Goal: Information Seeking & Learning: Learn about a topic

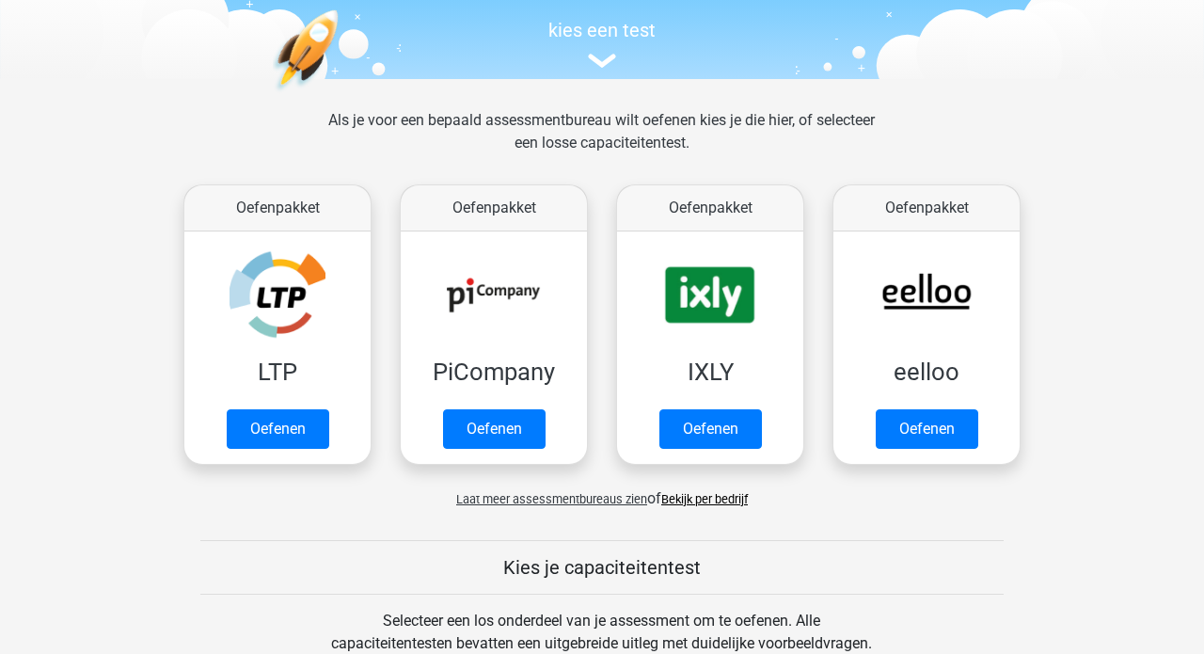
scroll to position [214, 0]
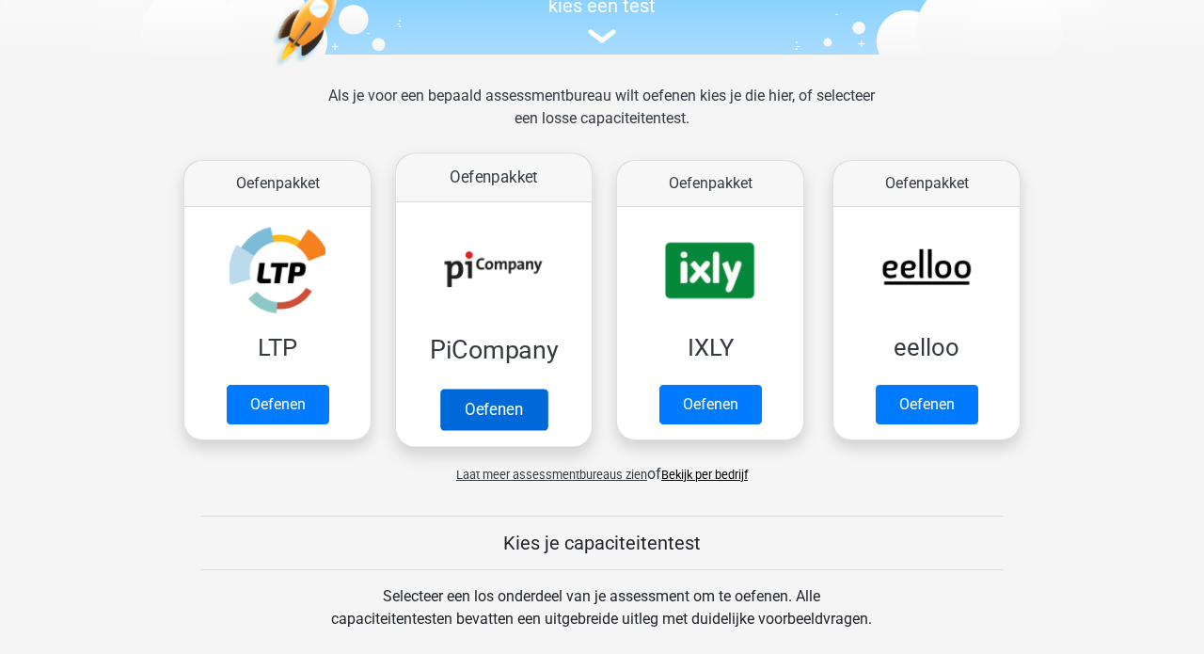
click at [454, 388] on link "Oefenen" at bounding box center [493, 408] width 107 height 41
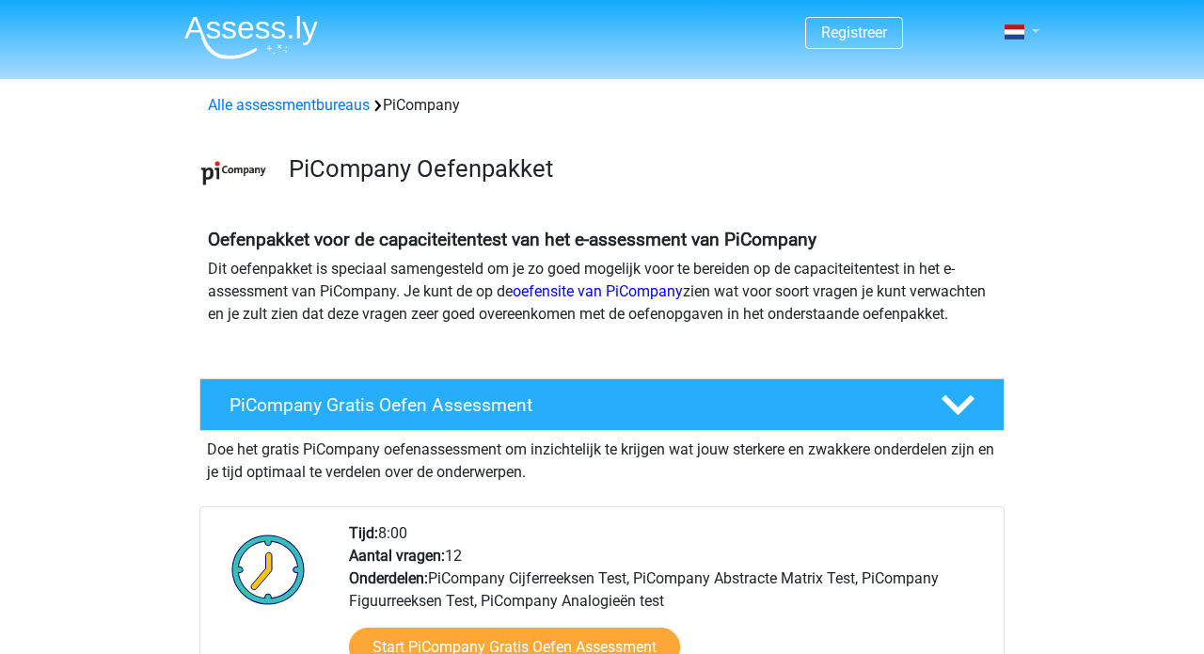
click at [1034, 32] on link at bounding box center [1016, 32] width 38 height 23
click at [973, 110] on link "Login" at bounding box center [967, 105] width 130 height 30
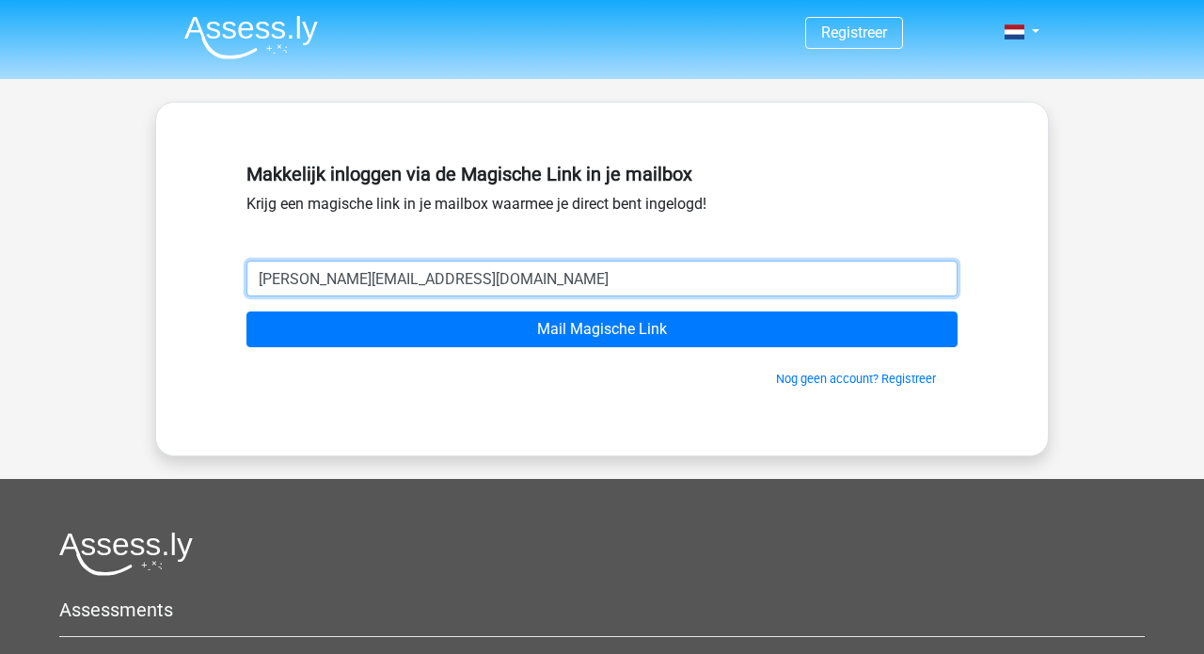
drag, startPoint x: 387, startPoint y: 283, endPoint x: 686, endPoint y: 276, distance: 298.2
click at [667, 276] on input "pieter.bouwmans@icloud.com" at bounding box center [601, 278] width 711 height 36
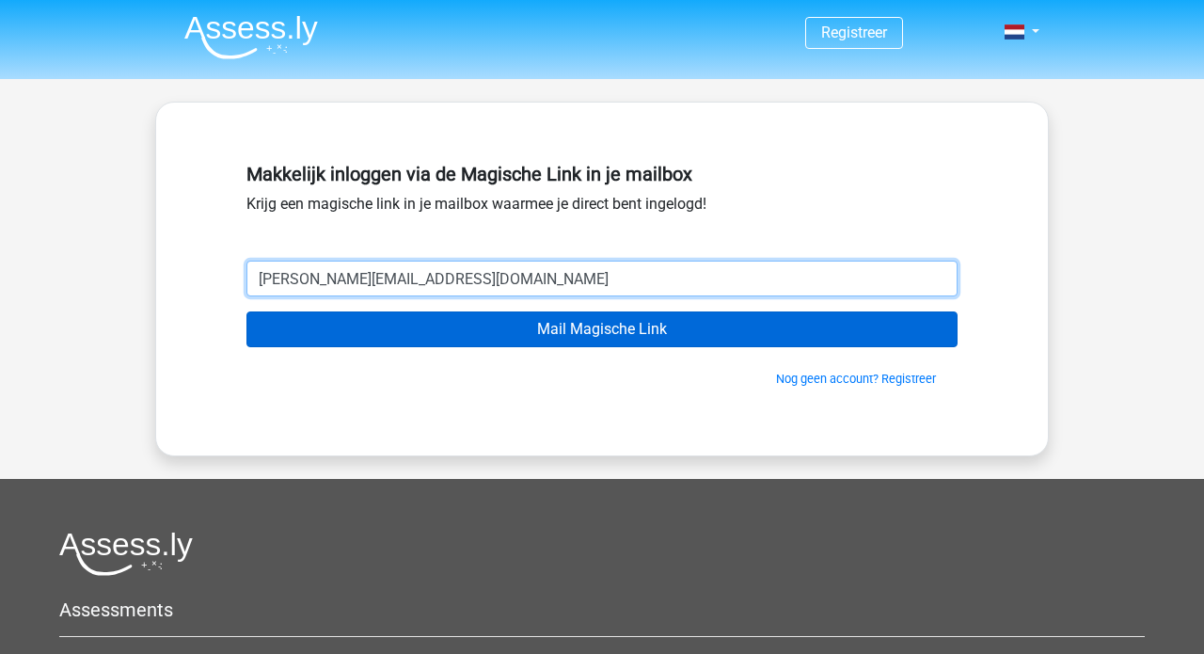
type input "pieter.bouwmans@gmail.com"
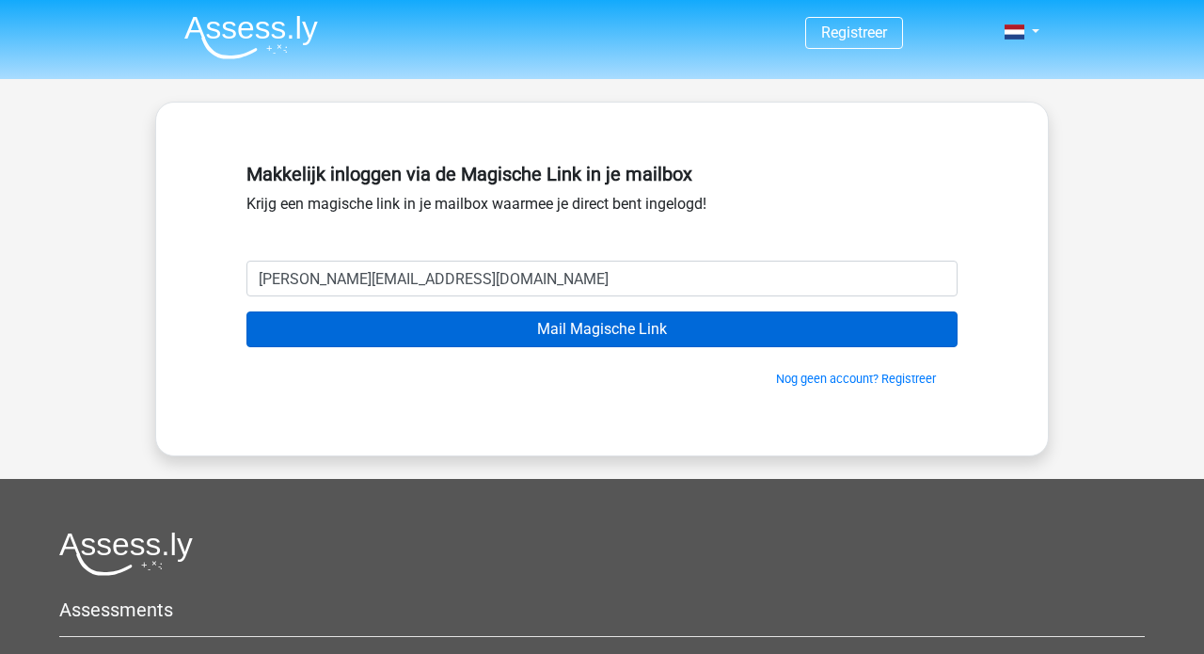
click at [593, 324] on input "Mail Magische Link" at bounding box center [601, 329] width 711 height 36
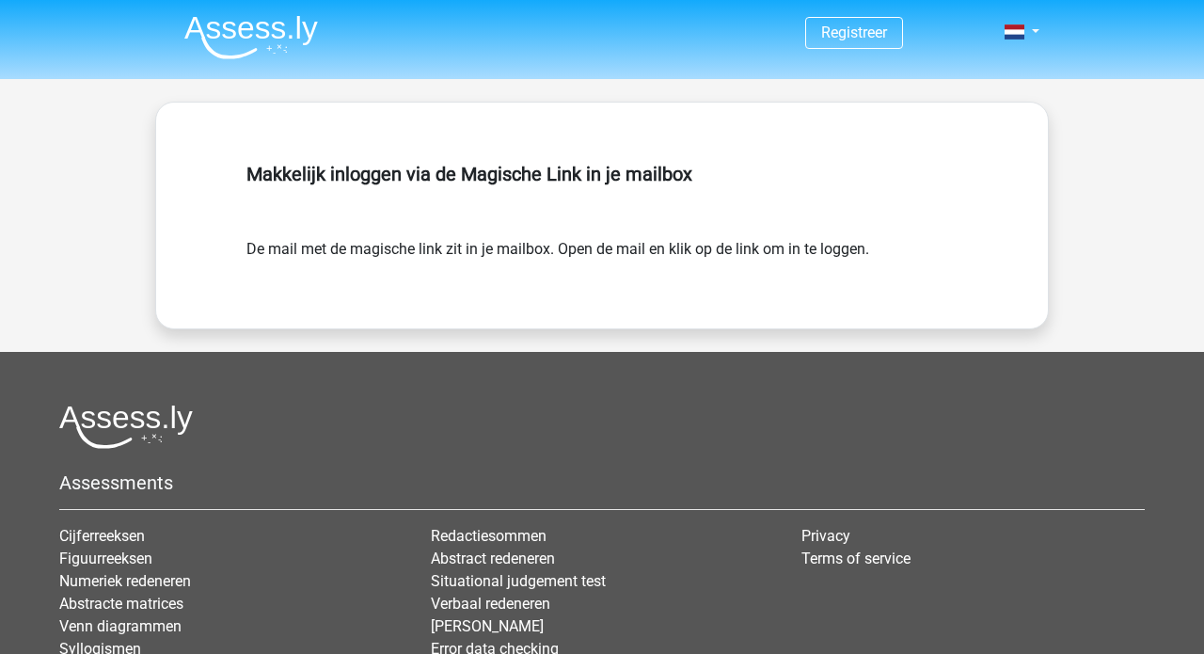
click at [1041, 34] on div "Registreer" at bounding box center [601, 33] width 893 height 61
click at [1034, 26] on link at bounding box center [1016, 32] width 38 height 23
click at [1034, 34] on link at bounding box center [1016, 32] width 38 height 23
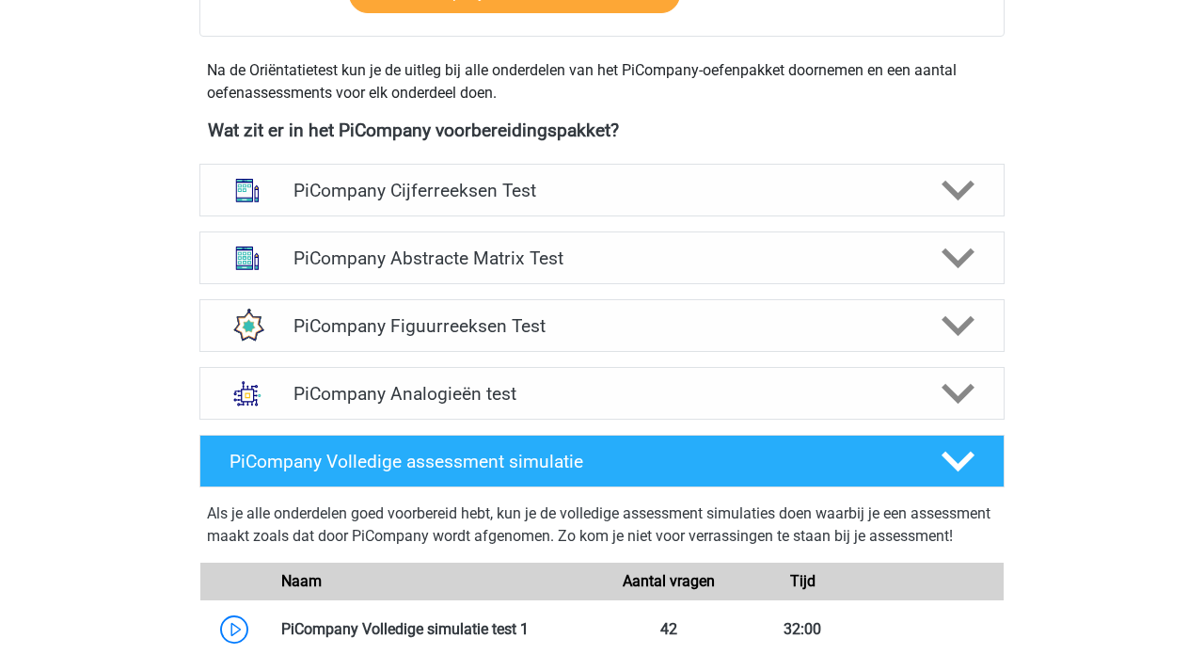
scroll to position [792, 0]
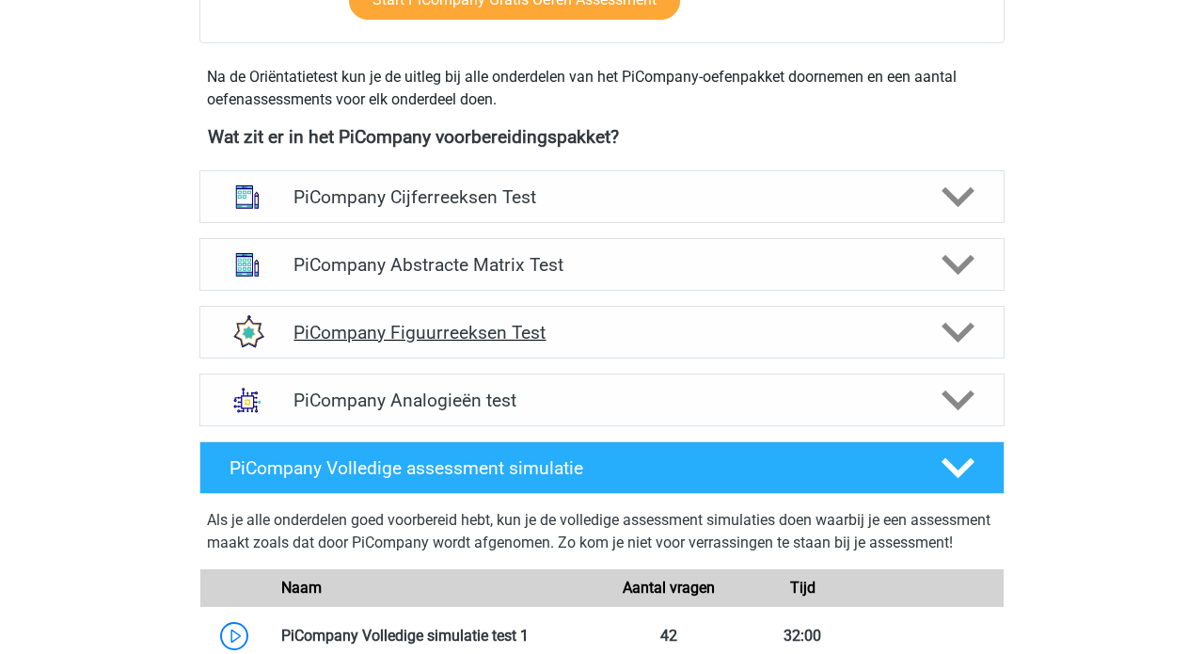
click at [701, 358] on div "PiCompany Figuurreeksen Test" at bounding box center [601, 332] width 805 height 53
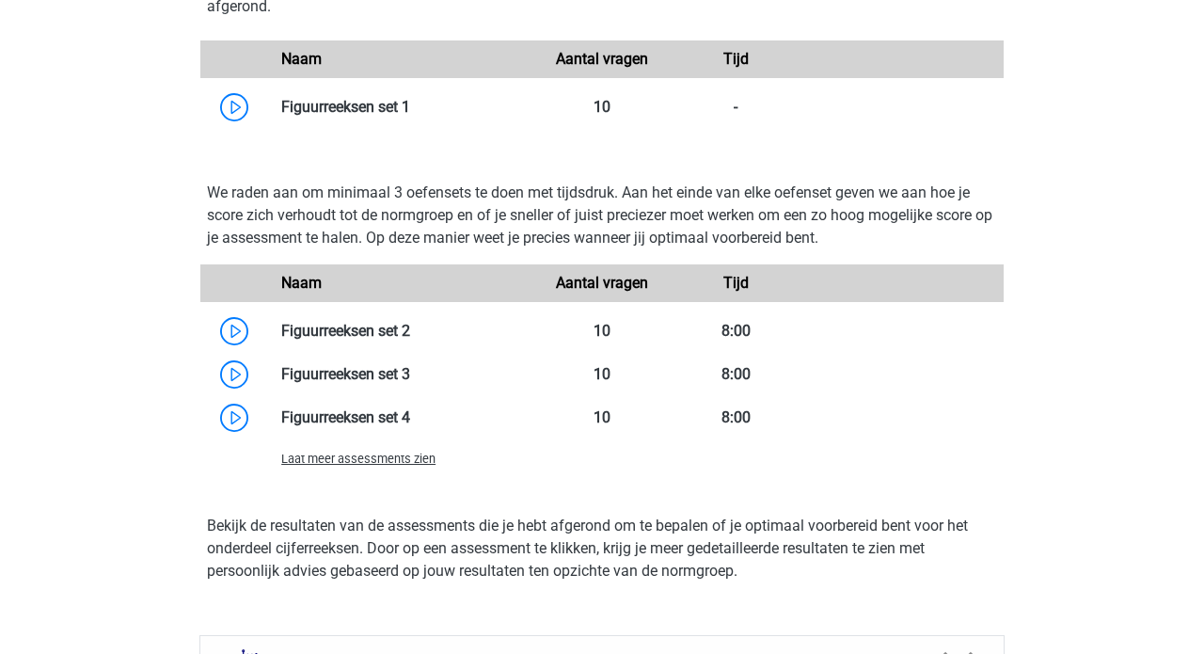
scroll to position [1343, 0]
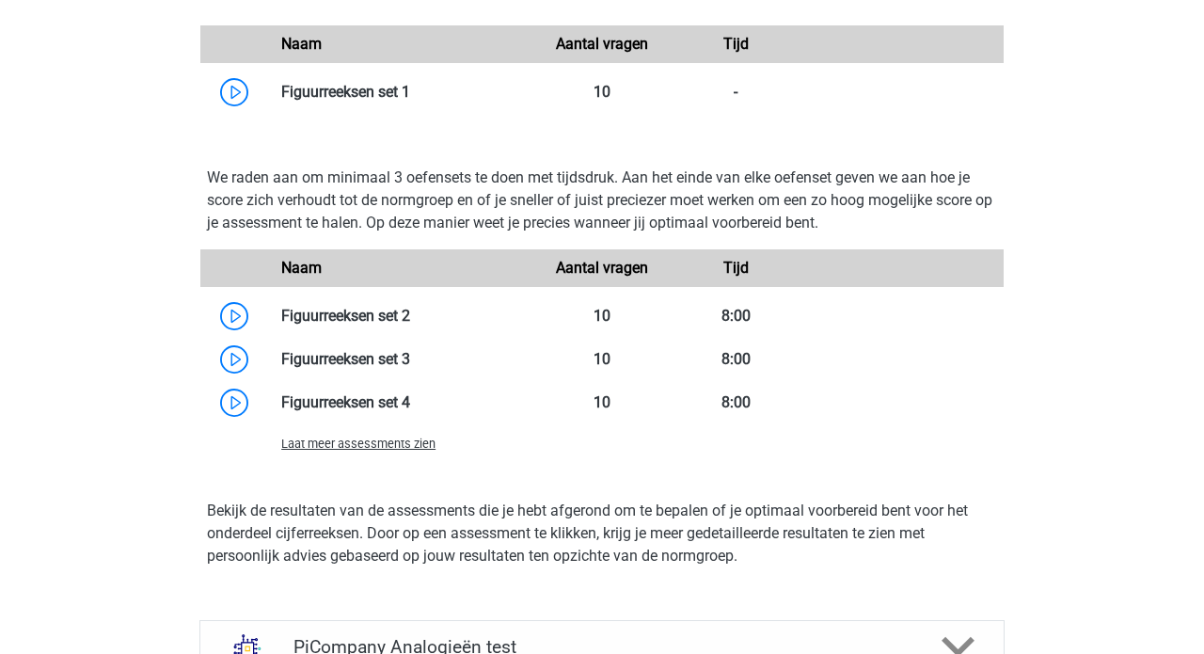
click at [420, 450] on span "Laat meer assessments zien" at bounding box center [358, 443] width 154 height 14
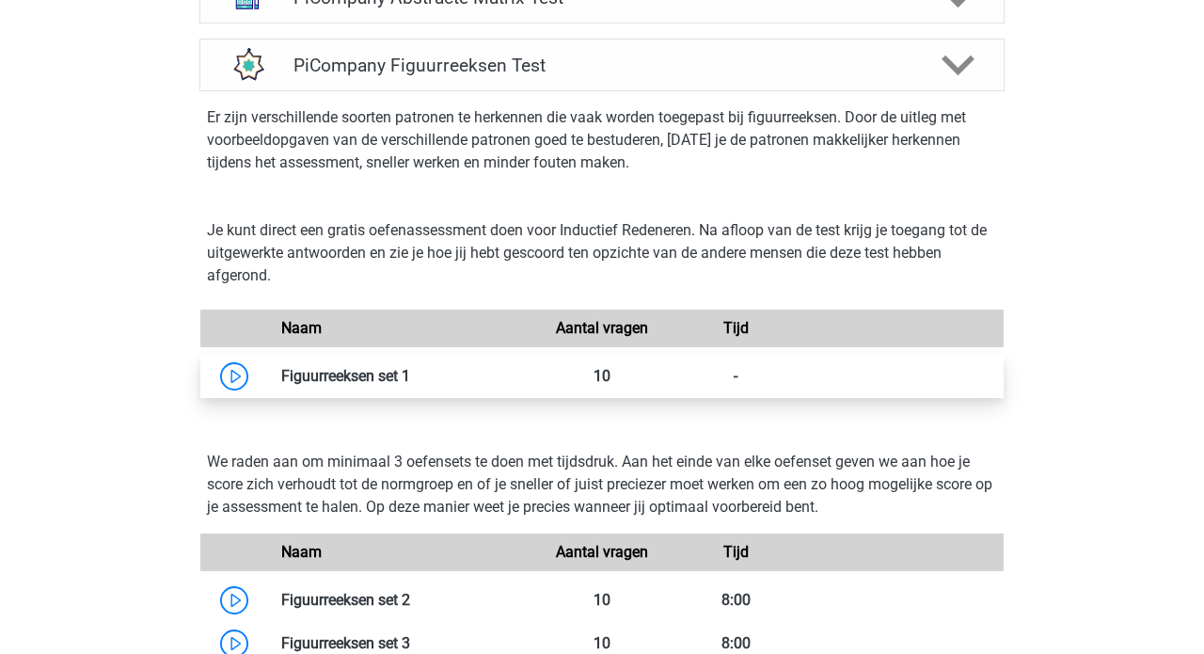
scroll to position [1059, 0]
click at [410, 385] on link at bounding box center [410, 376] width 0 height 18
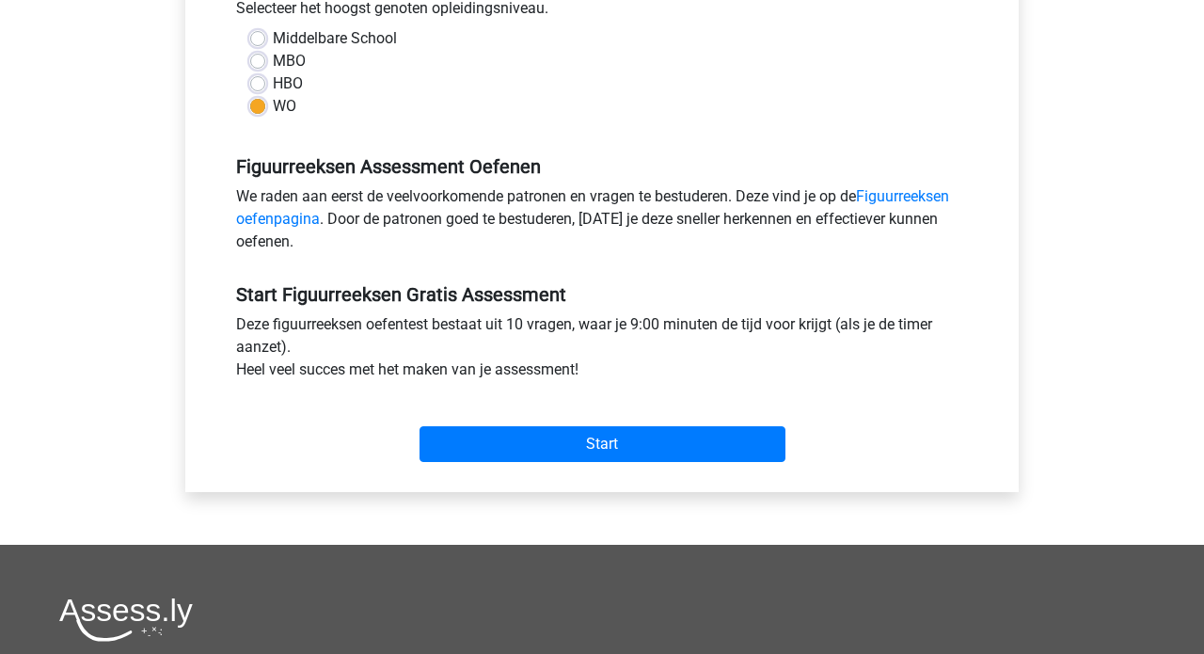
scroll to position [472, 0]
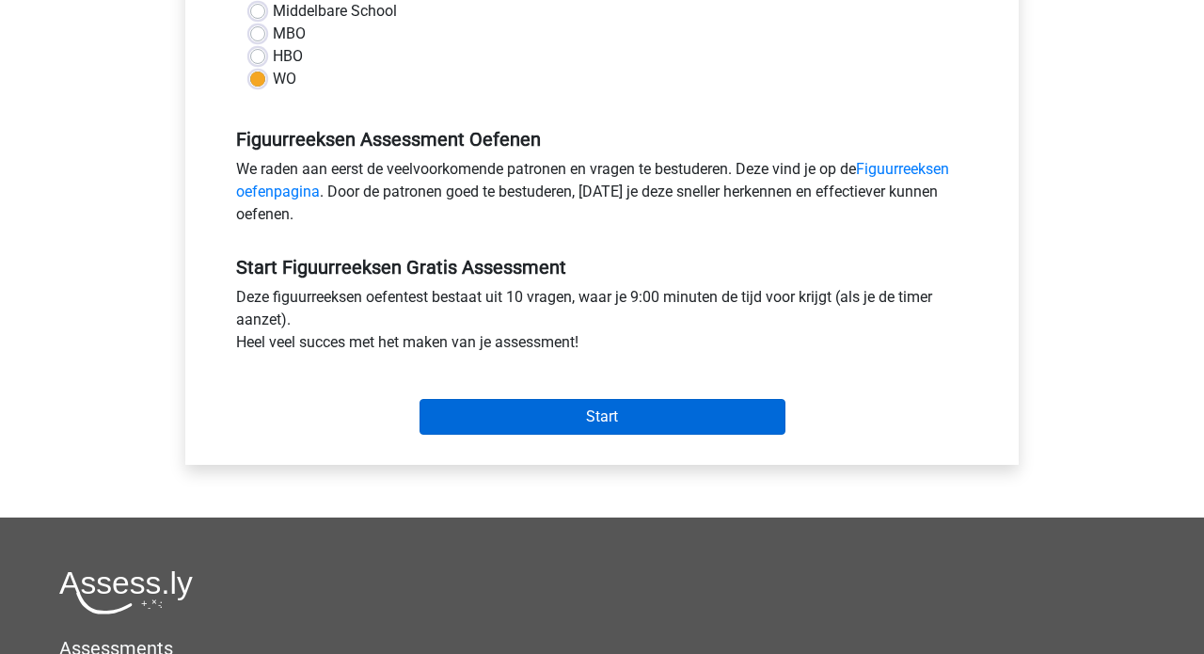
click at [612, 415] on input "Start" at bounding box center [602, 417] width 366 height 36
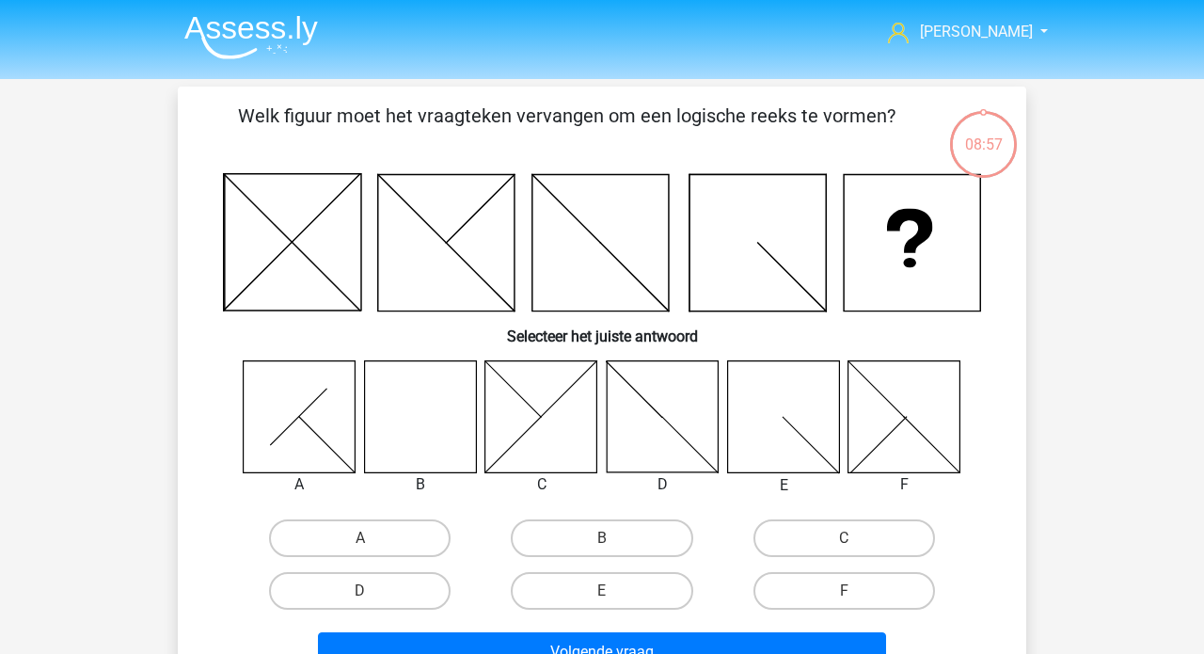
click at [457, 430] on icon at bounding box center [420, 416] width 112 height 112
click at [587, 538] on label "B" at bounding box center [601, 538] width 181 height 38
click at [602, 538] on input "B" at bounding box center [608, 544] width 12 height 12
radio input "true"
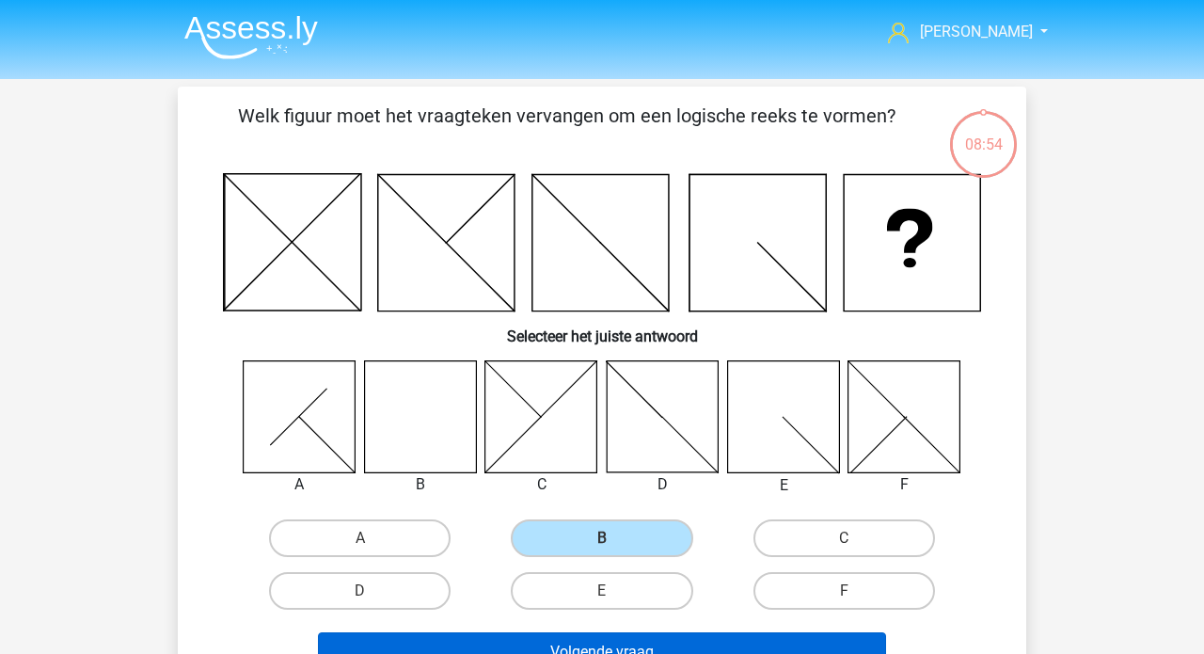
click at [589, 648] on button "Volgende vraag" at bounding box center [602, 651] width 569 height 39
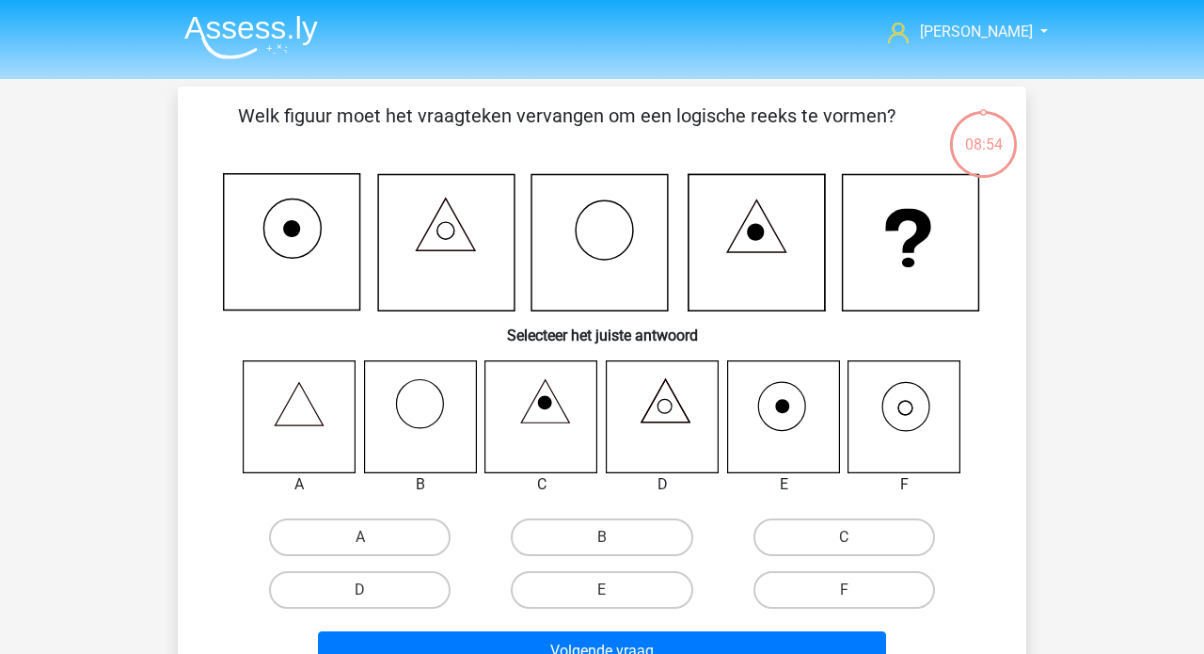
scroll to position [87, 0]
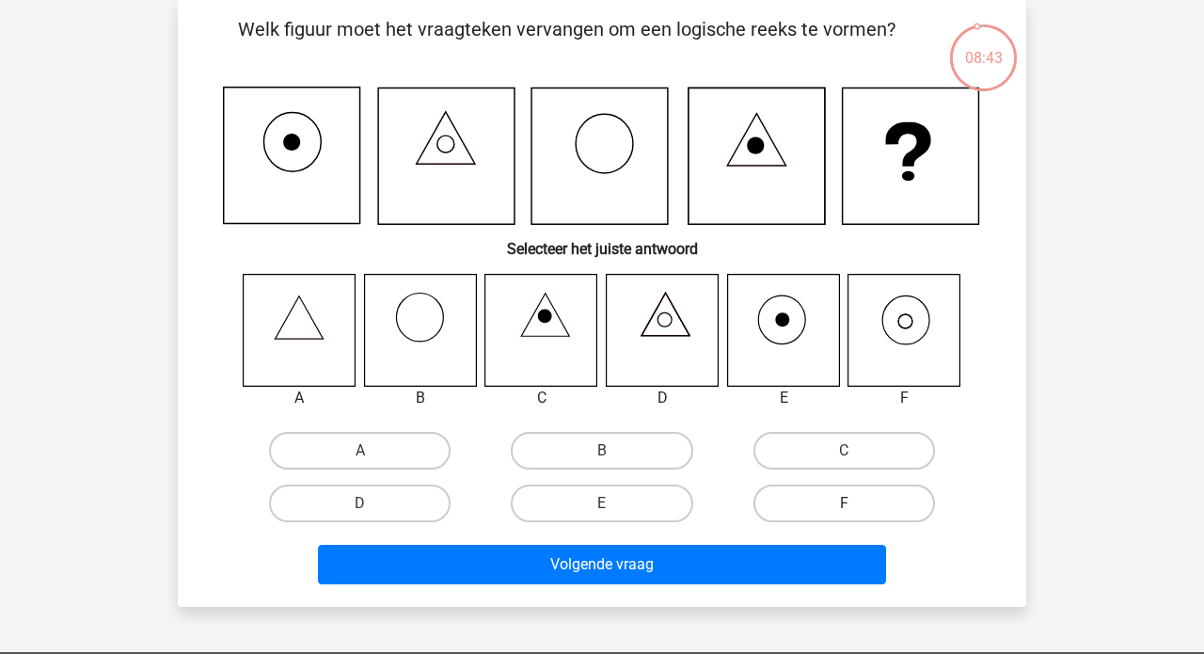
click at [842, 496] on label "F" at bounding box center [843, 503] width 181 height 38
click at [844, 503] on input "F" at bounding box center [850, 509] width 12 height 12
radio input "true"
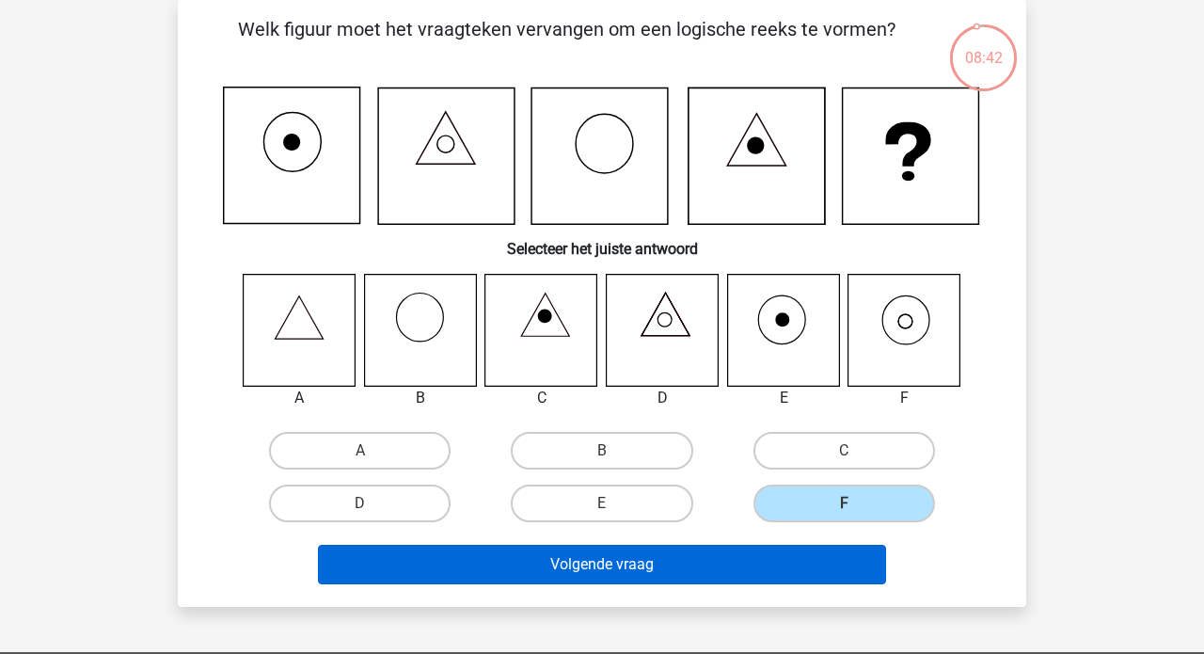
click at [632, 567] on button "Volgende vraag" at bounding box center [602, 563] width 569 height 39
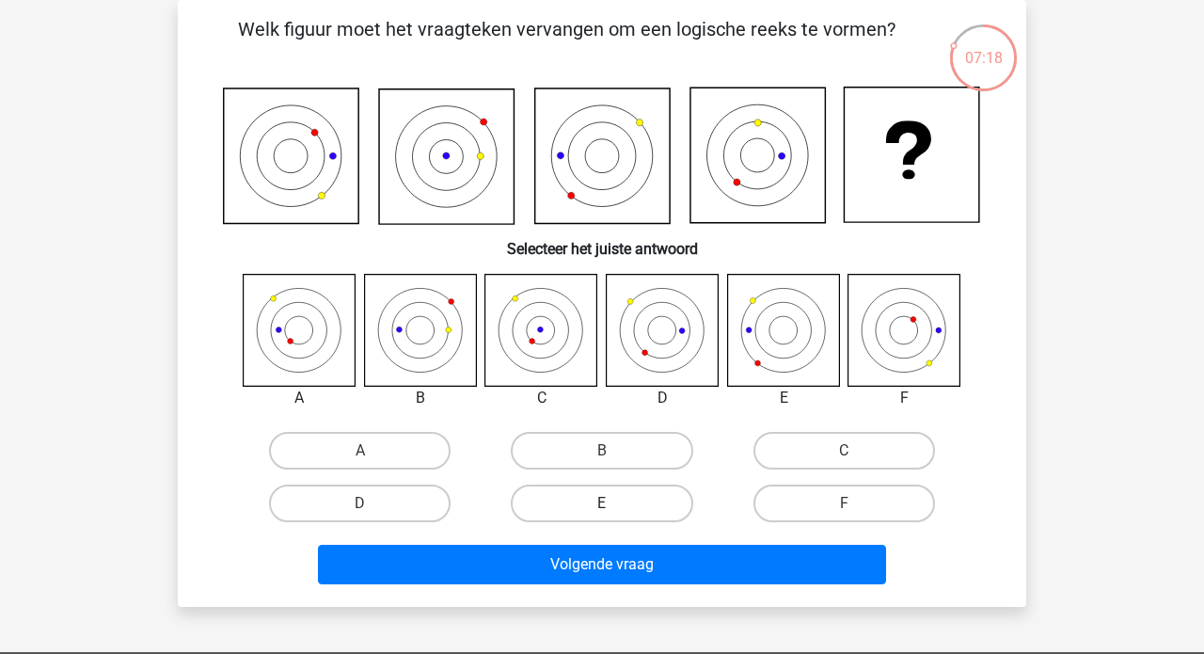
click at [585, 499] on label "E" at bounding box center [601, 503] width 181 height 38
click at [602, 503] on input "E" at bounding box center [608, 509] width 12 height 12
radio input "true"
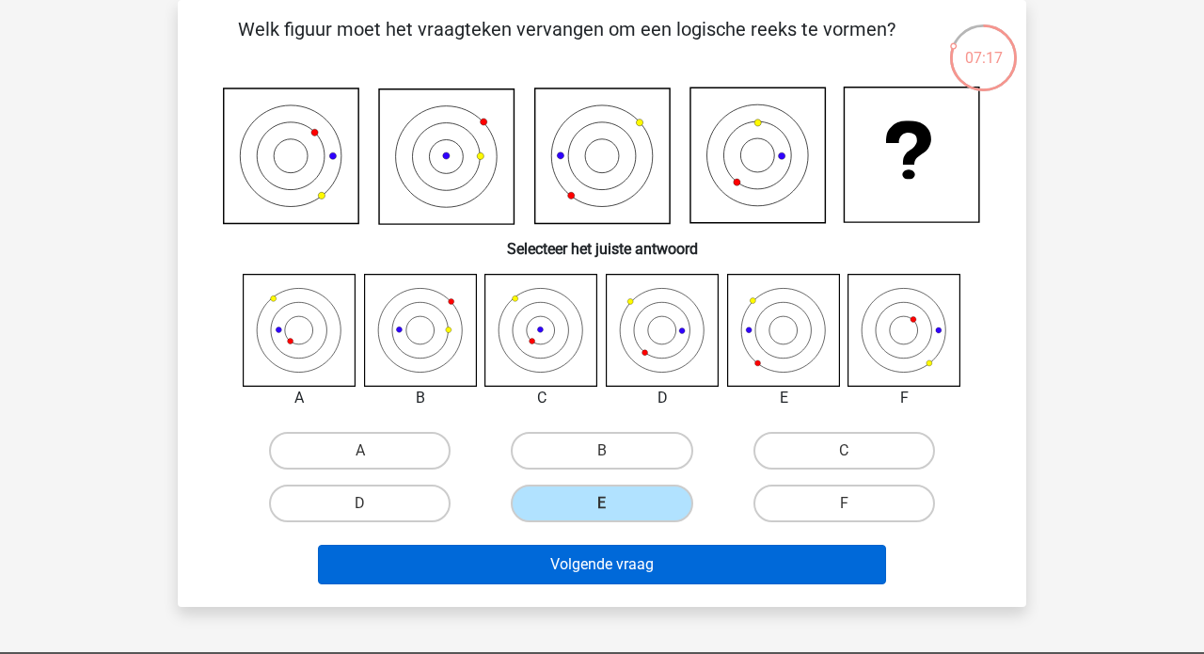
click at [577, 568] on button "Volgende vraag" at bounding box center [602, 563] width 569 height 39
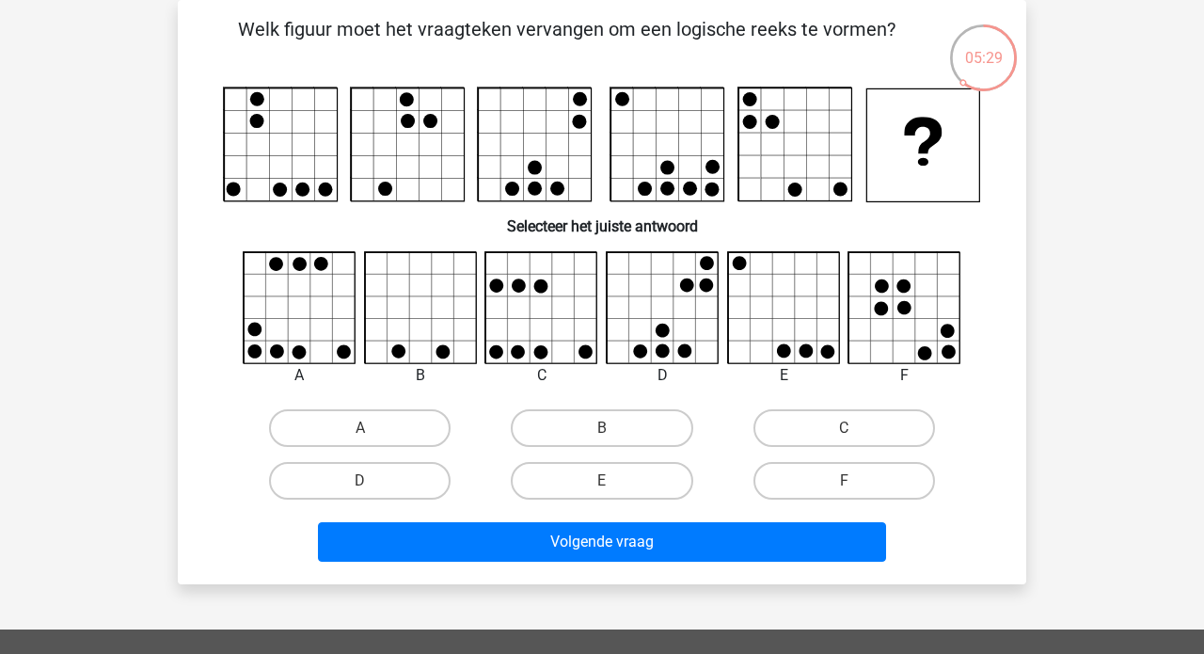
click at [668, 324] on icon at bounding box center [663, 308] width 112 height 112
click at [362, 483] on input "D" at bounding box center [366, 487] width 12 height 12
radio input "true"
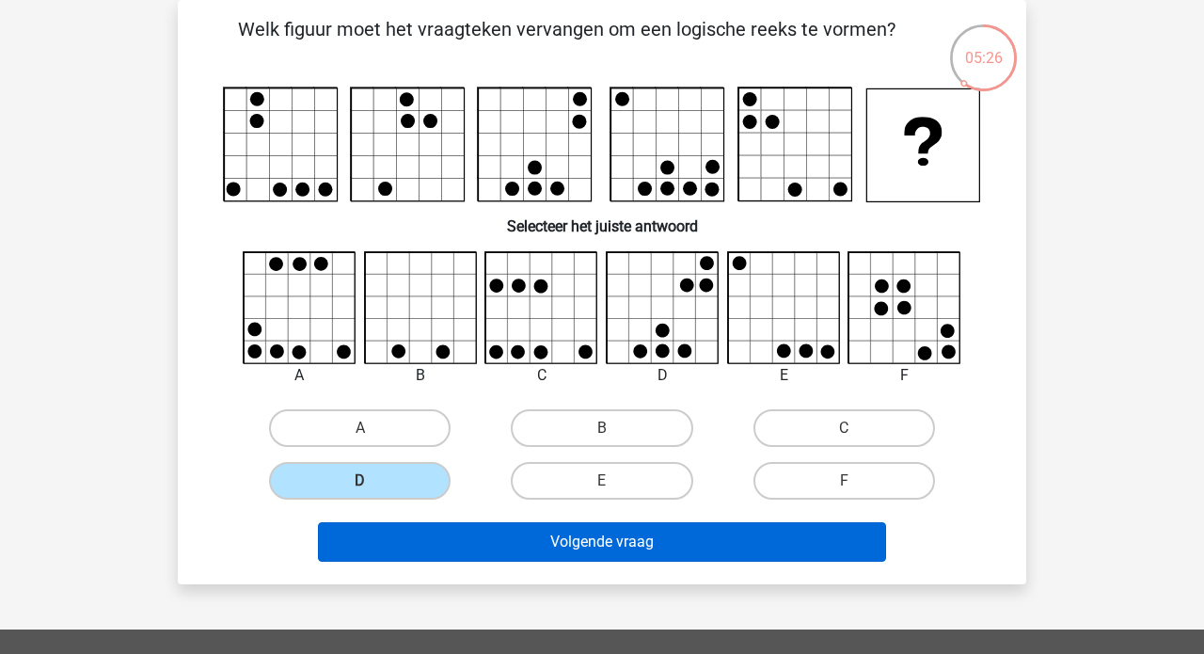
click at [534, 550] on button "Volgende vraag" at bounding box center [602, 541] width 569 height 39
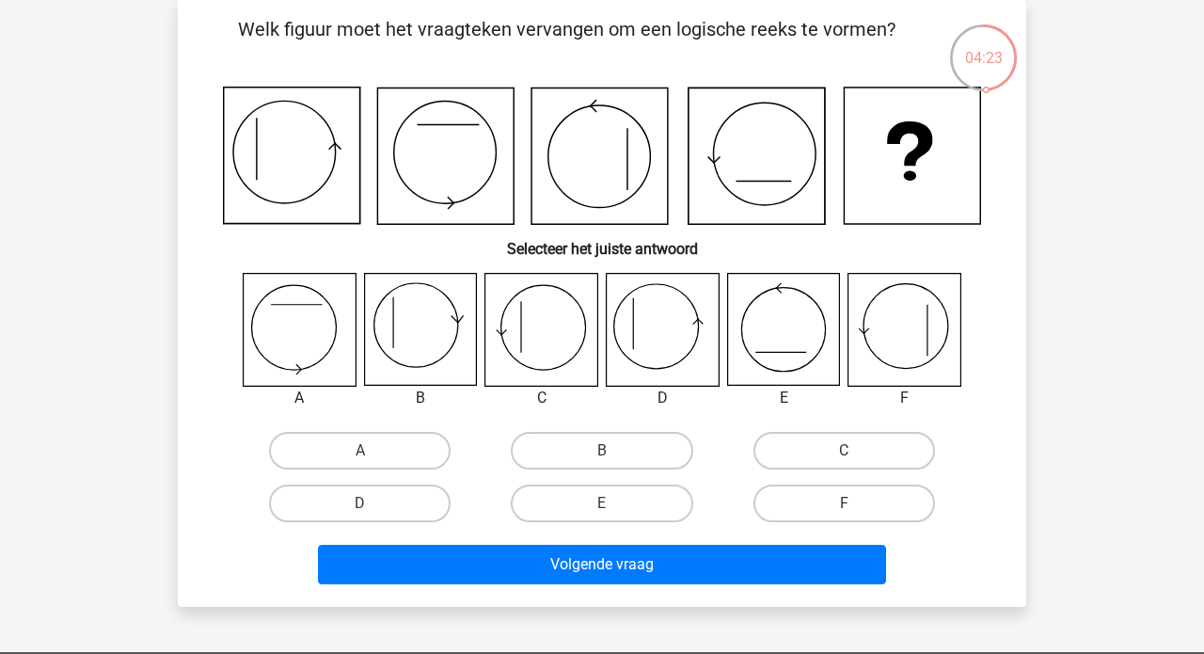
click at [674, 330] on icon at bounding box center [663, 330] width 112 height 112
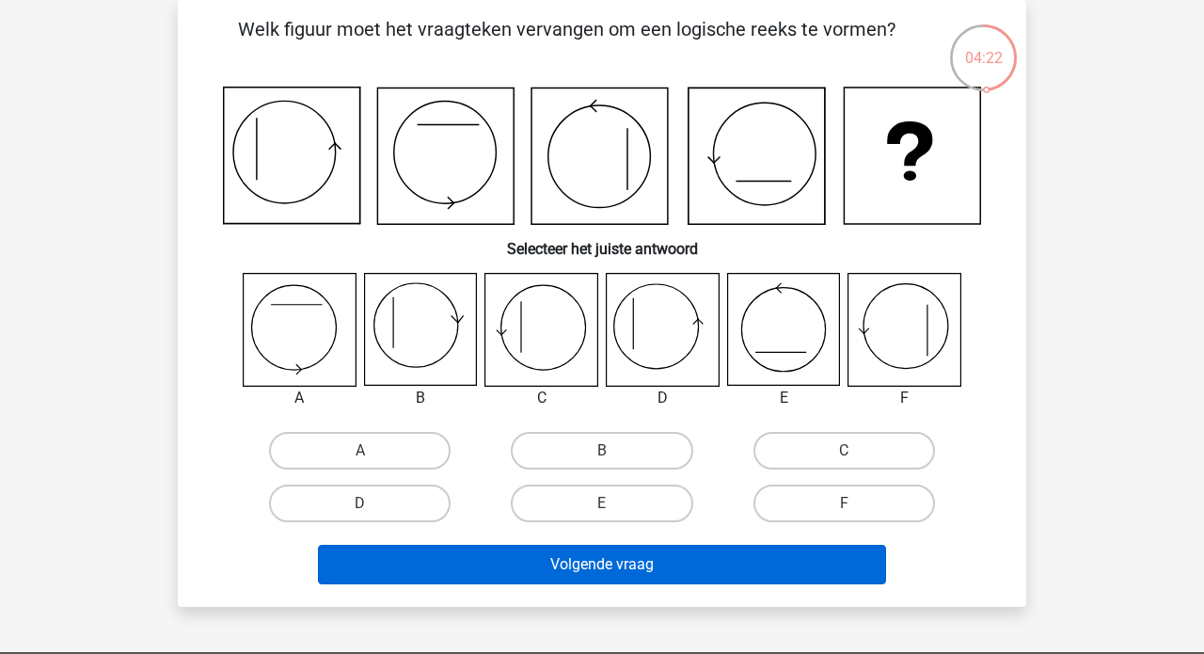
click at [362, 544] on button "Volgende vraag" at bounding box center [602, 563] width 569 height 39
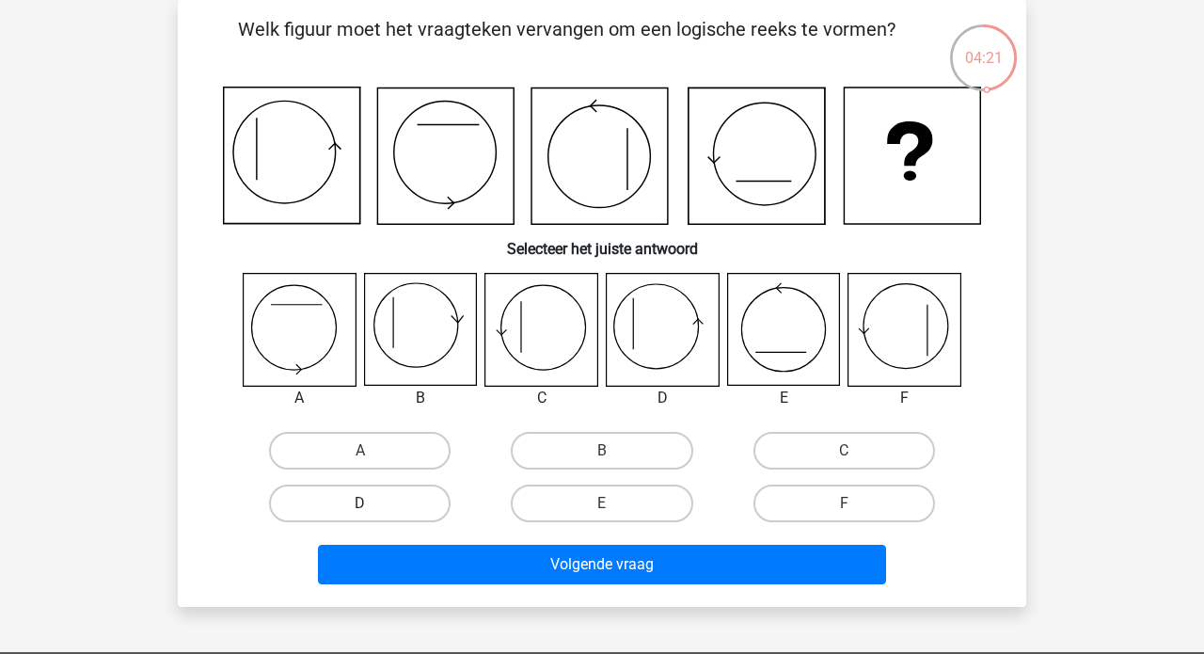
click at [374, 513] on label "D" at bounding box center [359, 503] width 181 height 38
click at [372, 513] on input "D" at bounding box center [366, 509] width 12 height 12
radio input "true"
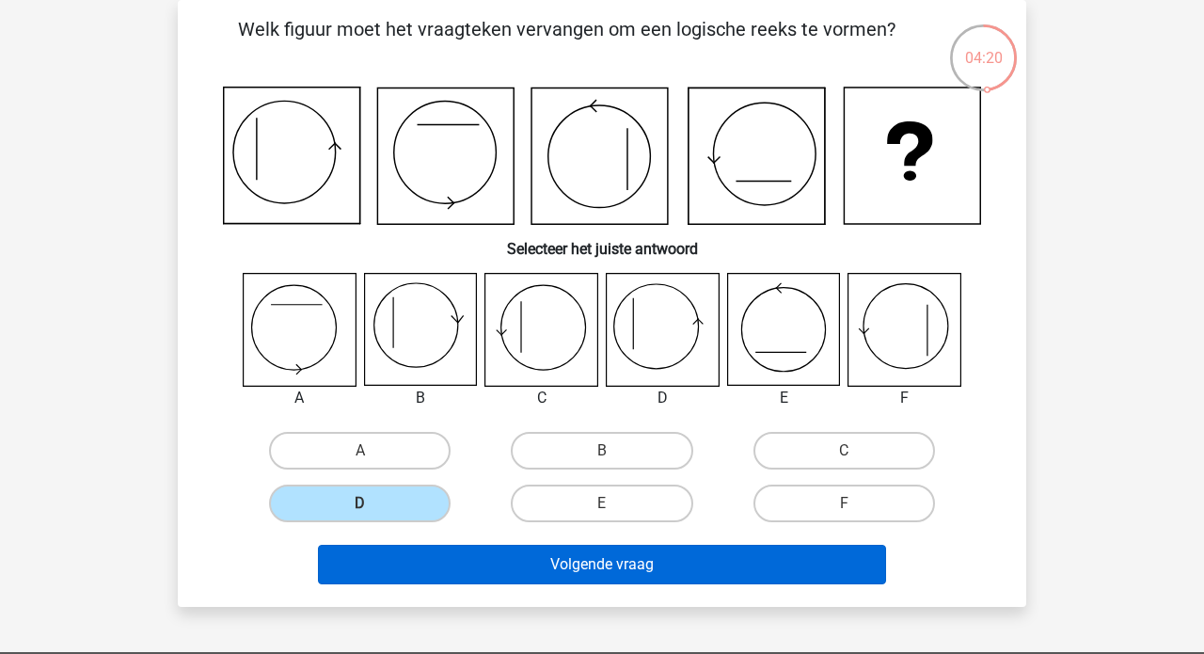
click at [481, 566] on button "Volgende vraag" at bounding box center [602, 563] width 569 height 39
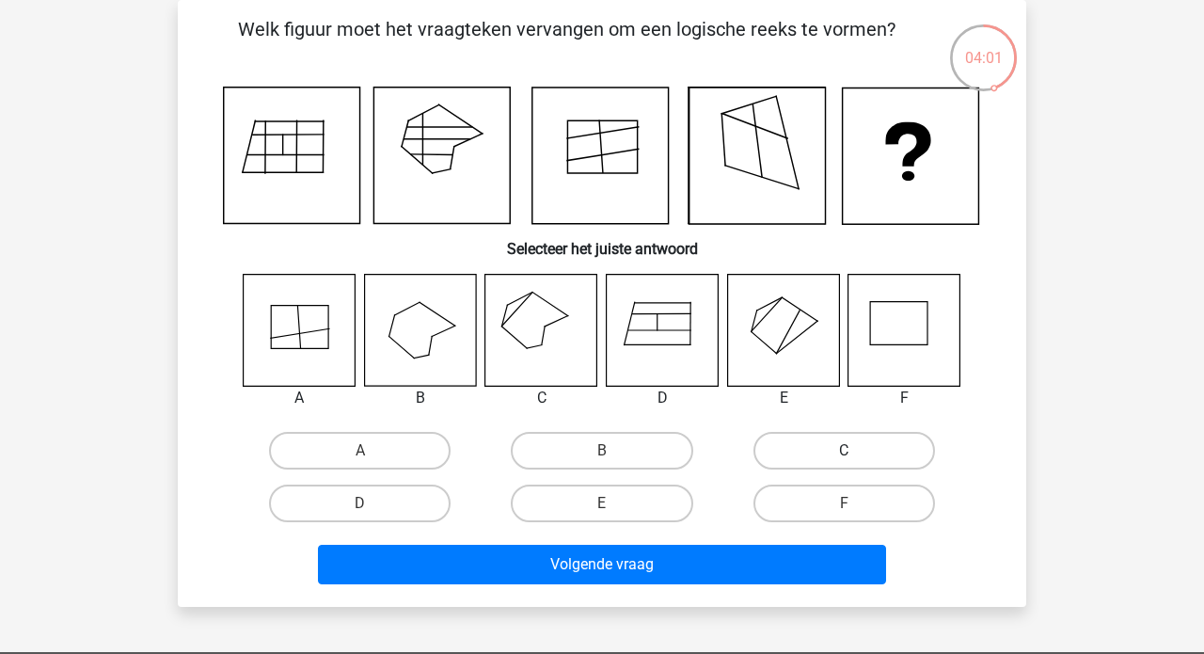
click at [802, 451] on label "C" at bounding box center [843, 451] width 181 height 38
click at [844, 451] on input "C" at bounding box center [850, 456] width 12 height 12
radio input "true"
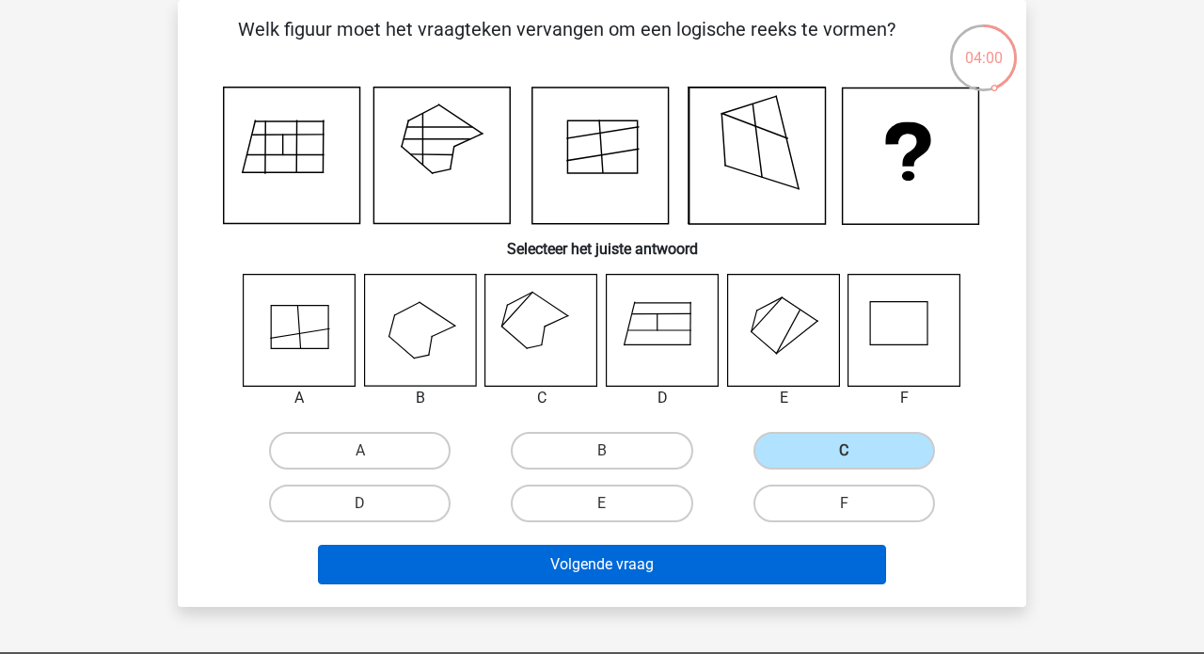
click at [639, 559] on button "Volgende vraag" at bounding box center [602, 563] width 569 height 39
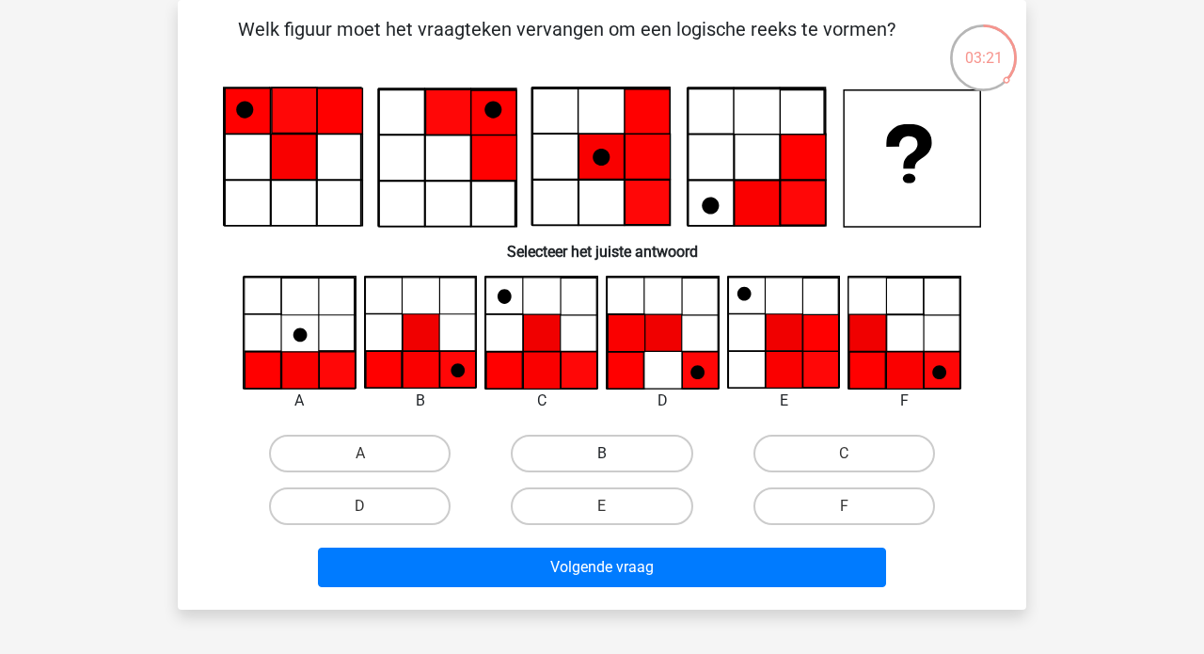
click at [574, 468] on label "B" at bounding box center [601, 453] width 181 height 38
click at [602, 466] on input "B" at bounding box center [608, 459] width 12 height 12
radio input "true"
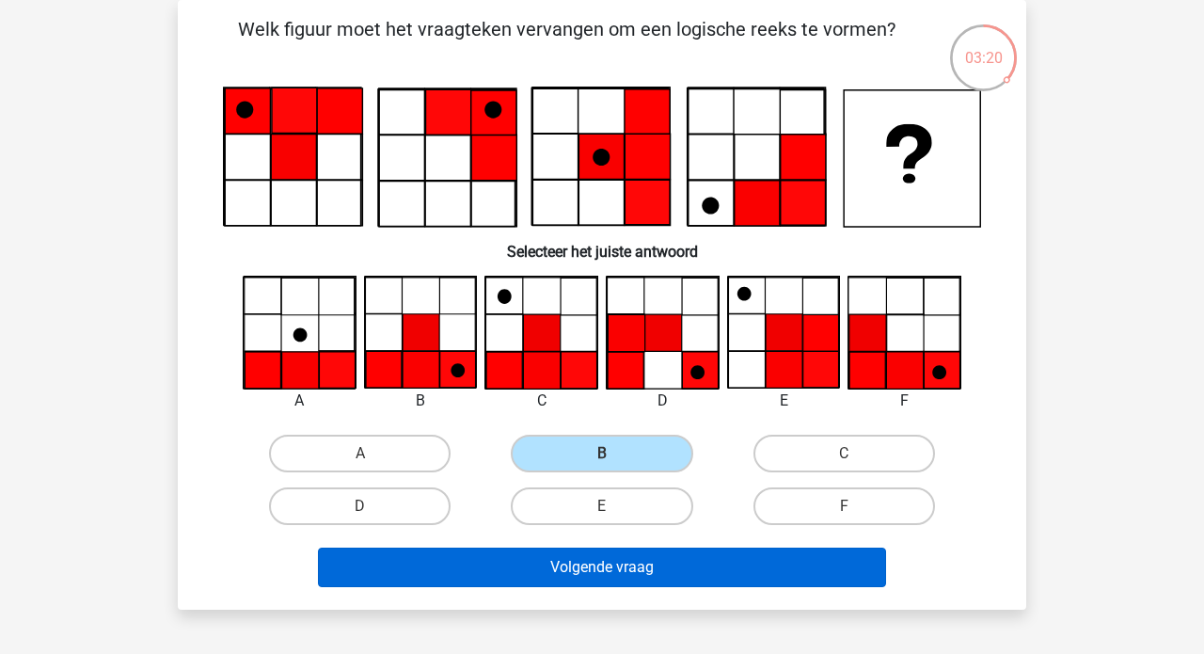
click at [573, 565] on button "Volgende vraag" at bounding box center [602, 566] width 569 height 39
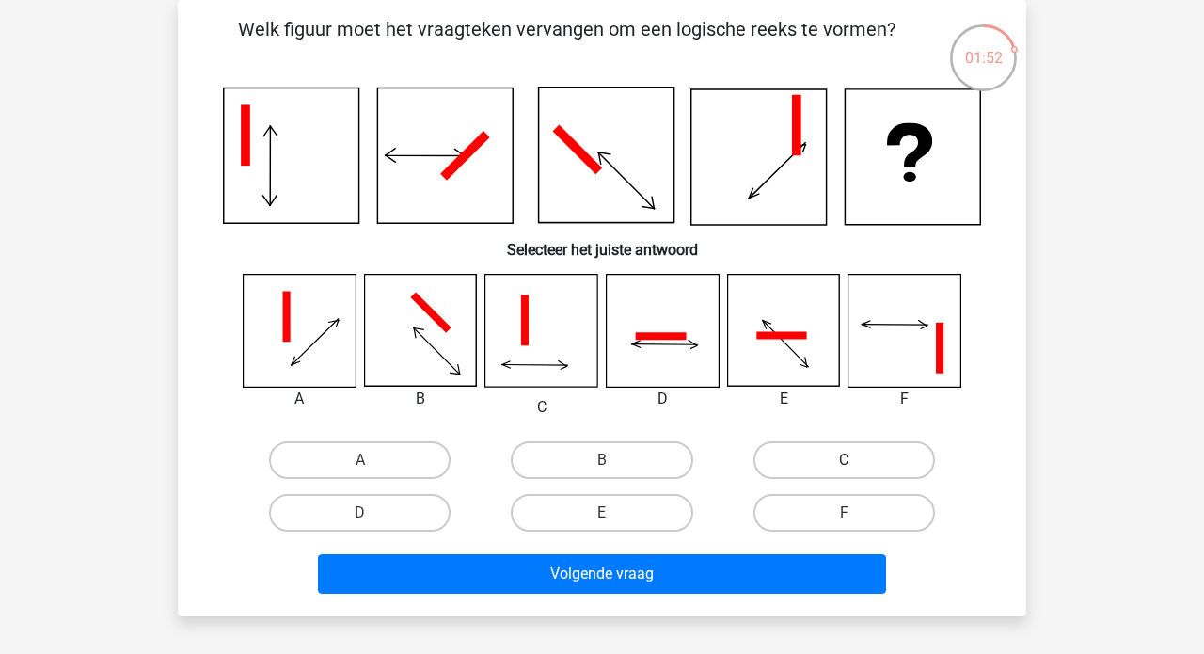
click at [788, 453] on label "C" at bounding box center [843, 460] width 181 height 38
click at [844, 460] on input "C" at bounding box center [850, 466] width 12 height 12
radio input "true"
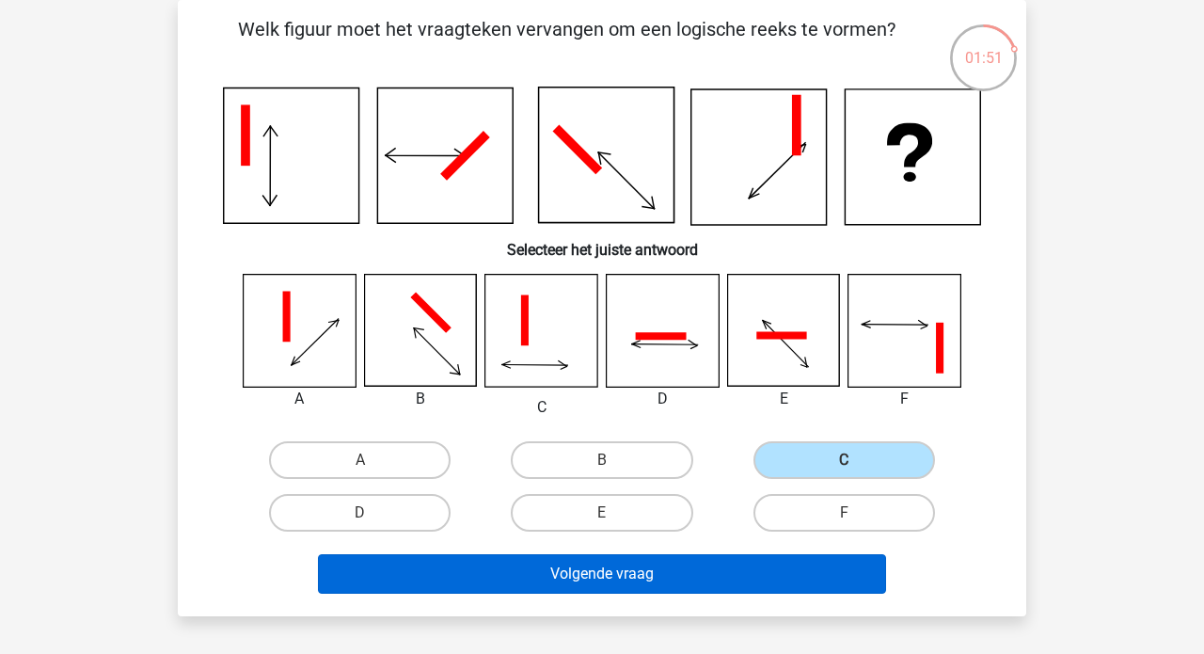
click at [608, 582] on button "Volgende vraag" at bounding box center [602, 573] width 569 height 39
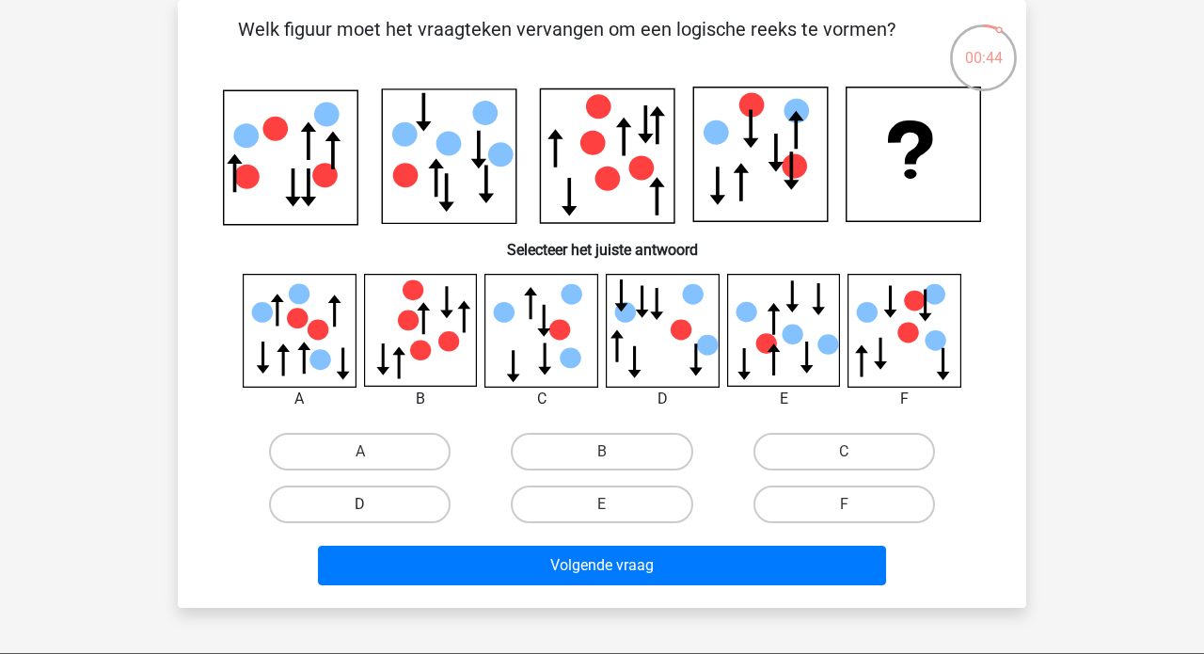
click at [425, 518] on label "D" at bounding box center [359, 504] width 181 height 38
click at [372, 516] on input "D" at bounding box center [366, 510] width 12 height 12
radio input "true"
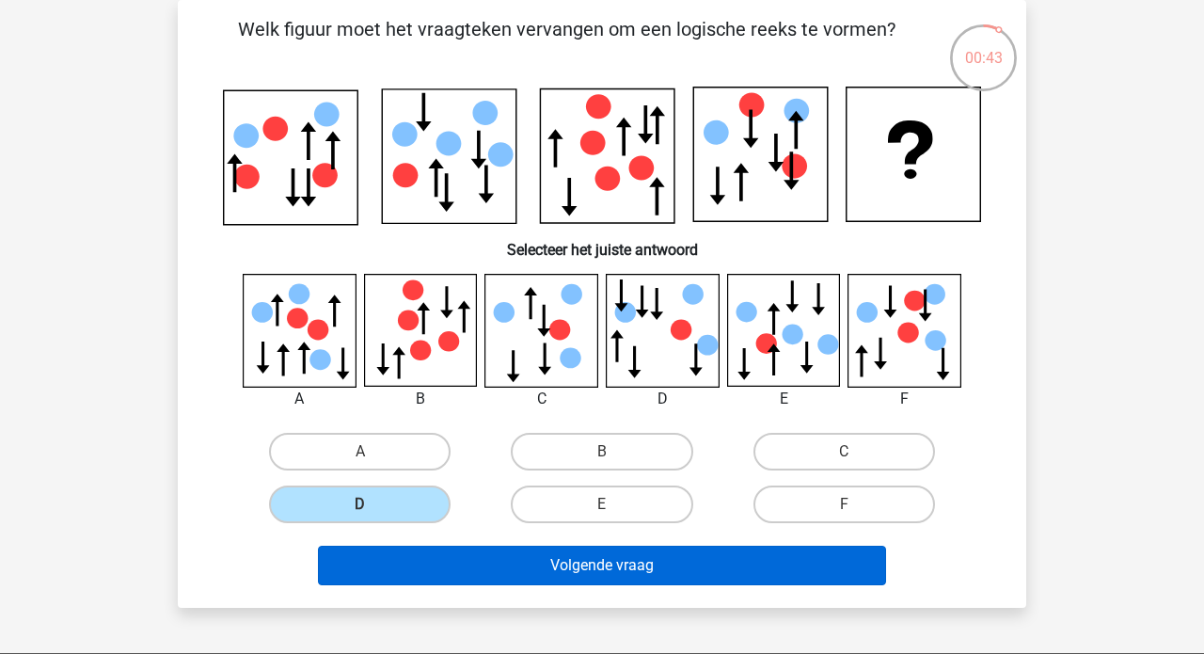
click at [572, 567] on button "Volgende vraag" at bounding box center [602, 564] width 569 height 39
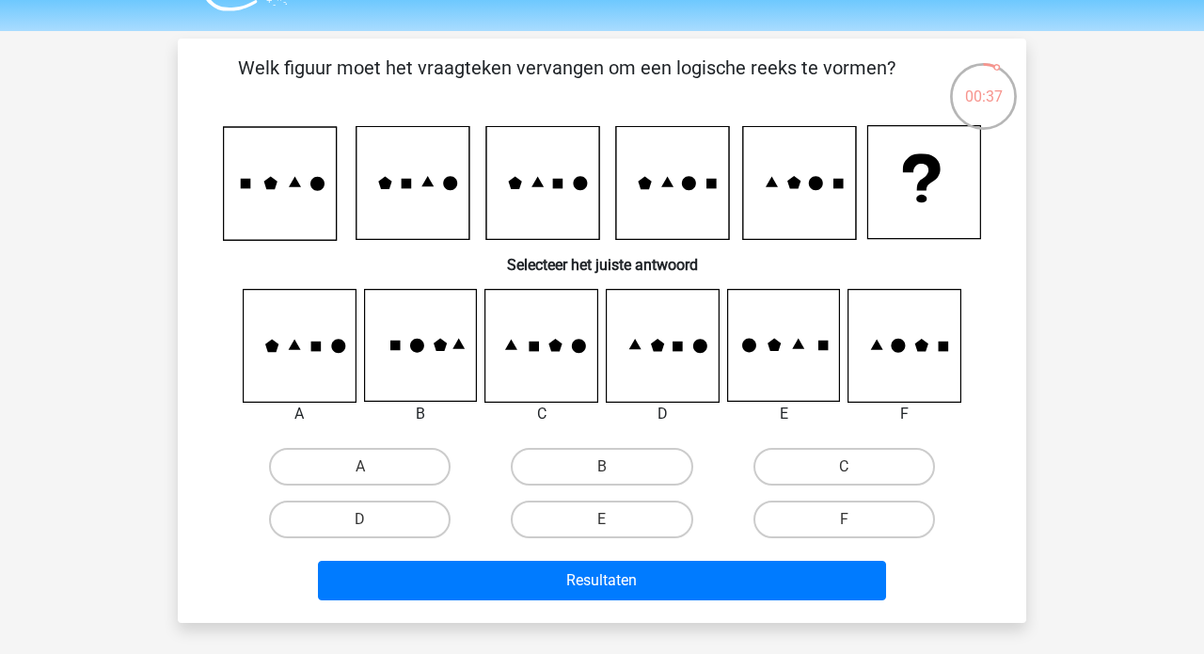
scroll to position [55, 0]
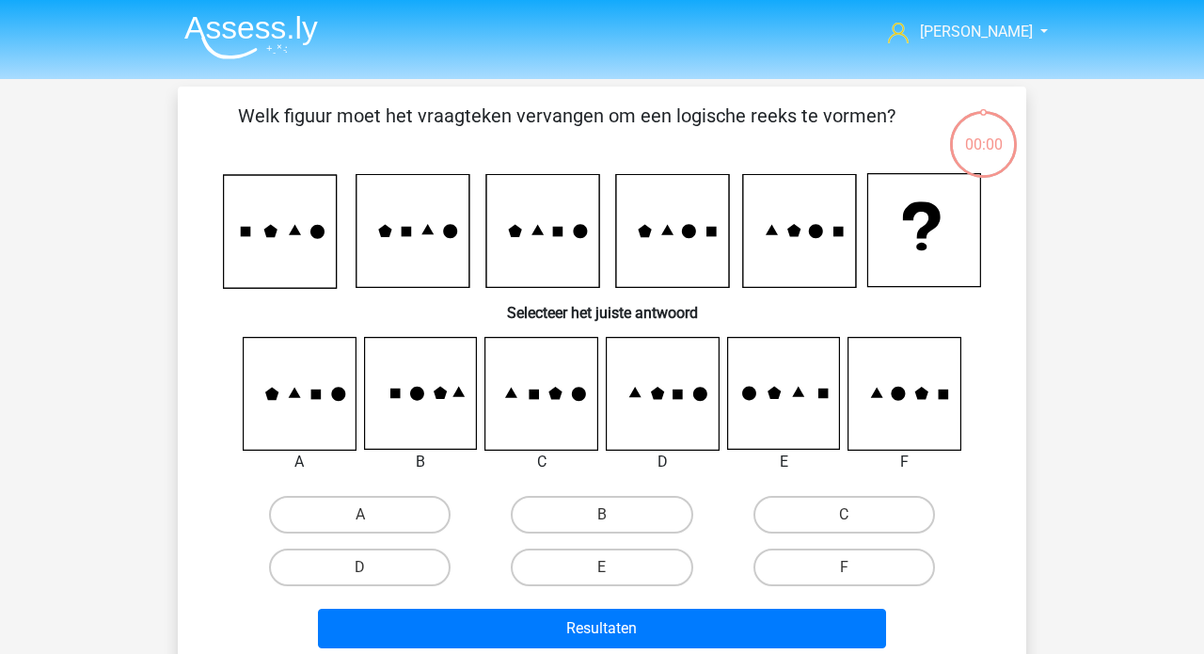
scroll to position [55, 0]
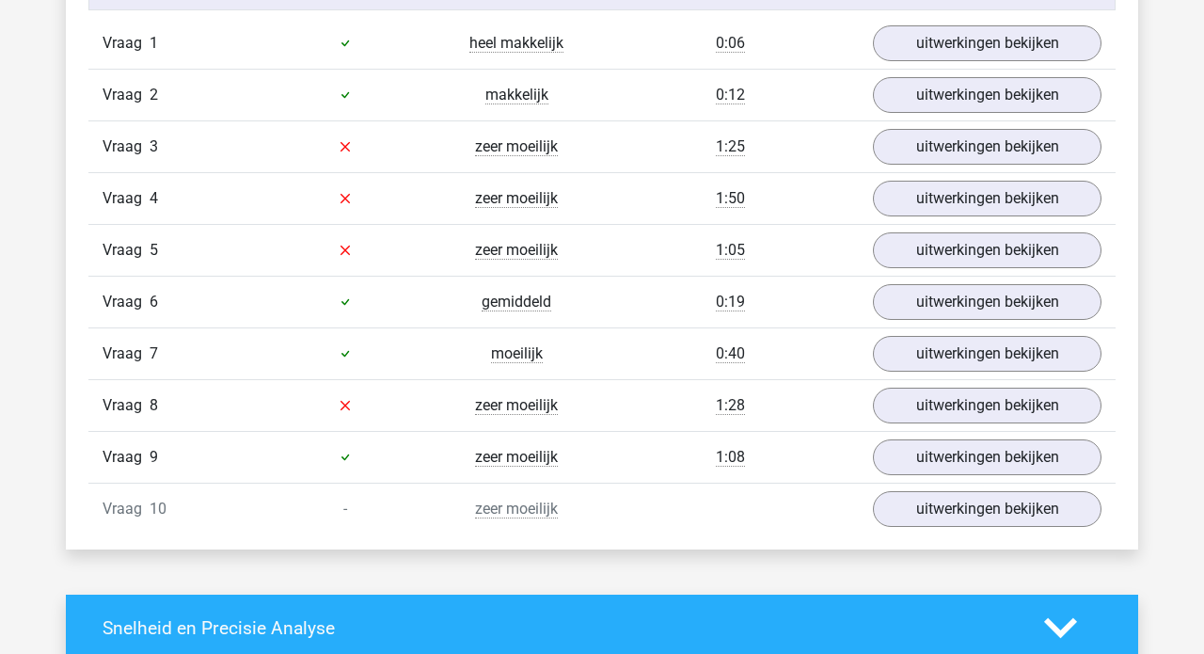
scroll to position [1210, 0]
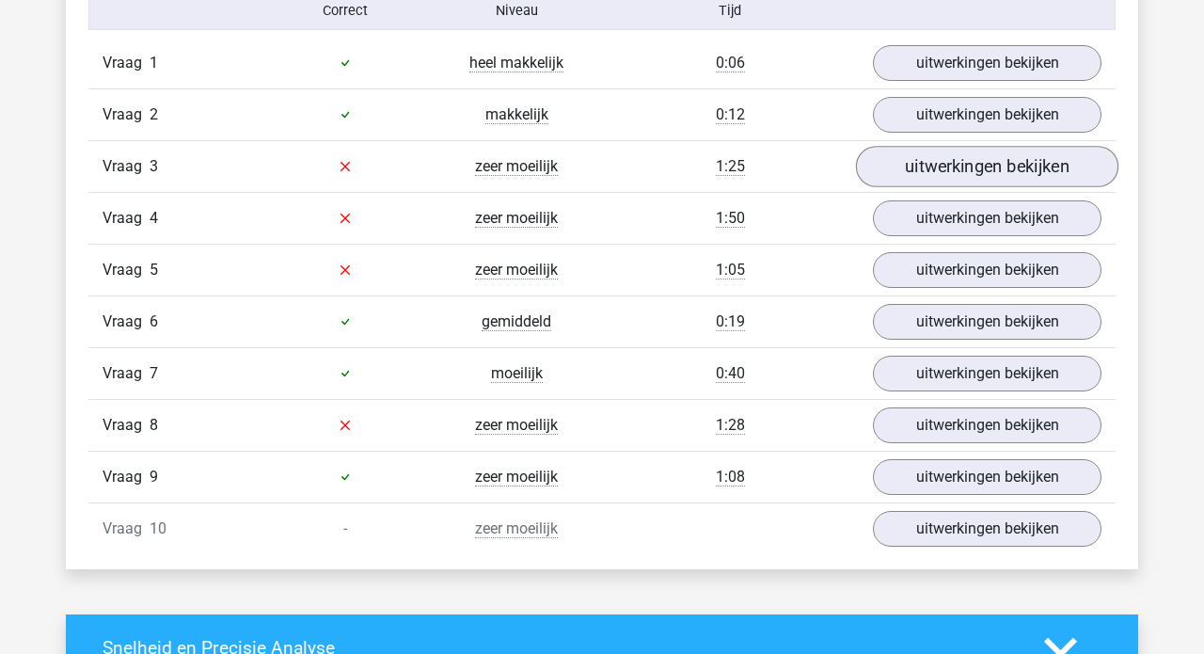
click at [939, 163] on link "uitwerkingen bekijken" at bounding box center [987, 166] width 262 height 41
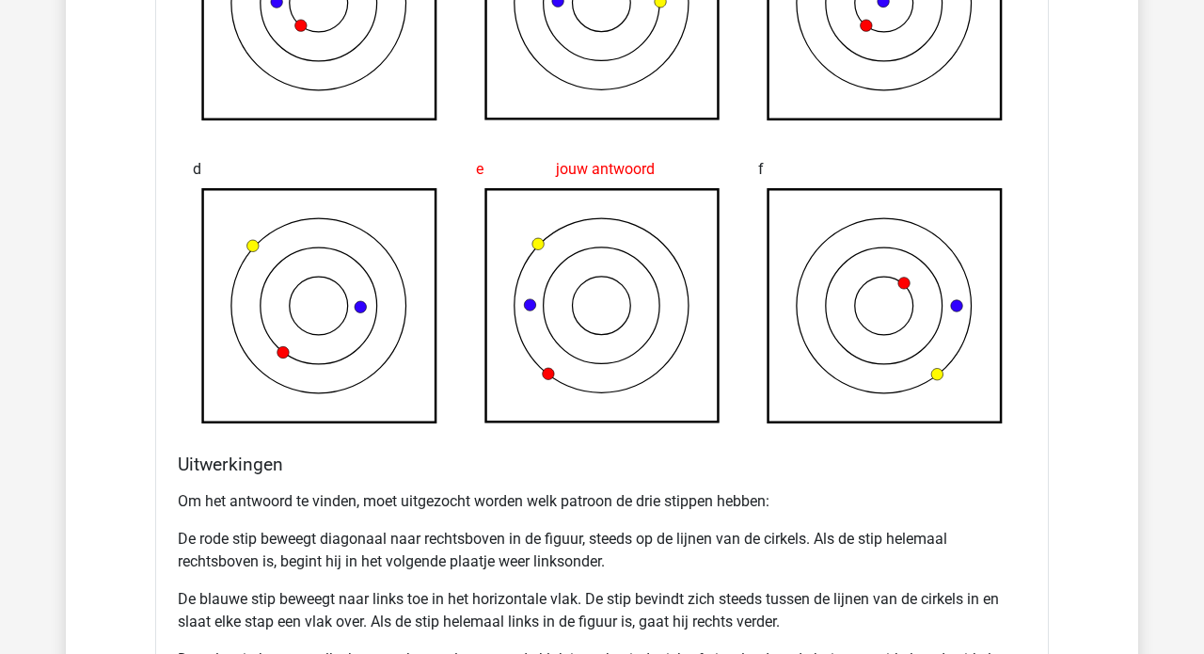
scroll to position [1804, 0]
click at [374, 538] on p "De rode stip beweegt diagonaal naar rechtsboven in de figuur, steeds op de lijn…" at bounding box center [602, 551] width 848 height 45
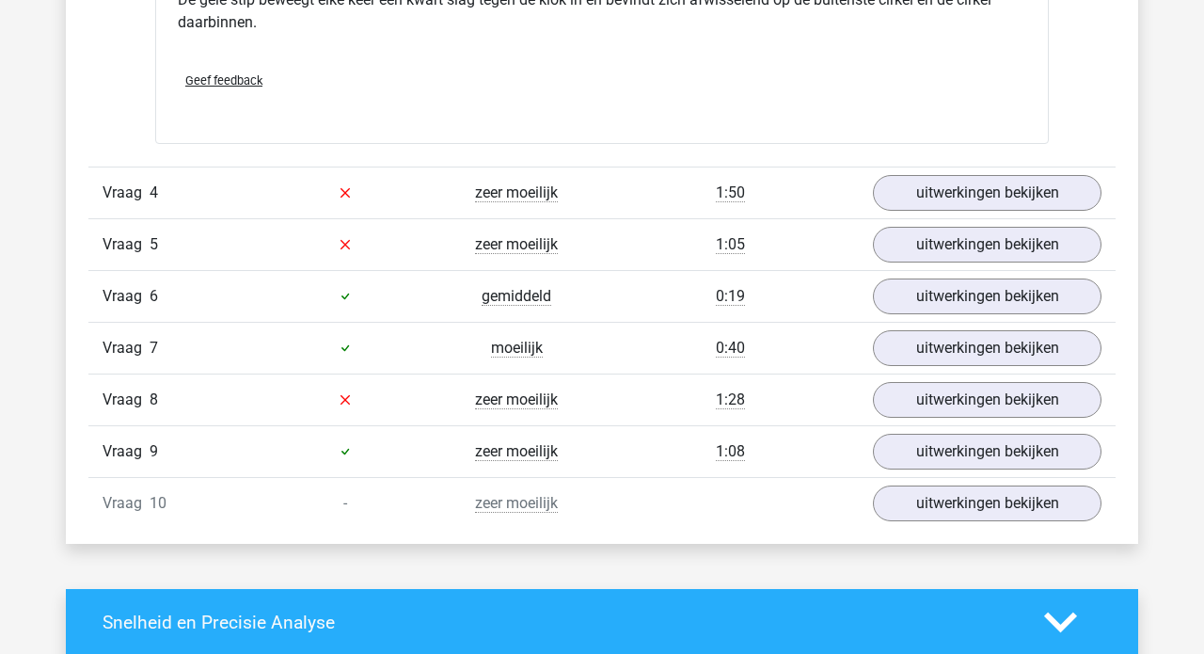
scroll to position [2453, 0]
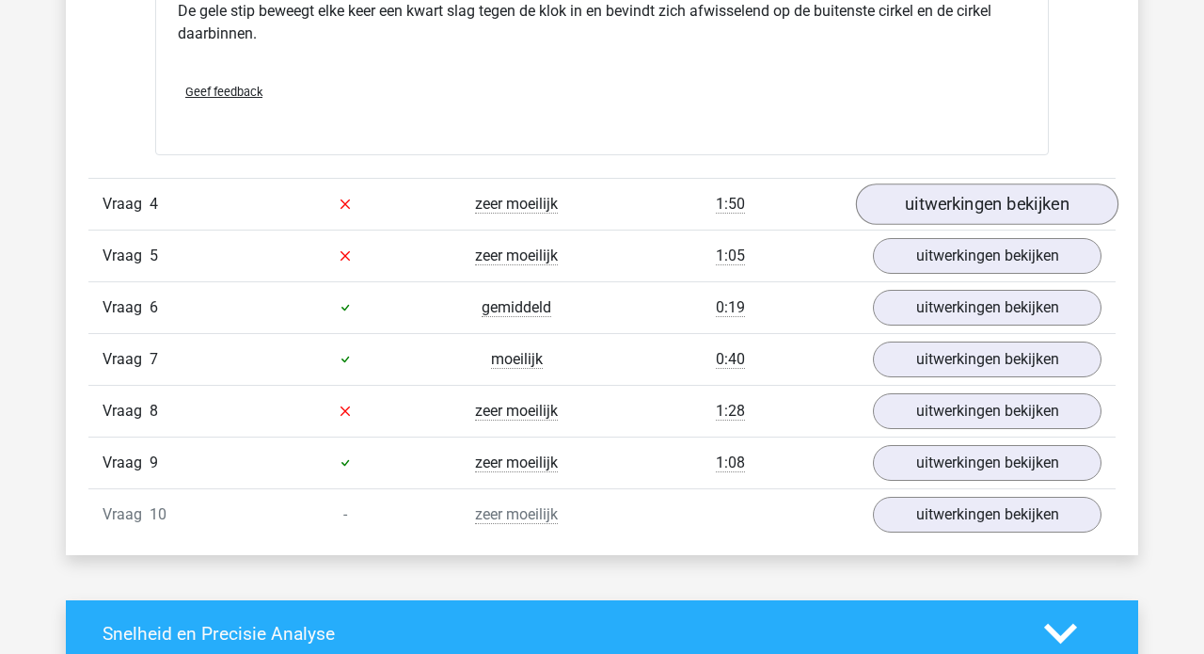
click at [986, 195] on link "uitwerkingen bekijken" at bounding box center [987, 203] width 262 height 41
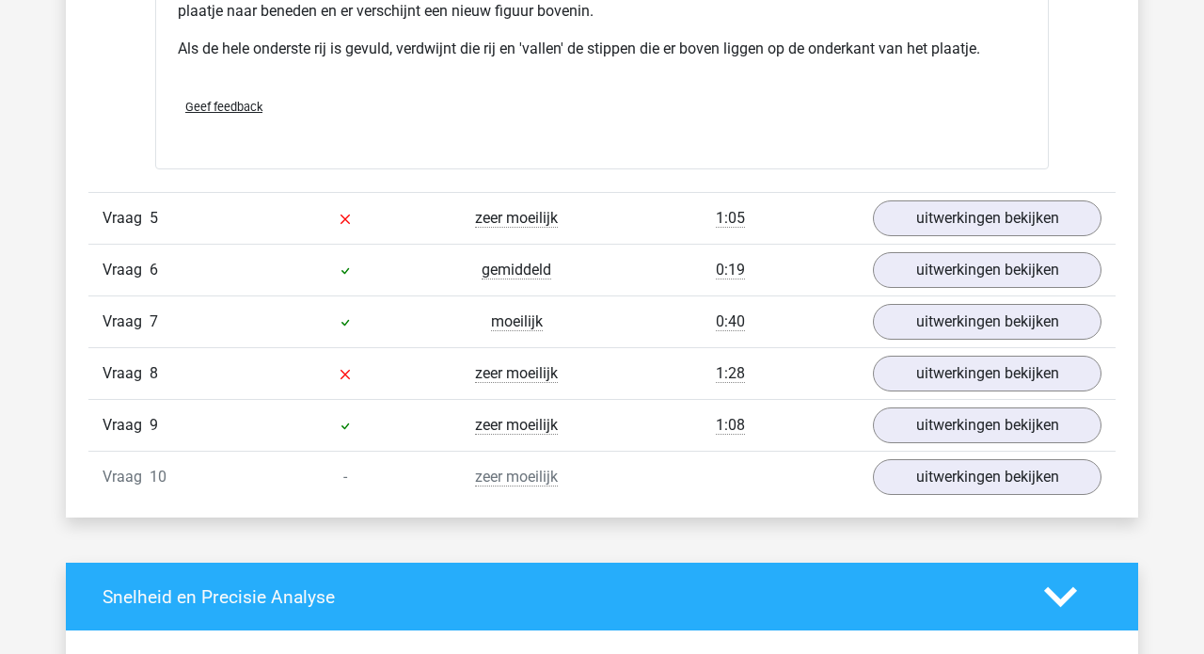
scroll to position [3611, 0]
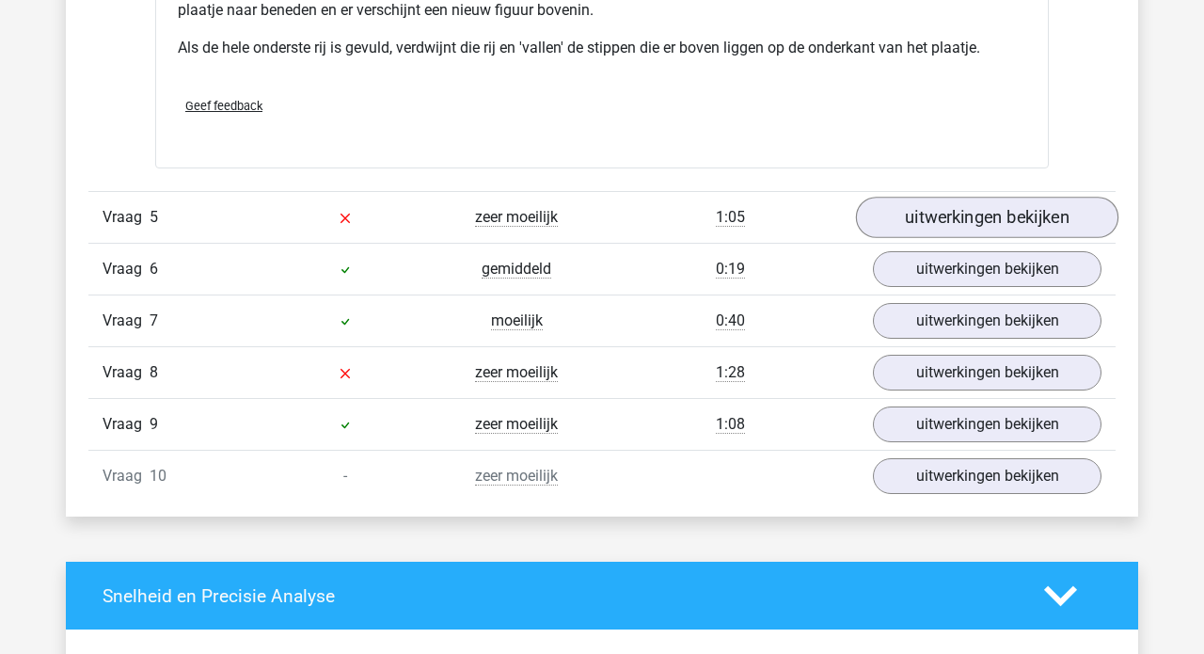
click at [909, 222] on link "uitwerkingen bekijken" at bounding box center [987, 217] width 262 height 41
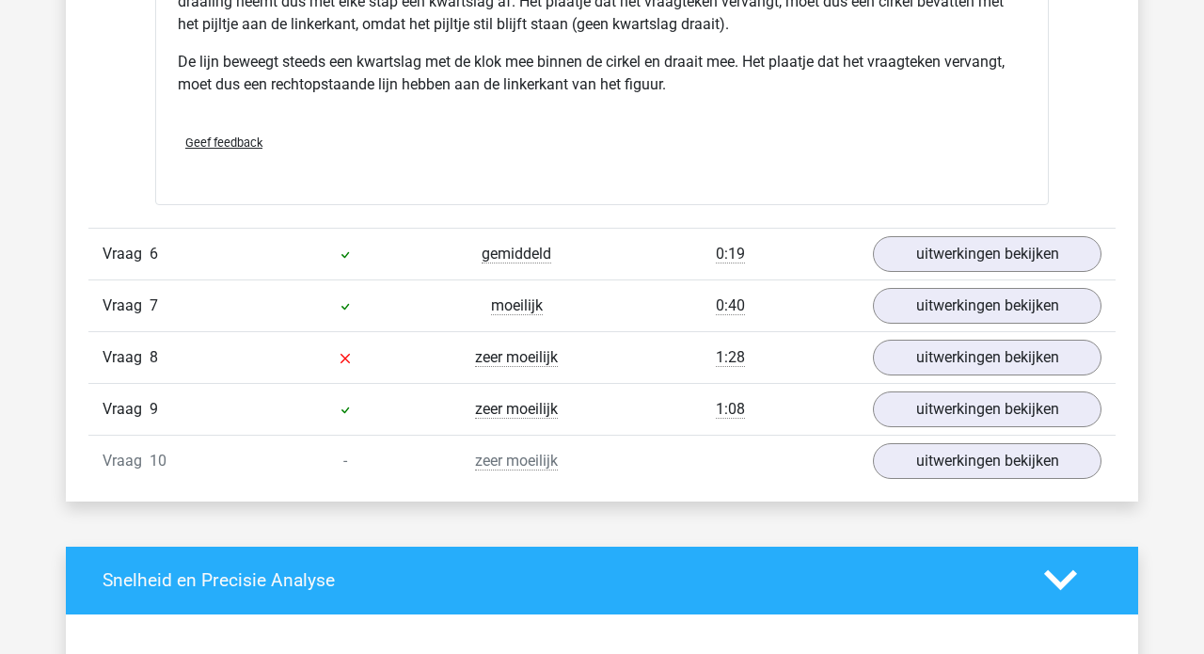
scroll to position [4814, 0]
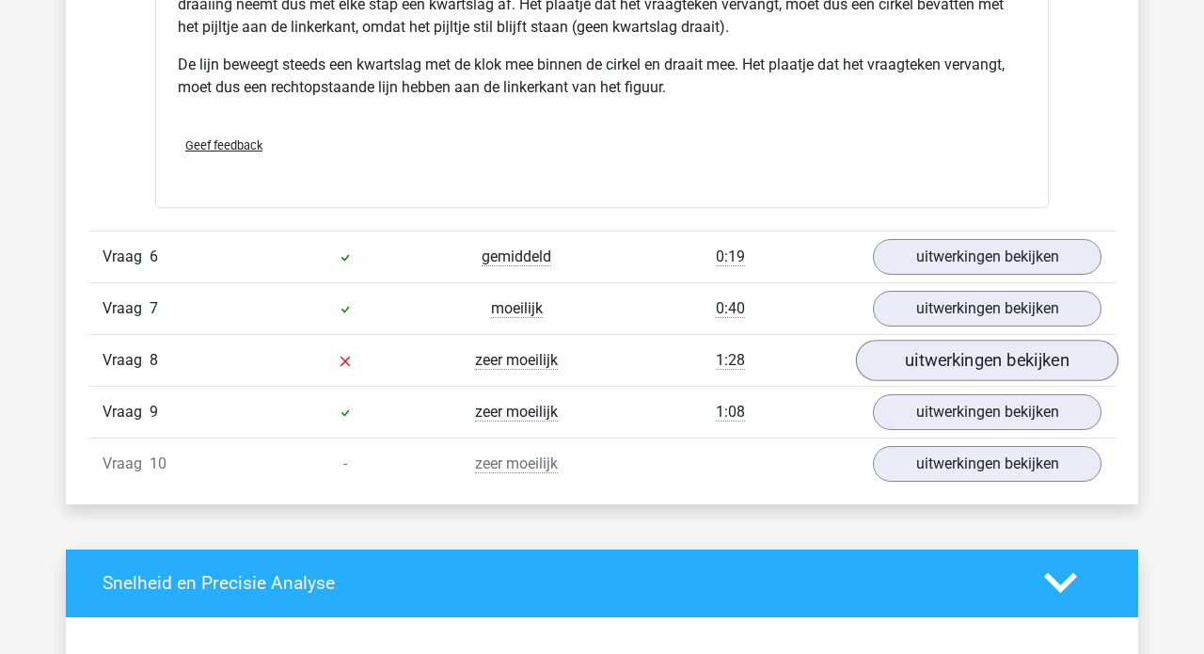
click at [911, 350] on link "uitwerkingen bekijken" at bounding box center [987, 359] width 262 height 41
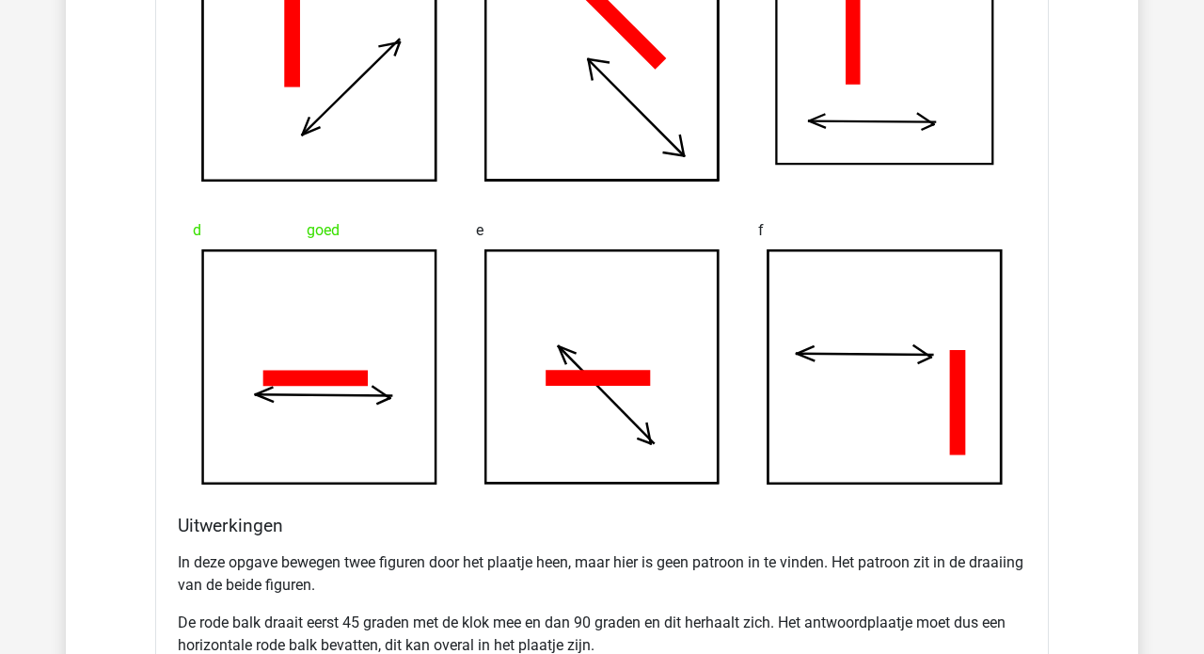
scroll to position [5723, 0]
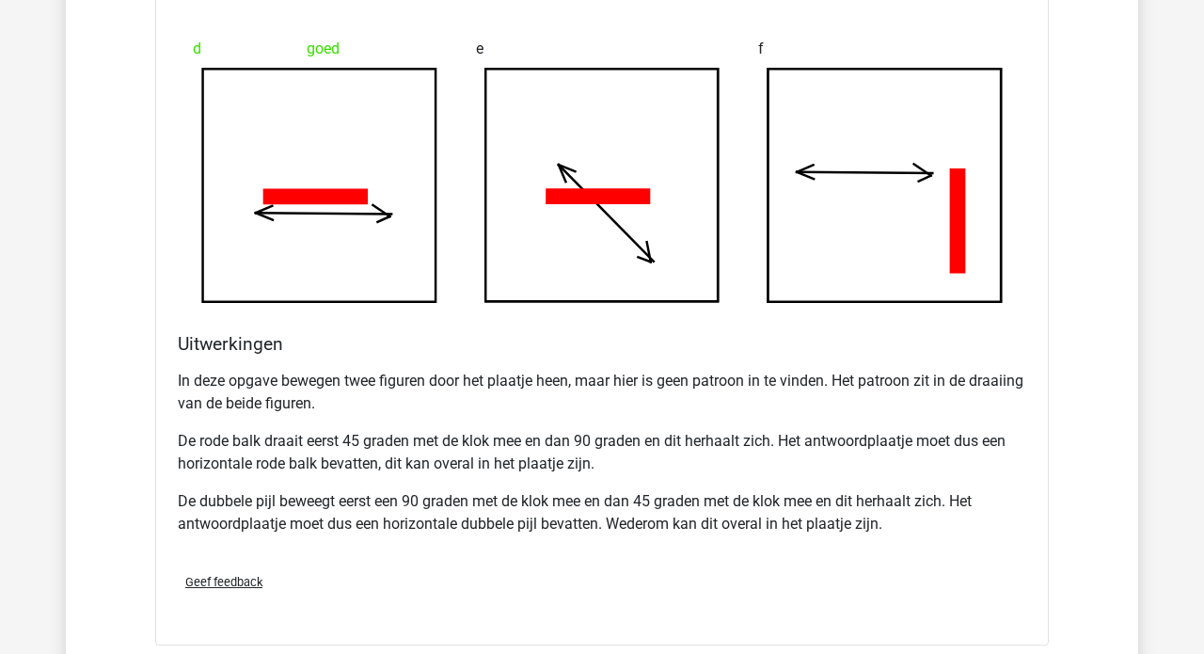
click at [583, 372] on p "In deze opgave bewegen twee figuren door het plaatje heen, maar hier is geen pa…" at bounding box center [602, 392] width 848 height 45
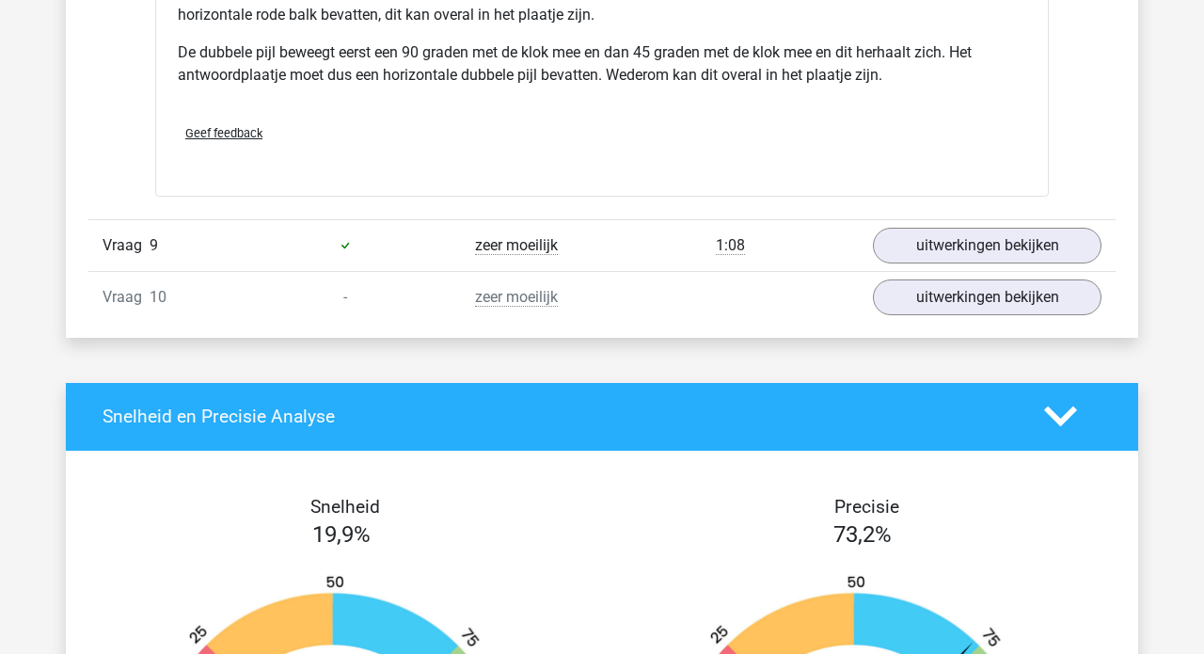
scroll to position [6161, 0]
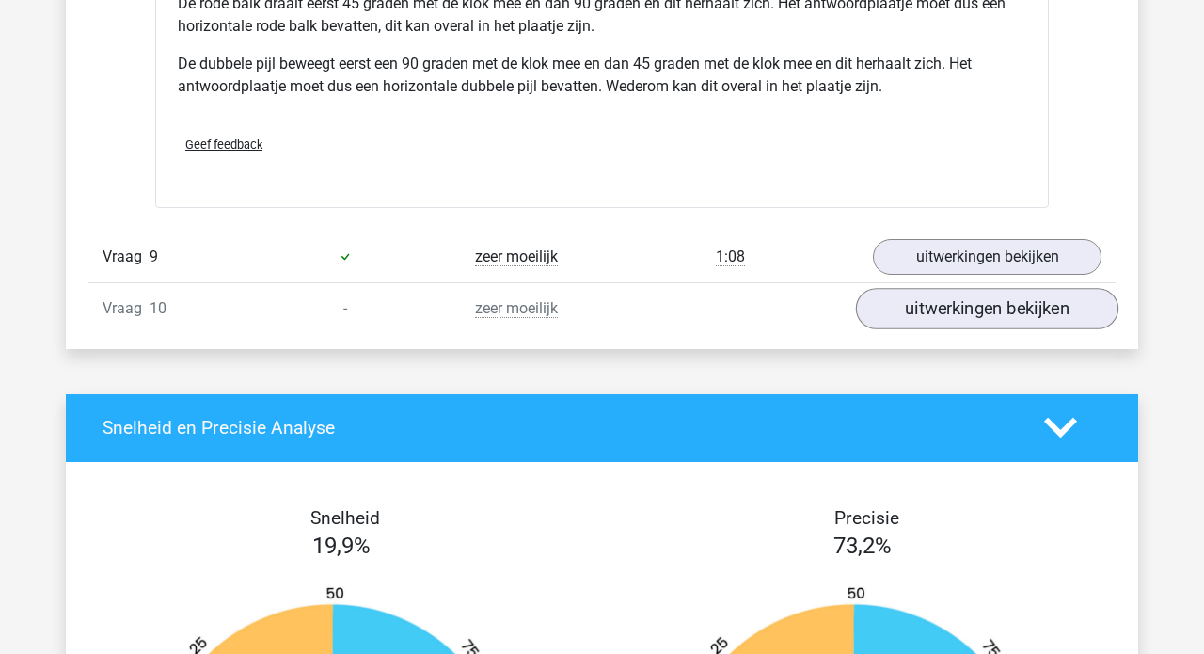
click at [951, 315] on link "uitwerkingen bekijken" at bounding box center [987, 308] width 262 height 41
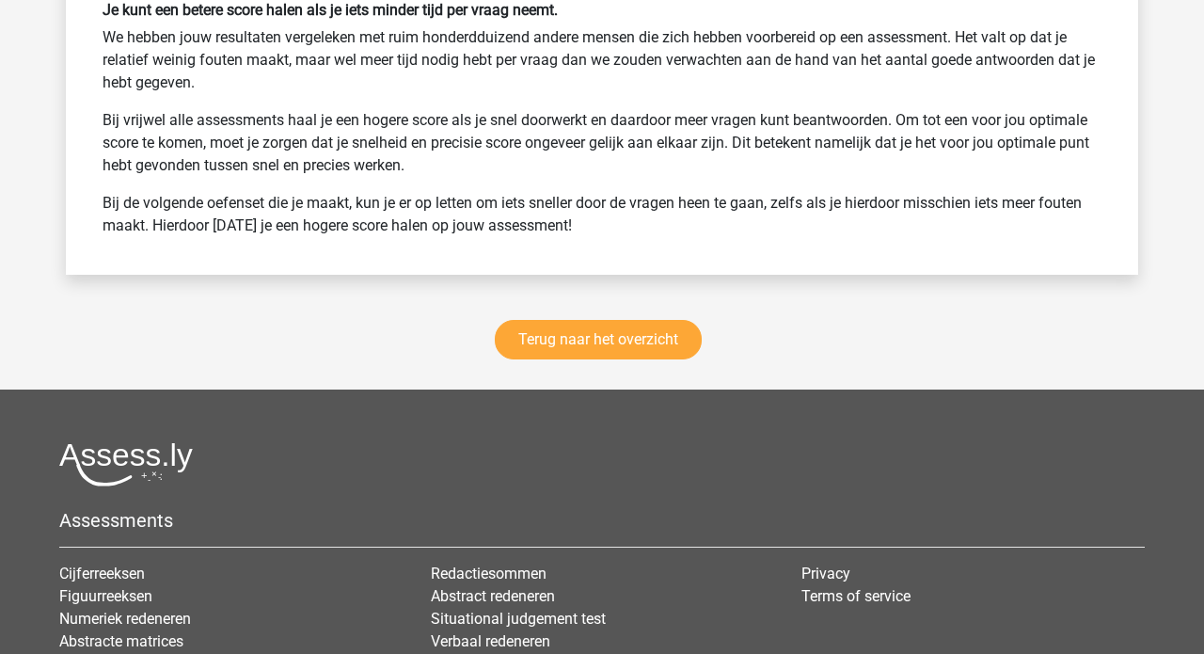
scroll to position [8442, 0]
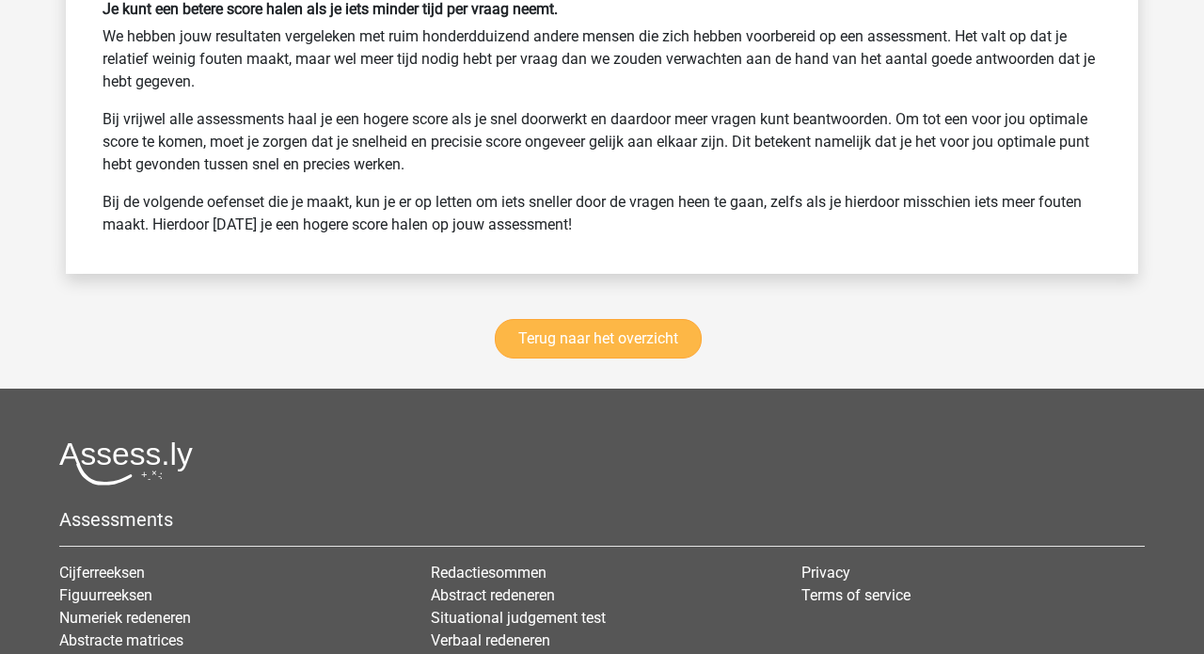
click at [603, 332] on link "Terug naar het overzicht" at bounding box center [598, 338] width 207 height 39
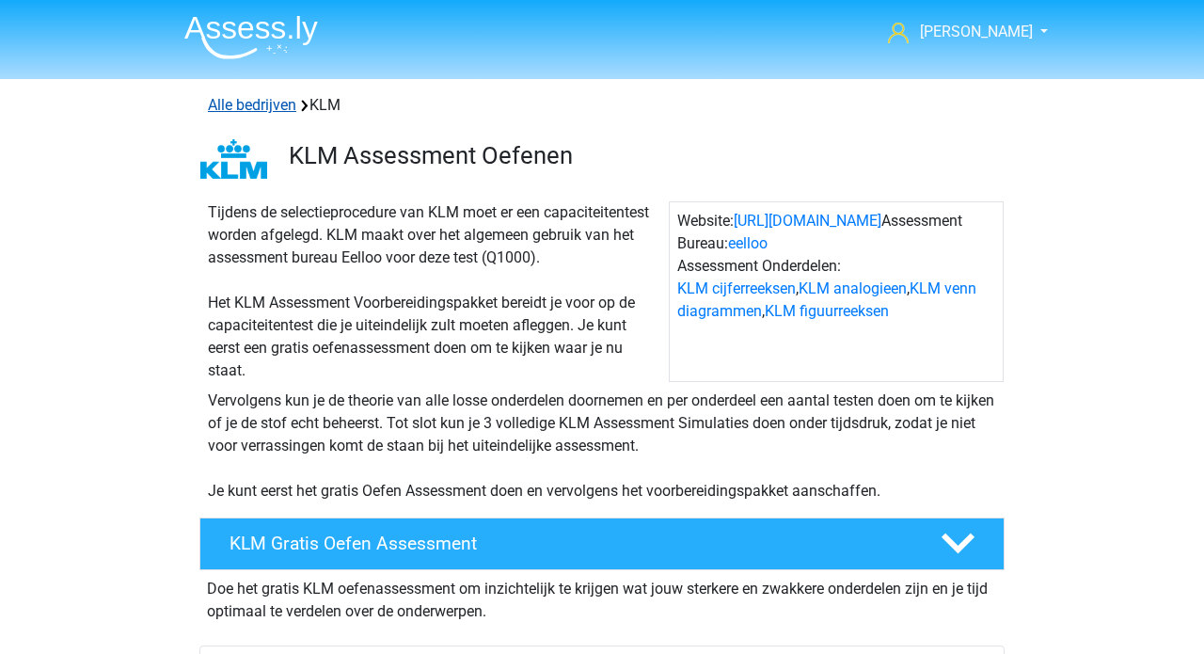
click at [236, 103] on link "Alle bedrijven" at bounding box center [252, 105] width 88 height 18
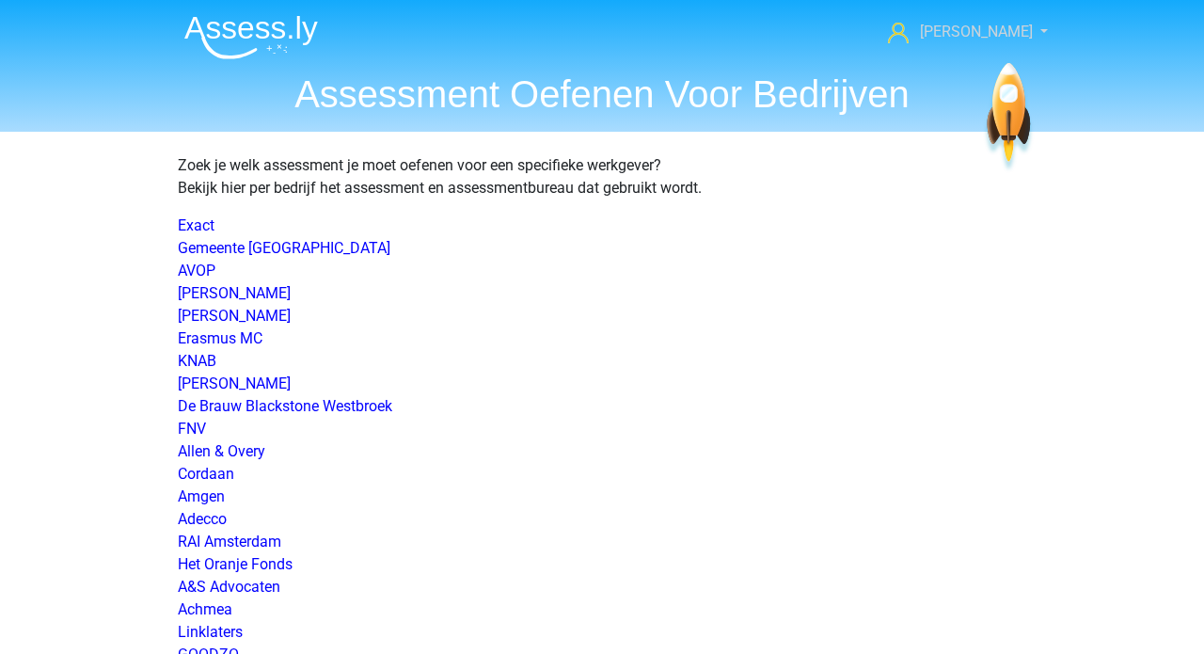
click at [1022, 28] on link "[PERSON_NAME]" at bounding box center [957, 32] width 154 height 23
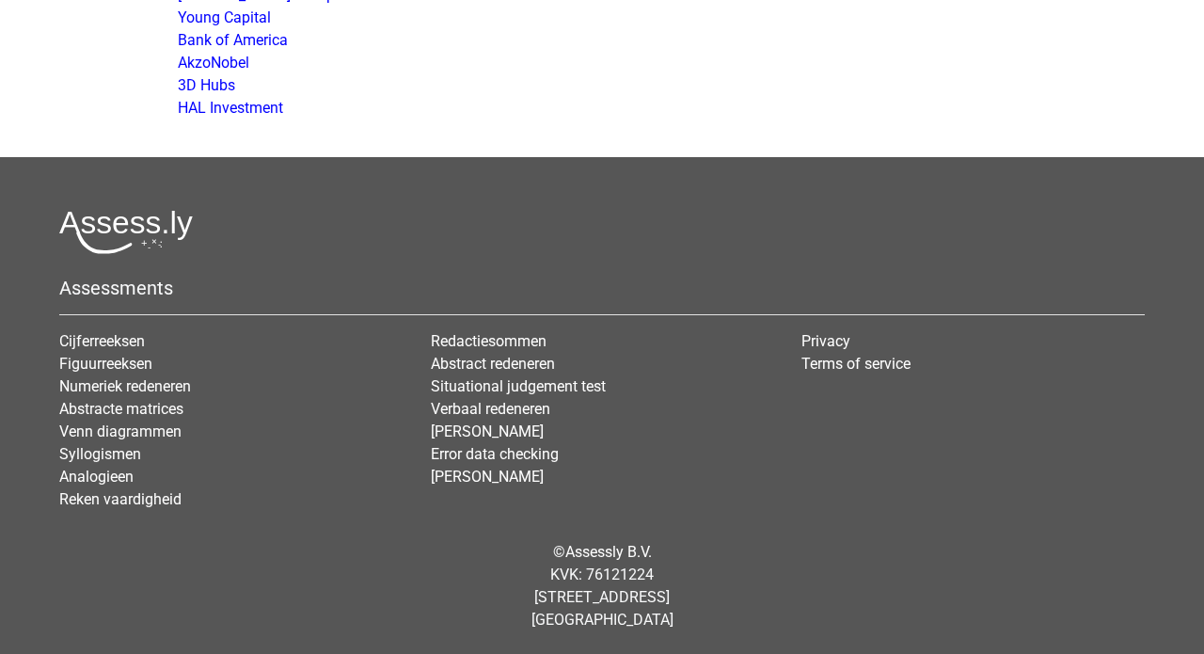
scroll to position [4000, 0]
click at [136, 364] on link "Figuurreeksen" at bounding box center [105, 364] width 93 height 18
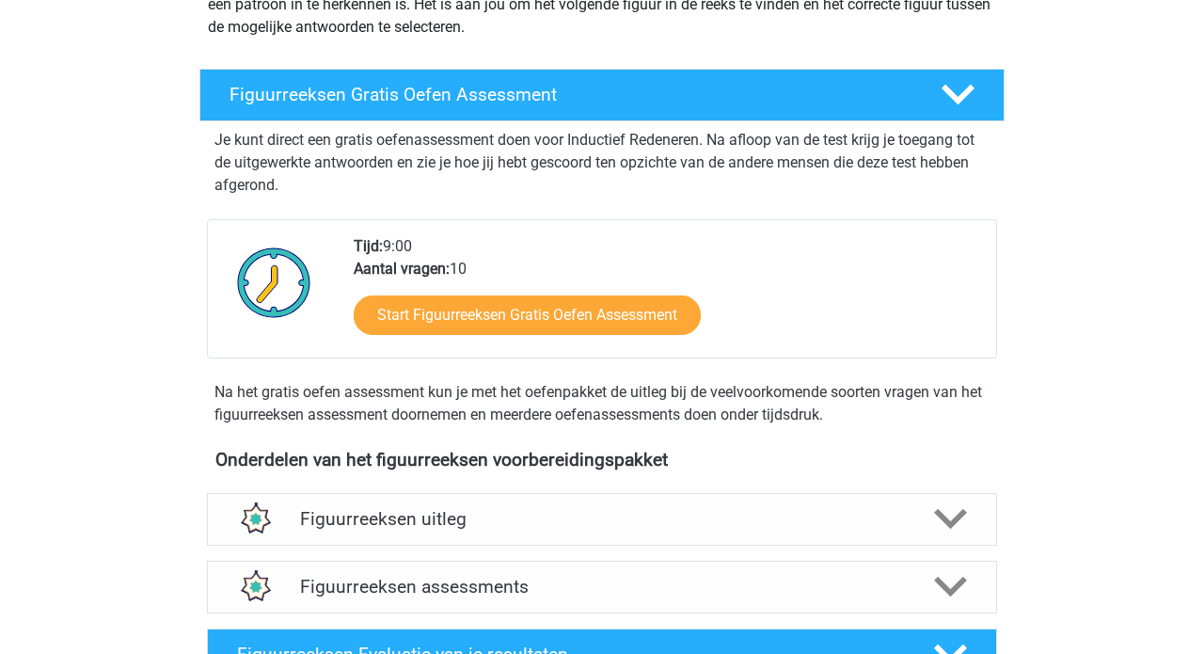
scroll to position [574, 0]
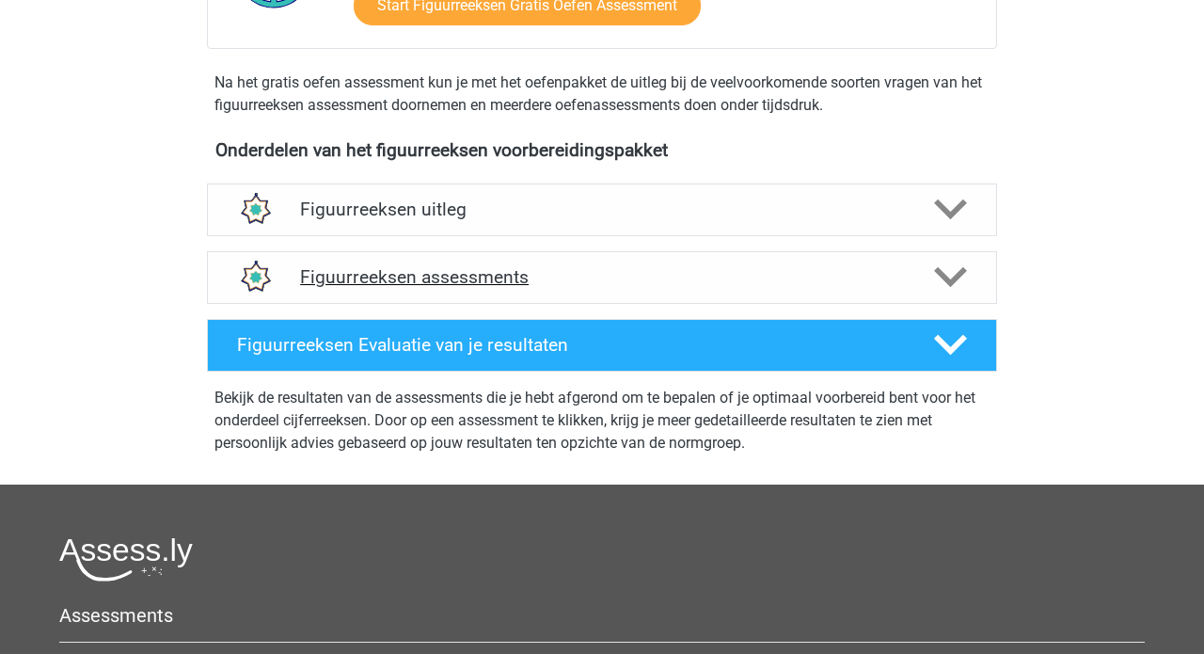
click at [469, 276] on h4 "Figuurreeksen assessments" at bounding box center [602, 277] width 604 height 22
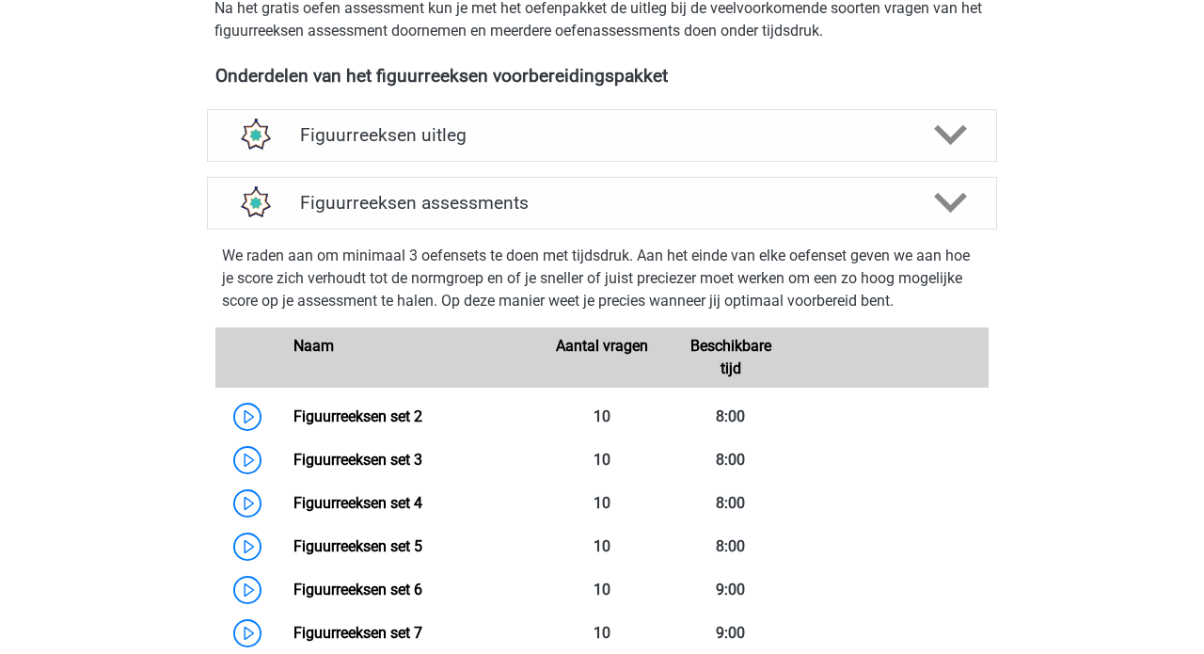
scroll to position [604, 0]
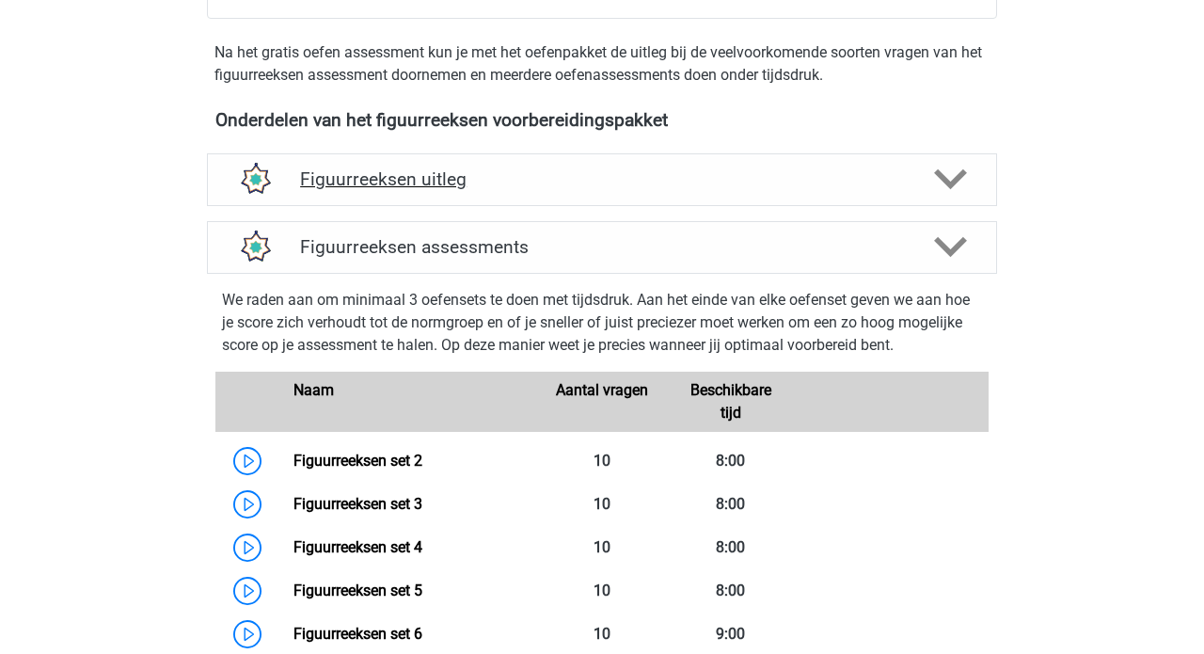
click at [744, 186] on h4 "Figuurreeksen uitleg" at bounding box center [602, 179] width 604 height 22
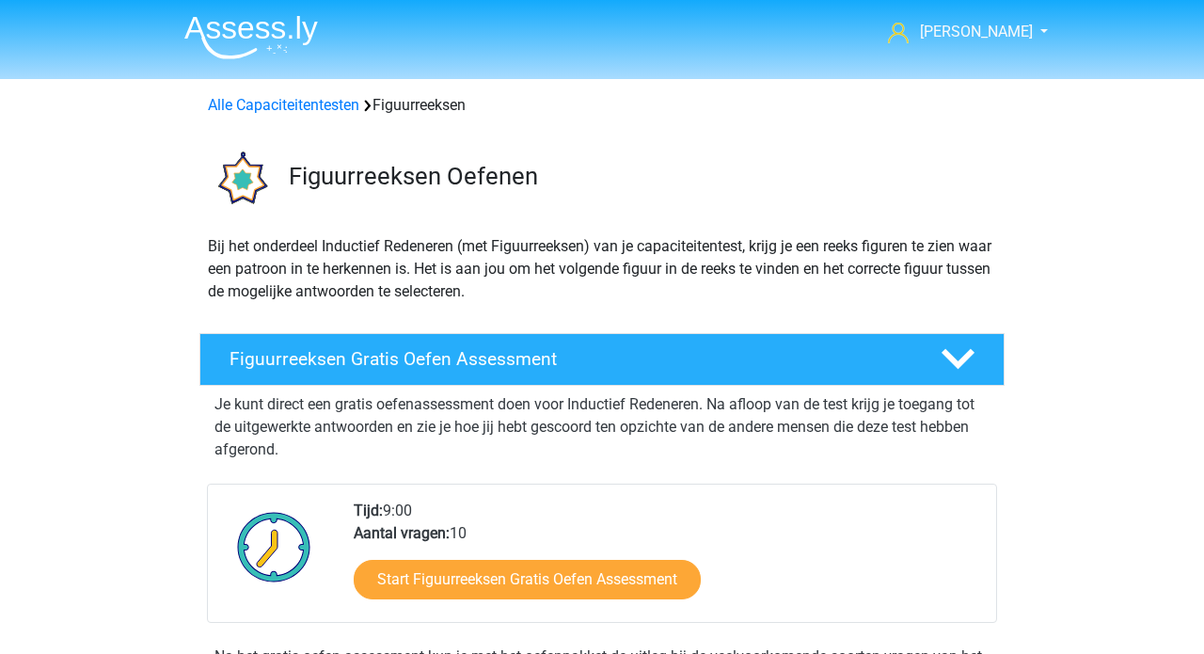
scroll to position [0, 0]
click at [286, 50] on img at bounding box center [251, 37] width 134 height 44
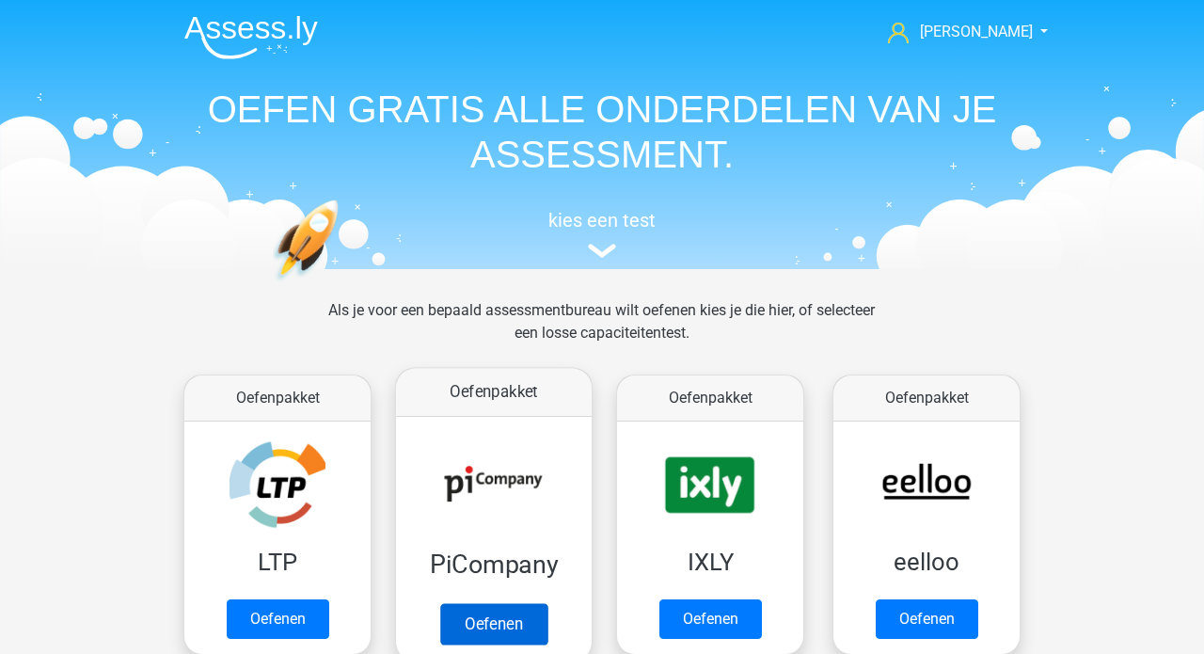
click at [494, 603] on link "Oefenen" at bounding box center [493, 623] width 107 height 41
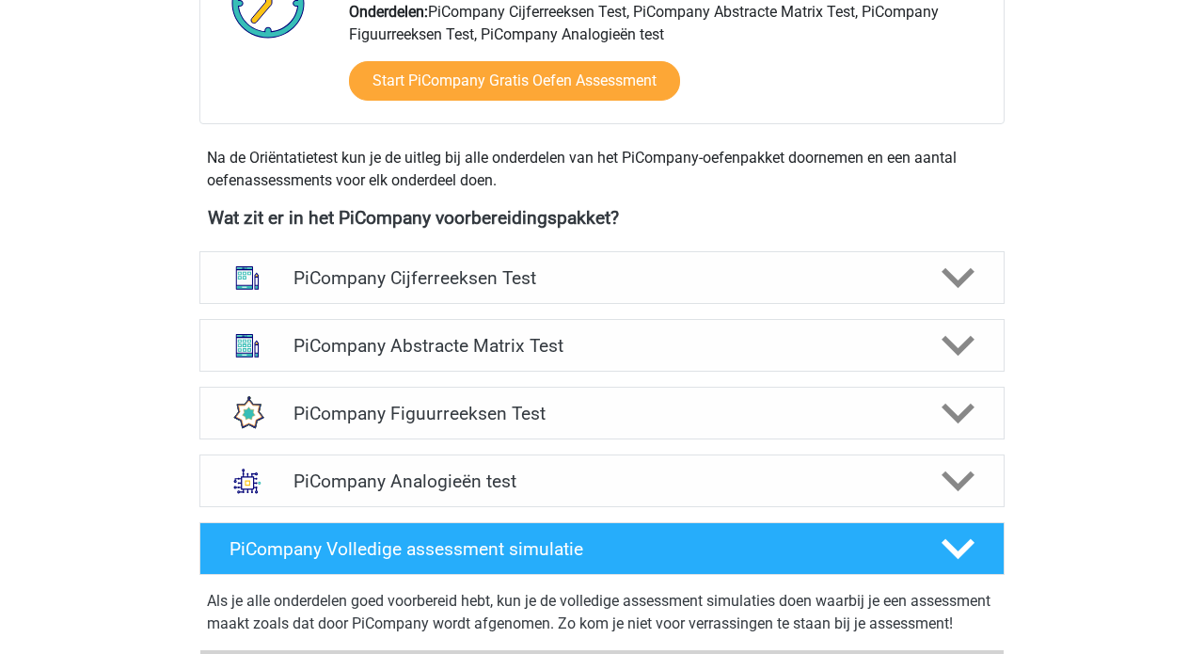
scroll to position [570, 0]
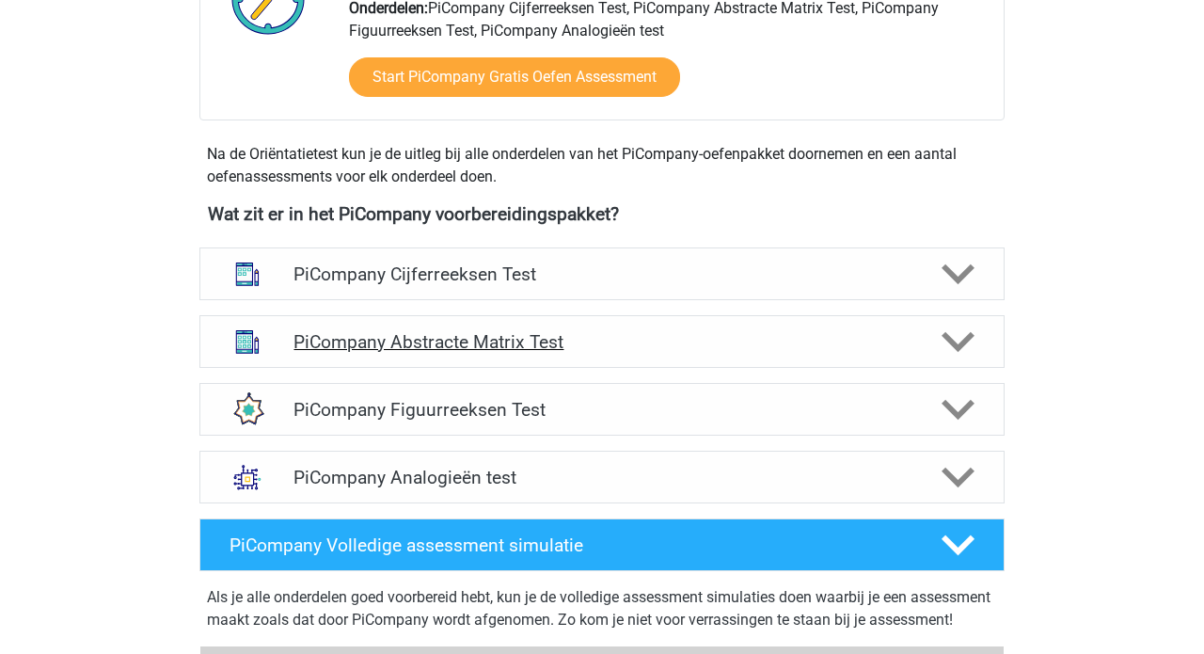
click at [498, 368] on div "PiCompany Abstracte Matrix Test" at bounding box center [601, 341] width 805 height 53
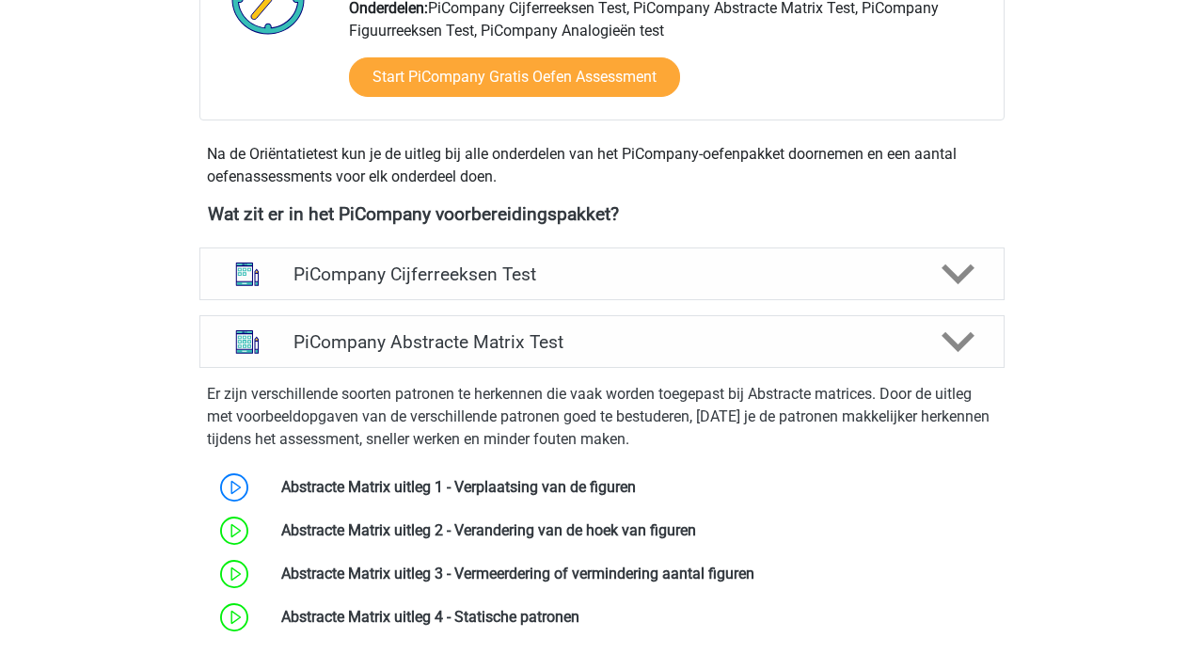
scroll to position [714, 0]
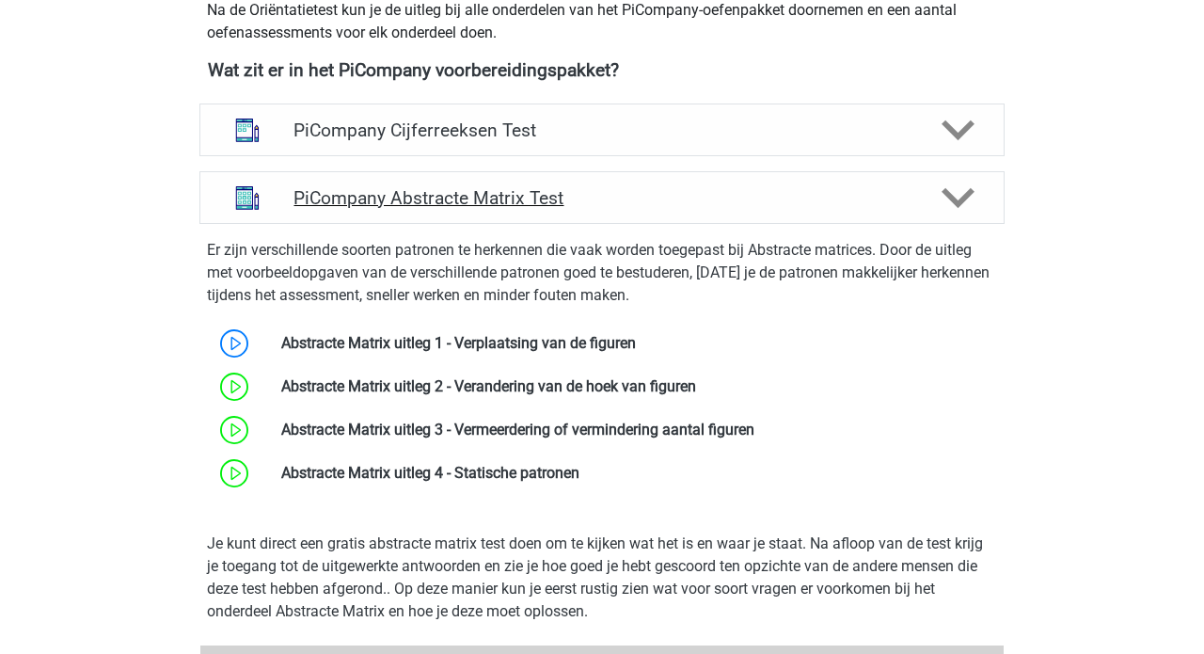
click at [558, 209] on h4 "PiCompany Abstracte Matrix Test" at bounding box center [601, 198] width 616 height 22
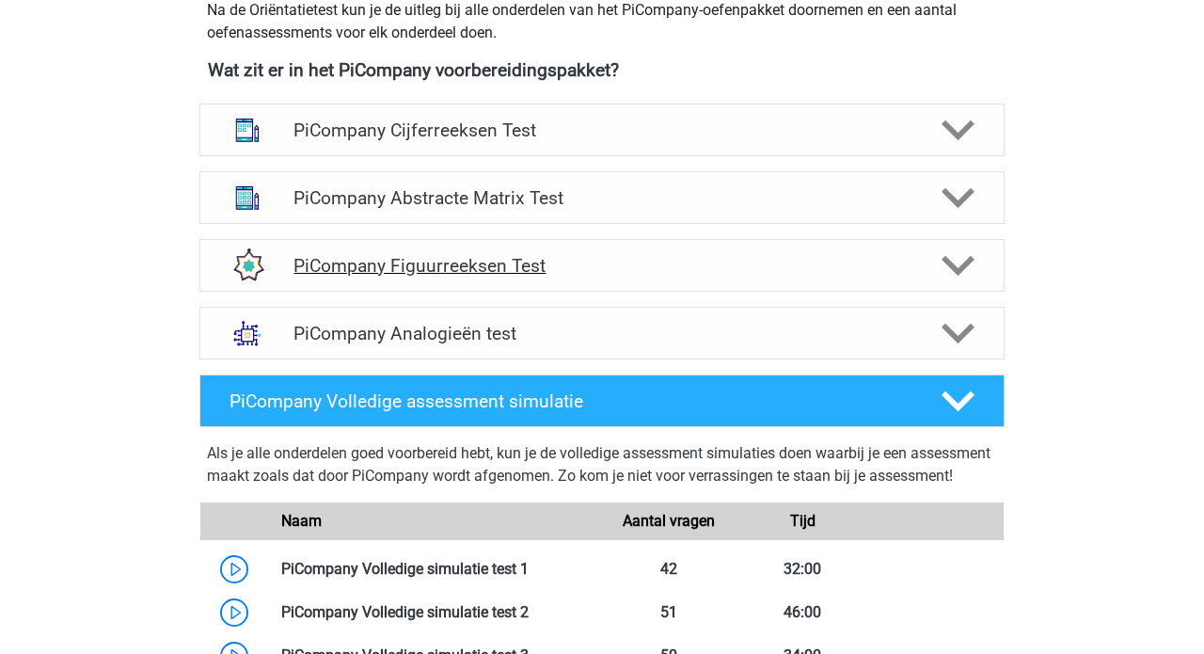
click at [529, 273] on div "PiCompany Figuurreeksen Test" at bounding box center [601, 265] width 805 height 53
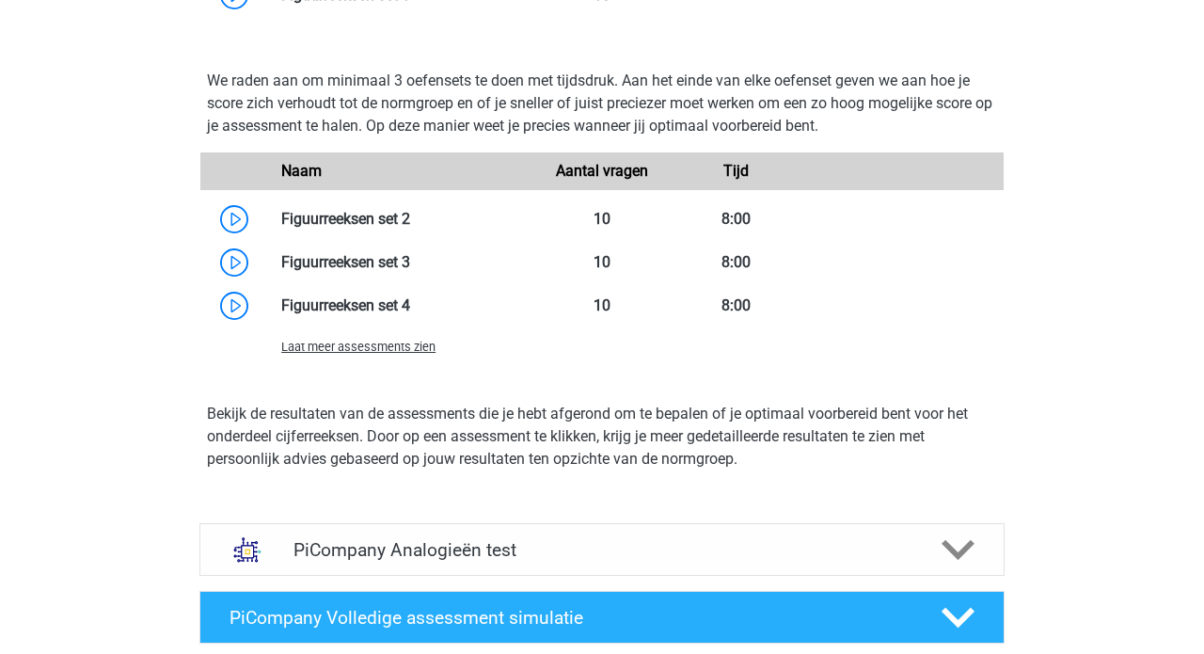
scroll to position [1270, 0]
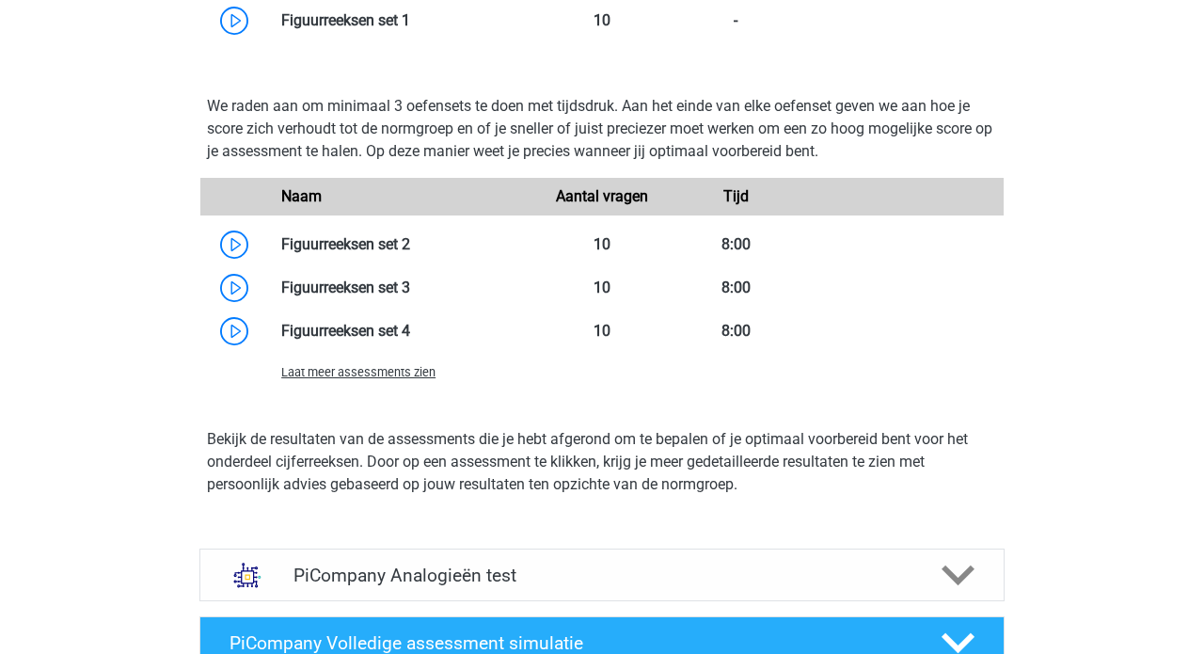
click at [393, 379] on span "Laat meer assessments zien" at bounding box center [358, 372] width 154 height 14
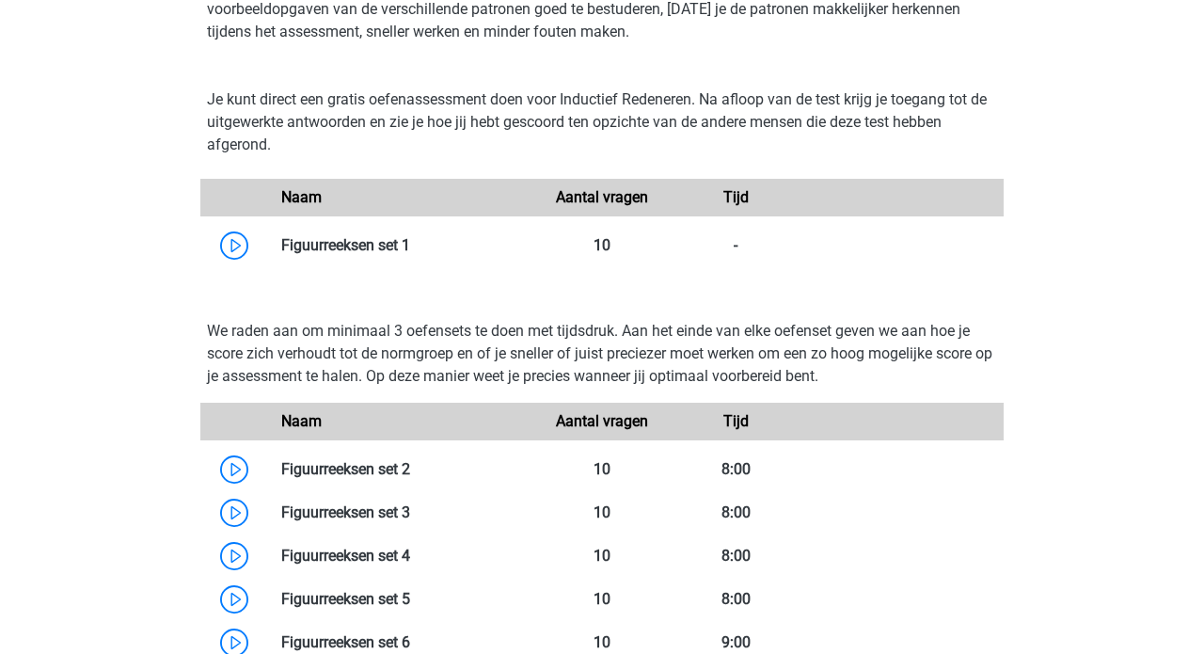
scroll to position [983, 0]
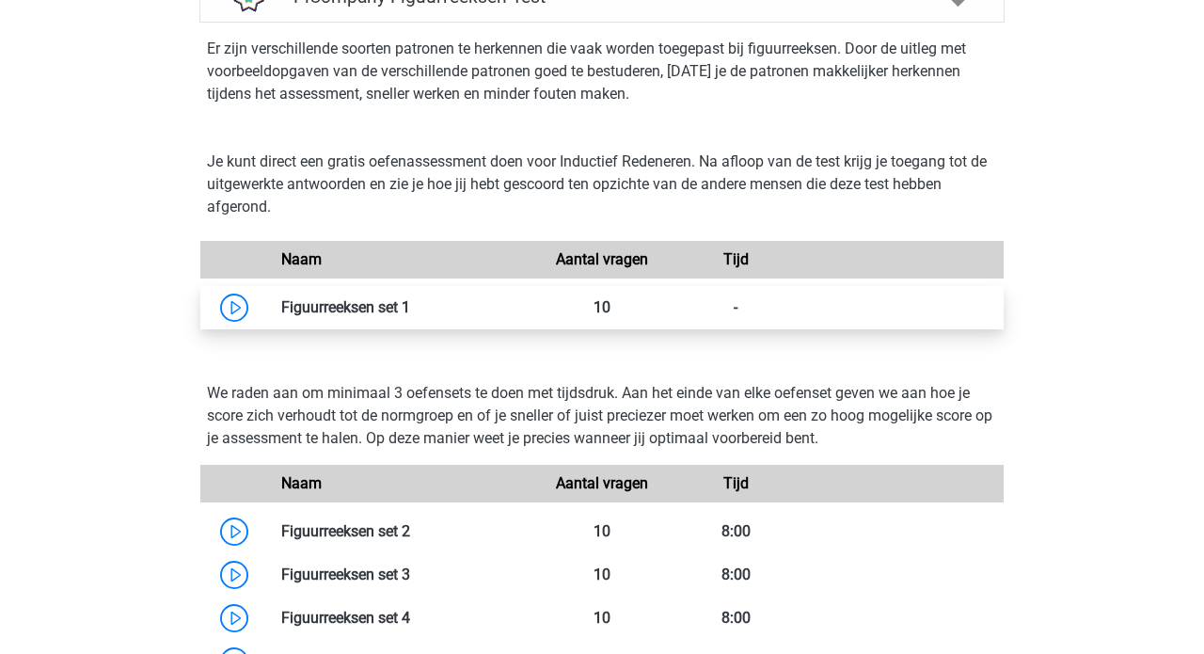
click at [410, 316] on link at bounding box center [410, 307] width 0 height 18
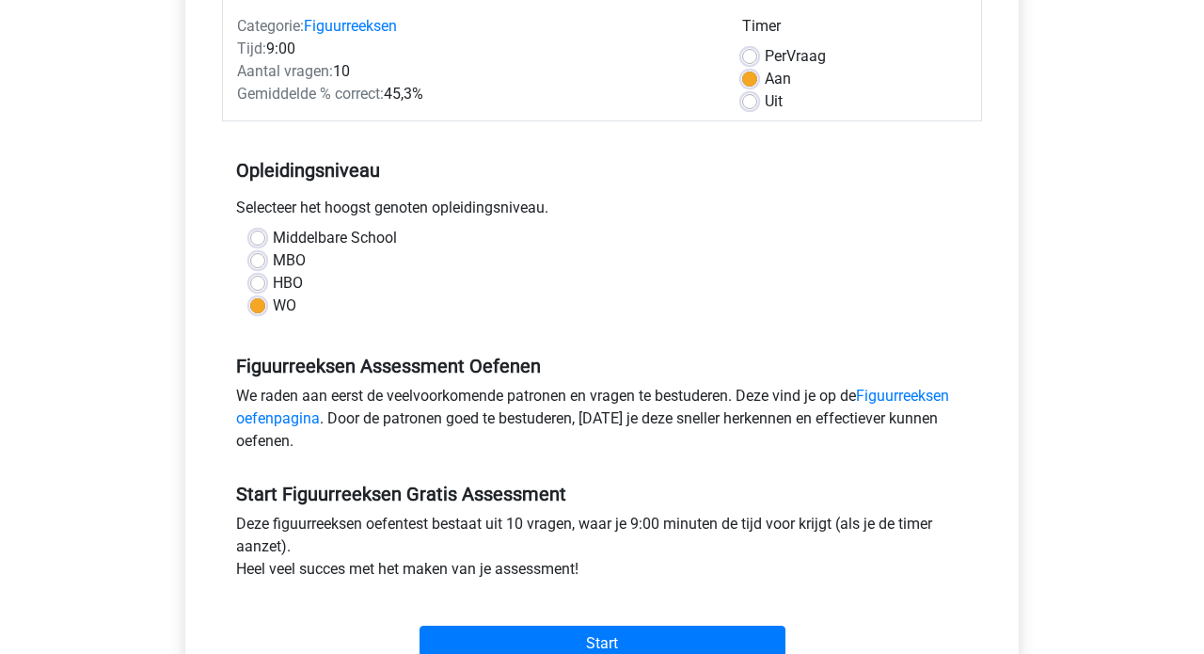
scroll to position [352, 0]
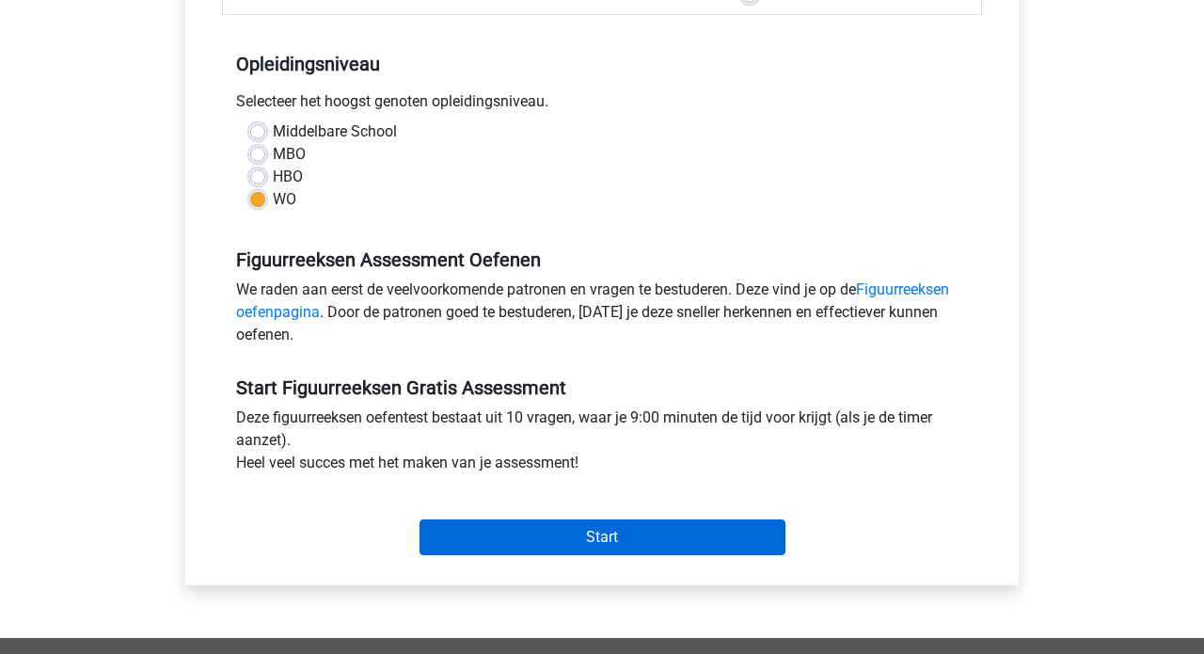
click at [563, 531] on input "Start" at bounding box center [602, 537] width 366 height 36
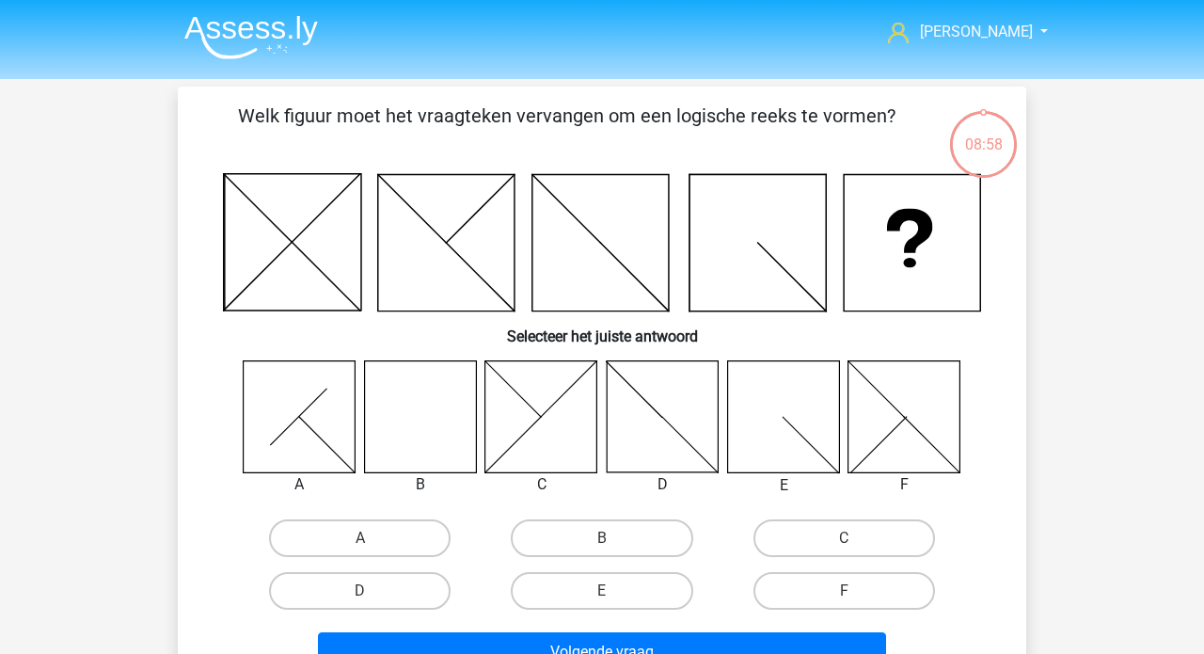
click at [925, 255] on icon at bounding box center [912, 243] width 136 height 136
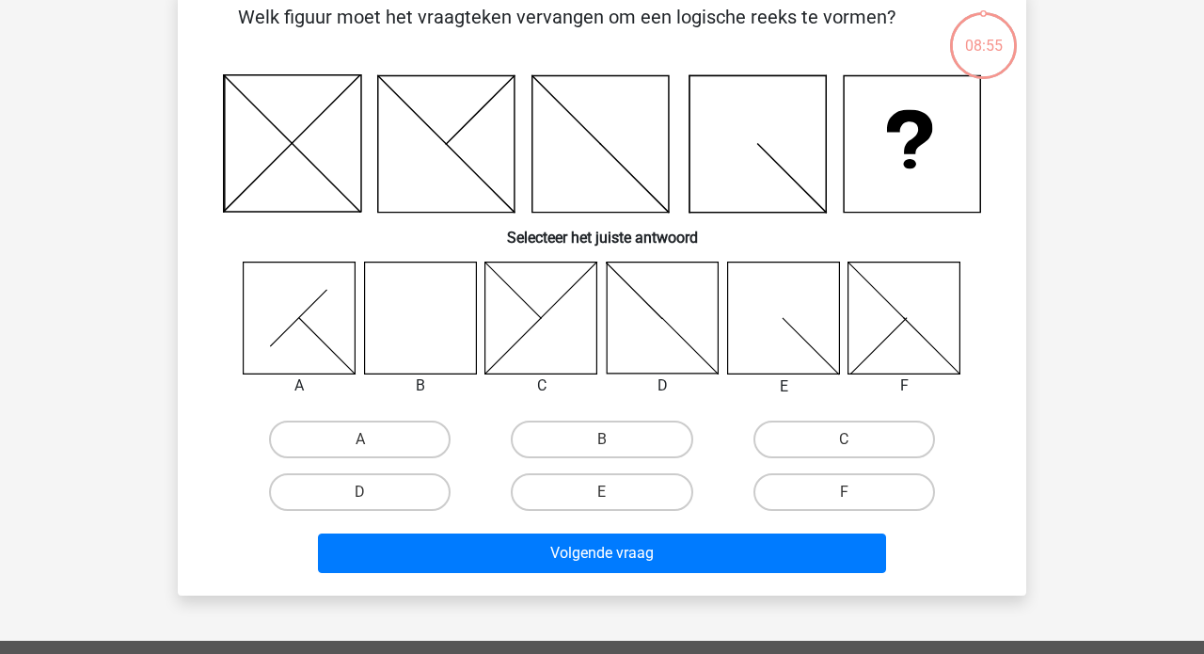
click at [420, 328] on icon at bounding box center [420, 317] width 112 height 112
click at [584, 430] on label "B" at bounding box center [601, 439] width 181 height 38
click at [602, 439] on input "B" at bounding box center [608, 445] width 12 height 12
radio input "true"
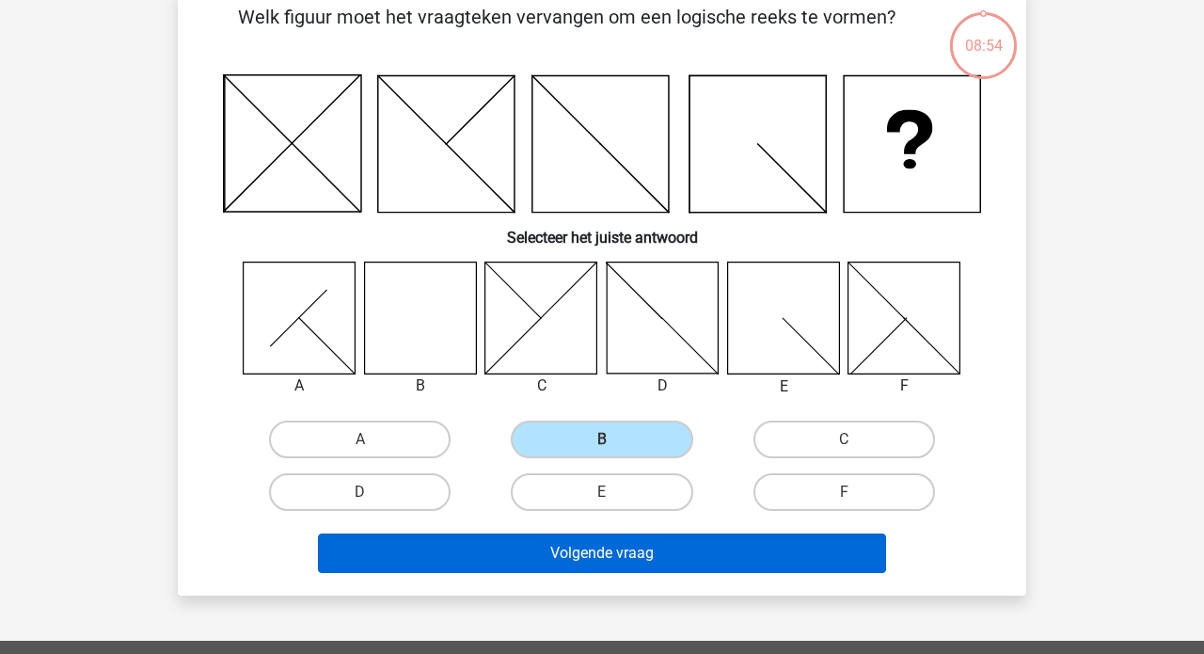
click at [560, 561] on button "Volgende vraag" at bounding box center [602, 552] width 569 height 39
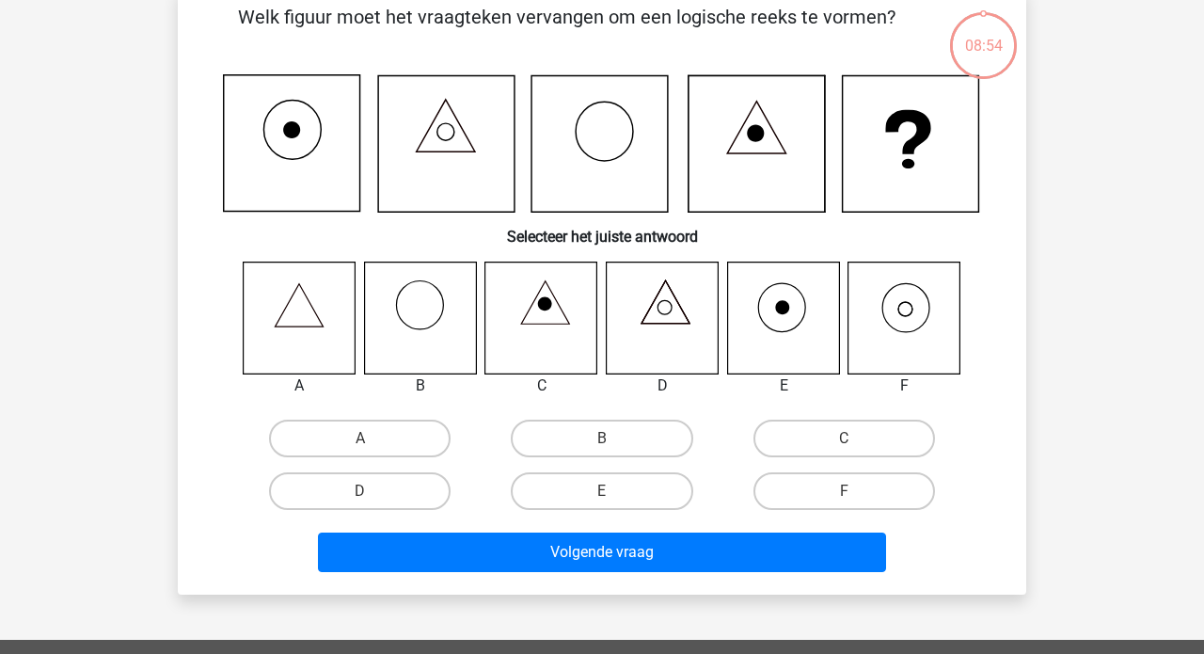
scroll to position [87, 0]
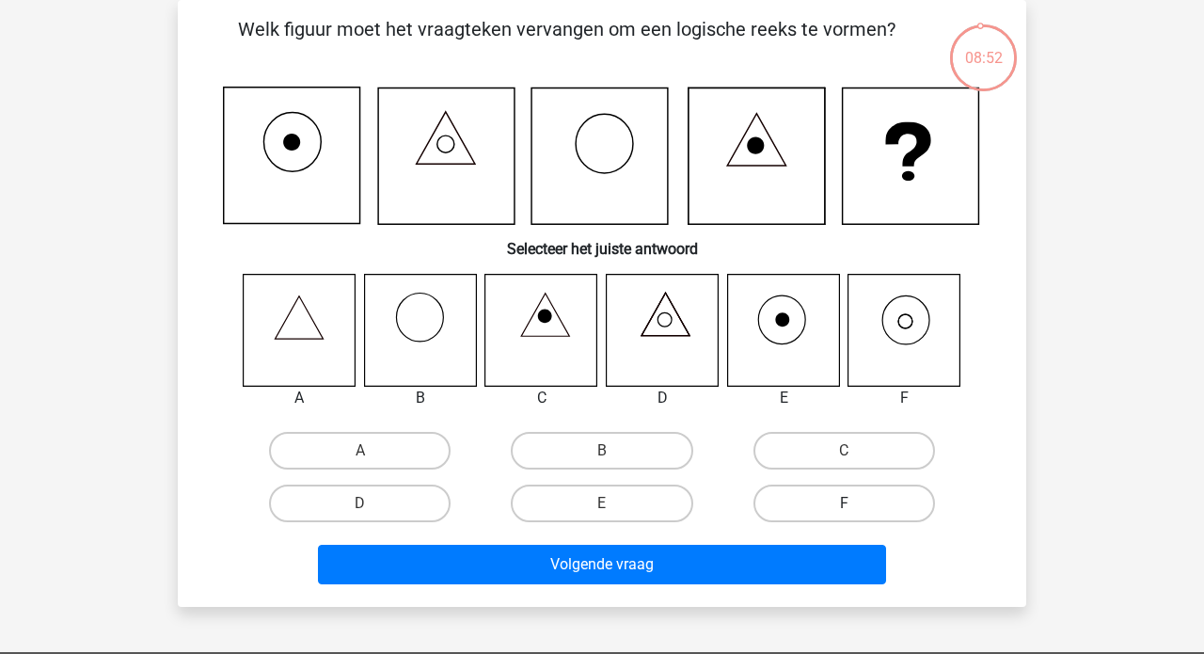
click at [797, 504] on label "F" at bounding box center [843, 503] width 181 height 38
click at [844, 504] on input "F" at bounding box center [850, 509] width 12 height 12
radio input "true"
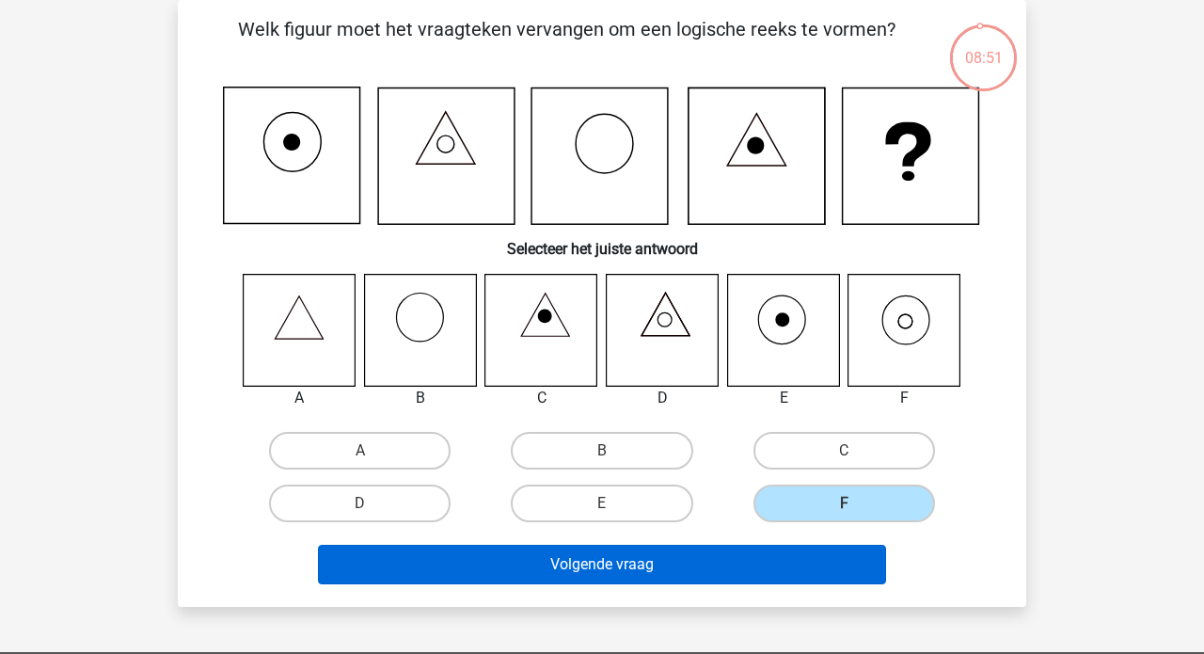
click at [671, 563] on button "Volgende vraag" at bounding box center [602, 563] width 569 height 39
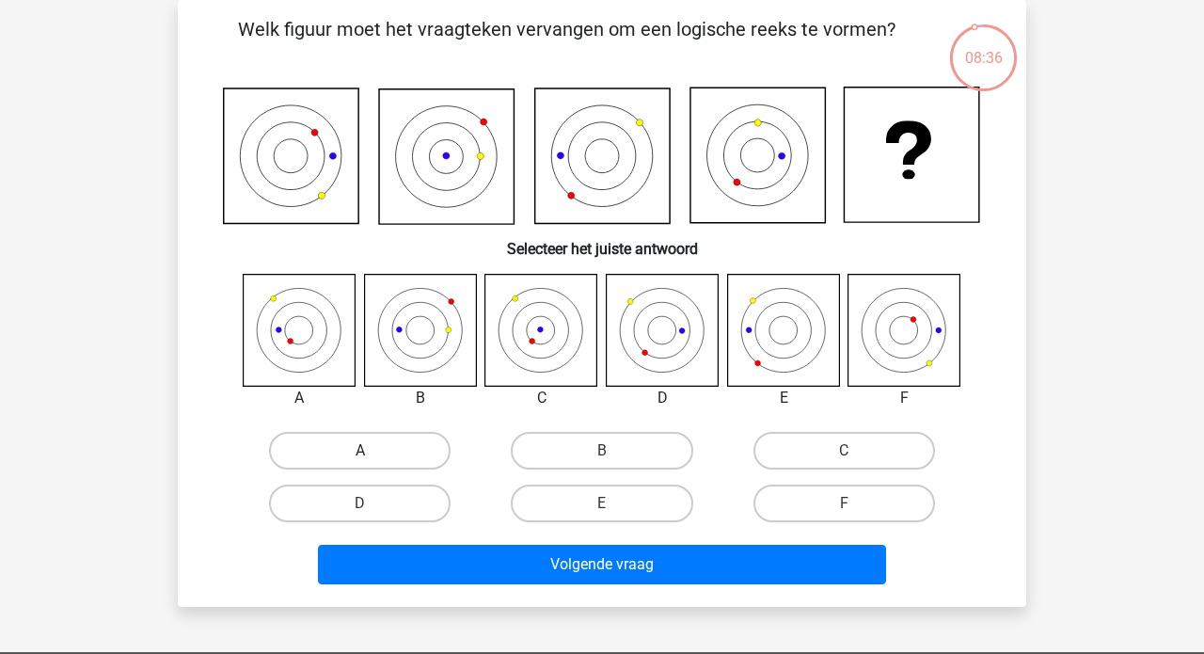
click at [364, 446] on label "A" at bounding box center [359, 451] width 181 height 38
click at [364, 450] on input "A" at bounding box center [366, 456] width 12 height 12
radio input "true"
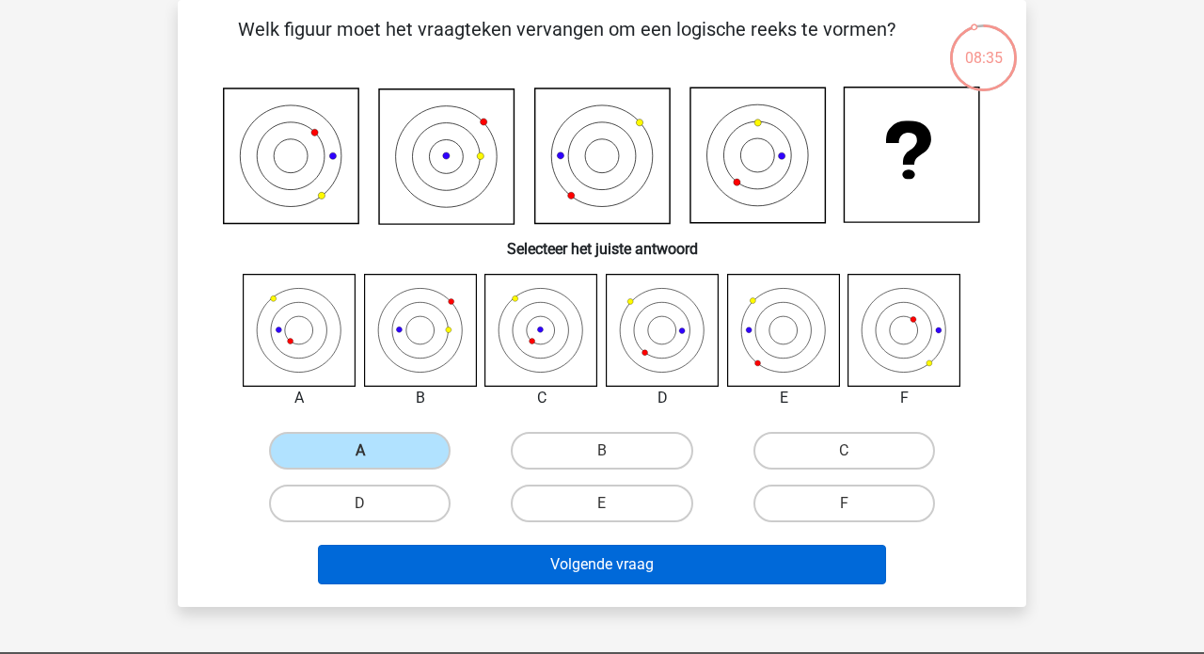
click at [517, 553] on button "Volgende vraag" at bounding box center [602, 563] width 569 height 39
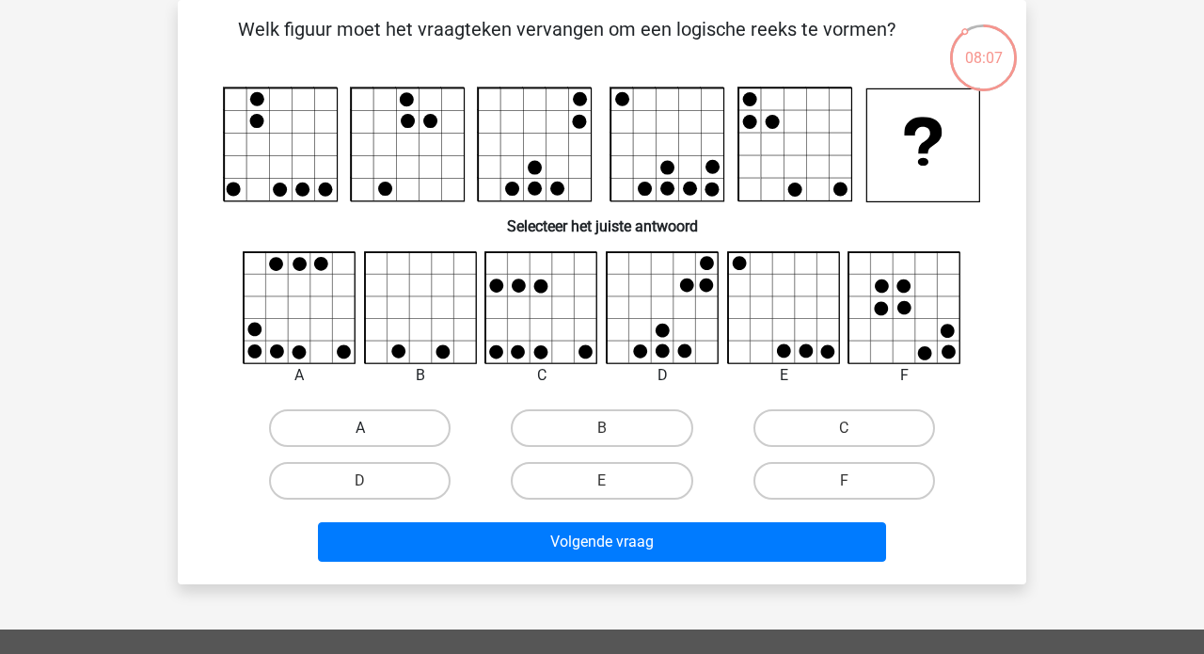
click at [380, 430] on label "A" at bounding box center [359, 428] width 181 height 38
click at [372, 430] on input "A" at bounding box center [366, 434] width 12 height 12
radio input "true"
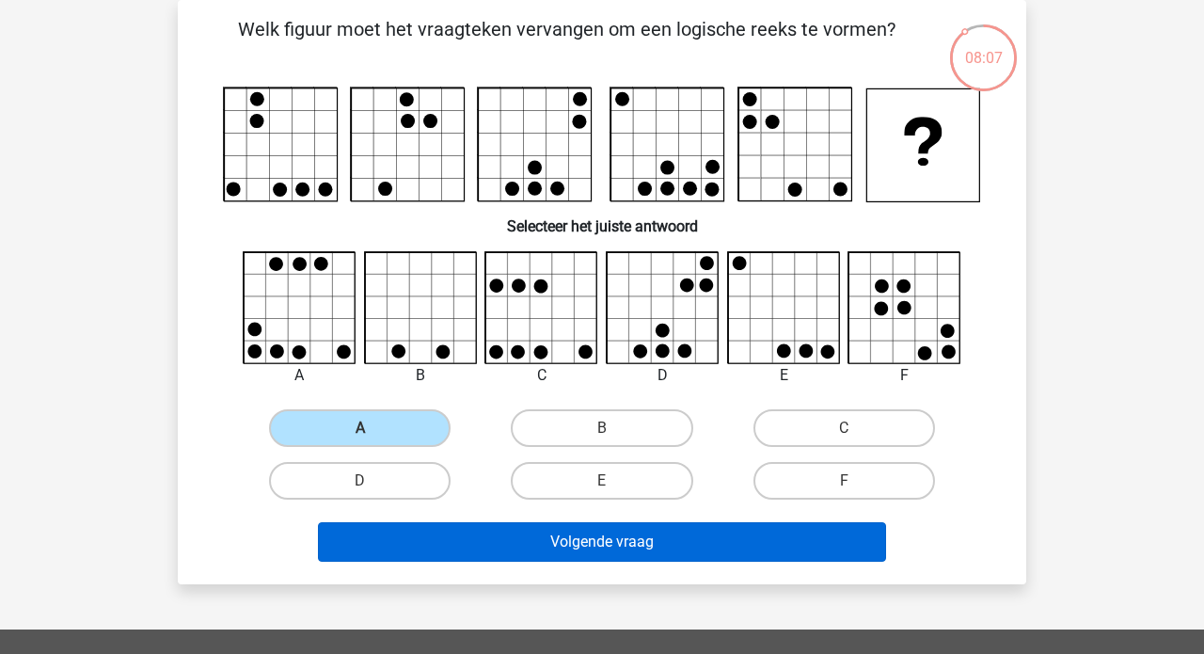
click at [575, 530] on button "Volgende vraag" at bounding box center [602, 541] width 569 height 39
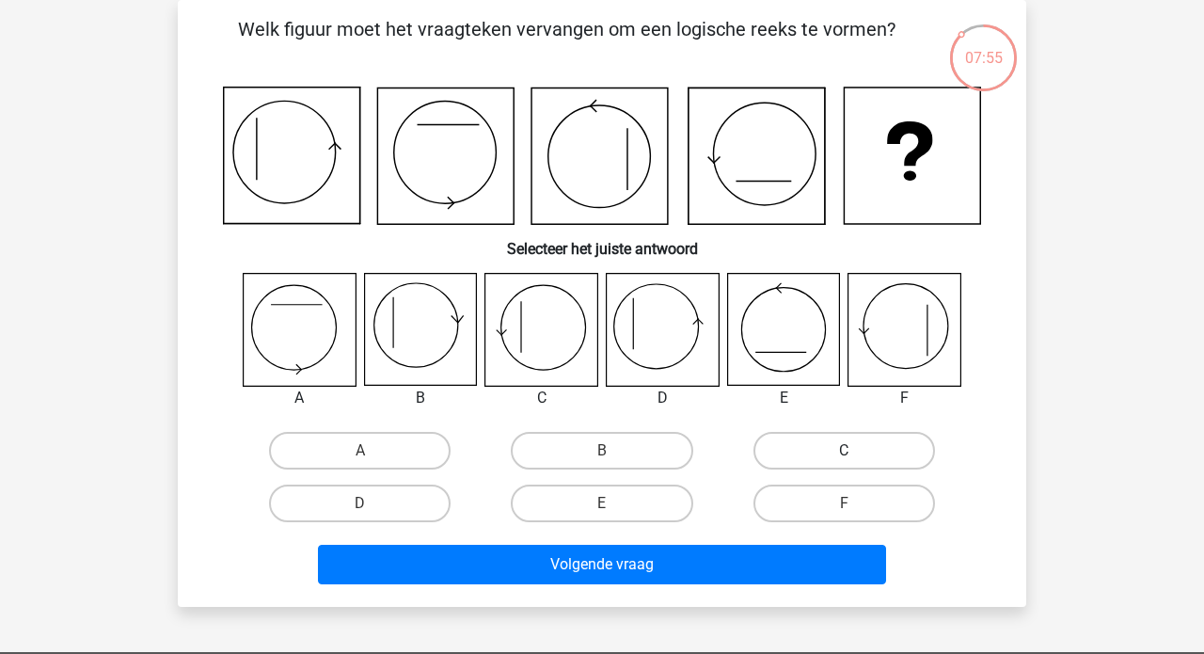
click at [770, 451] on label "C" at bounding box center [843, 451] width 181 height 38
click at [844, 451] on input "C" at bounding box center [850, 456] width 12 height 12
radio input "true"
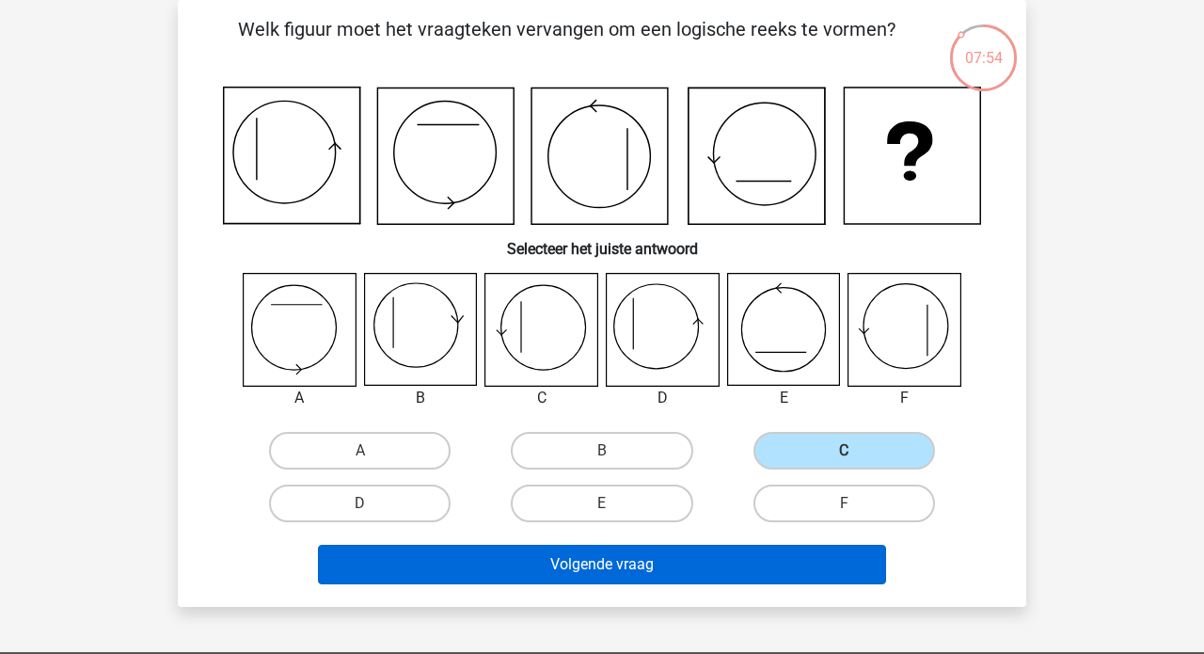
click at [579, 576] on button "Volgende vraag" at bounding box center [602, 563] width 569 height 39
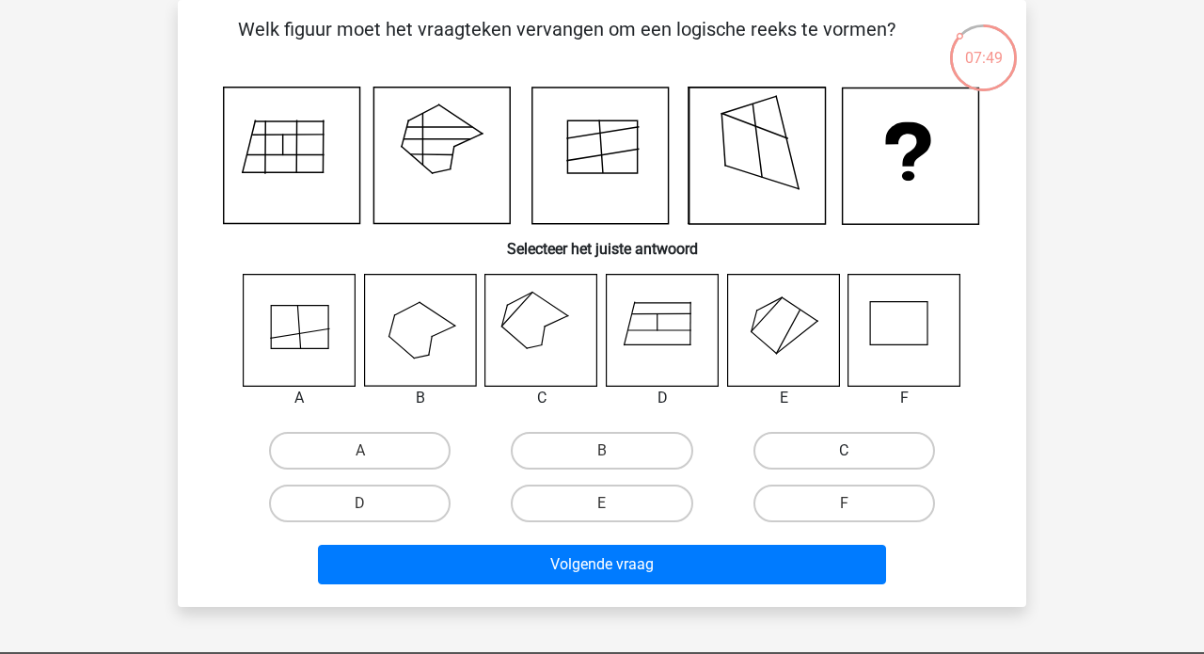
click at [865, 469] on label "C" at bounding box center [843, 451] width 181 height 38
click at [856, 463] on input "C" at bounding box center [850, 456] width 12 height 12
radio input "true"
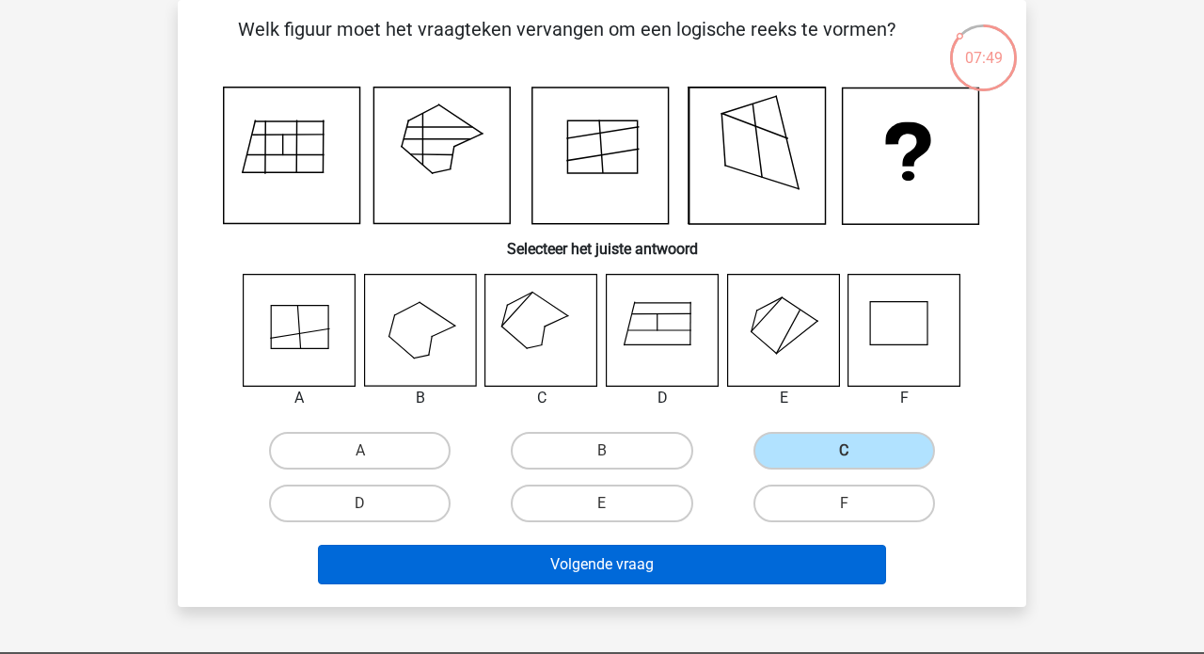
click at [638, 572] on button "Volgende vraag" at bounding box center [602, 563] width 569 height 39
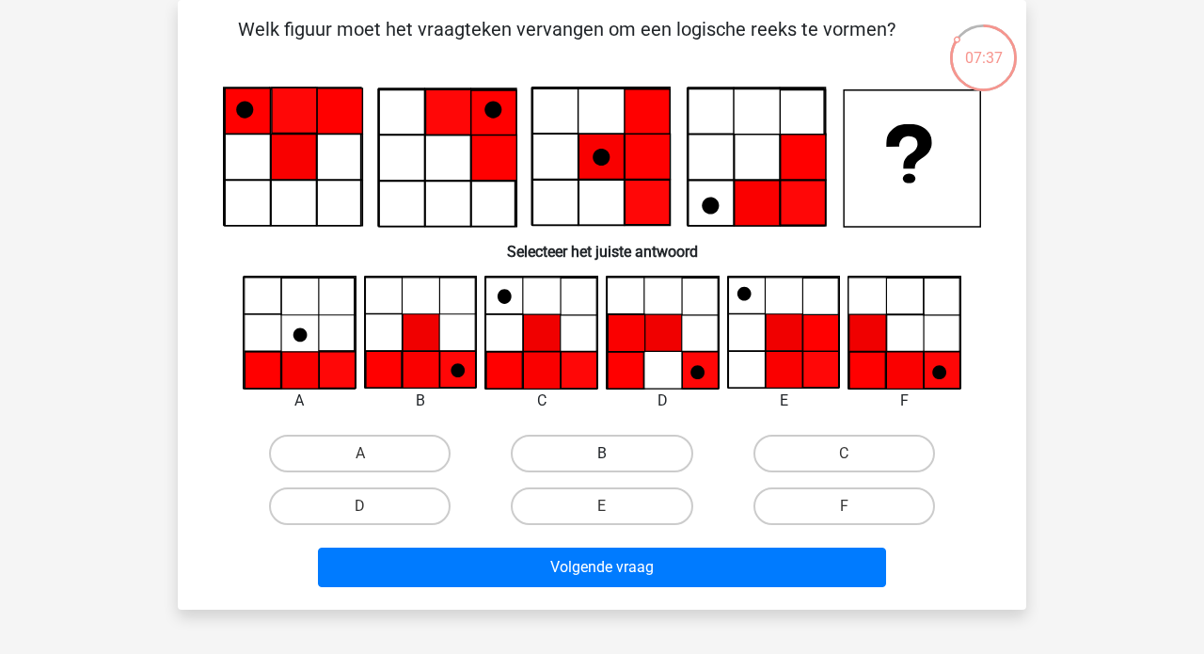
click at [642, 452] on label "B" at bounding box center [601, 453] width 181 height 38
click at [614, 453] on input "B" at bounding box center [608, 459] width 12 height 12
radio input "true"
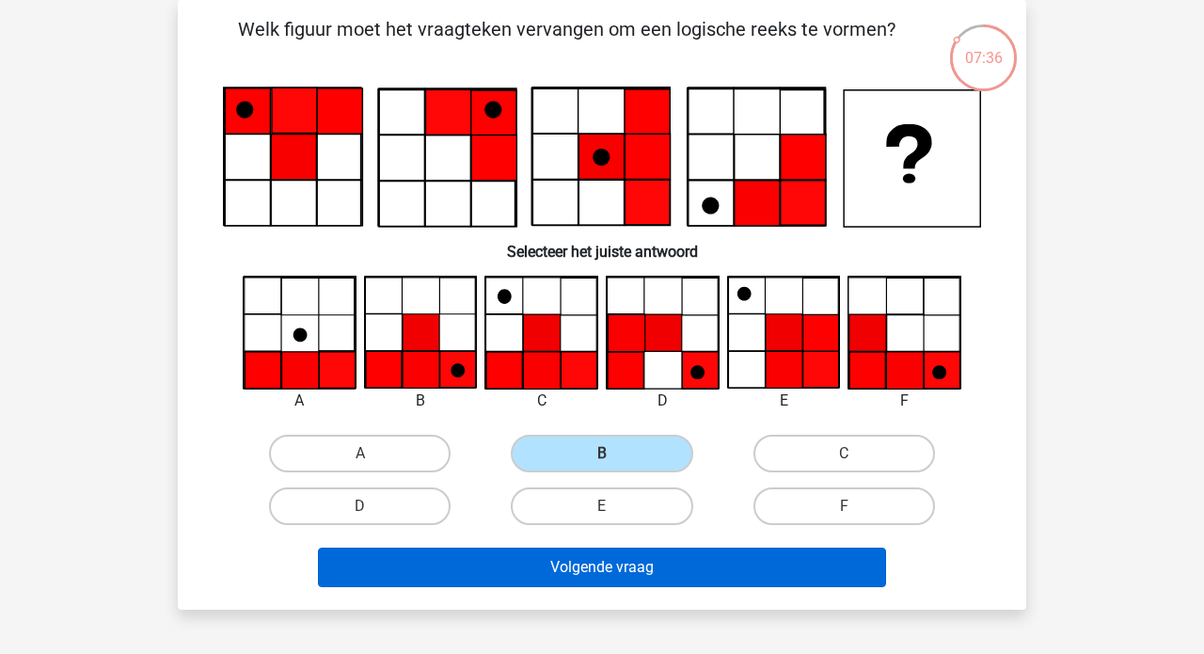
click at [577, 569] on button "Volgende vraag" at bounding box center [602, 566] width 569 height 39
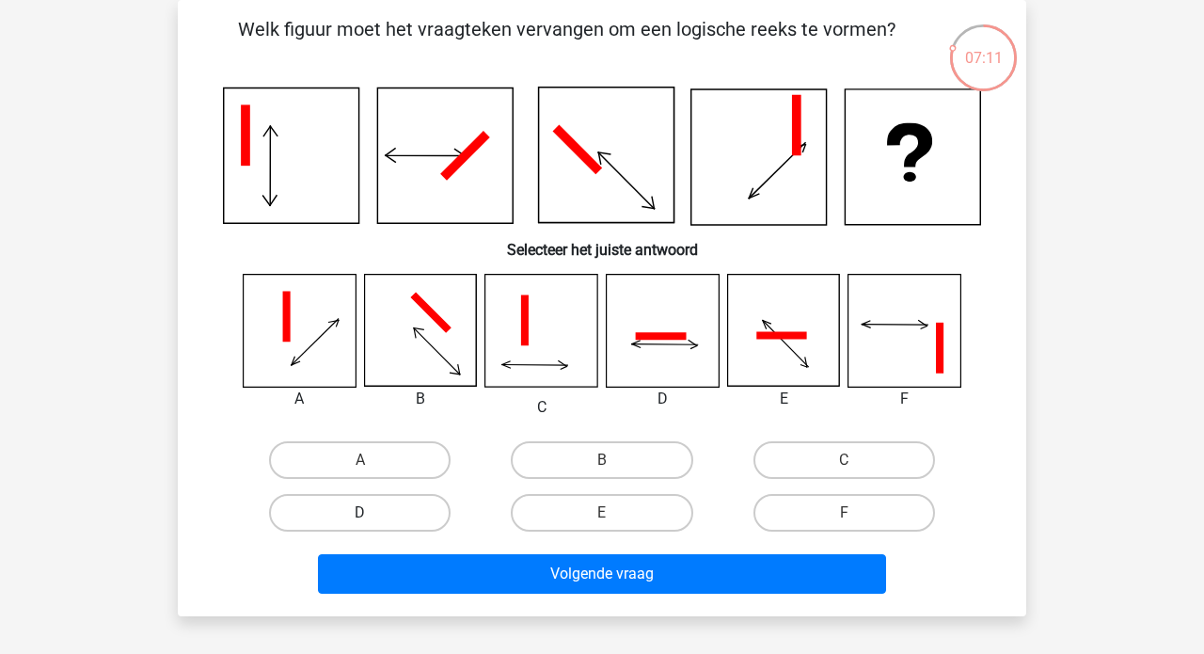
click at [413, 500] on label "D" at bounding box center [359, 513] width 181 height 38
click at [372, 513] on input "D" at bounding box center [366, 519] width 12 height 12
radio input "true"
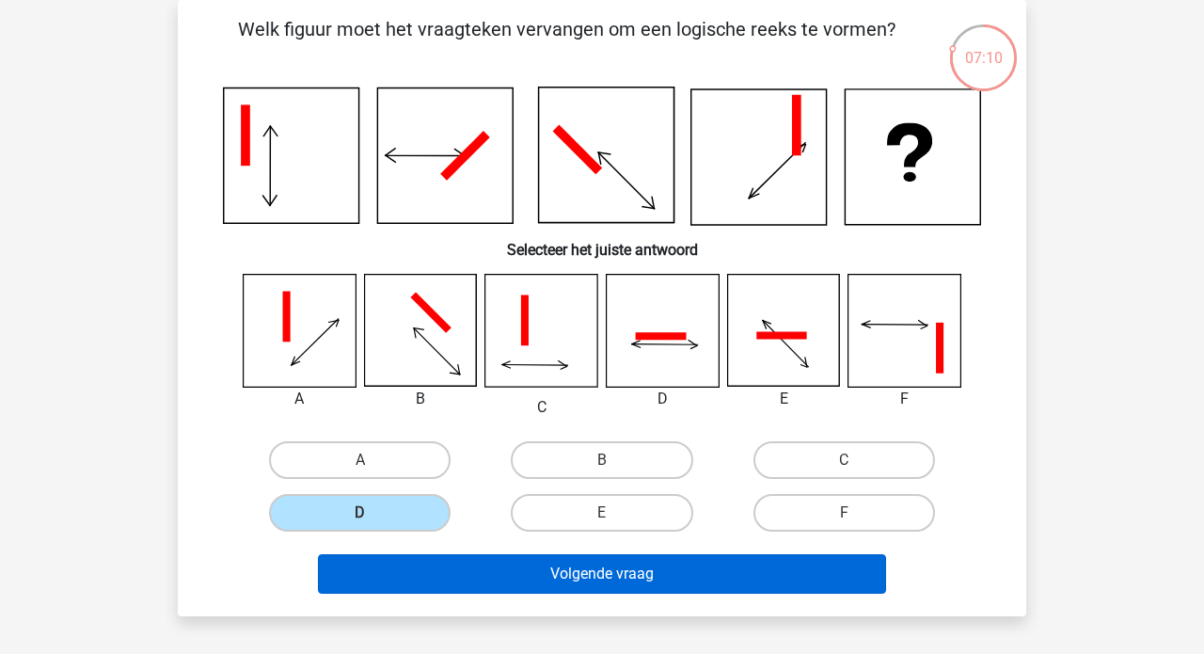
click at [562, 576] on button "Volgende vraag" at bounding box center [602, 573] width 569 height 39
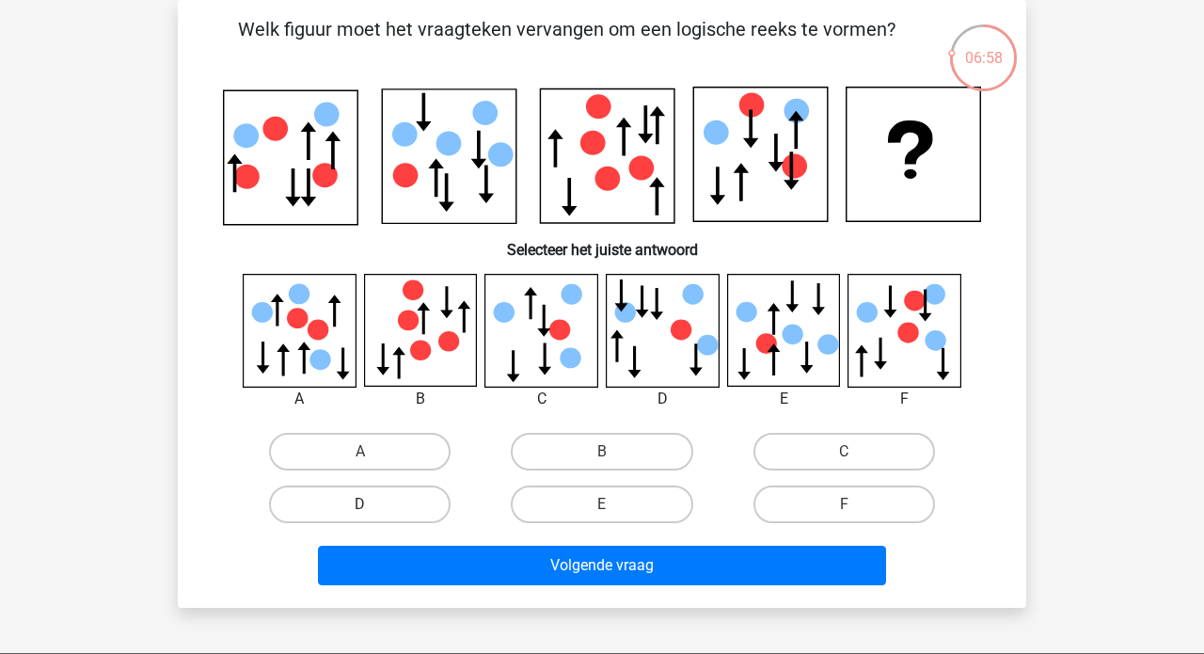
click at [418, 500] on label "D" at bounding box center [359, 504] width 181 height 38
click at [372, 504] on input "D" at bounding box center [366, 510] width 12 height 12
radio input "true"
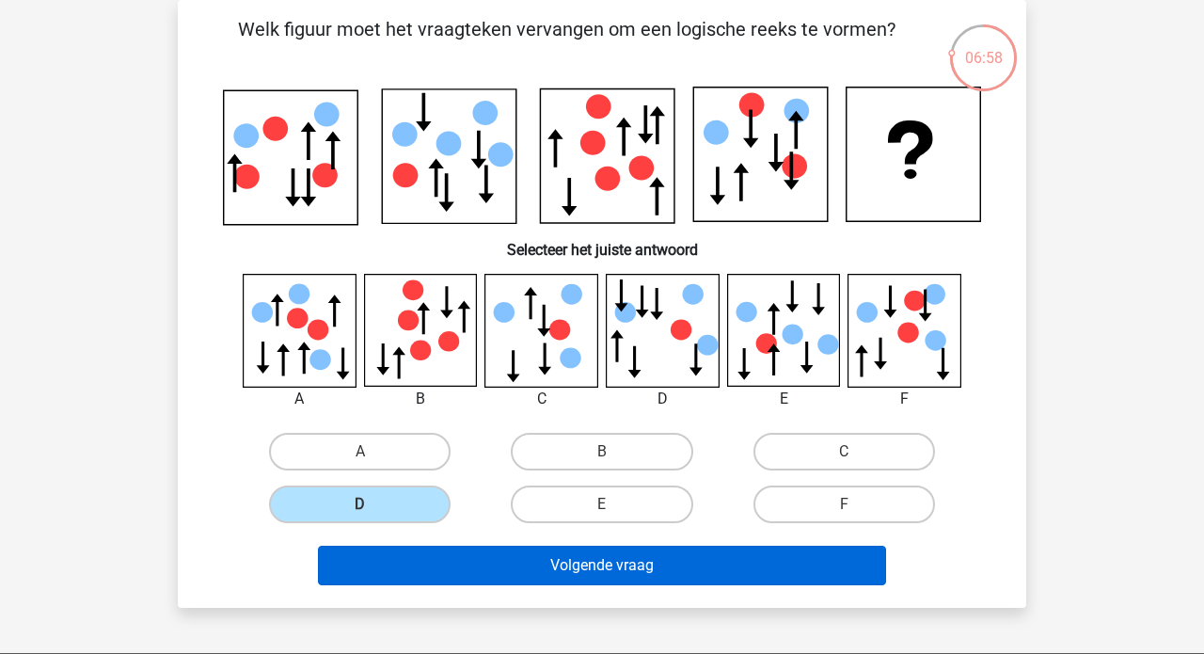
click at [548, 567] on button "Volgende vraag" at bounding box center [602, 564] width 569 height 39
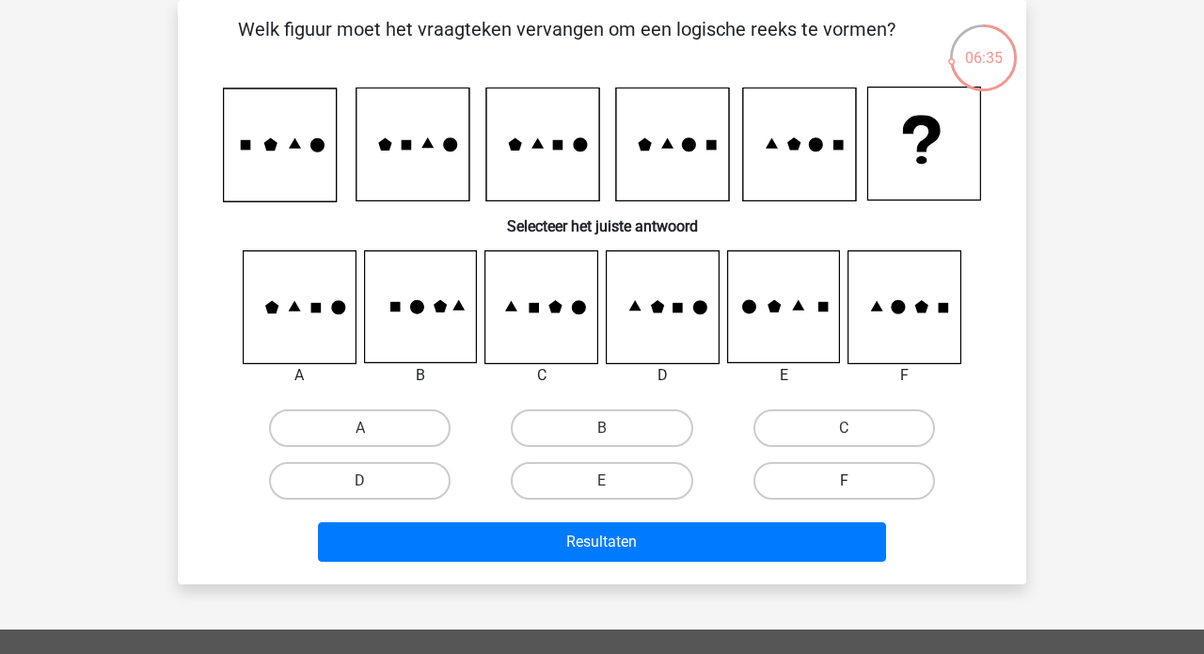
click at [862, 490] on label "F" at bounding box center [843, 481] width 181 height 38
click at [856, 490] on input "F" at bounding box center [850, 487] width 12 height 12
radio input "true"
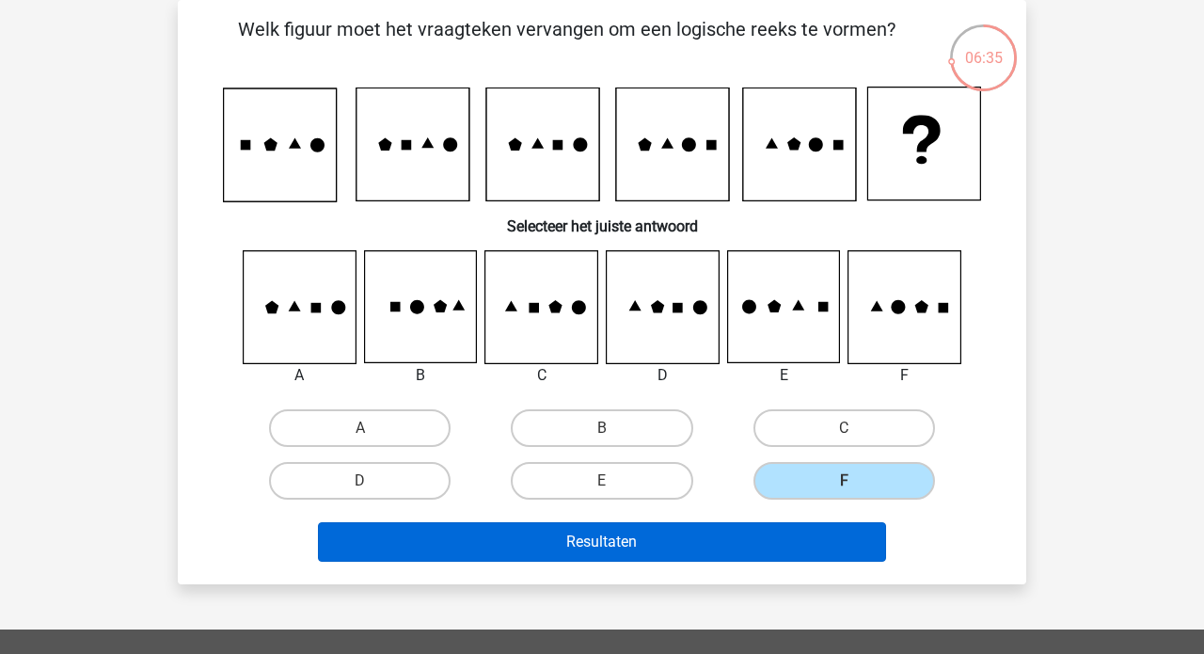
click at [700, 544] on button "Resultaten" at bounding box center [602, 541] width 569 height 39
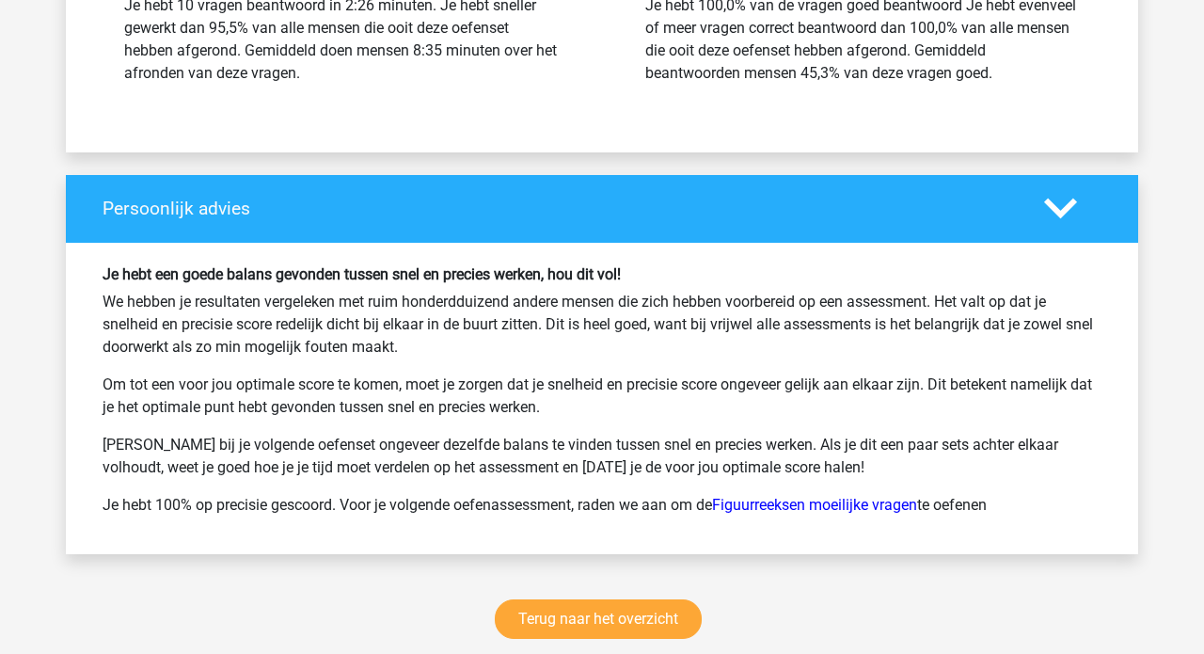
scroll to position [2286, 0]
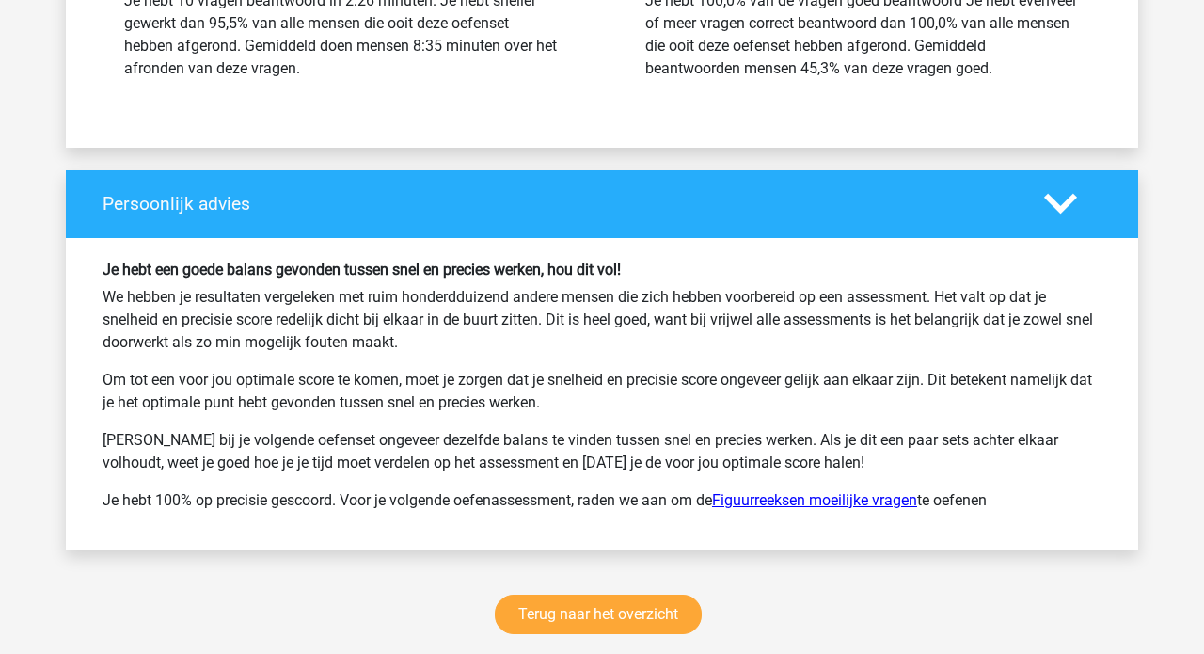
click at [773, 501] on link "Figuurreeksen moeilijke vragen" at bounding box center [814, 500] width 205 height 18
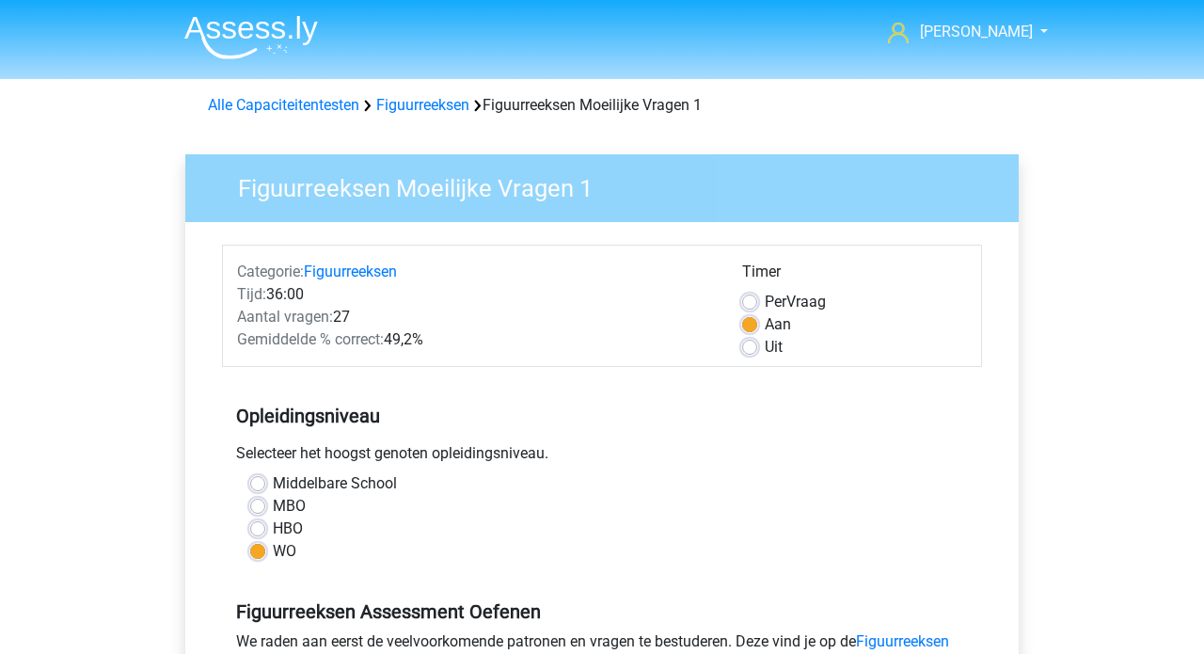
scroll to position [301, 0]
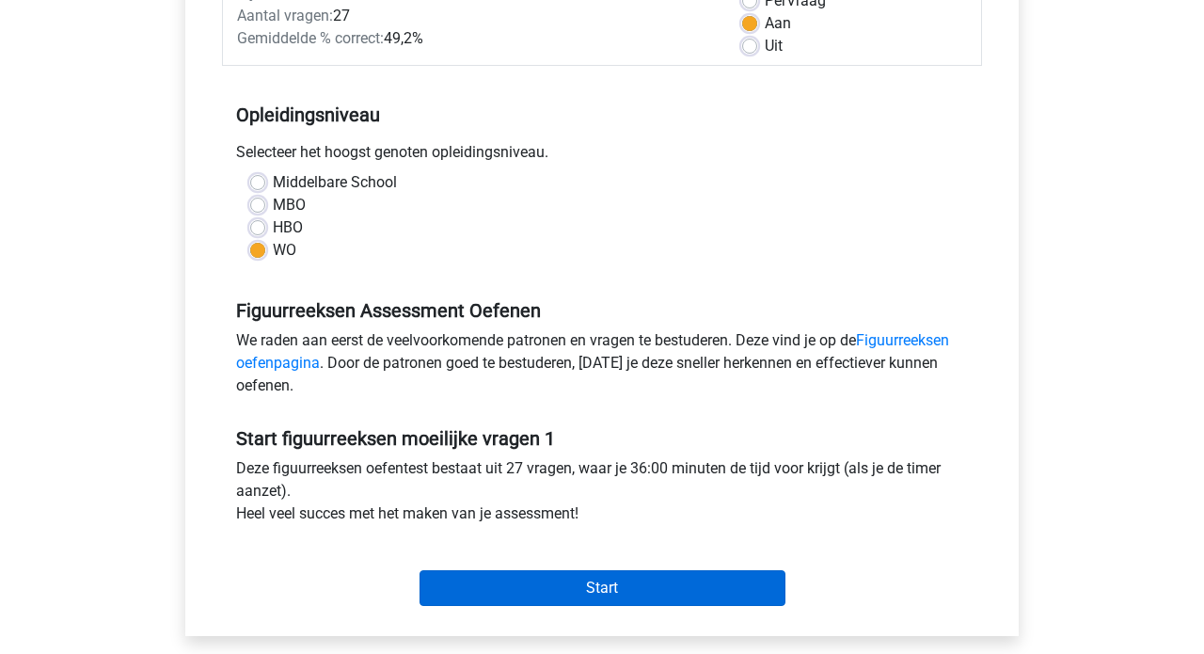
click at [613, 589] on input "Start" at bounding box center [602, 588] width 366 height 36
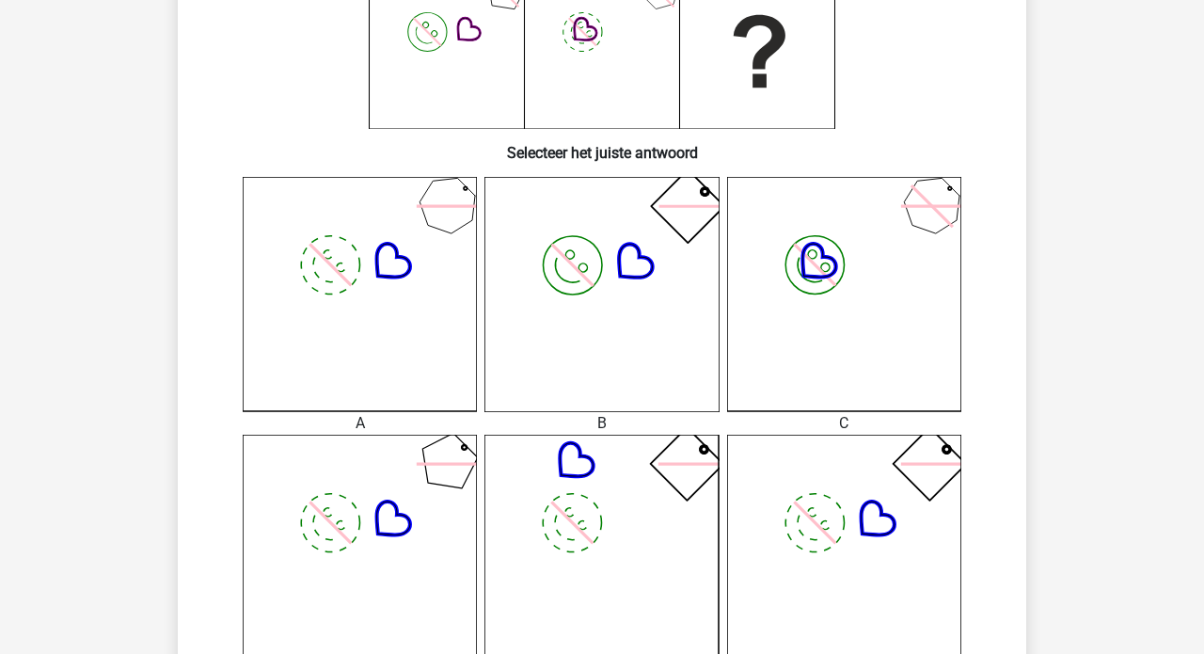
scroll to position [482, 0]
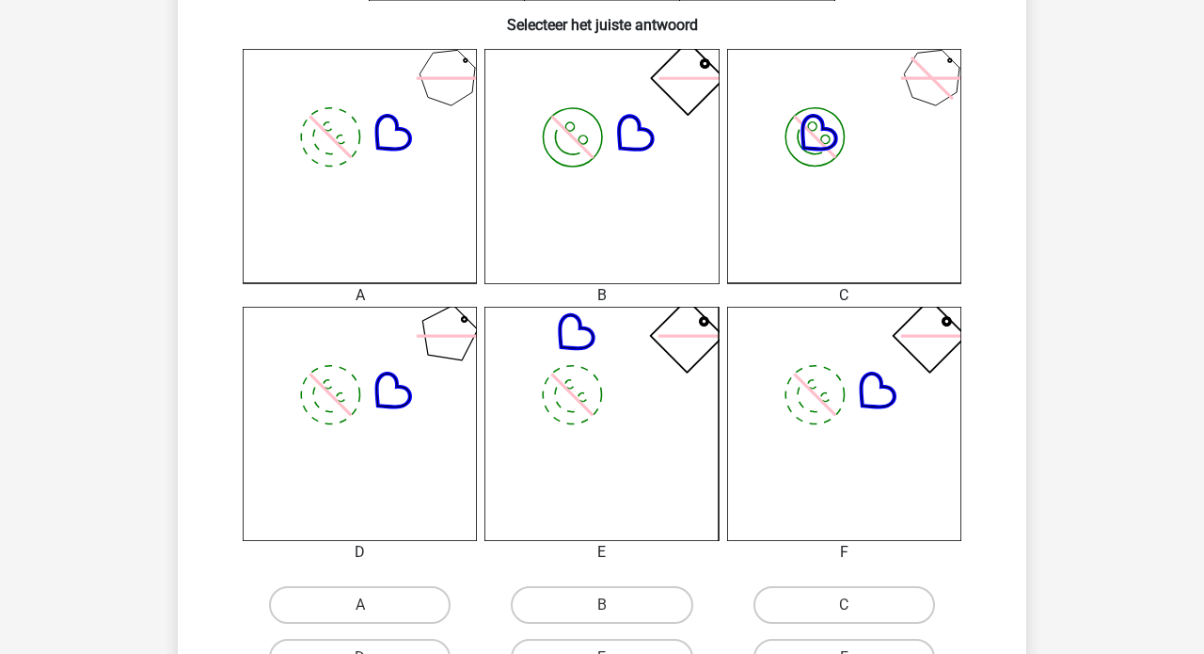
click at [356, 398] on icon "image/svg+xml" at bounding box center [360, 424] width 234 height 234
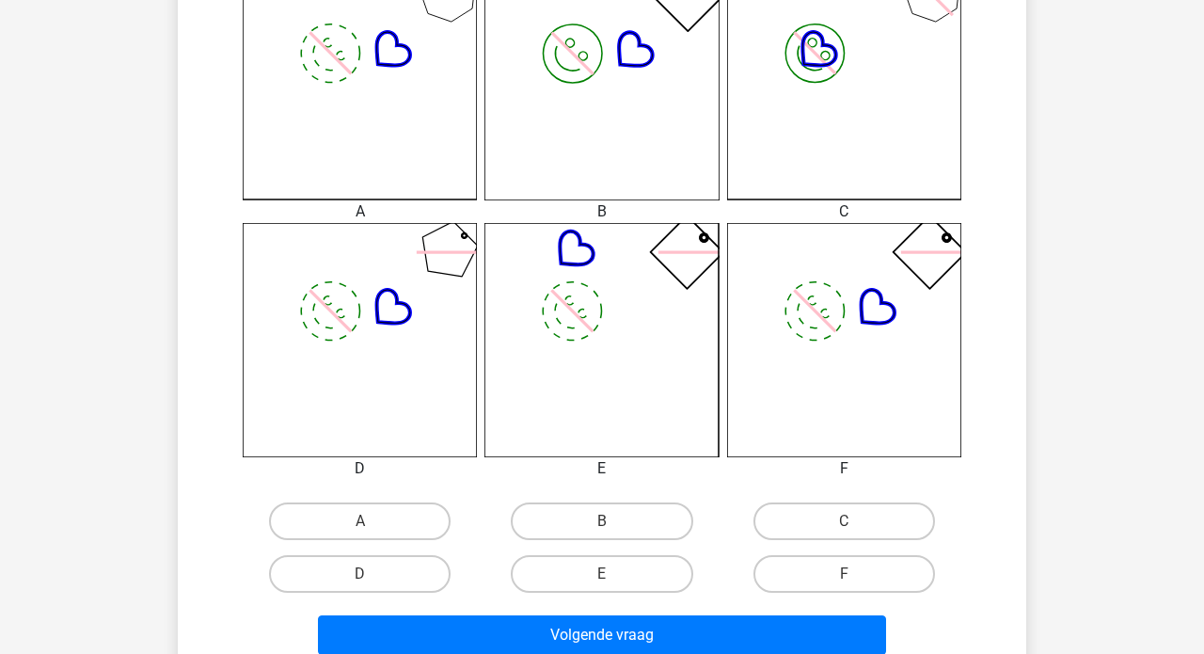
scroll to position [567, 0]
click at [382, 576] on label "D" at bounding box center [359, 573] width 181 height 38
click at [372, 576] on input "D" at bounding box center [366, 579] width 12 height 12
radio input "true"
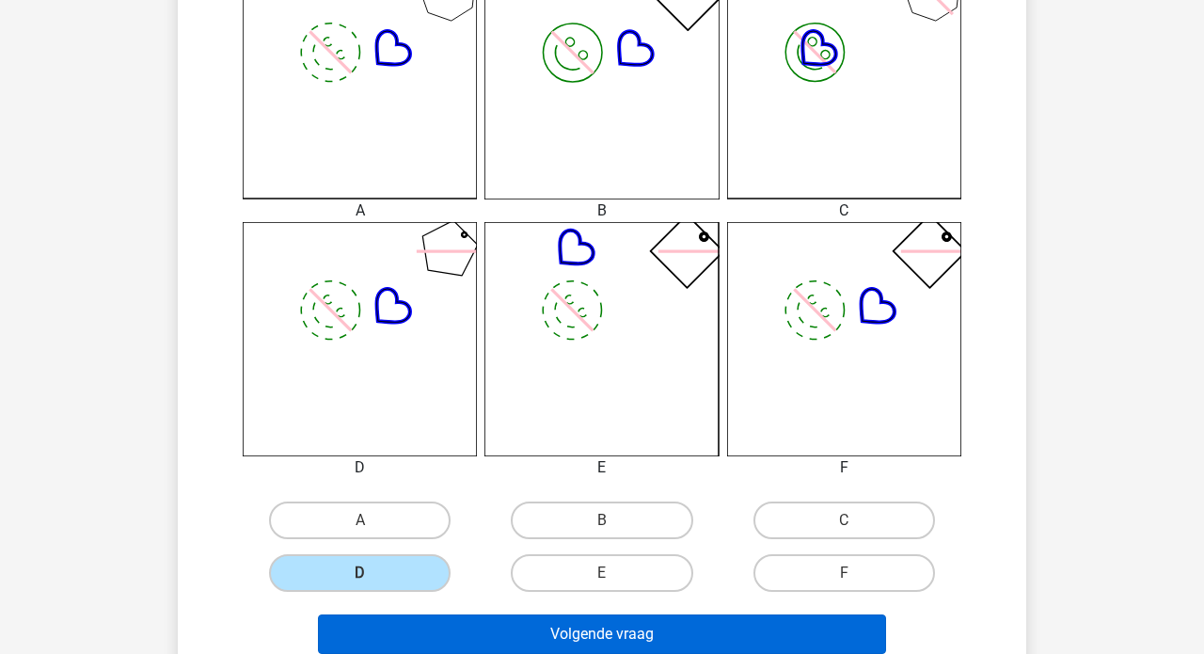
click at [519, 639] on button "Volgende vraag" at bounding box center [602, 633] width 569 height 39
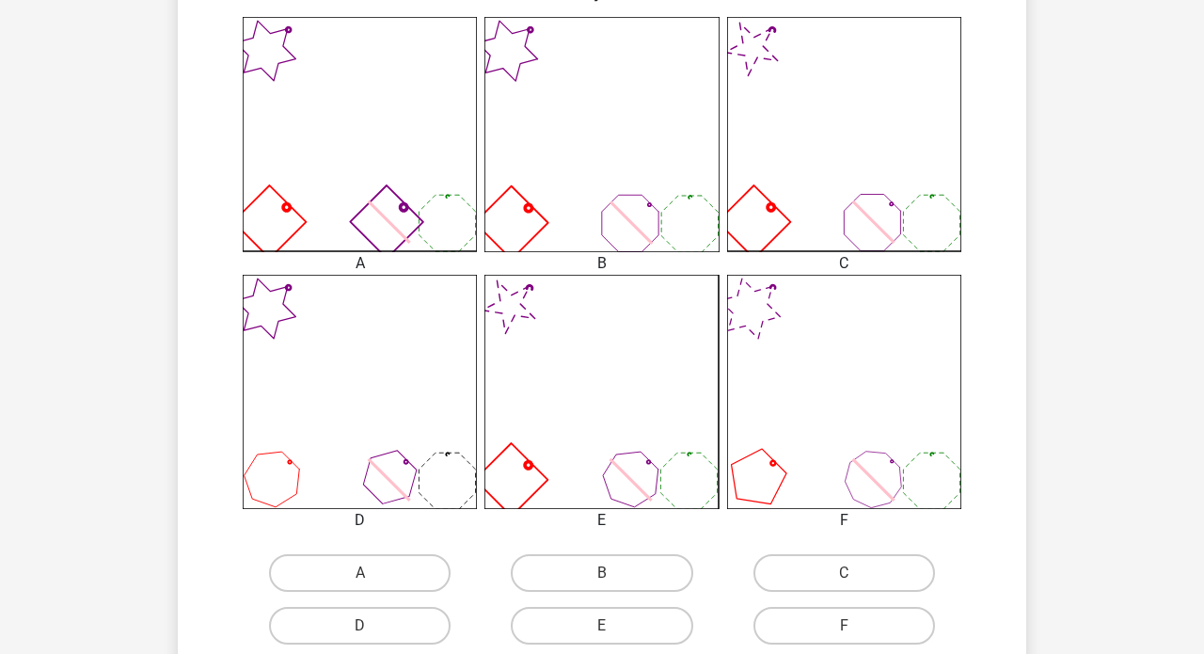
scroll to position [537, 0]
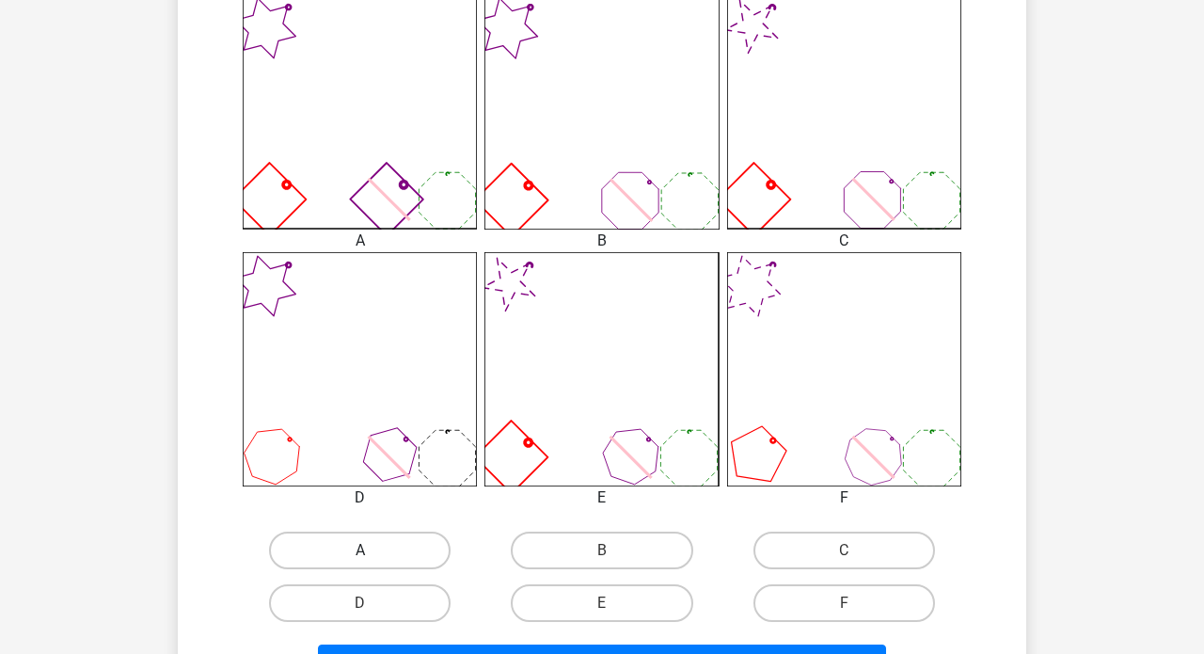
click at [381, 544] on label "A" at bounding box center [359, 550] width 181 height 38
click at [372, 550] on input "A" at bounding box center [366, 556] width 12 height 12
radio input "true"
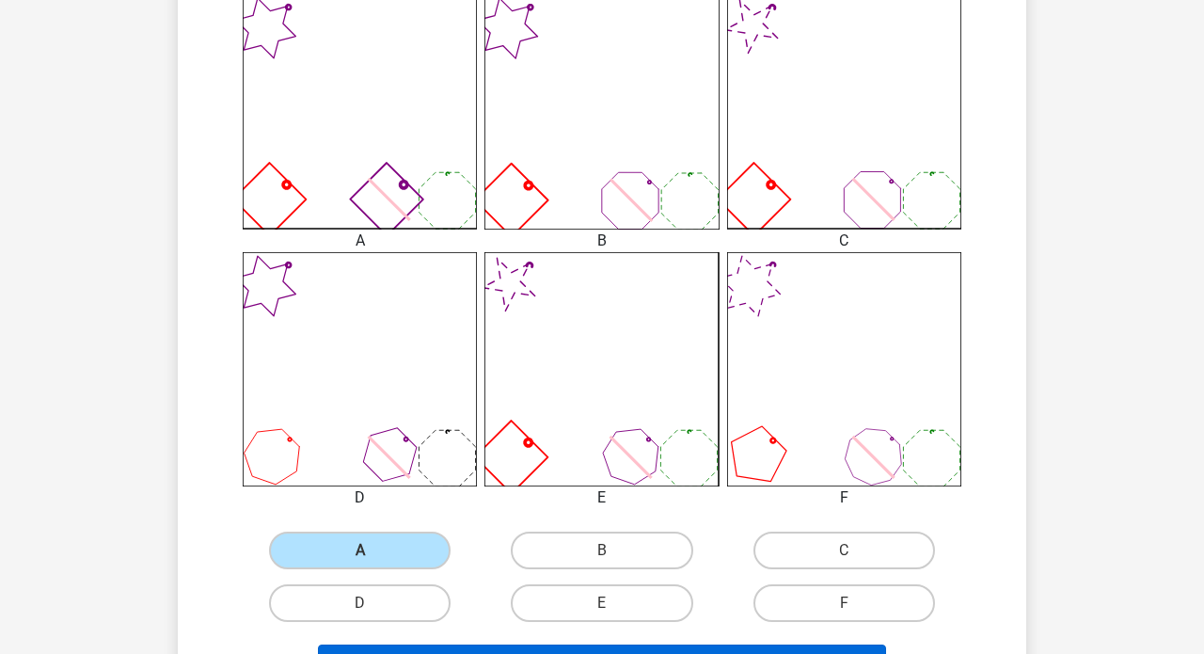
click at [503, 649] on button "Volgende vraag" at bounding box center [602, 663] width 569 height 39
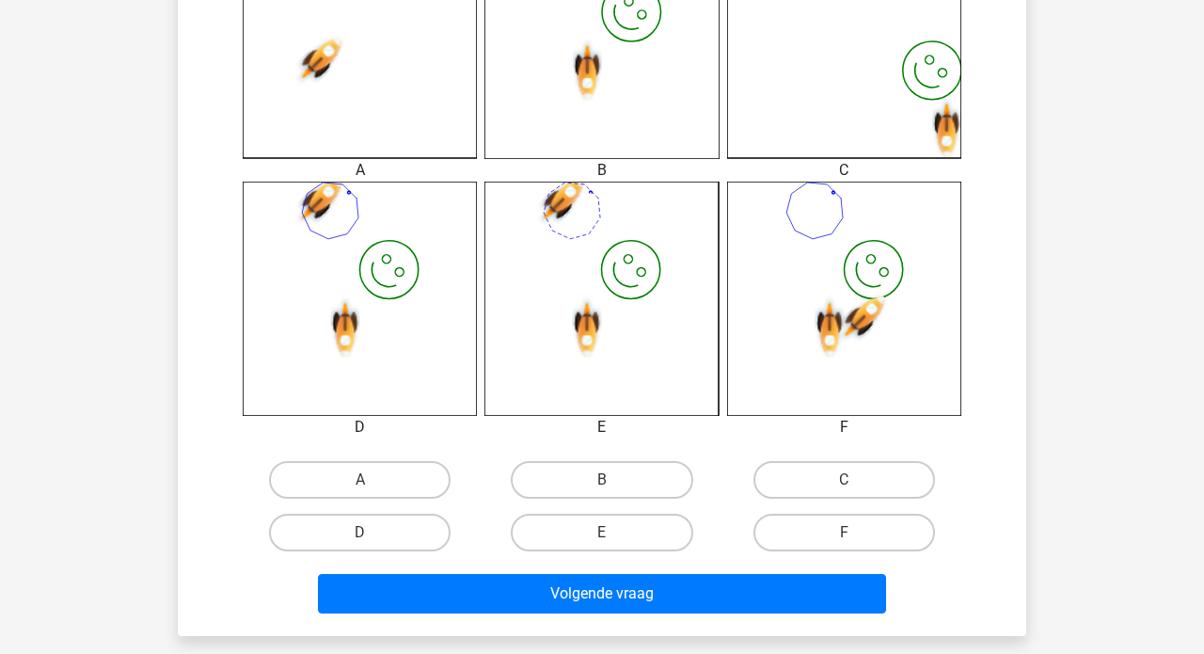
scroll to position [611, 0]
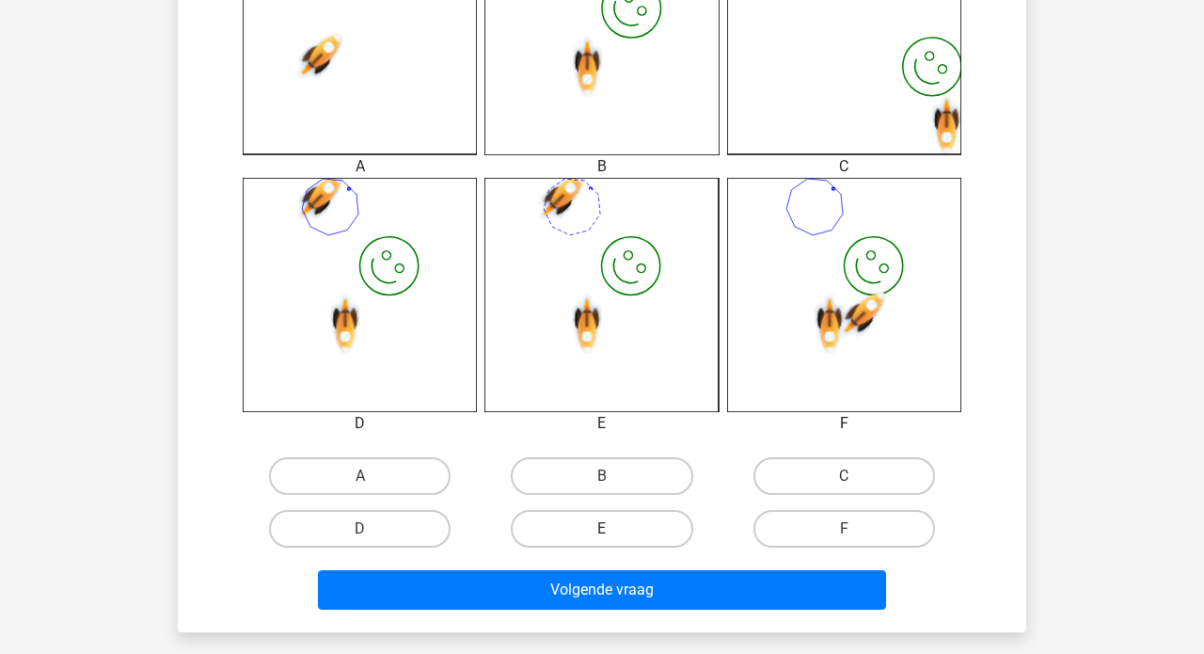
click at [607, 524] on label "E" at bounding box center [601, 529] width 181 height 38
click at [607, 529] on input "E" at bounding box center [608, 535] width 12 height 12
radio input "true"
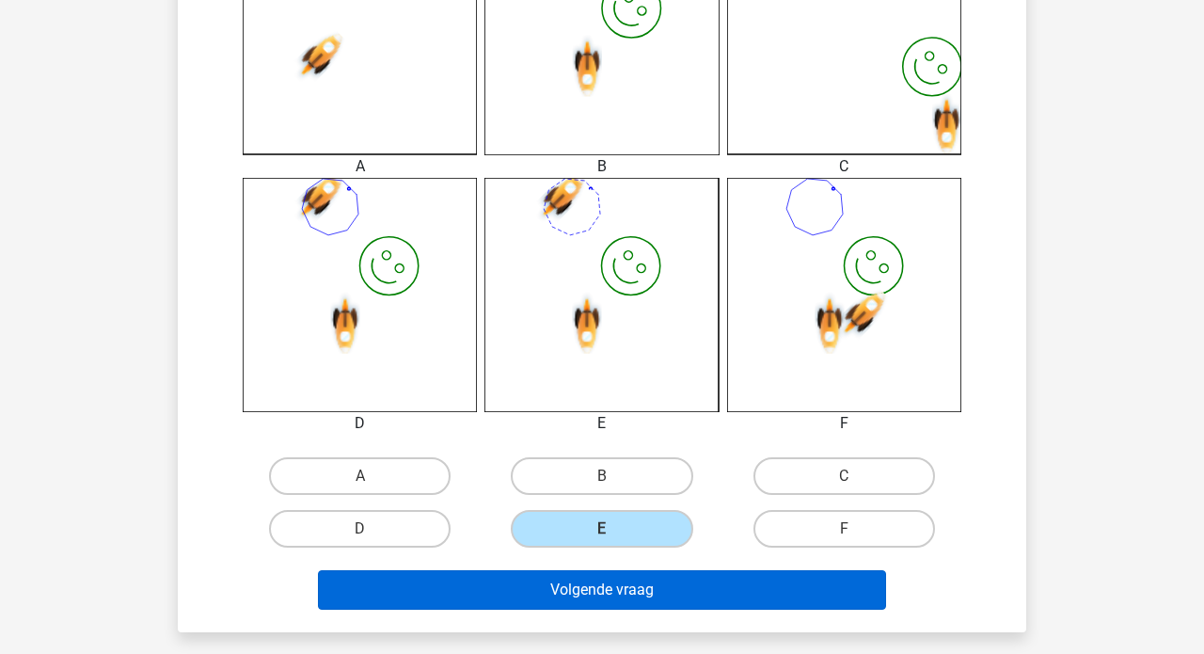
click at [594, 586] on button "Volgende vraag" at bounding box center [602, 589] width 569 height 39
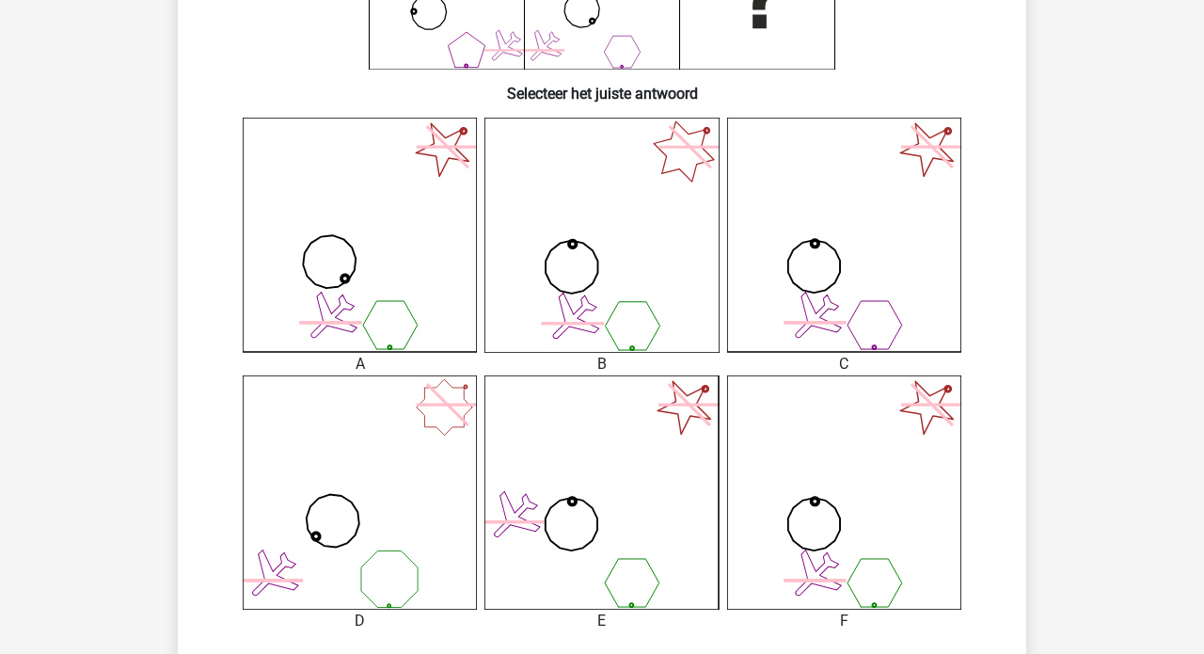
scroll to position [430, 0]
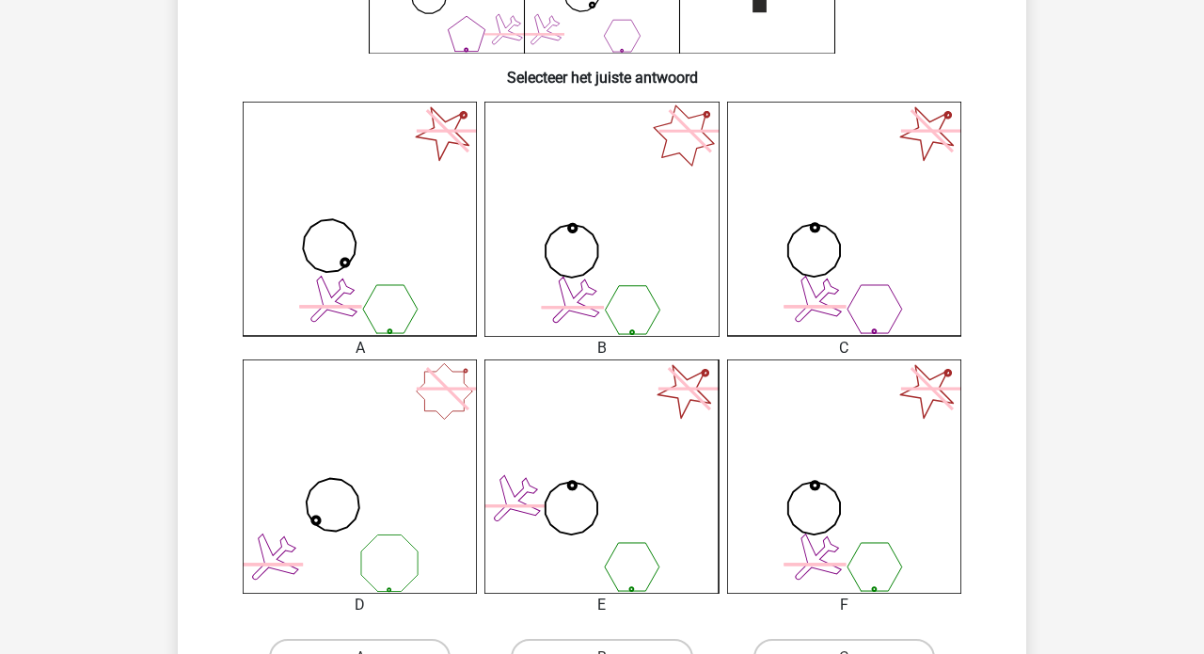
click at [612, 447] on icon at bounding box center [601, 476] width 234 height 234
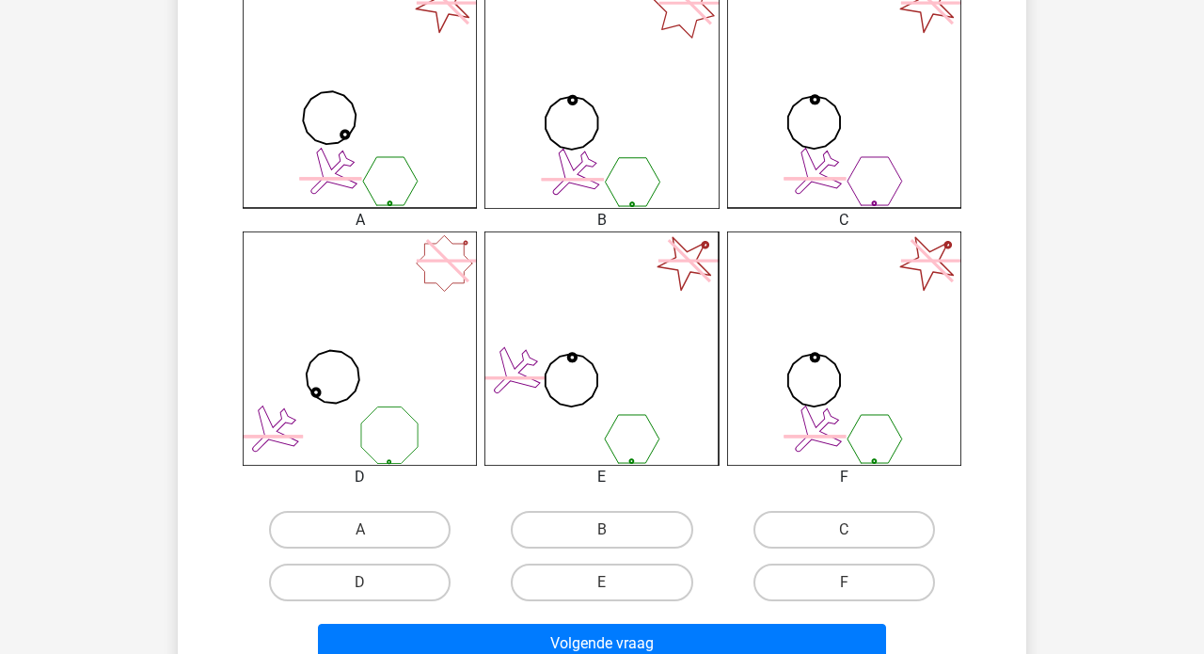
scroll to position [613, 0]
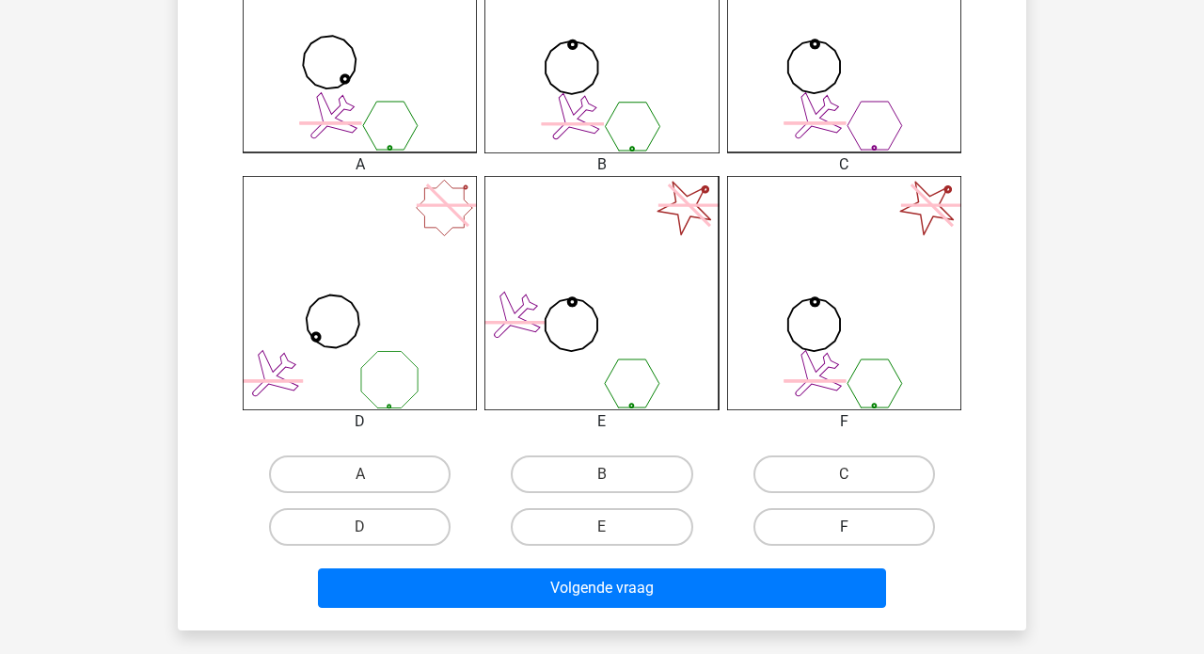
click at [835, 522] on label "F" at bounding box center [843, 527] width 181 height 38
click at [844, 527] on input "F" at bounding box center [850, 533] width 12 height 12
radio input "true"
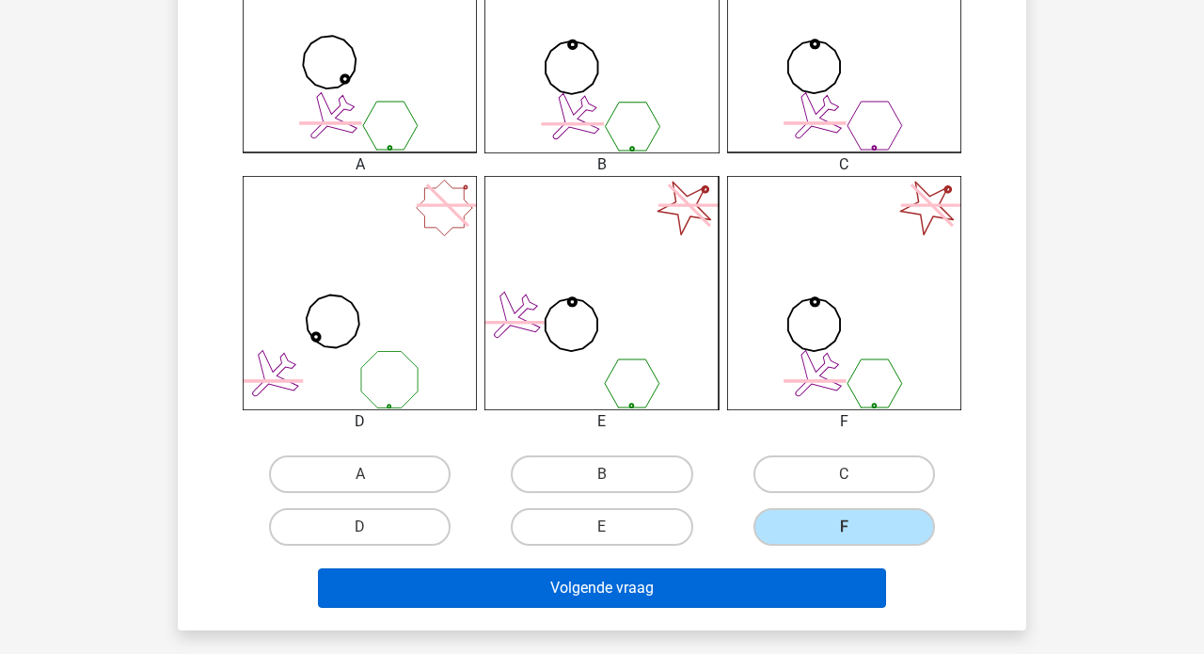
click at [624, 600] on button "Volgende vraag" at bounding box center [602, 587] width 569 height 39
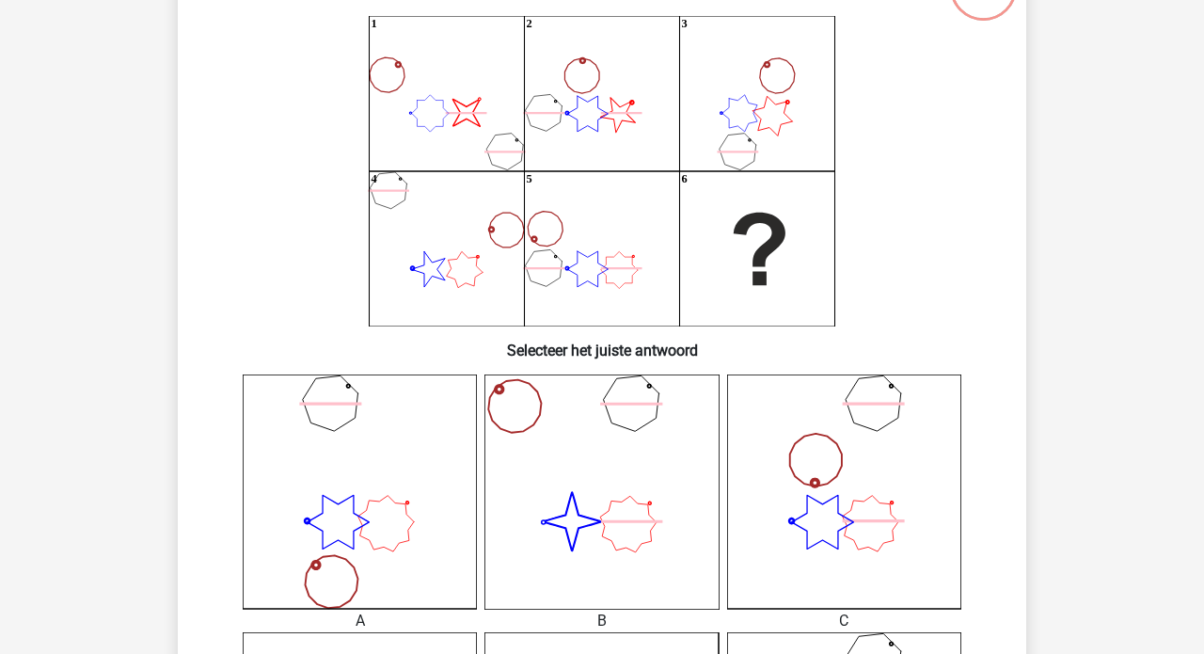
scroll to position [154, 0]
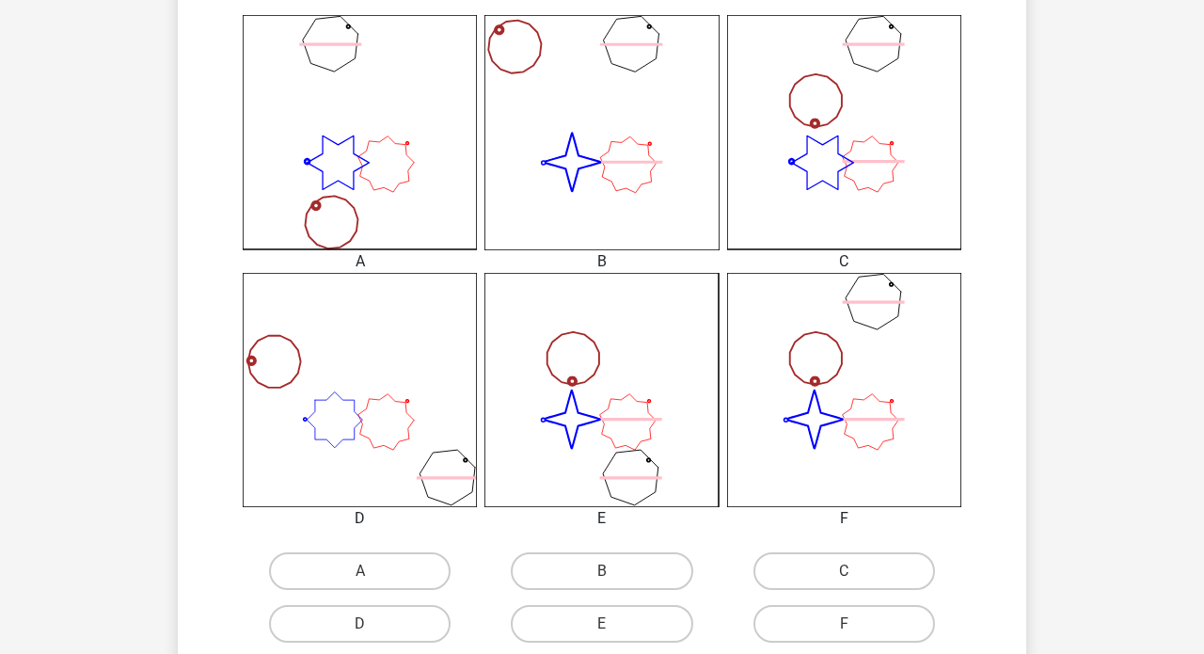
click at [689, 292] on icon "image/svg+xml" at bounding box center [601, 390] width 234 height 234
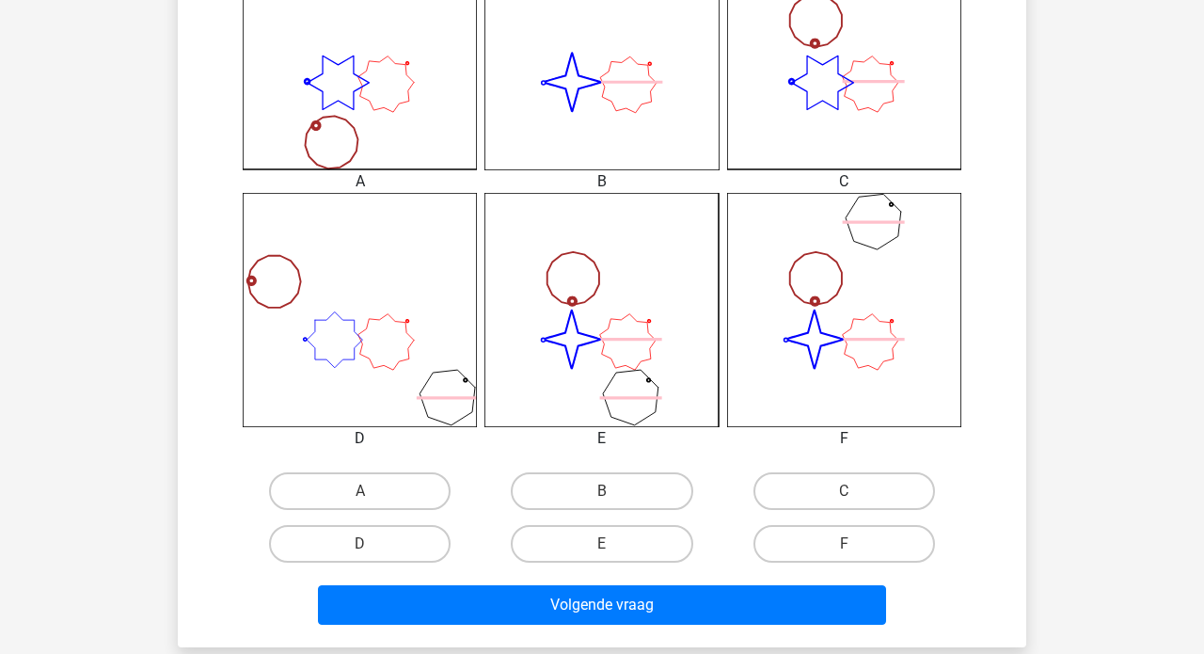
scroll to position [596, 0]
click at [811, 538] on label "F" at bounding box center [843, 544] width 181 height 38
click at [844, 544] on input "F" at bounding box center [850, 550] width 12 height 12
radio input "true"
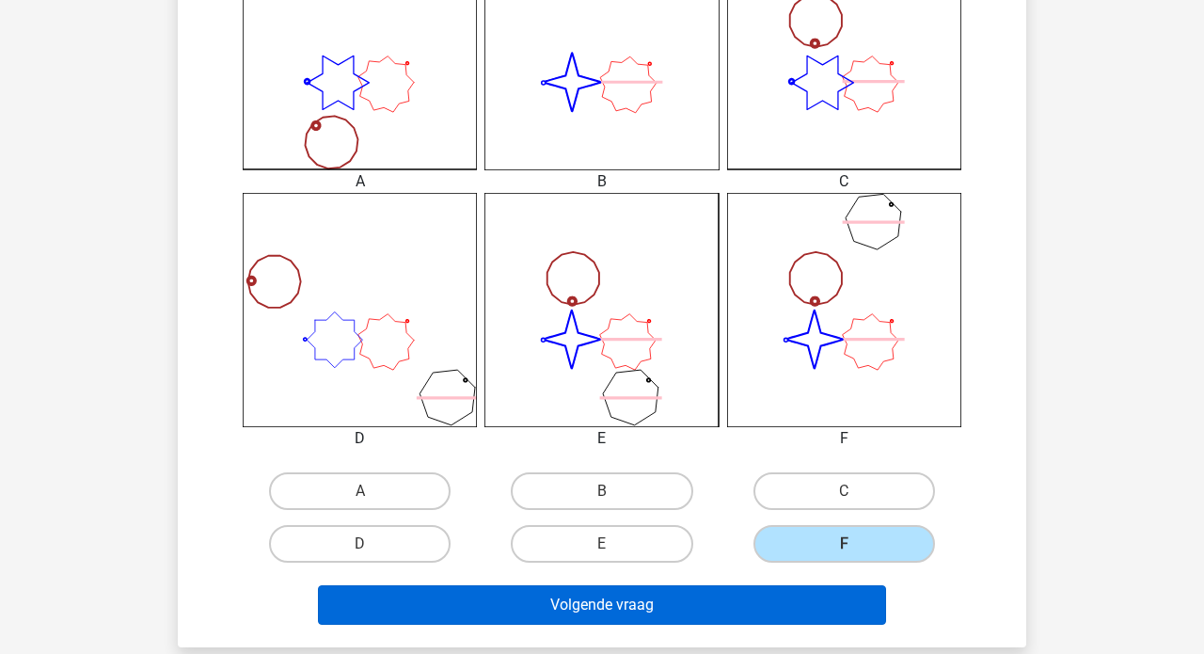
click at [664, 596] on button "Volgende vraag" at bounding box center [602, 604] width 569 height 39
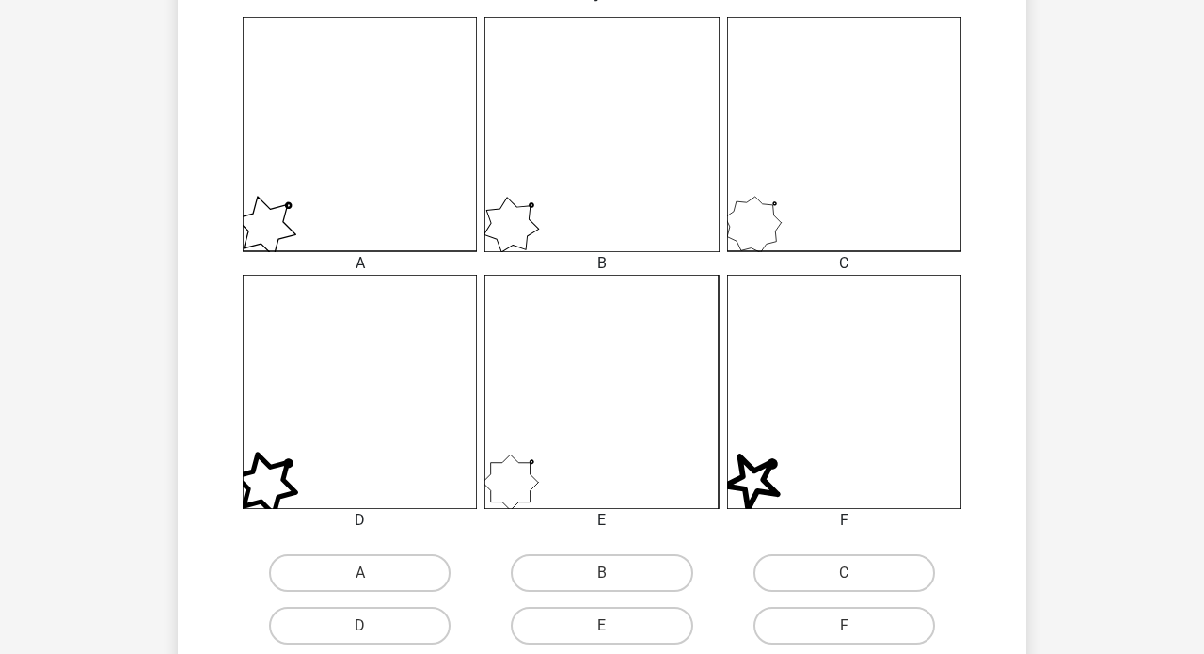
scroll to position [535, 0]
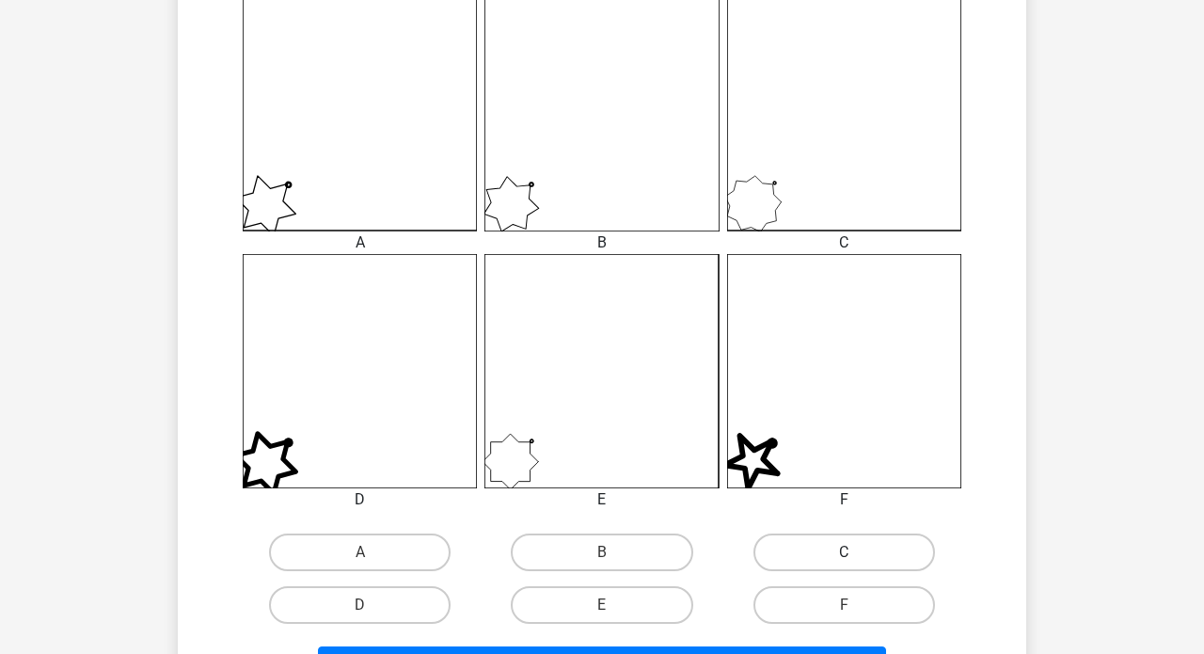
click at [784, 548] on label "C" at bounding box center [843, 552] width 181 height 38
click at [844, 552] on input "C" at bounding box center [850, 558] width 12 height 12
radio input "true"
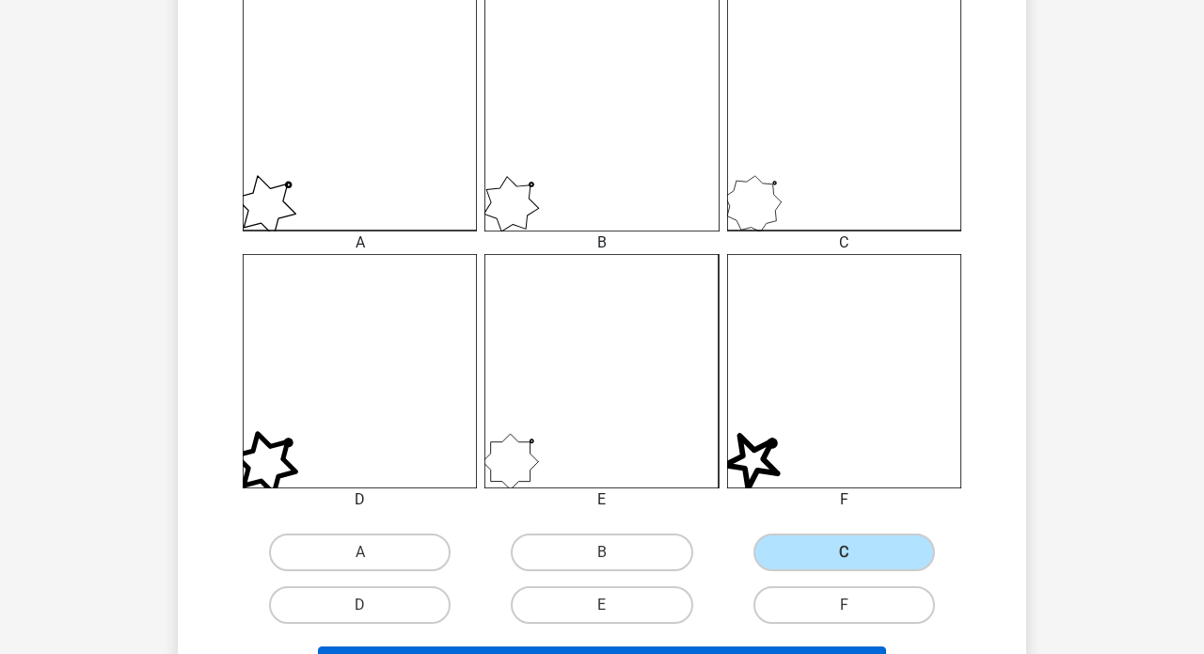
click at [619, 651] on button "Volgende vraag" at bounding box center [602, 665] width 569 height 39
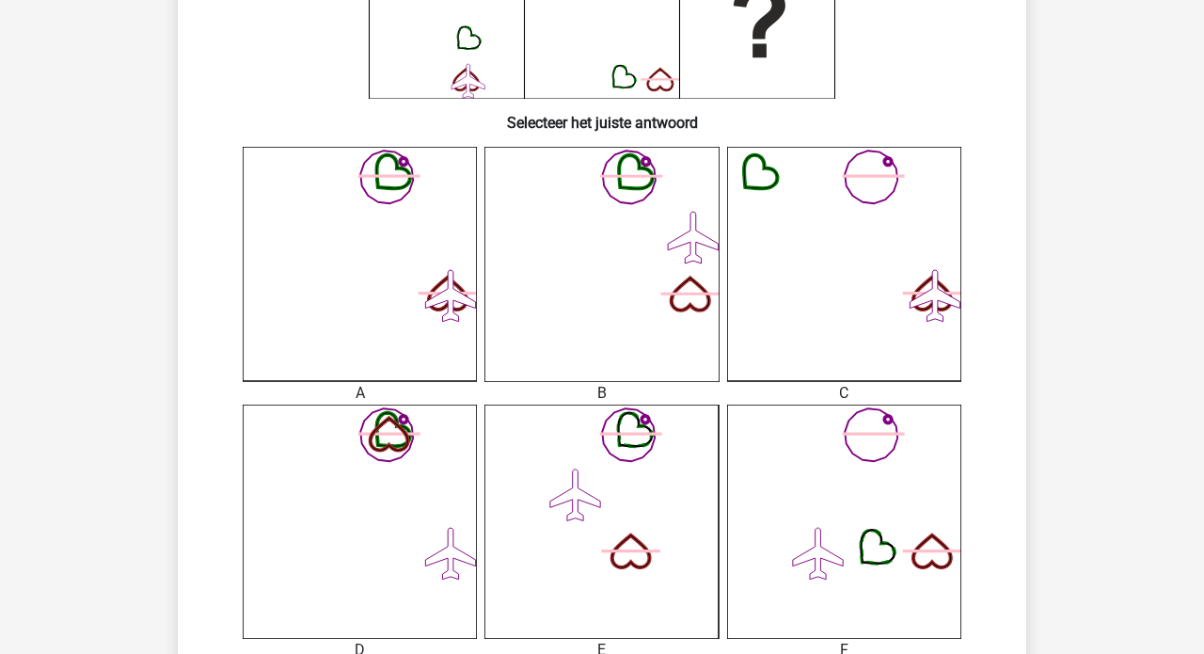
scroll to position [386, 0]
click at [641, 283] on icon at bounding box center [601, 263] width 234 height 234
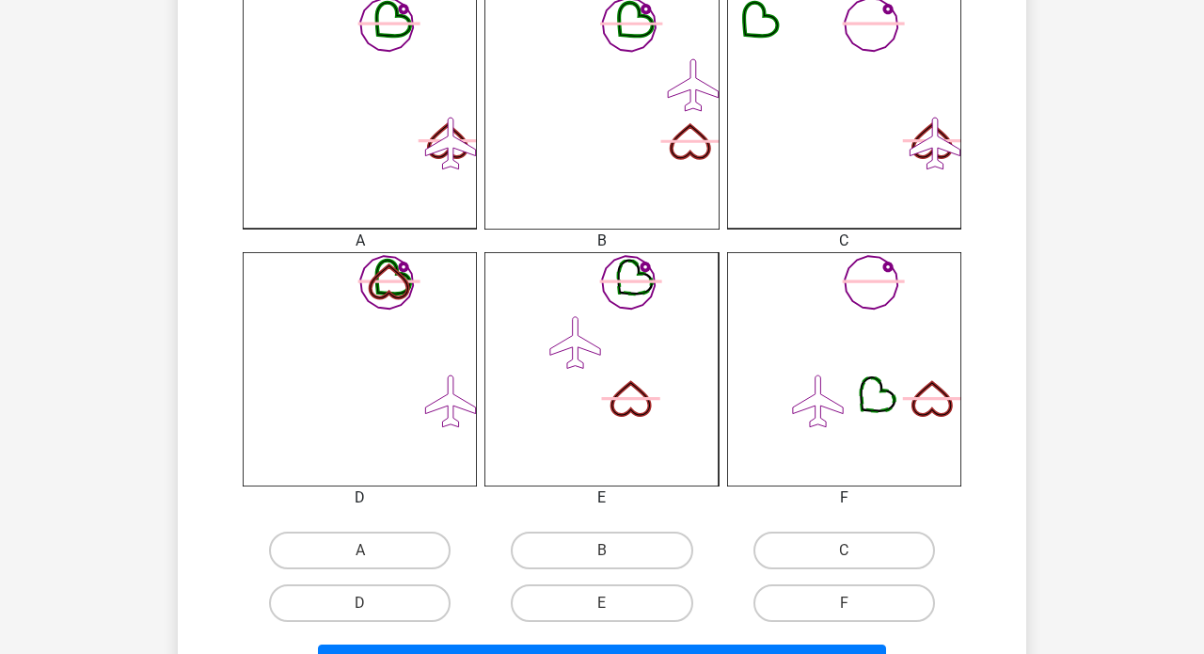
scroll to position [535, 0]
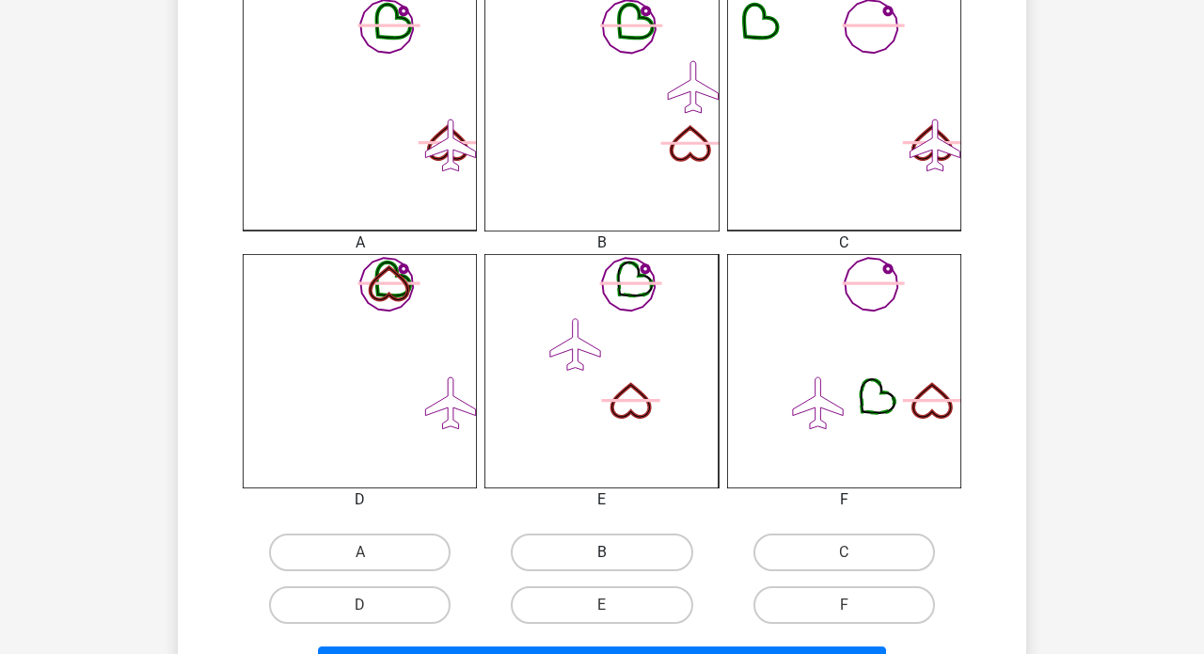
click at [604, 547] on label "B" at bounding box center [601, 552] width 181 height 38
click at [604, 552] on input "B" at bounding box center [608, 558] width 12 height 12
radio input "true"
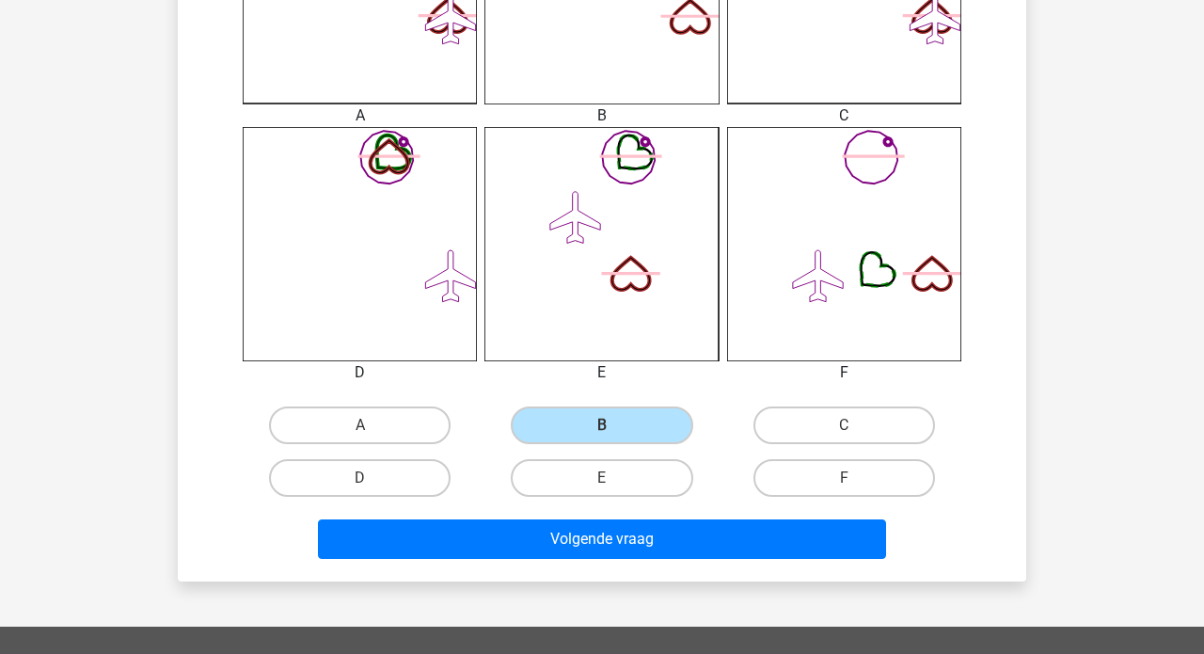
scroll to position [670, 1]
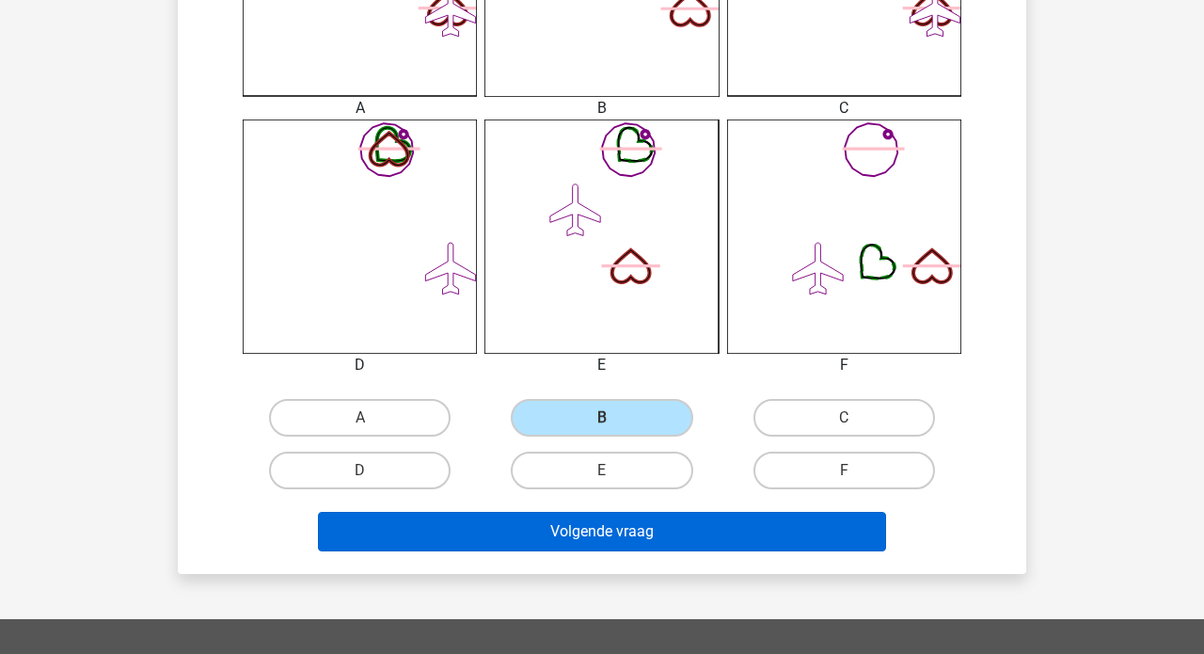
click at [584, 527] on button "Volgende vraag" at bounding box center [602, 531] width 569 height 39
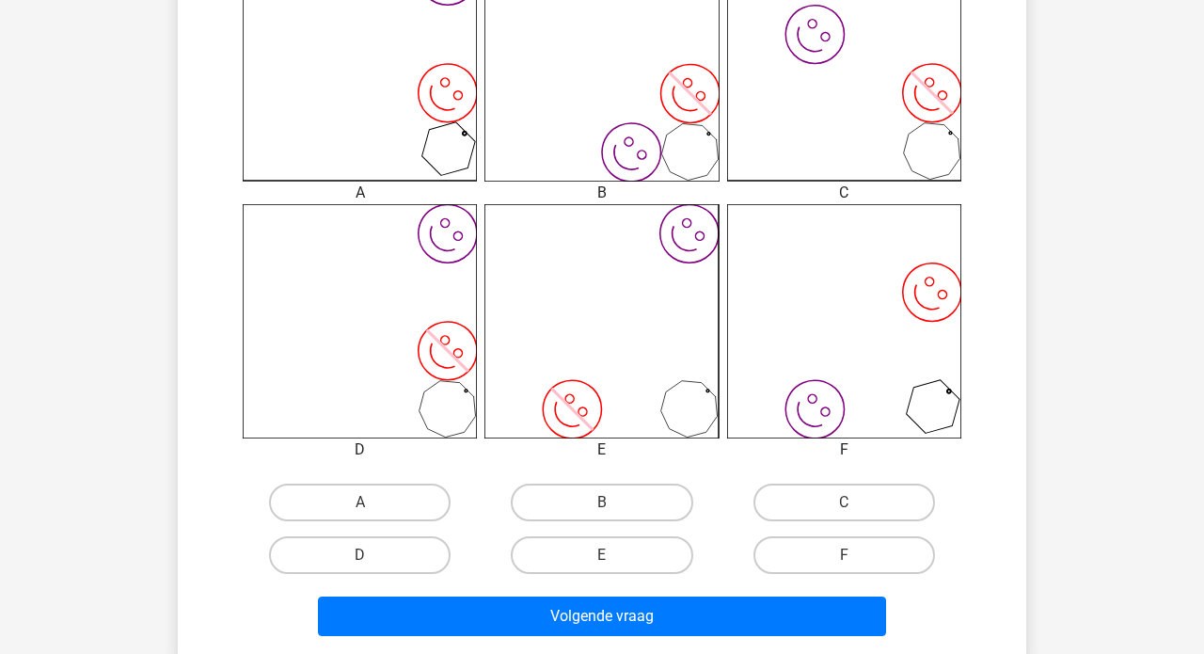
scroll to position [589, 0]
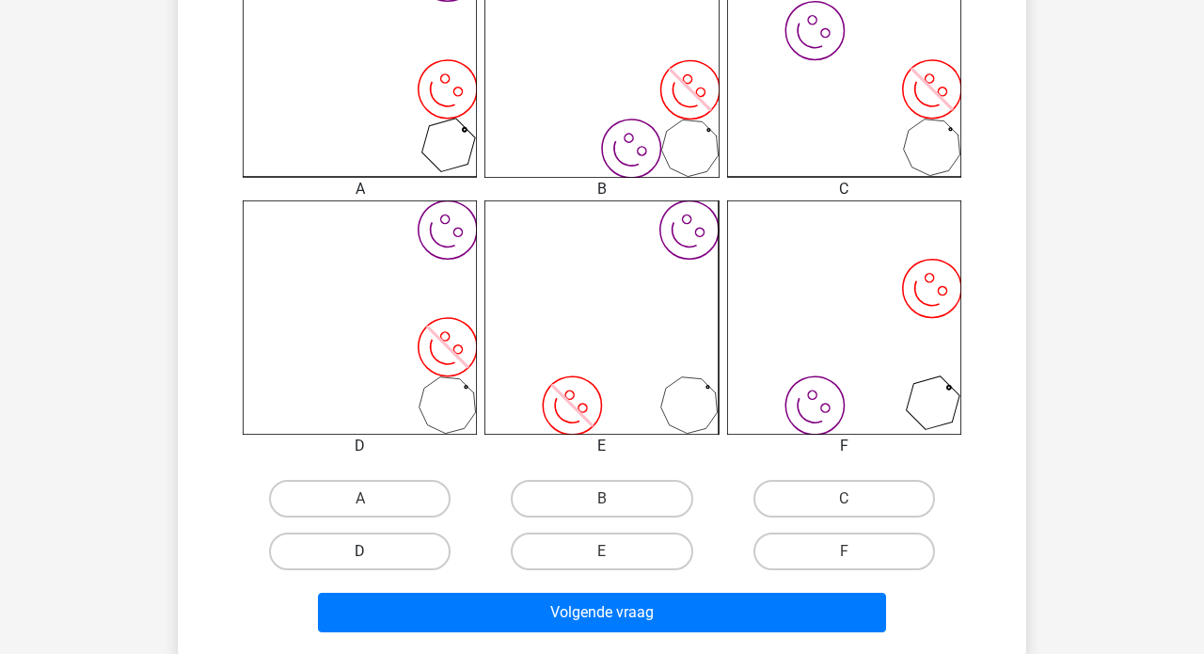
click at [374, 548] on label "D" at bounding box center [359, 551] width 181 height 38
click at [372, 551] on input "D" at bounding box center [366, 557] width 12 height 12
radio input "true"
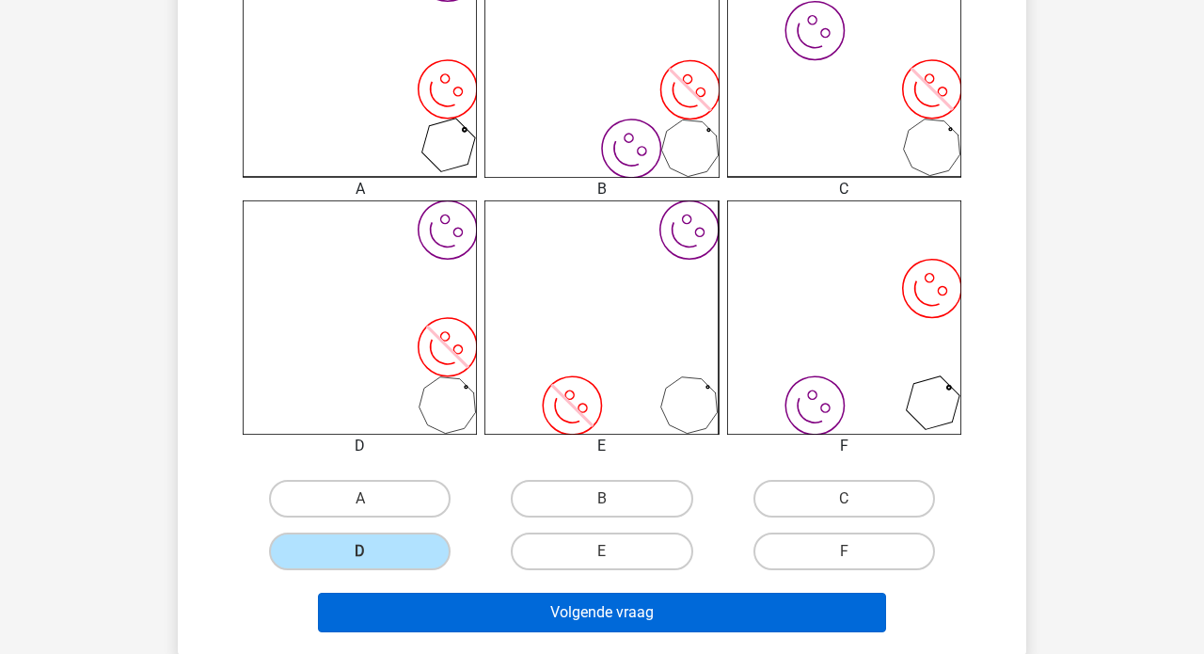
click at [533, 609] on button "Volgende vraag" at bounding box center [602, 611] width 569 height 39
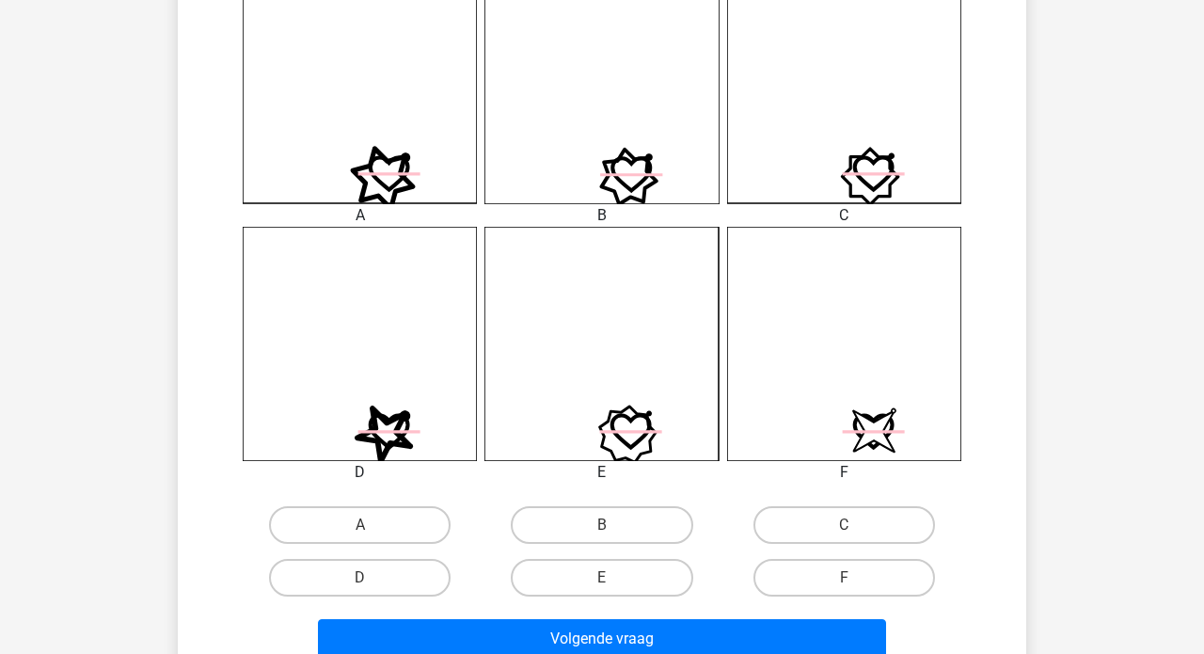
scroll to position [592, 0]
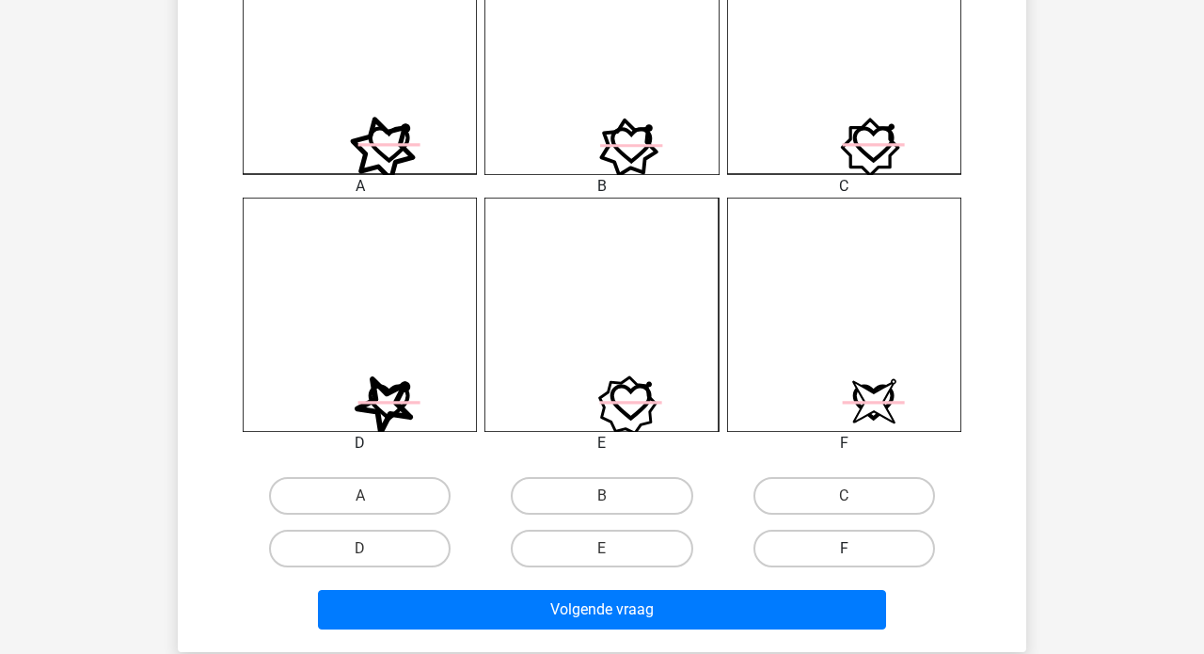
click at [846, 545] on label "F" at bounding box center [843, 548] width 181 height 38
click at [846, 548] on input "F" at bounding box center [850, 554] width 12 height 12
radio input "true"
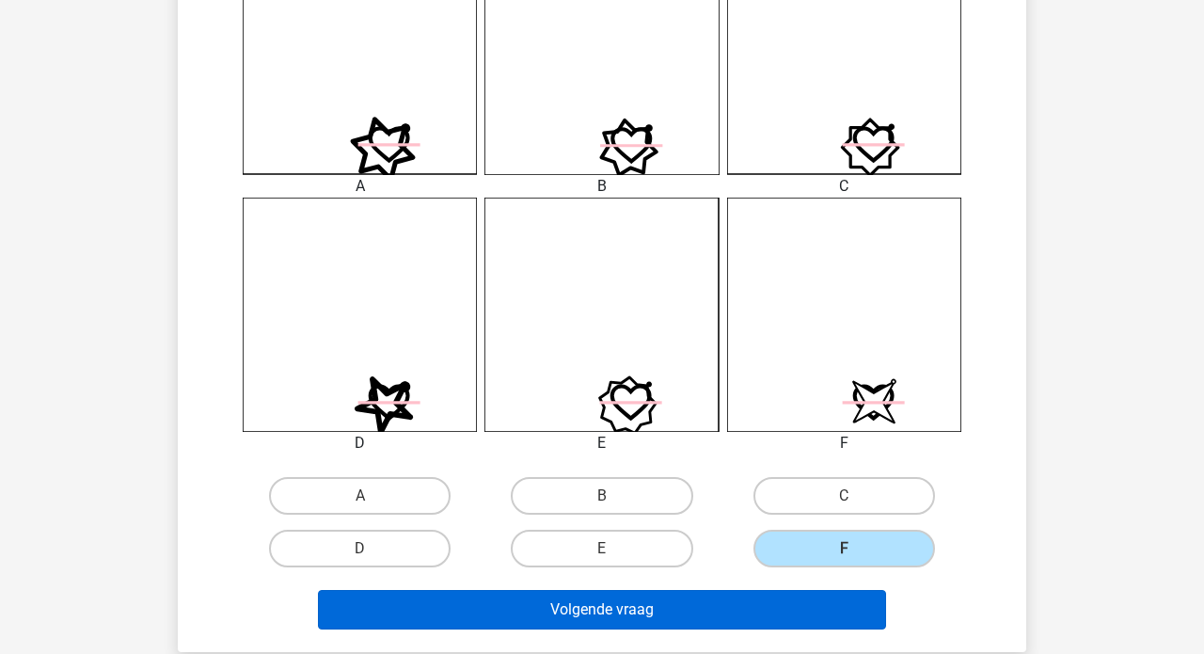
click at [702, 608] on button "Volgende vraag" at bounding box center [602, 609] width 569 height 39
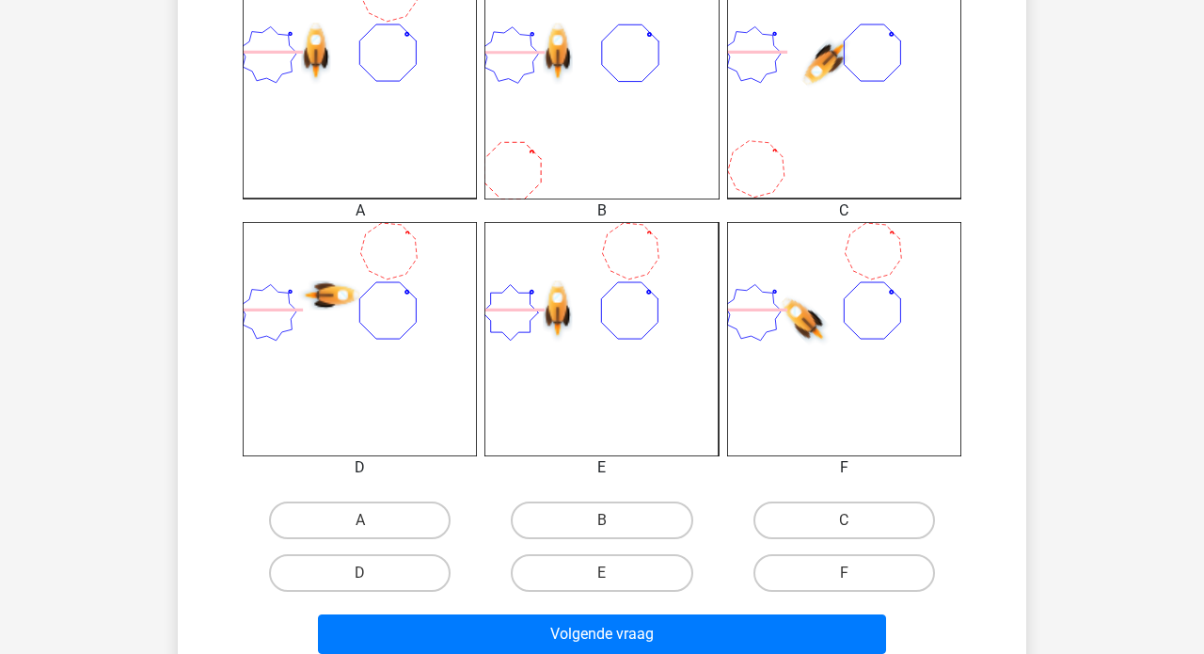
scroll to position [573, 0]
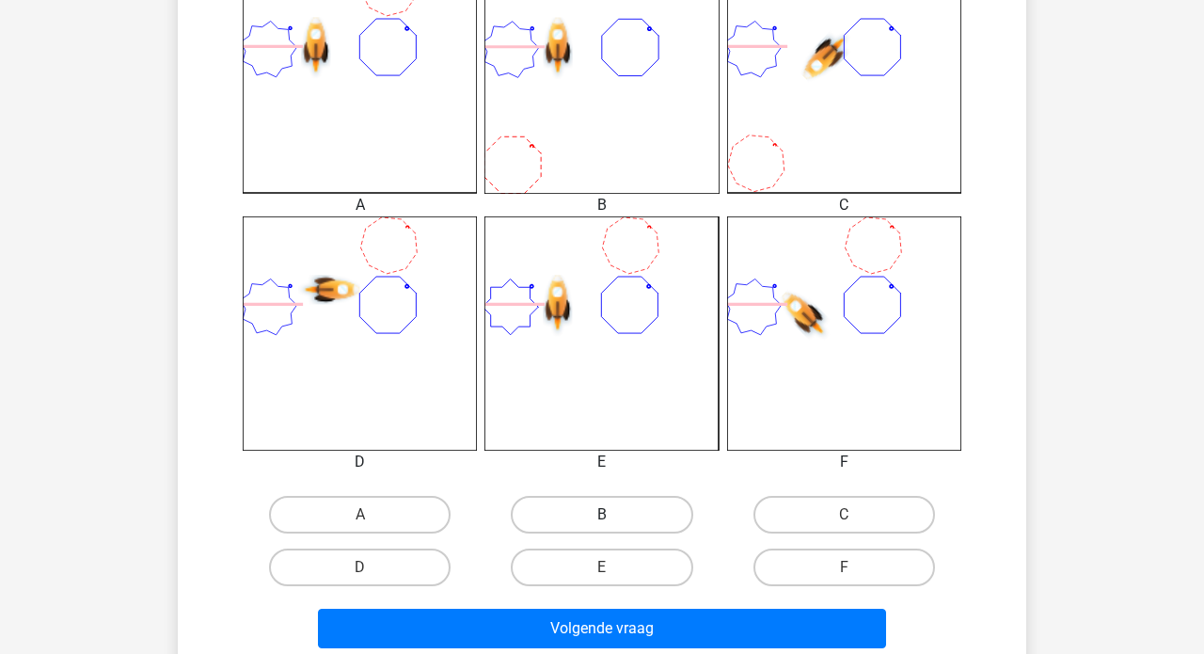
click at [605, 512] on label "B" at bounding box center [601, 515] width 181 height 38
click at [605, 514] on input "B" at bounding box center [608, 520] width 12 height 12
radio input "true"
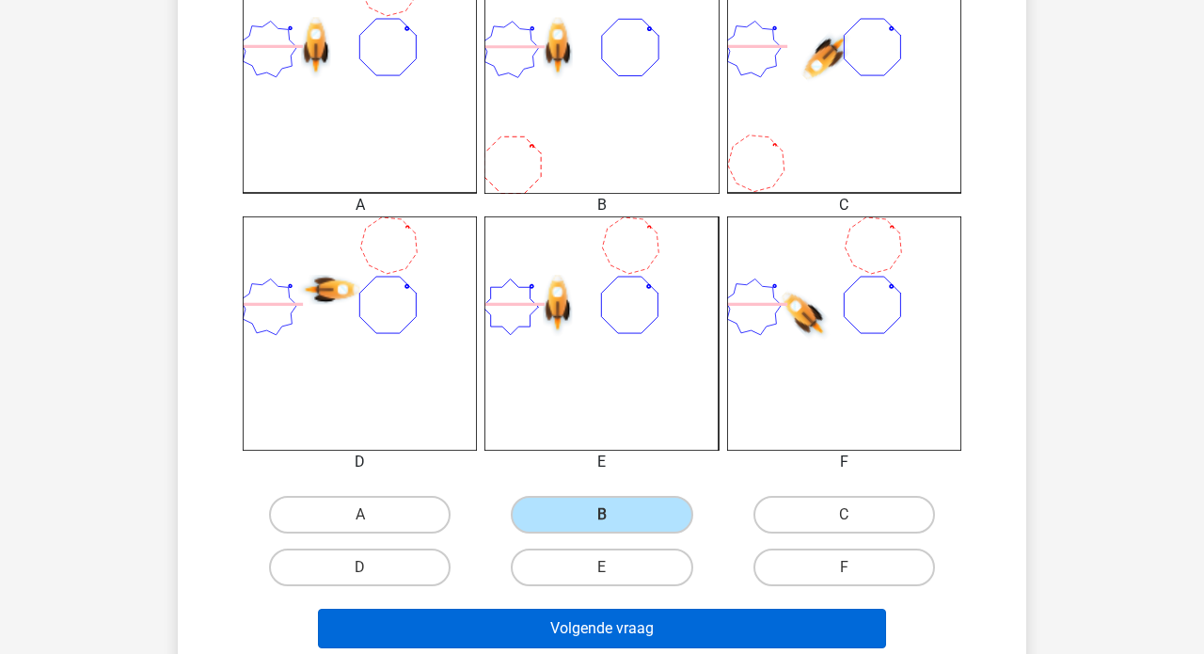
click at [595, 630] on button "Volgende vraag" at bounding box center [602, 627] width 569 height 39
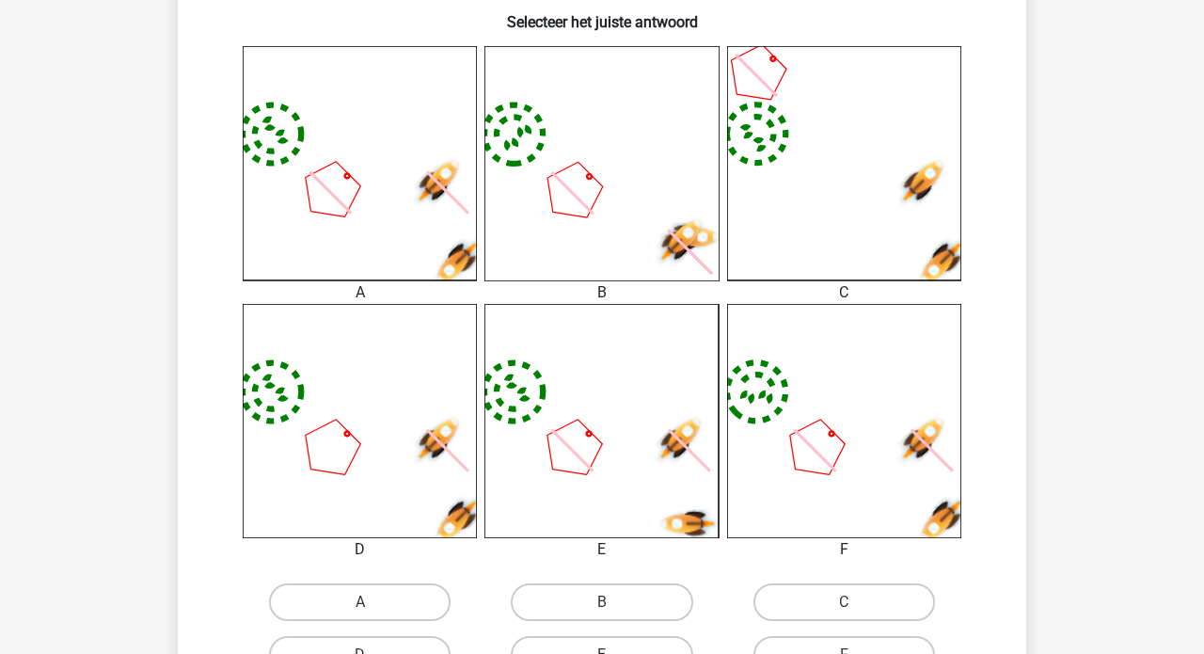
scroll to position [487, 0]
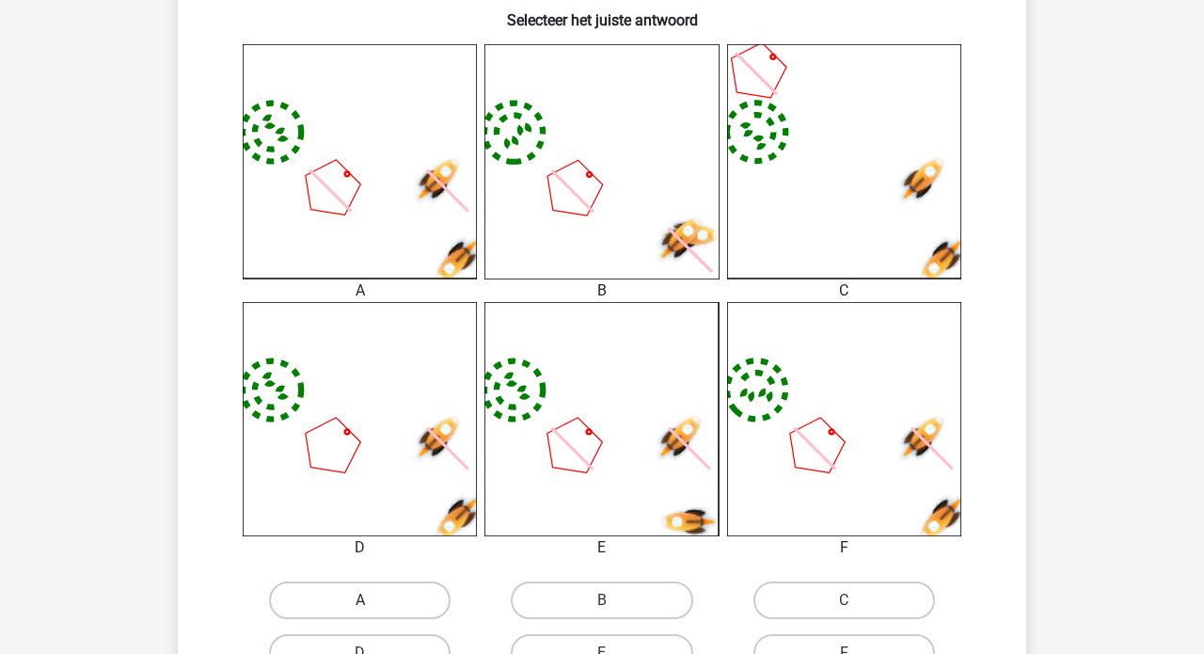
click at [353, 592] on label "A" at bounding box center [359, 600] width 181 height 38
click at [360, 600] on input "A" at bounding box center [366, 606] width 12 height 12
radio input "true"
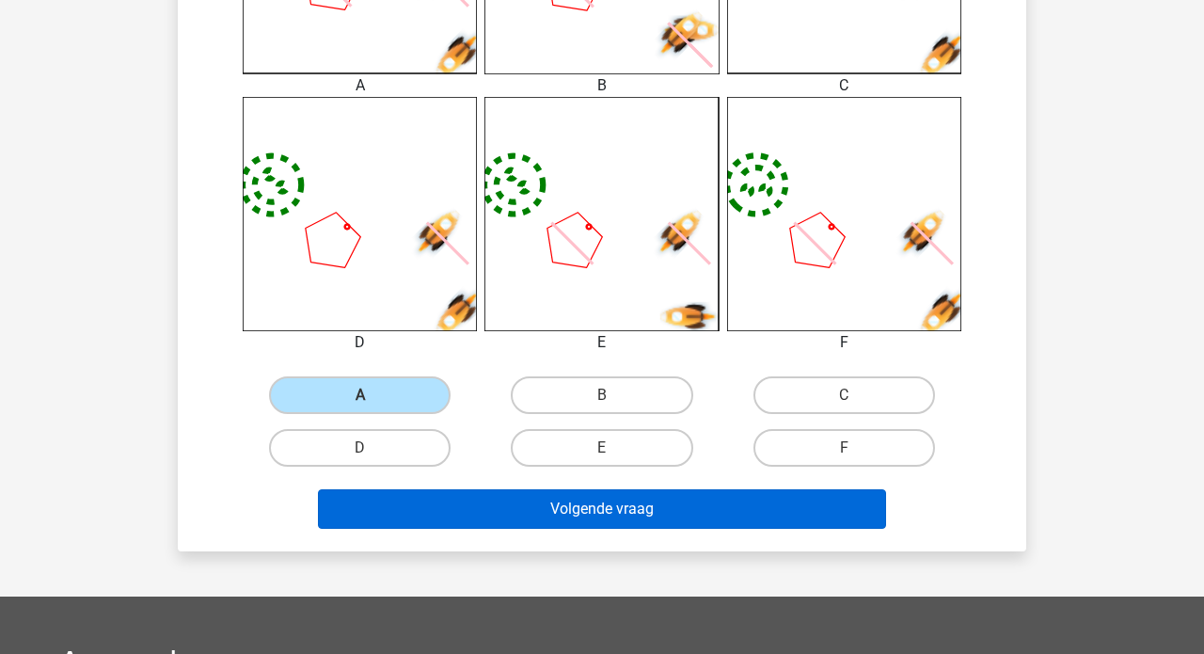
click at [506, 505] on button "Volgende vraag" at bounding box center [602, 508] width 569 height 39
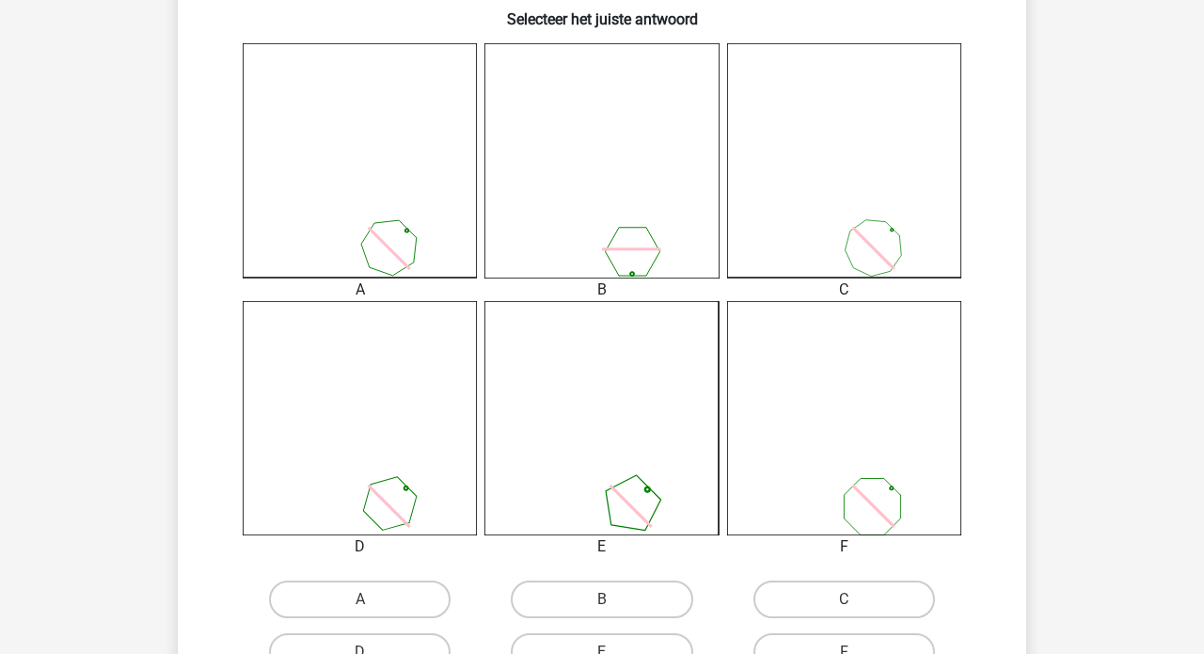
scroll to position [494, 0]
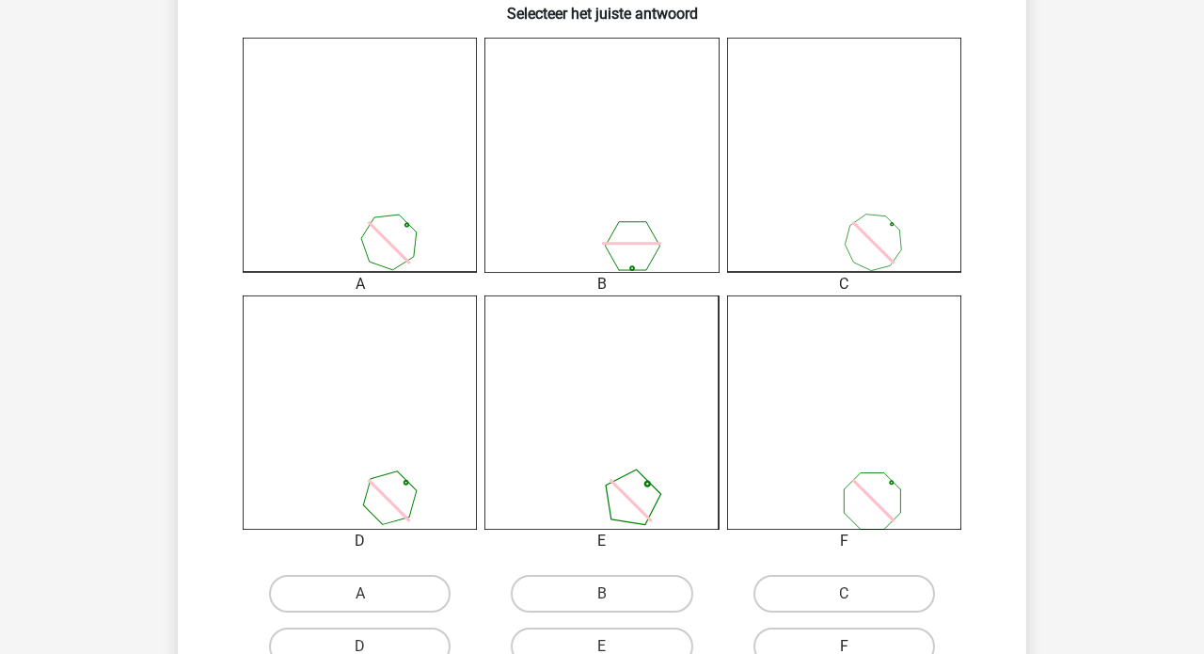
click at [837, 645] on label "F" at bounding box center [843, 646] width 181 height 38
click at [844, 646] on input "F" at bounding box center [850, 652] width 12 height 12
radio input "true"
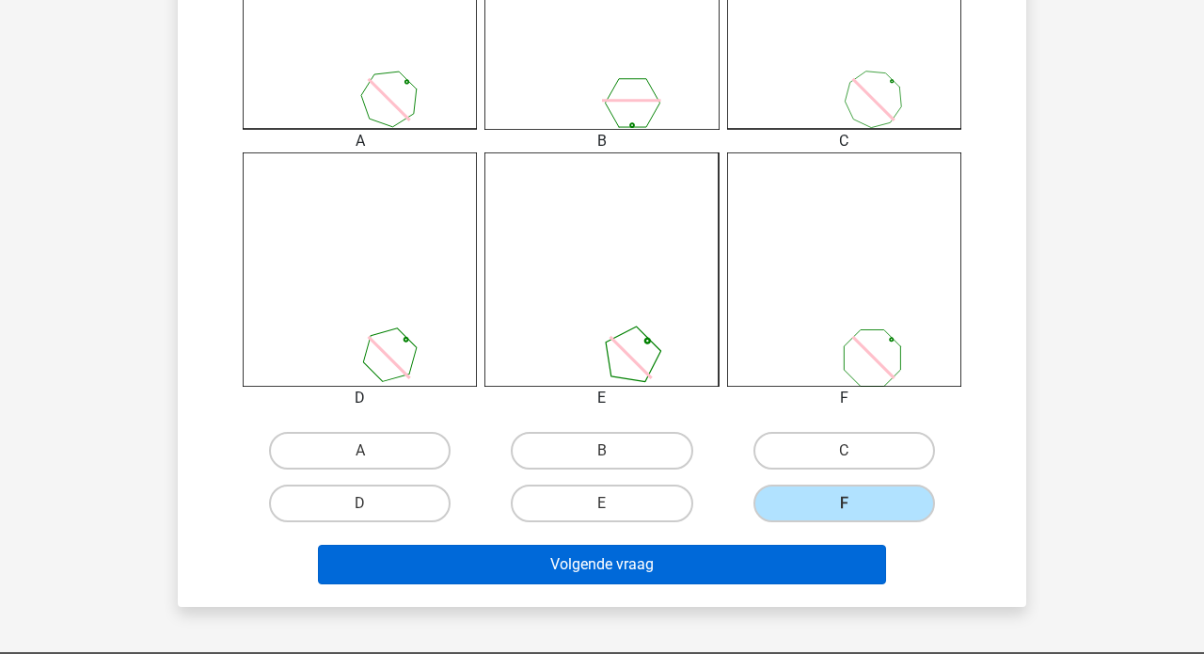
click at [653, 567] on button "Volgende vraag" at bounding box center [602, 563] width 569 height 39
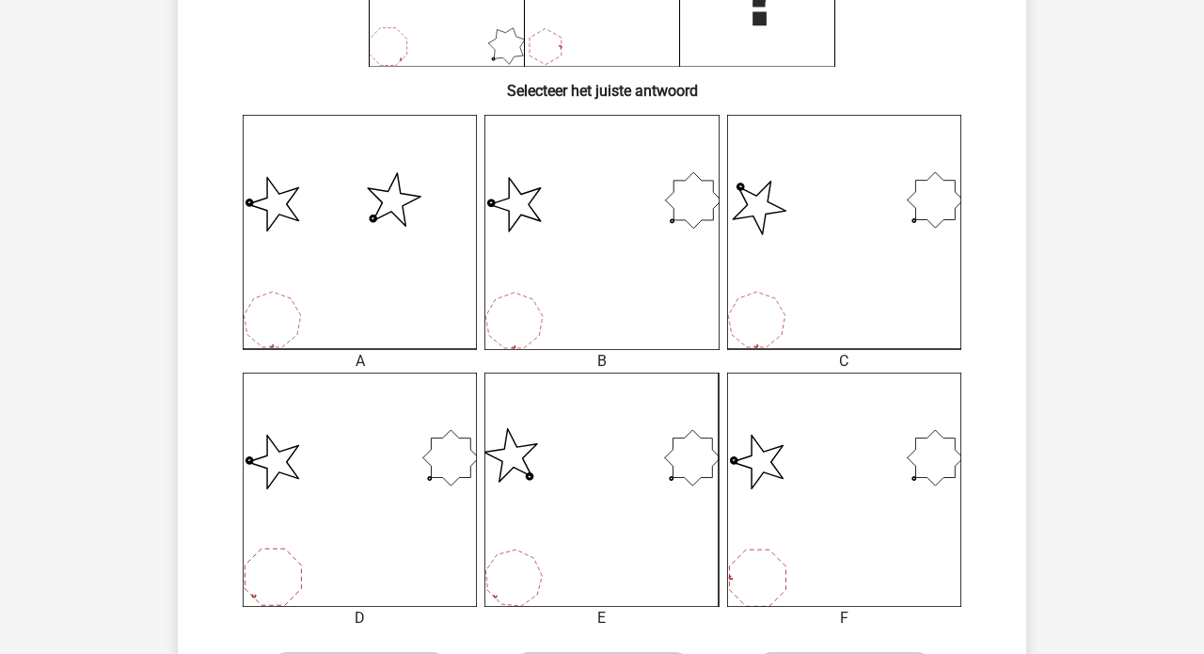
scroll to position [654, 0]
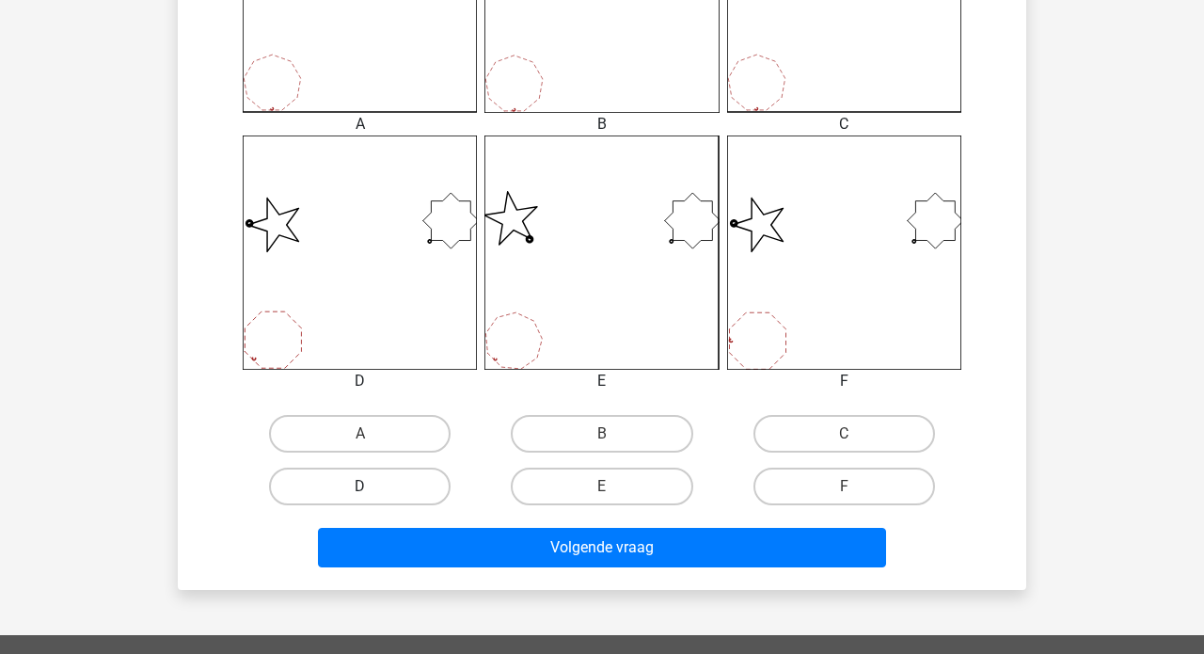
click at [373, 493] on label "D" at bounding box center [359, 486] width 181 height 38
click at [372, 493] on input "D" at bounding box center [366, 492] width 12 height 12
radio input "true"
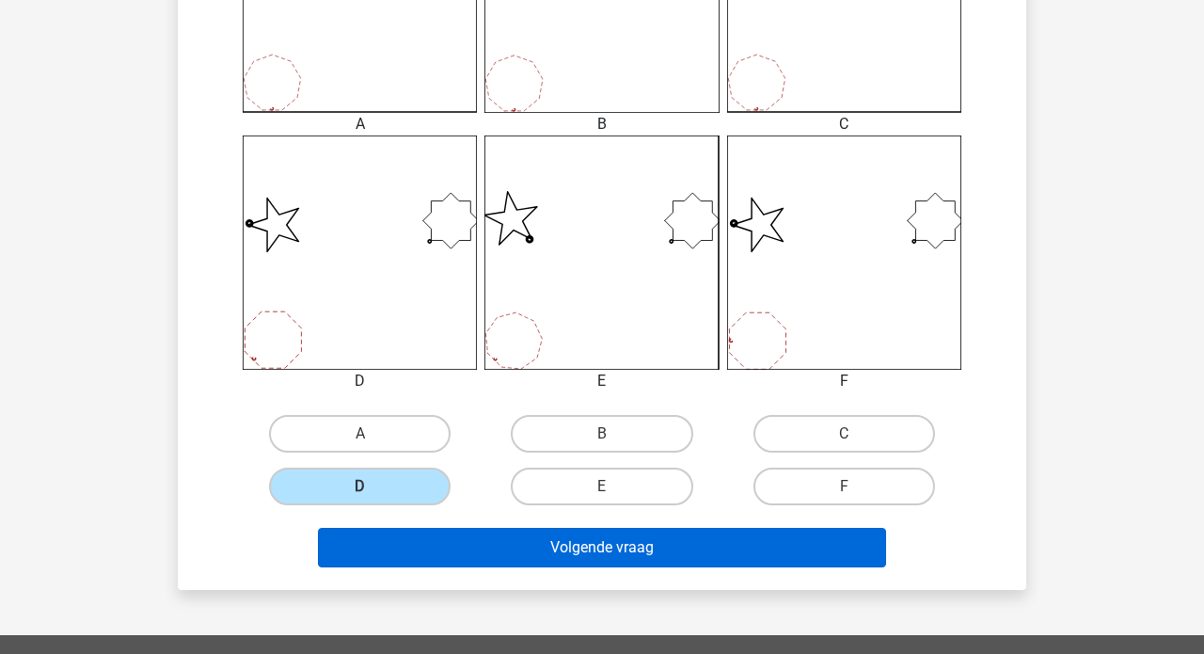
click at [539, 560] on button "Volgende vraag" at bounding box center [602, 547] width 569 height 39
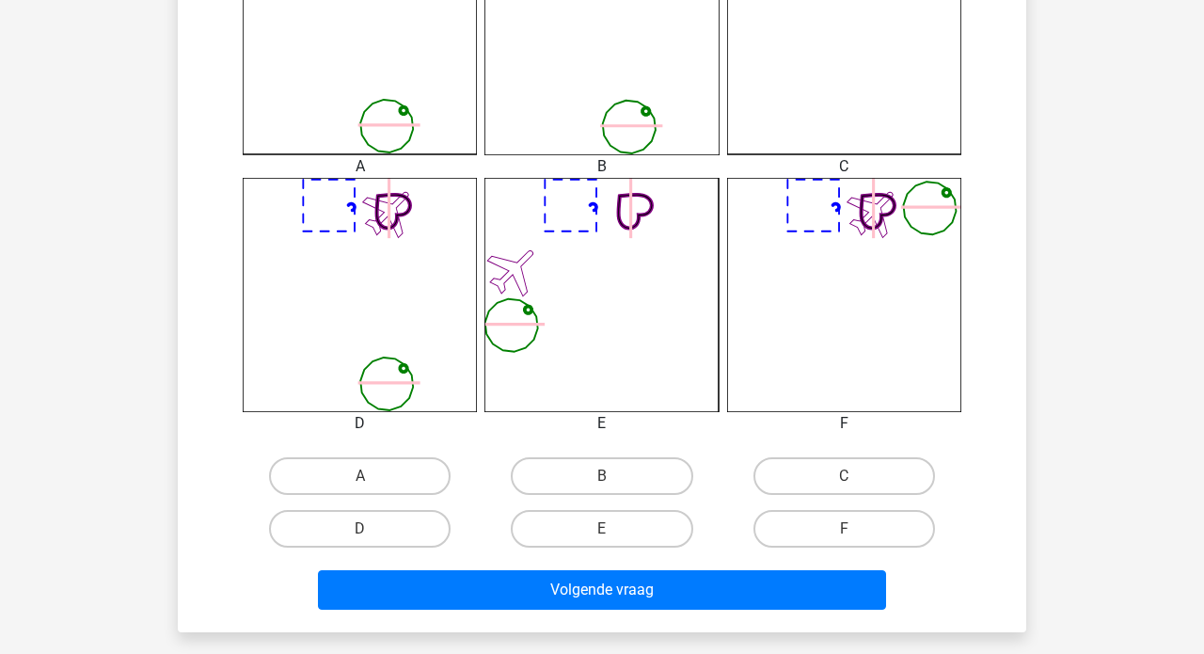
scroll to position [657, 0]
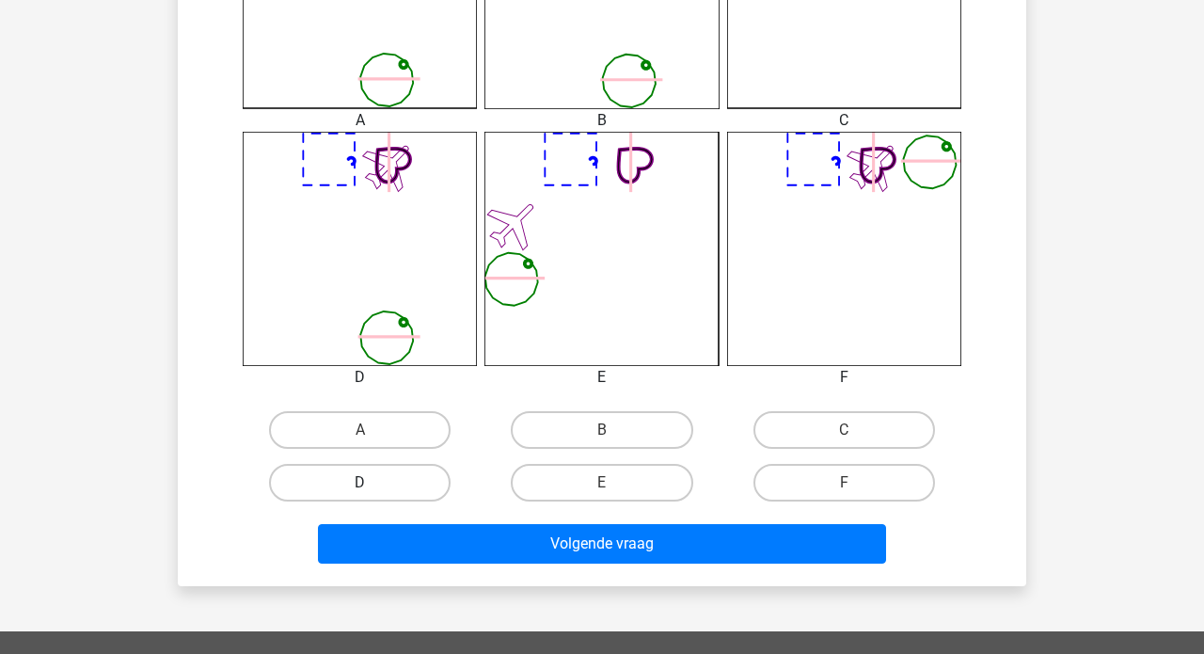
click at [403, 488] on label "D" at bounding box center [359, 483] width 181 height 38
click at [372, 488] on input "D" at bounding box center [366, 488] width 12 height 12
radio input "true"
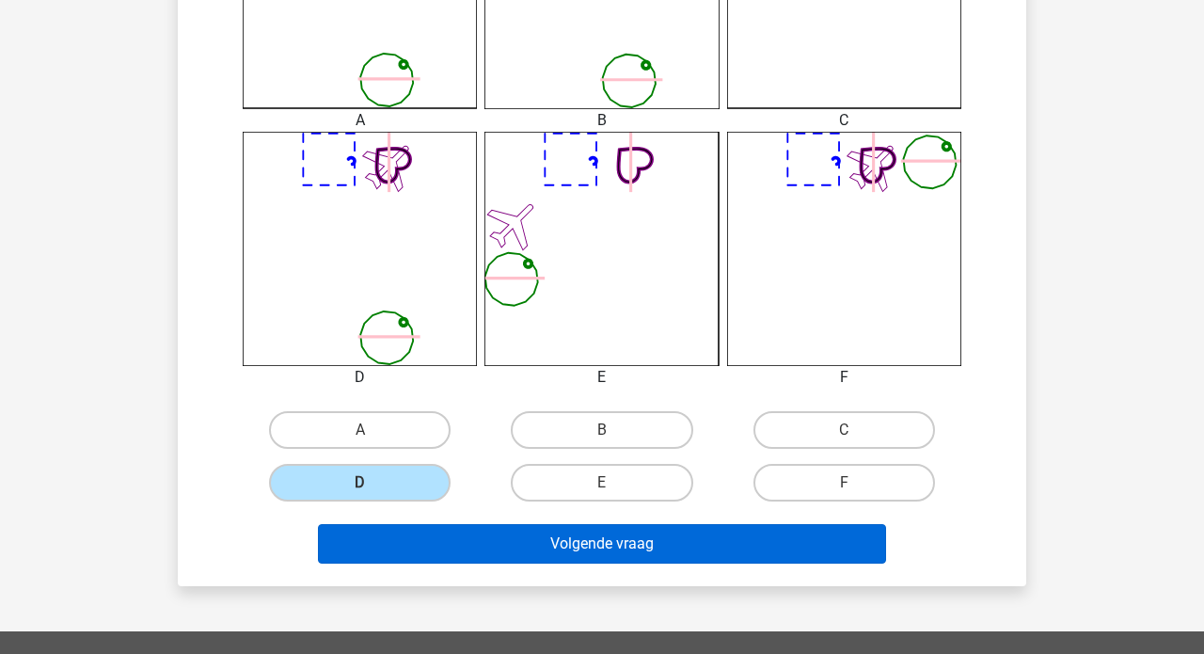
click at [559, 542] on button "Volgende vraag" at bounding box center [602, 543] width 569 height 39
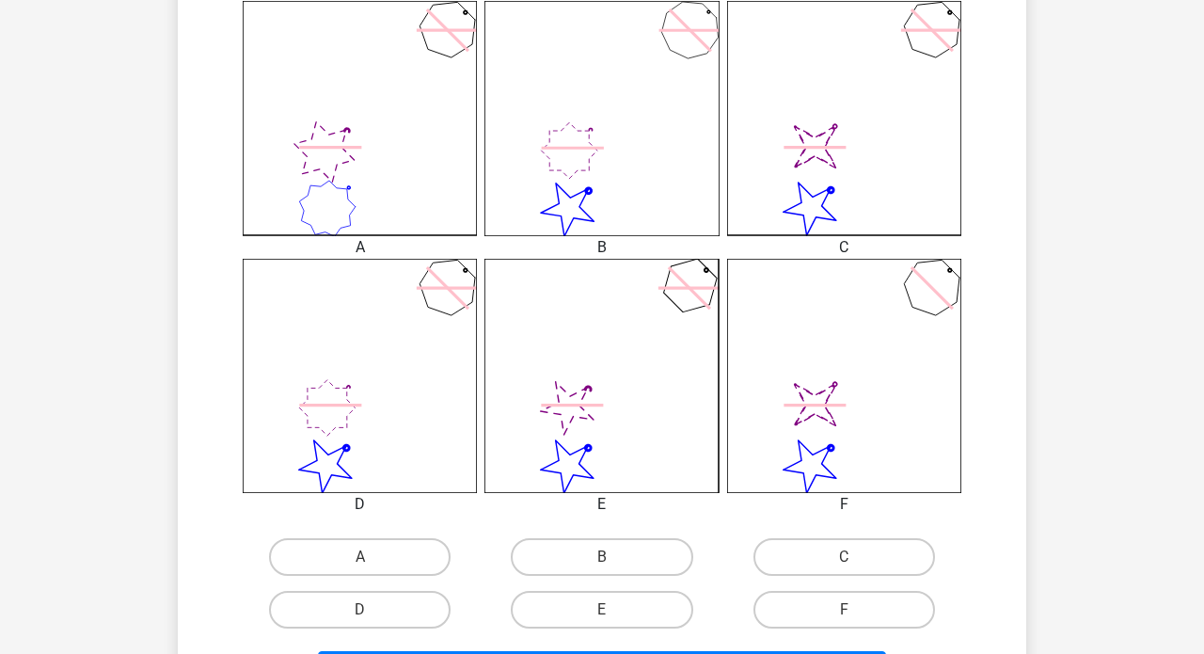
scroll to position [529, 0]
click at [805, 553] on label "C" at bounding box center [843, 558] width 181 height 38
click at [844, 558] on input "C" at bounding box center [850, 564] width 12 height 12
radio input "true"
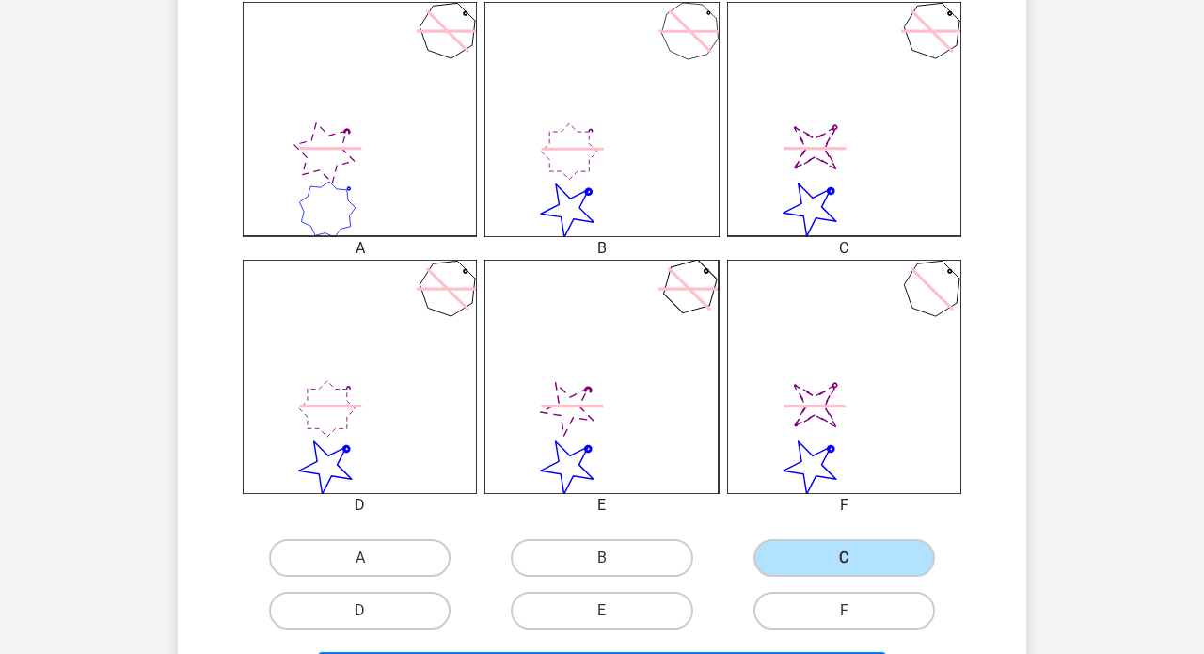
scroll to position [662, 0]
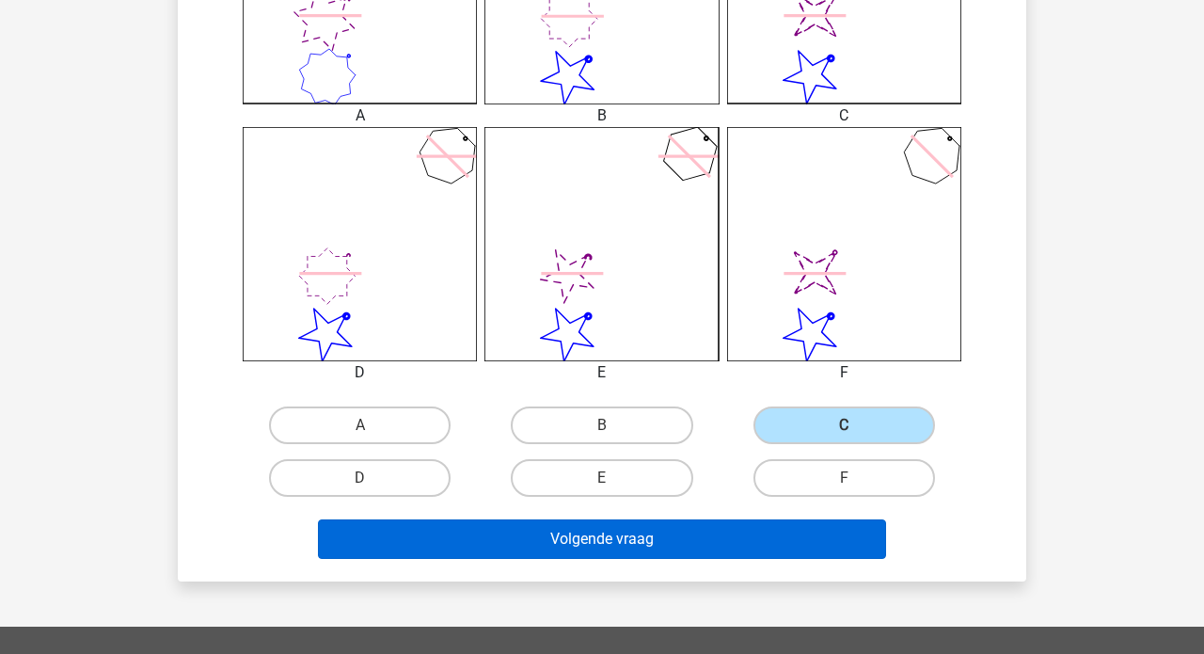
click at [633, 533] on button "Volgende vraag" at bounding box center [602, 538] width 569 height 39
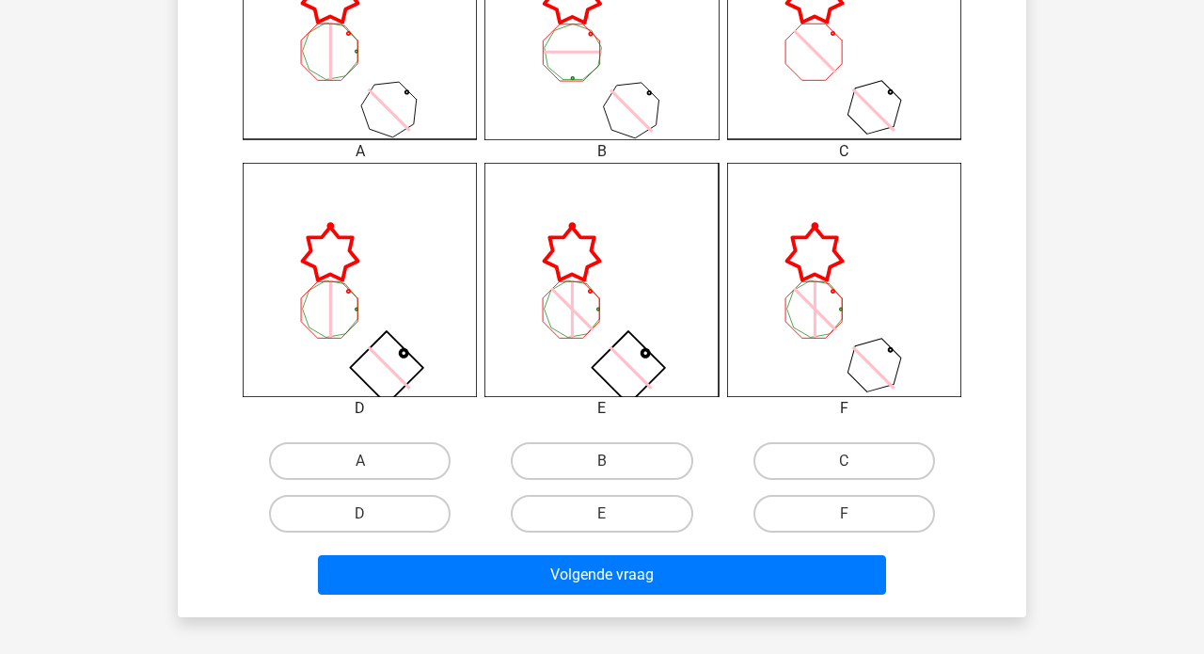
scroll to position [628, 0]
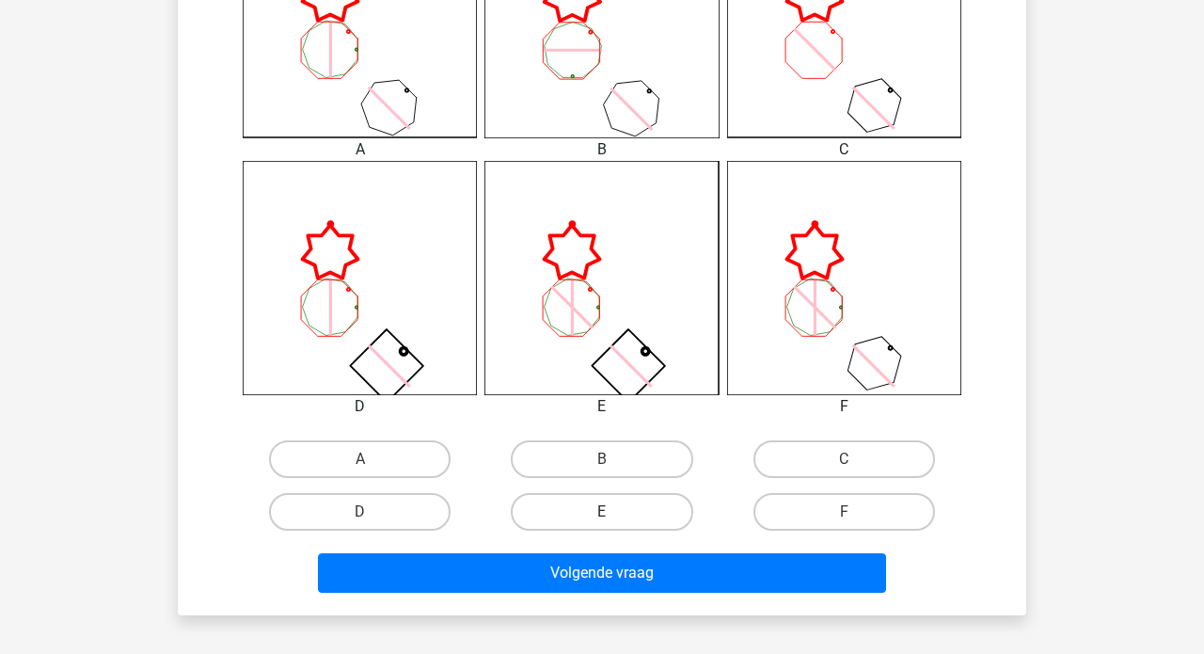
click at [586, 494] on label "E" at bounding box center [601, 512] width 181 height 38
click at [602, 512] on input "E" at bounding box center [608, 518] width 12 height 12
radio input "true"
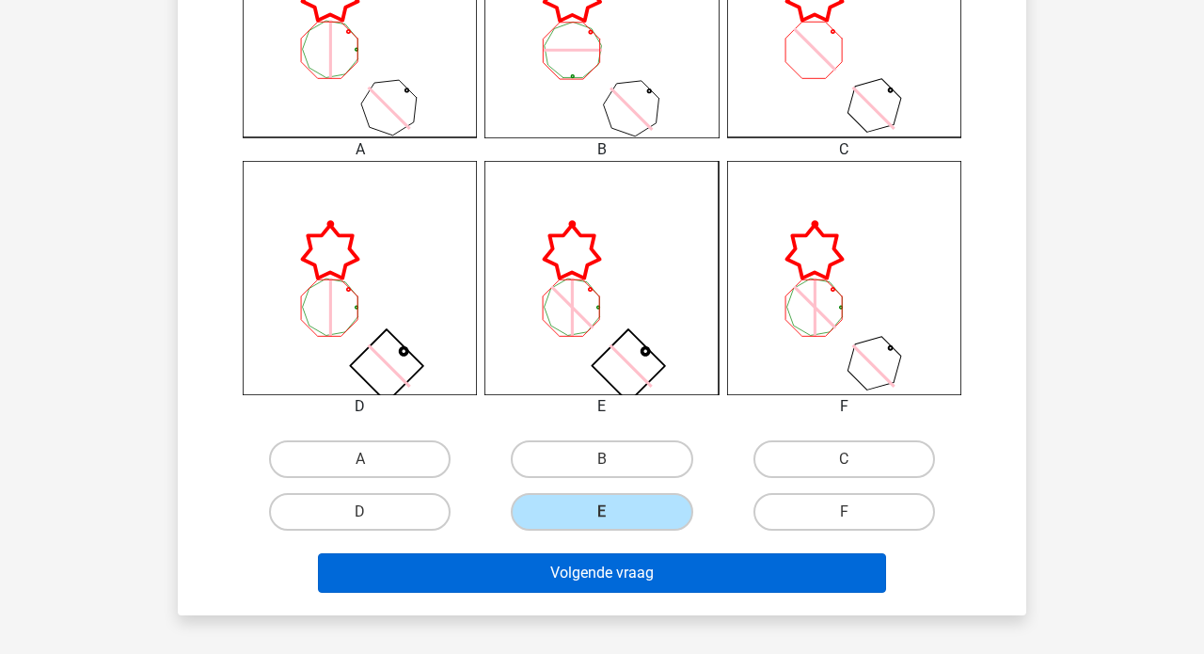
click at [576, 563] on button "Volgende vraag" at bounding box center [602, 572] width 569 height 39
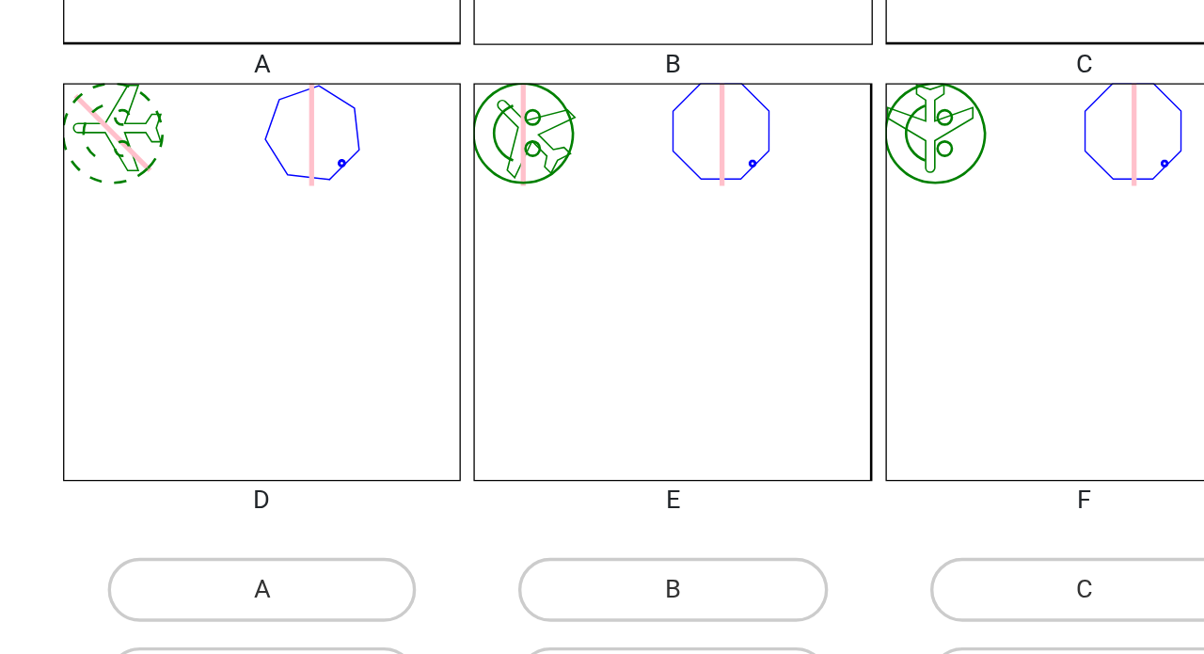
scroll to position [473, 0]
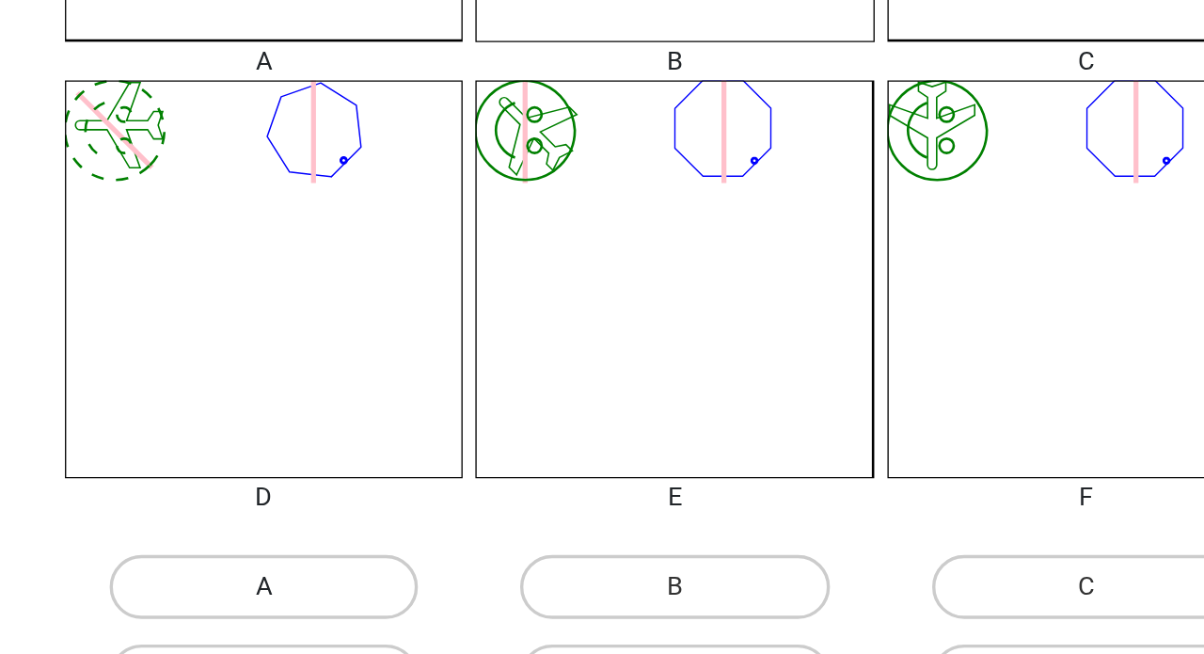
click at [269, 595] on label "A" at bounding box center [359, 614] width 181 height 38
click at [360, 614] on input "A" at bounding box center [366, 620] width 12 height 12
radio input "true"
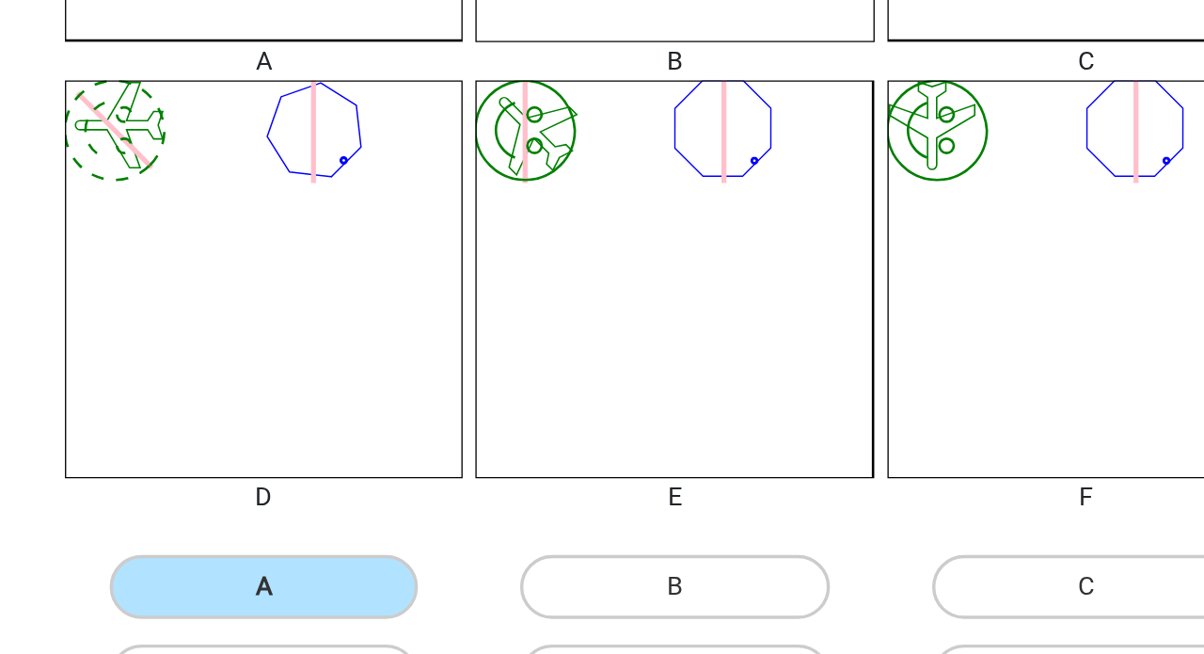
scroll to position [630, 0]
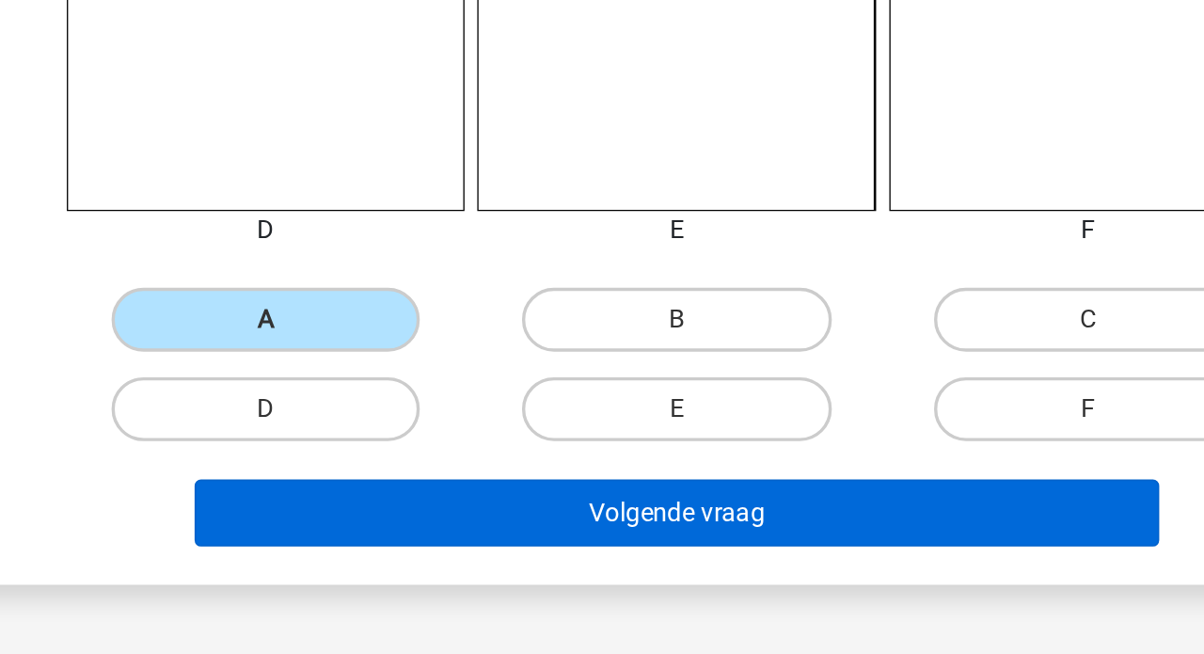
click at [318, 551] on button "Volgende vraag" at bounding box center [602, 570] width 569 height 39
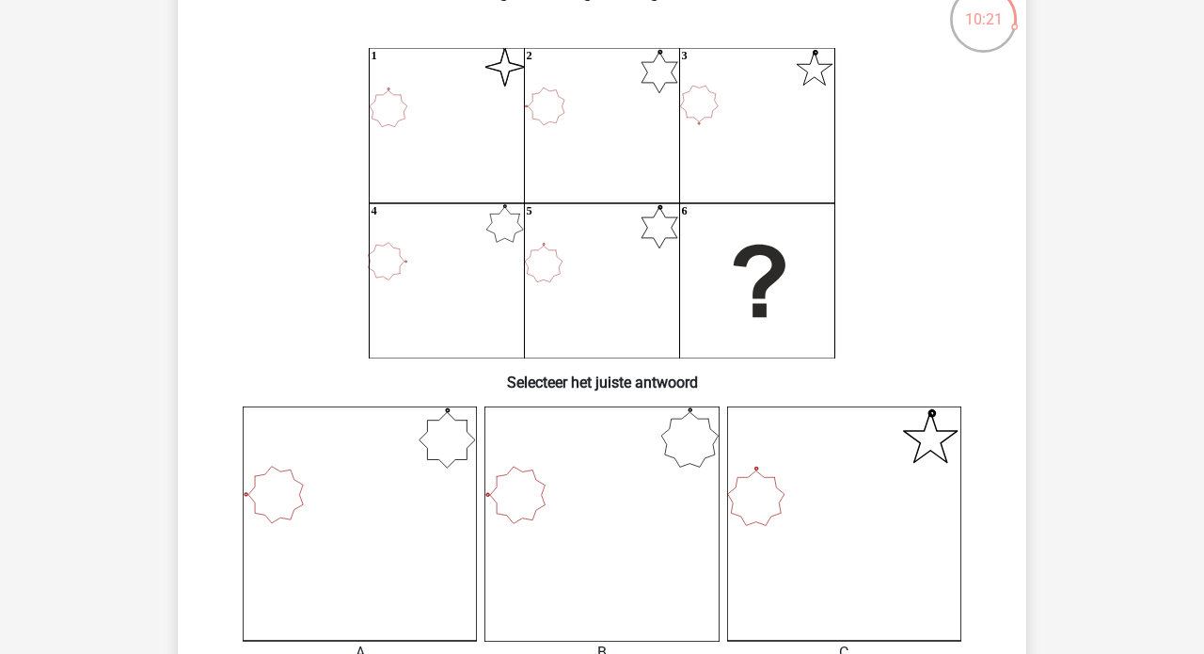
scroll to position [124, 0]
click at [288, 524] on icon at bounding box center [360, 524] width 234 height 234
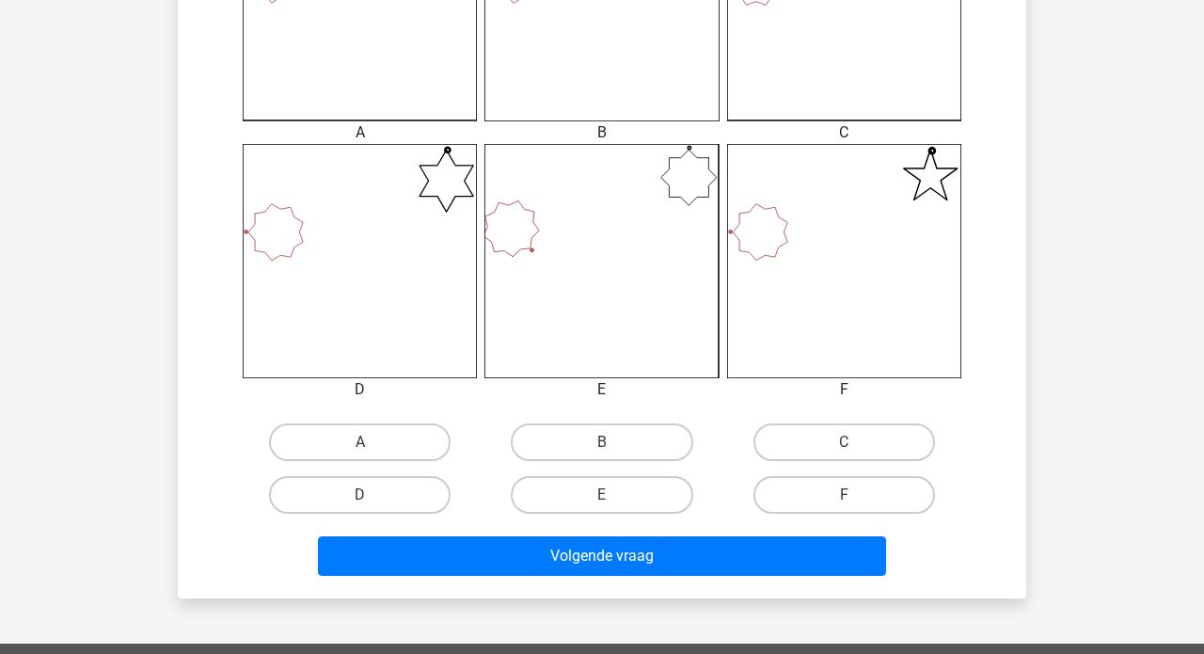
scroll to position [640, 0]
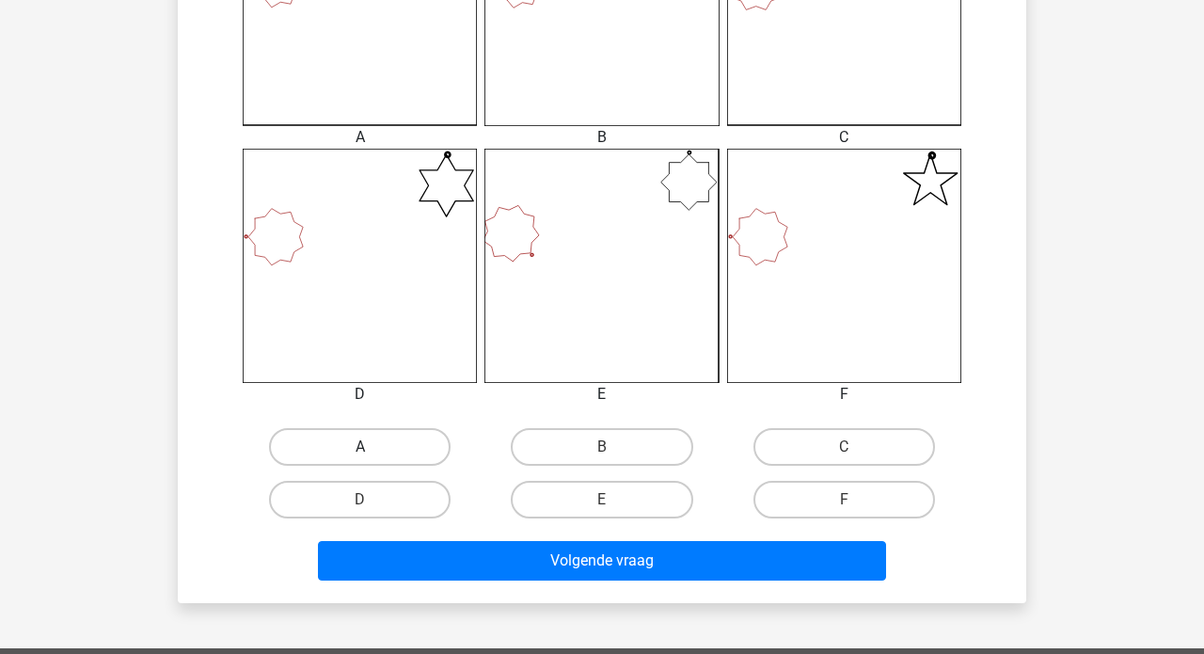
click at [398, 452] on label "A" at bounding box center [359, 447] width 181 height 38
click at [372, 452] on input "A" at bounding box center [366, 453] width 12 height 12
radio input "true"
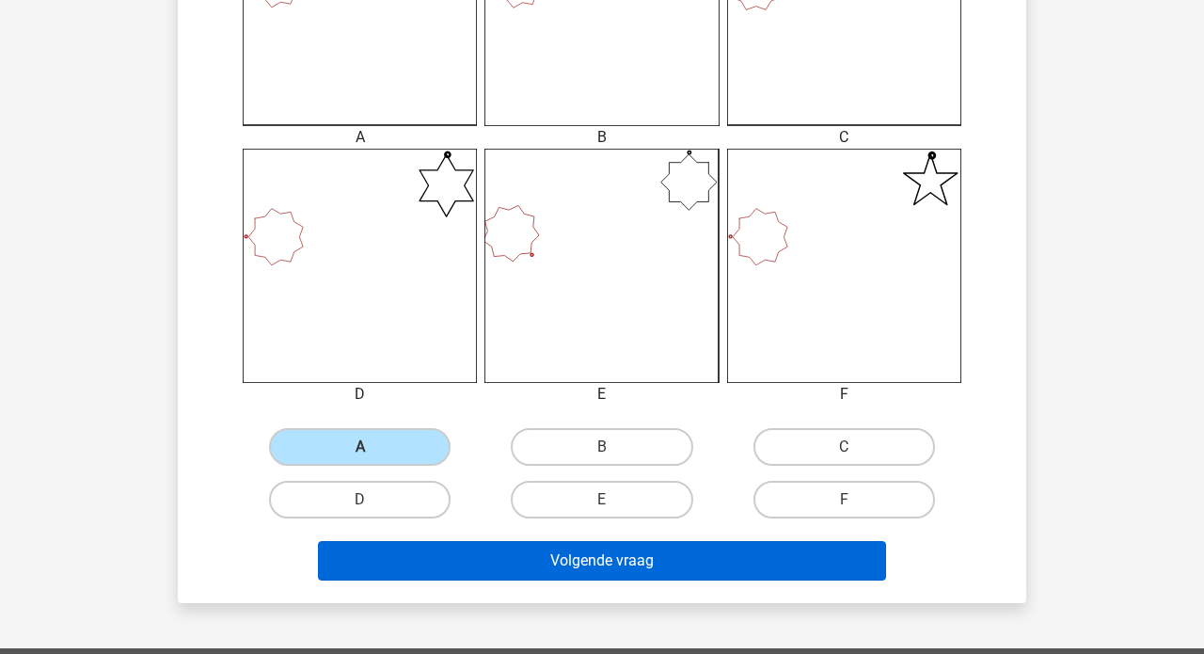
click at [618, 572] on button "Volgende vraag" at bounding box center [602, 560] width 569 height 39
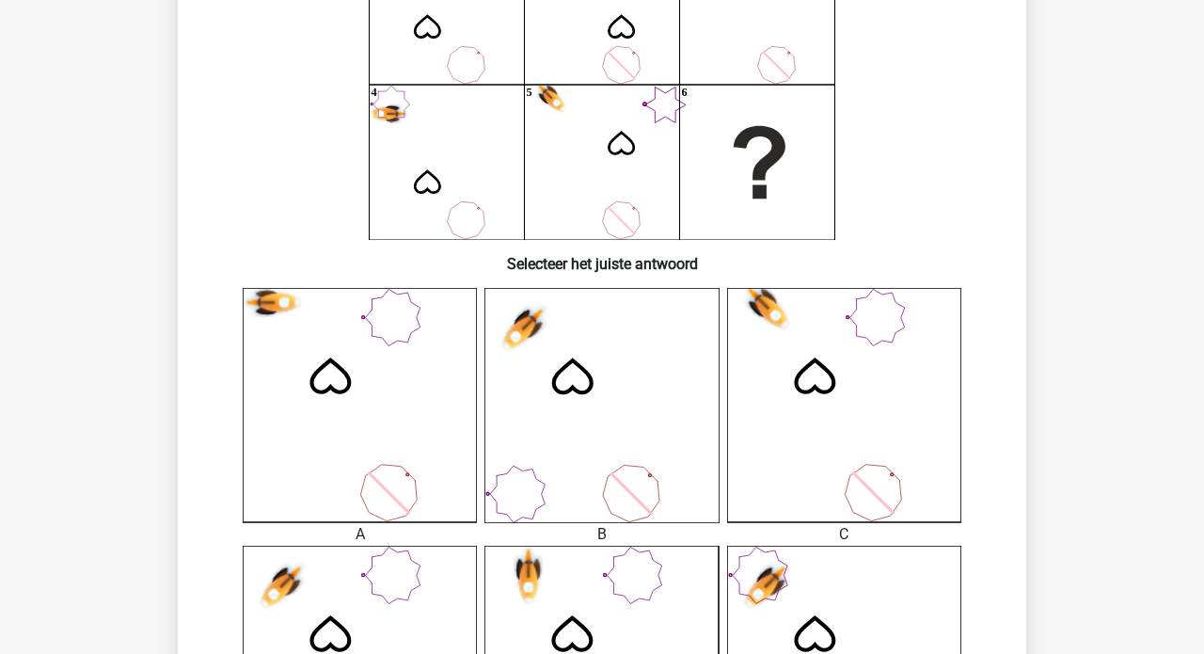
scroll to position [411, 0]
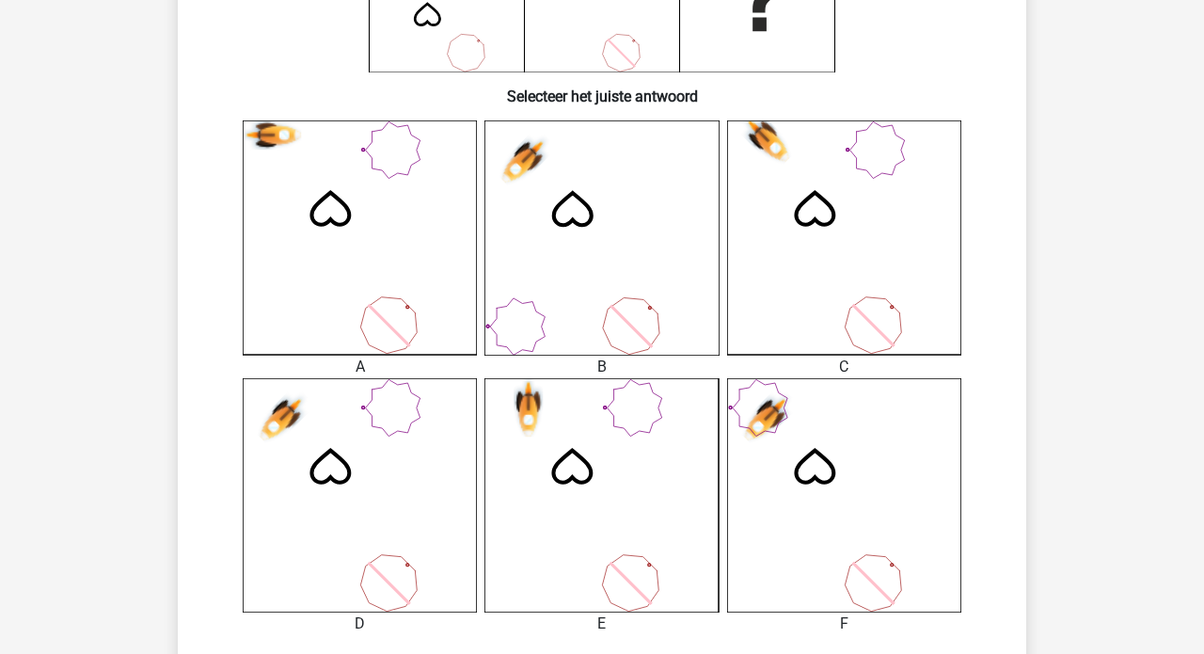
click at [378, 447] on icon at bounding box center [360, 495] width 234 height 234
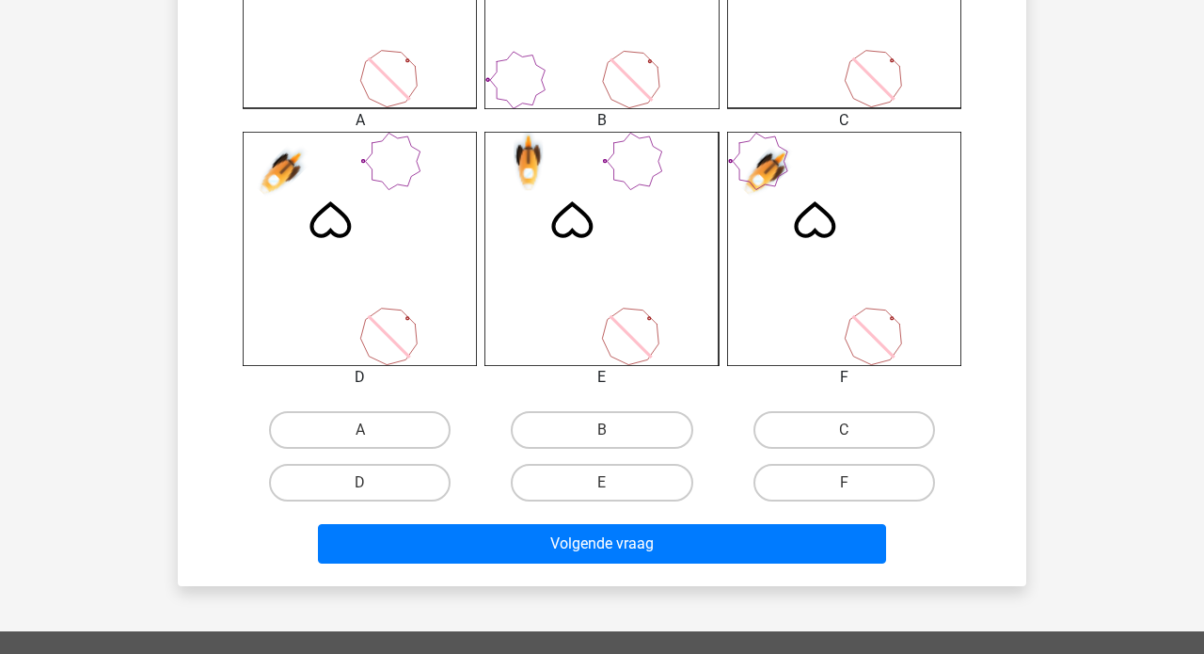
scroll to position [680, 0]
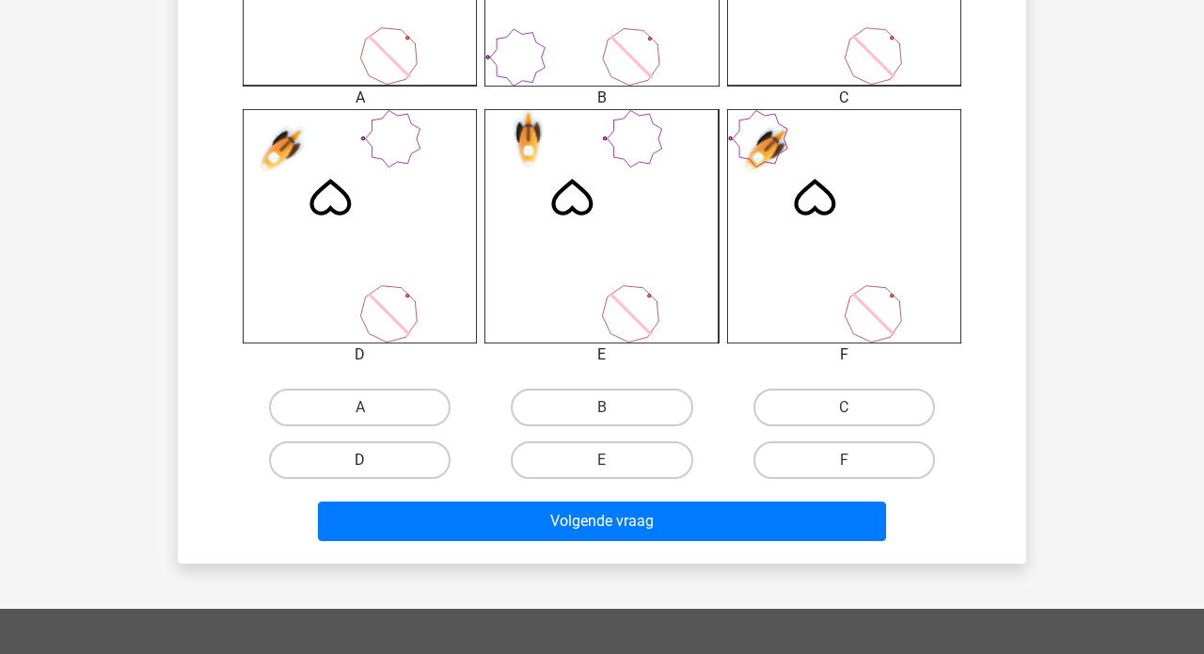
click at [371, 472] on label "D" at bounding box center [359, 460] width 181 height 38
click at [371, 472] on input "D" at bounding box center [366, 466] width 12 height 12
radio input "true"
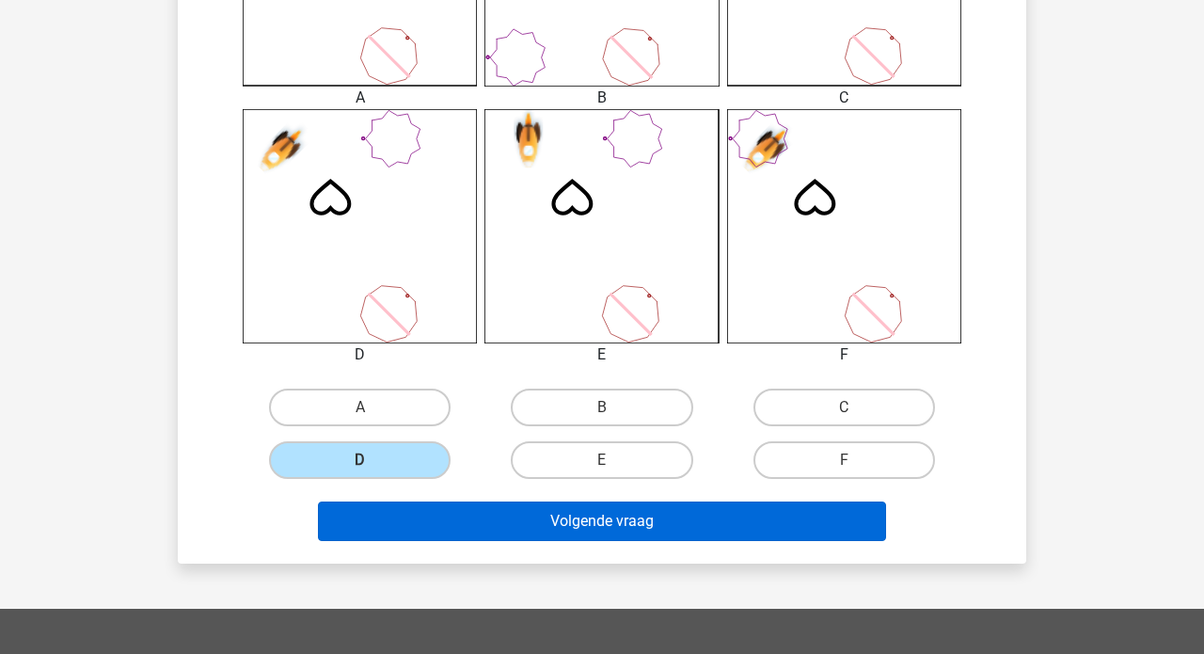
click at [560, 526] on button "Volgende vraag" at bounding box center [602, 520] width 569 height 39
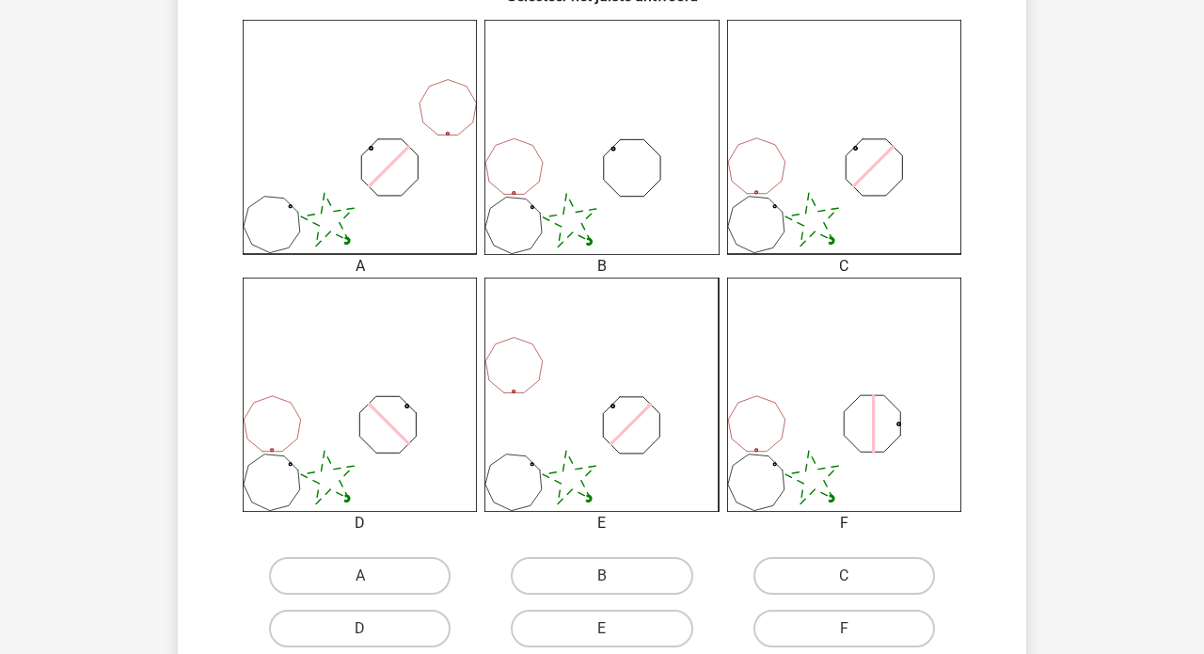
scroll to position [517, 0]
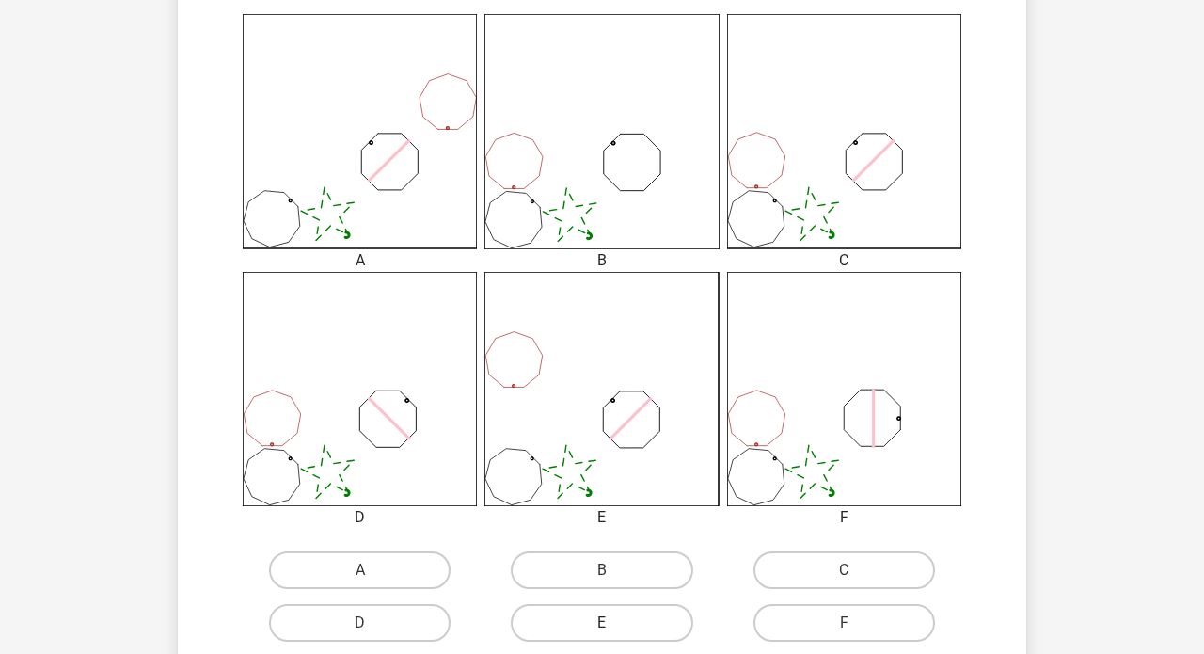
click at [603, 614] on label "E" at bounding box center [601, 623] width 181 height 38
click at [603, 623] on input "E" at bounding box center [608, 629] width 12 height 12
radio input "true"
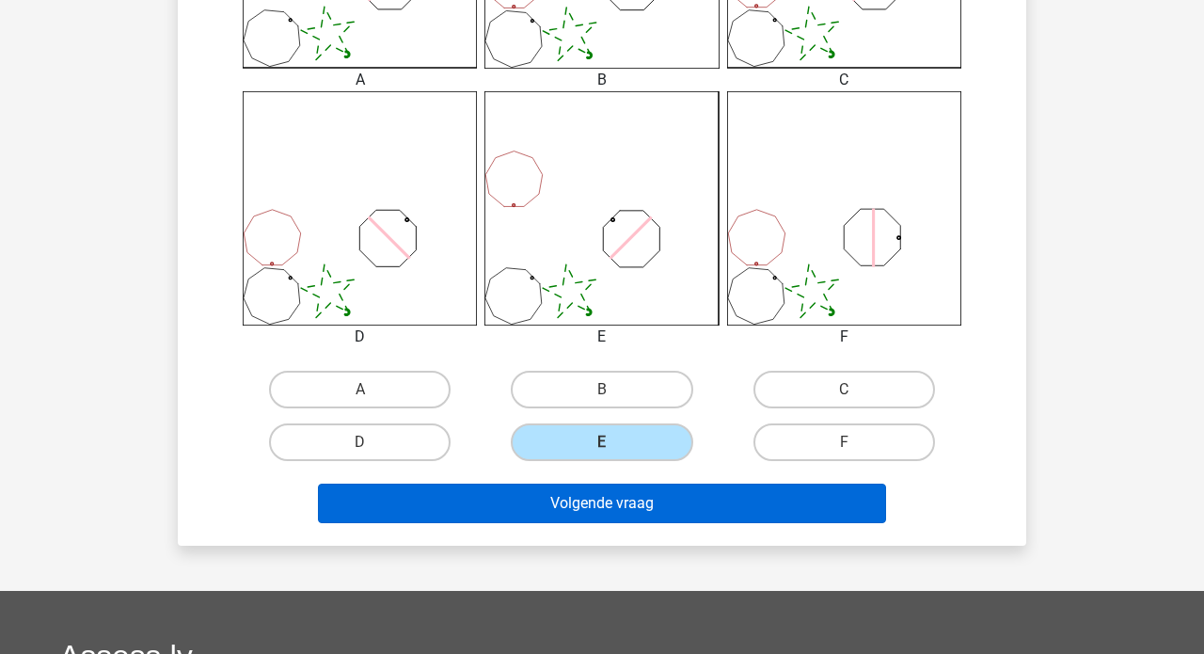
click at [597, 506] on button "Volgende vraag" at bounding box center [602, 502] width 569 height 39
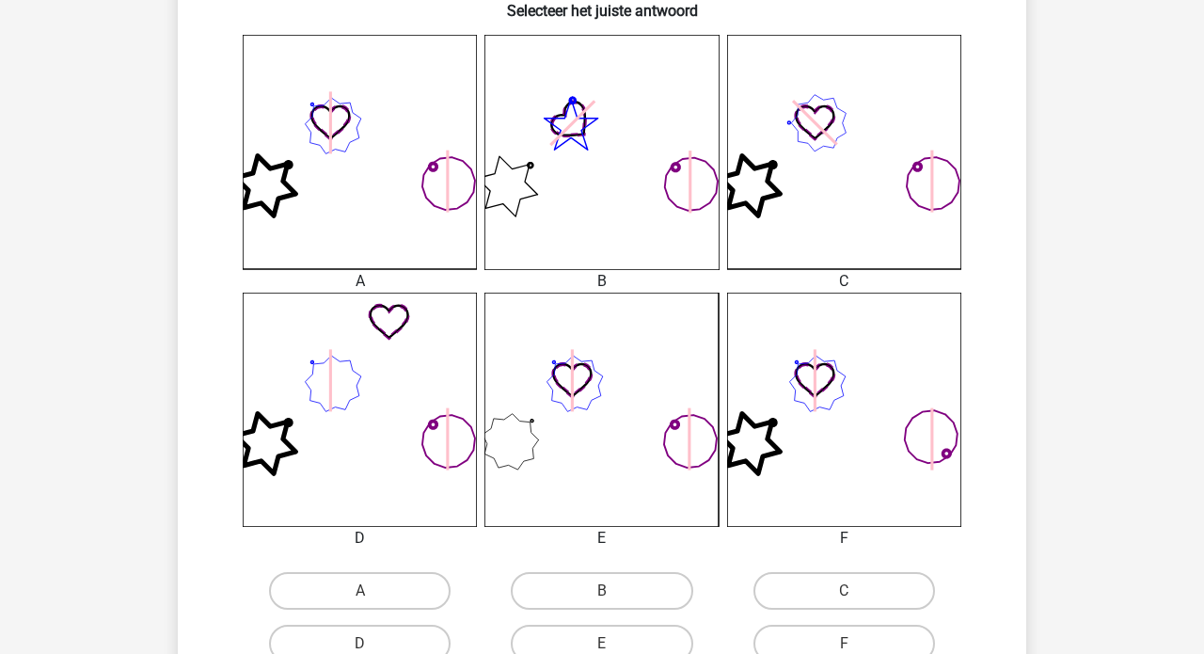
scroll to position [498, 0]
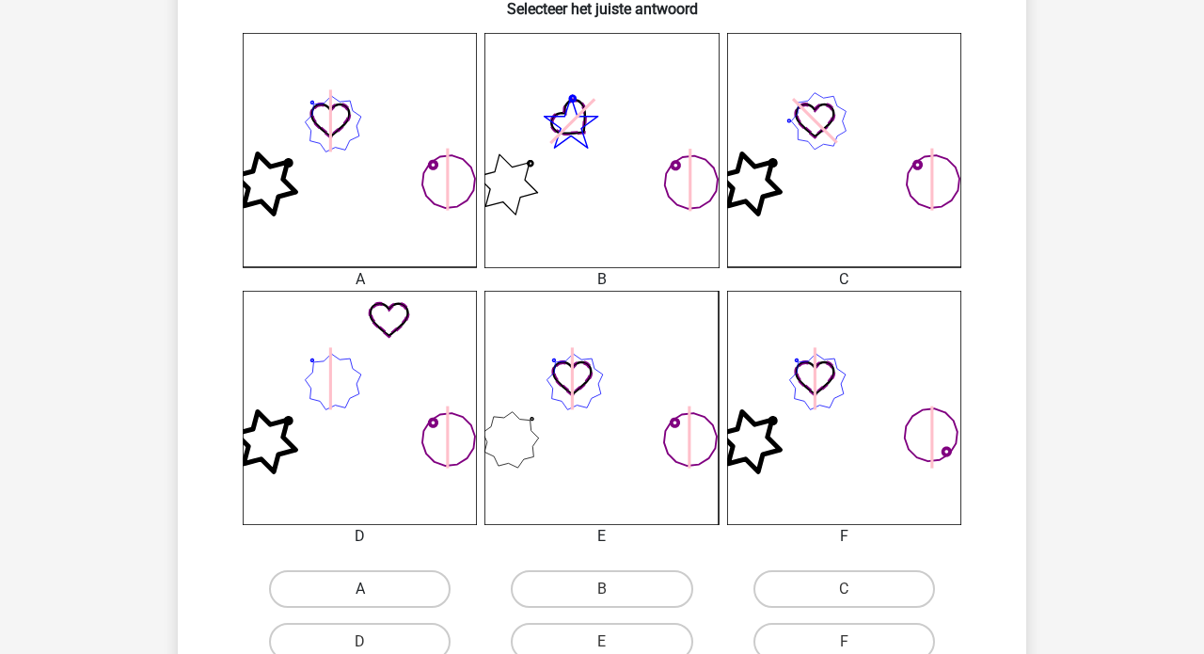
click at [372, 590] on label "A" at bounding box center [359, 589] width 181 height 38
click at [372, 590] on input "A" at bounding box center [366, 595] width 12 height 12
radio input "true"
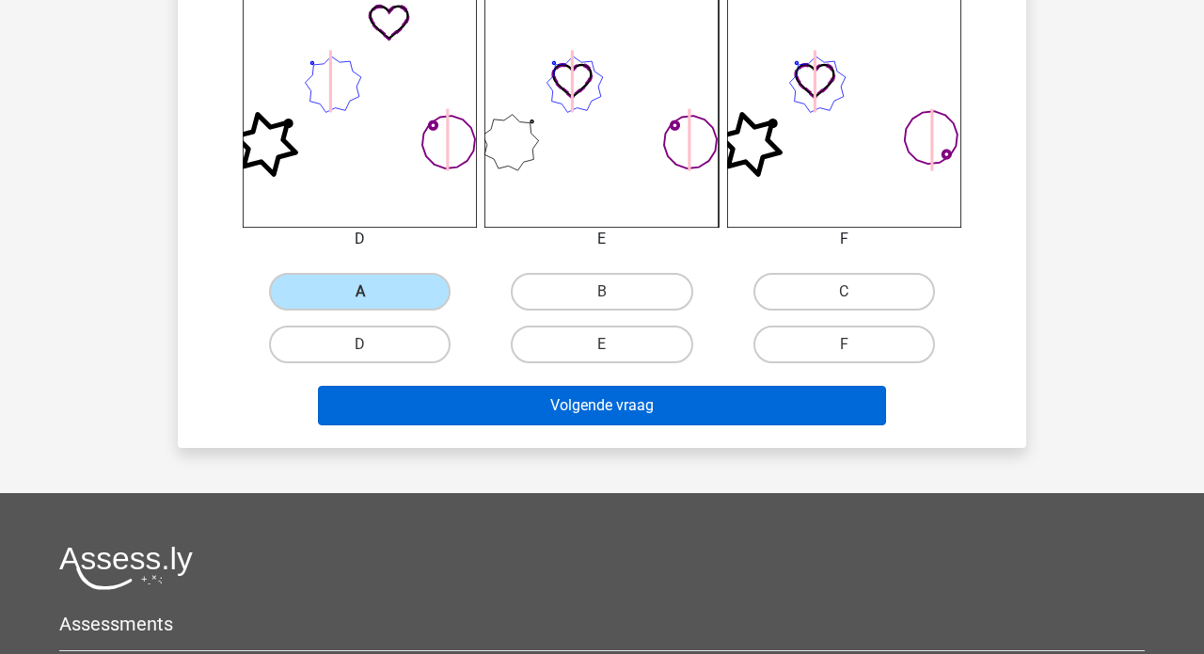
click at [593, 409] on button "Volgende vraag" at bounding box center [602, 405] width 569 height 39
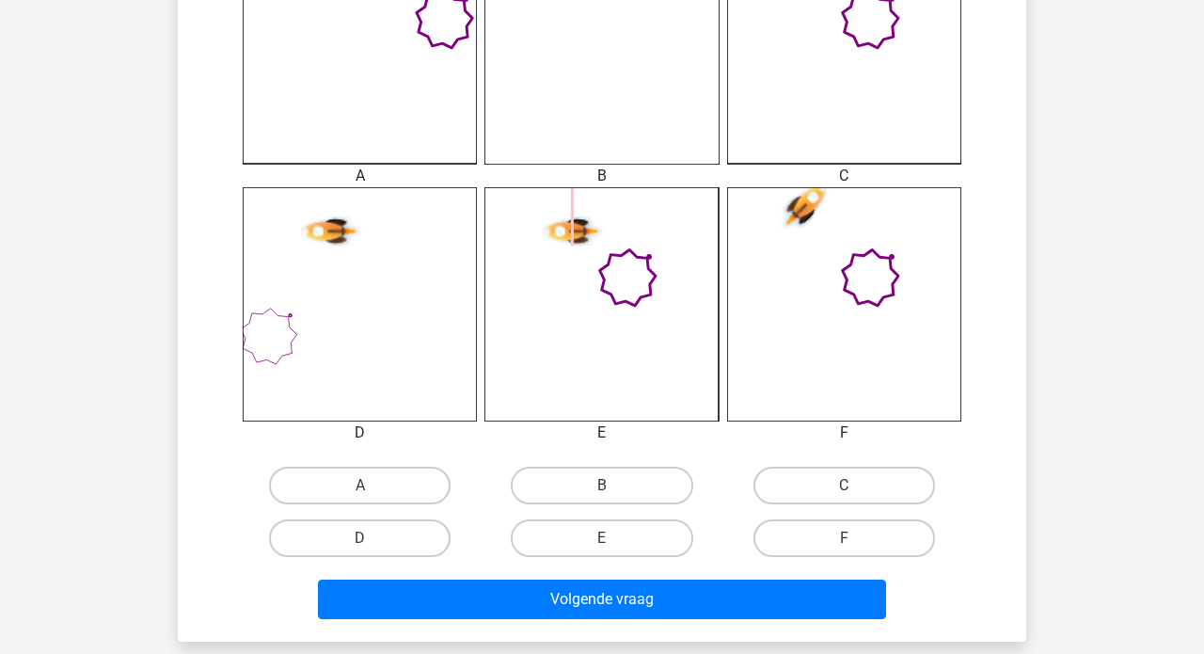
scroll to position [605, 0]
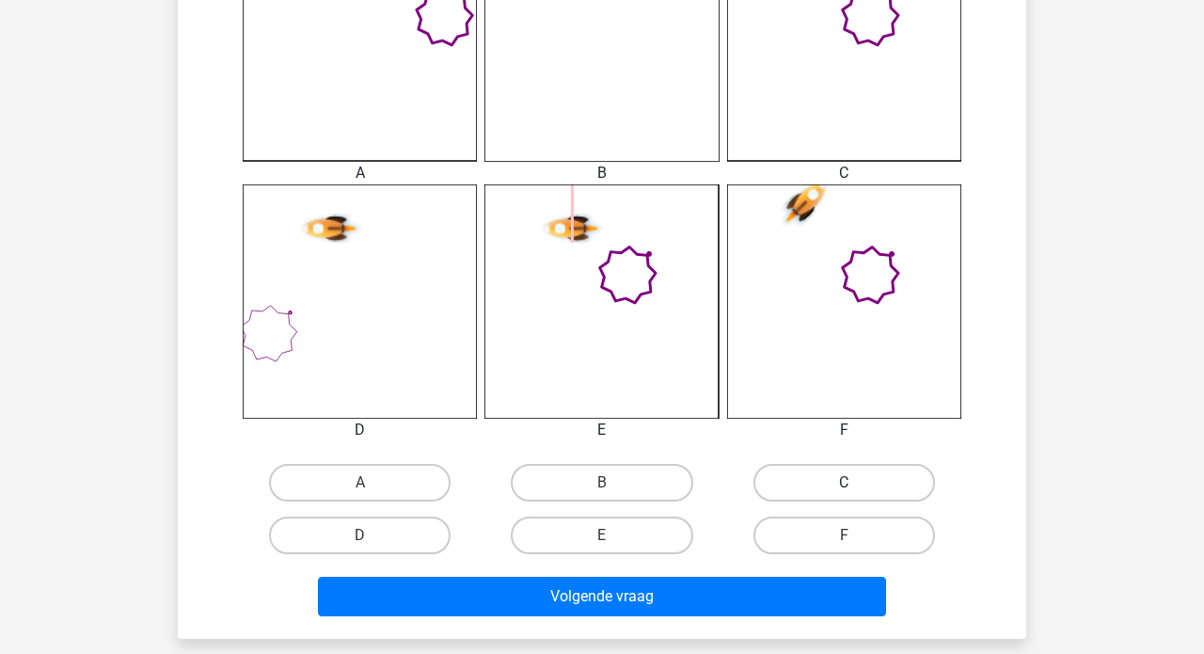
click at [789, 488] on label "C" at bounding box center [843, 483] width 181 height 38
click at [844, 488] on input "C" at bounding box center [850, 488] width 12 height 12
radio input "true"
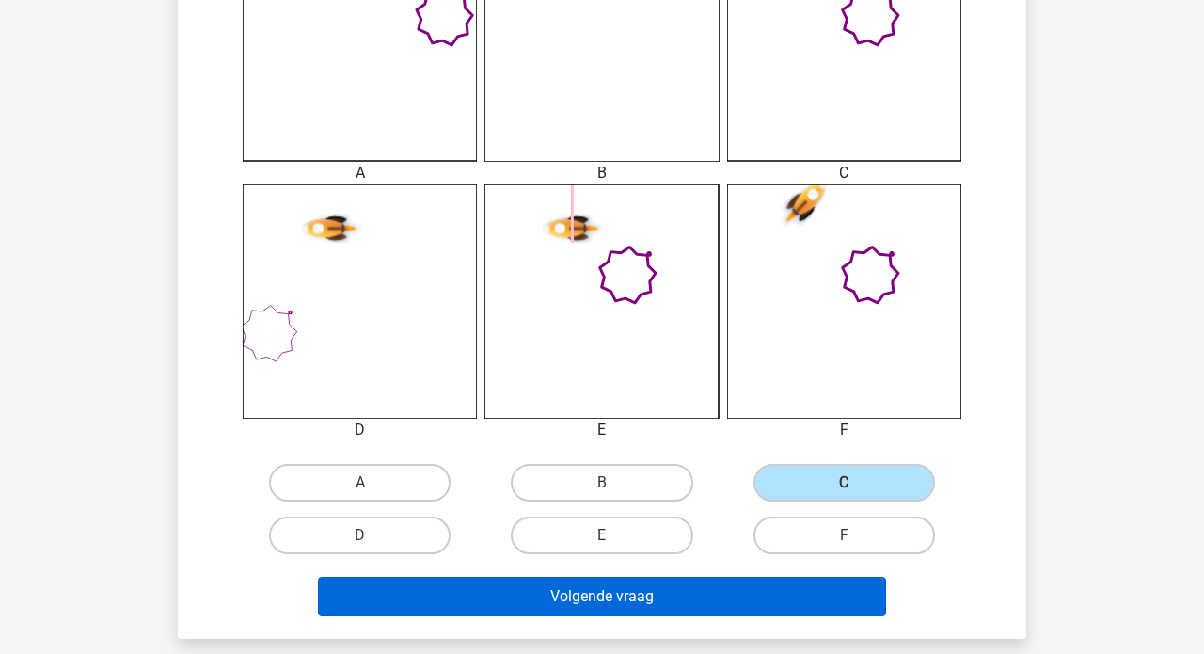
click at [567, 592] on button "Volgende vraag" at bounding box center [602, 595] width 569 height 39
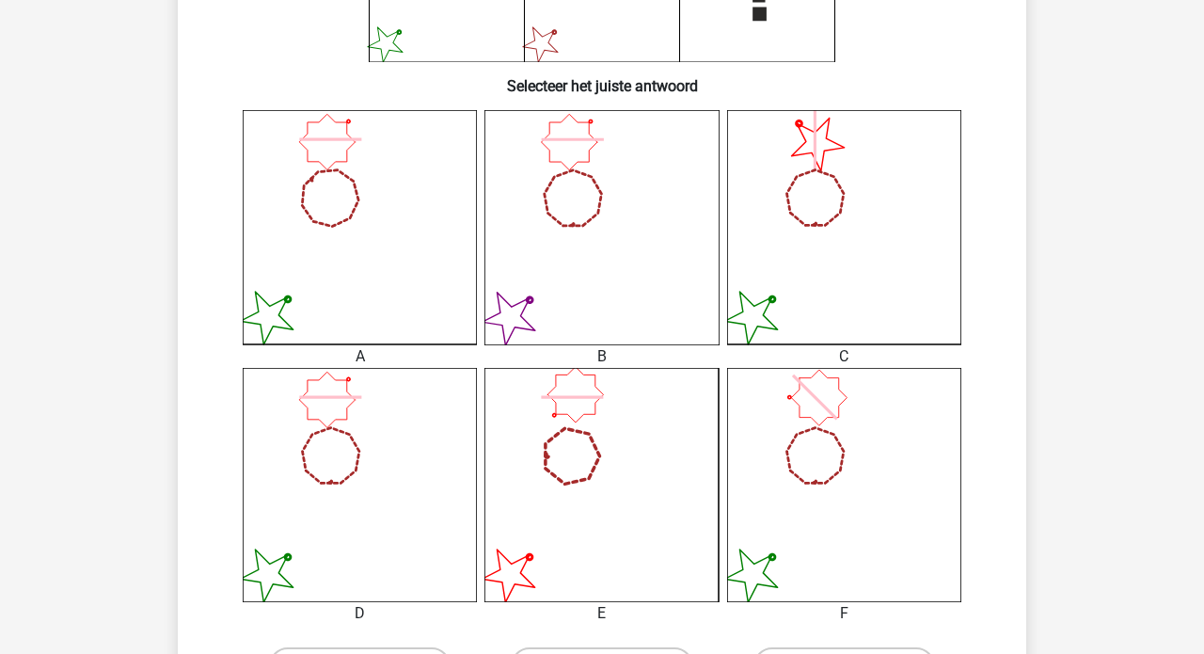
scroll to position [424, 0]
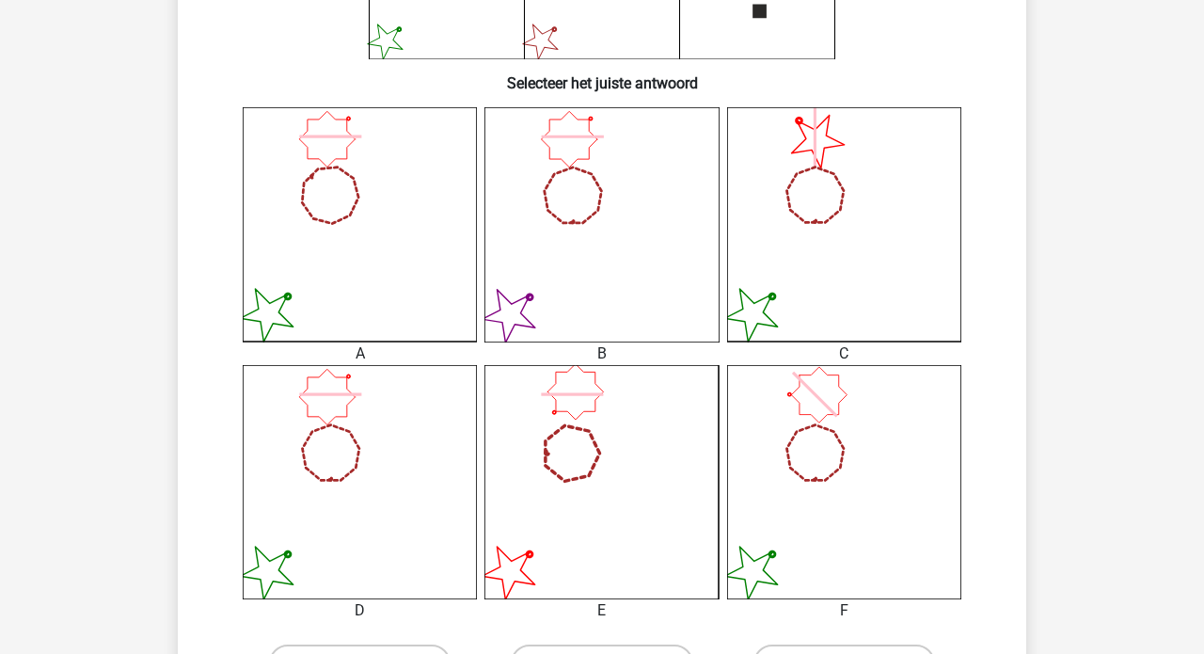
click at [339, 493] on icon at bounding box center [360, 482] width 234 height 234
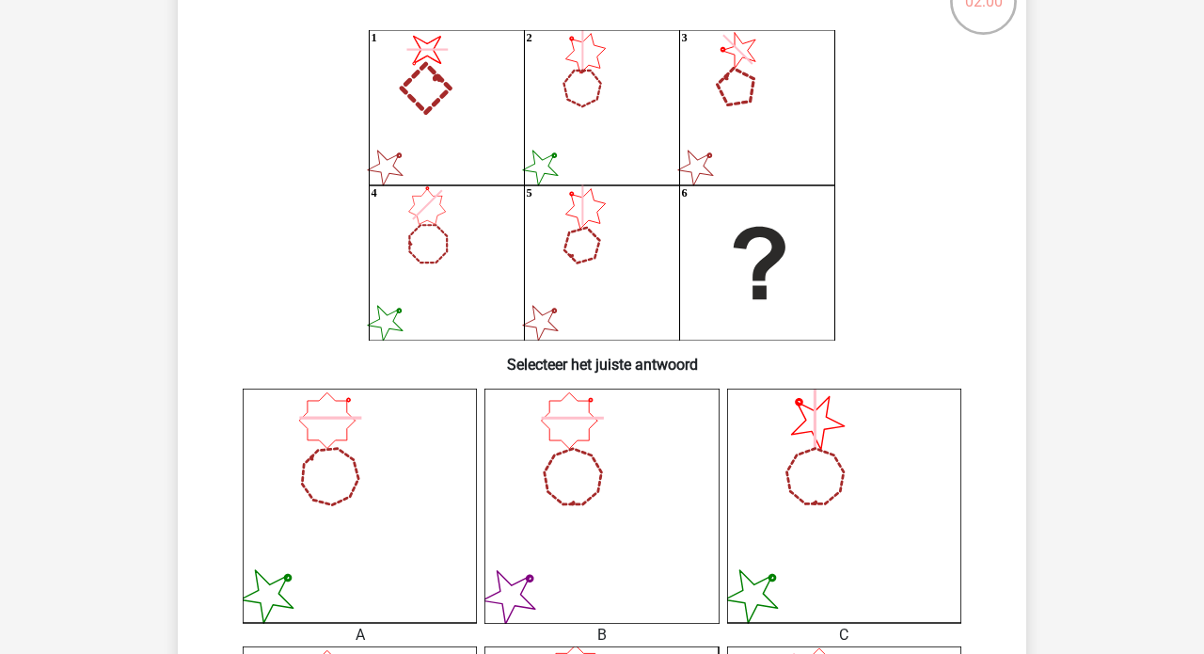
scroll to position [284, 0]
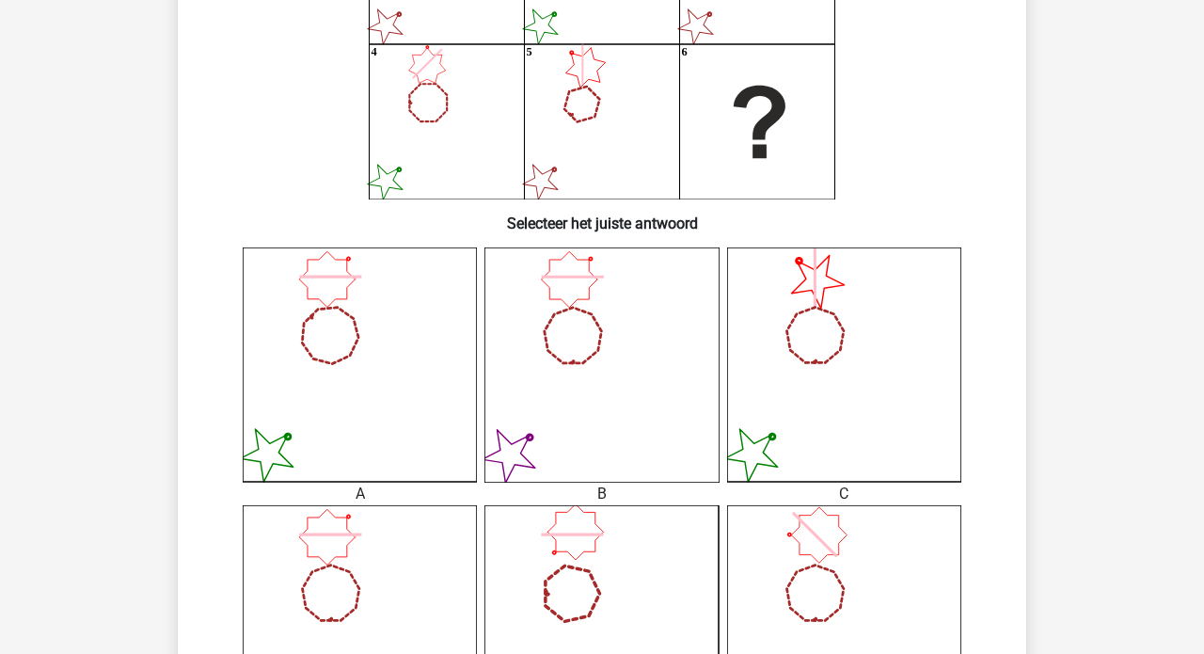
click at [578, 386] on icon at bounding box center [601, 364] width 234 height 234
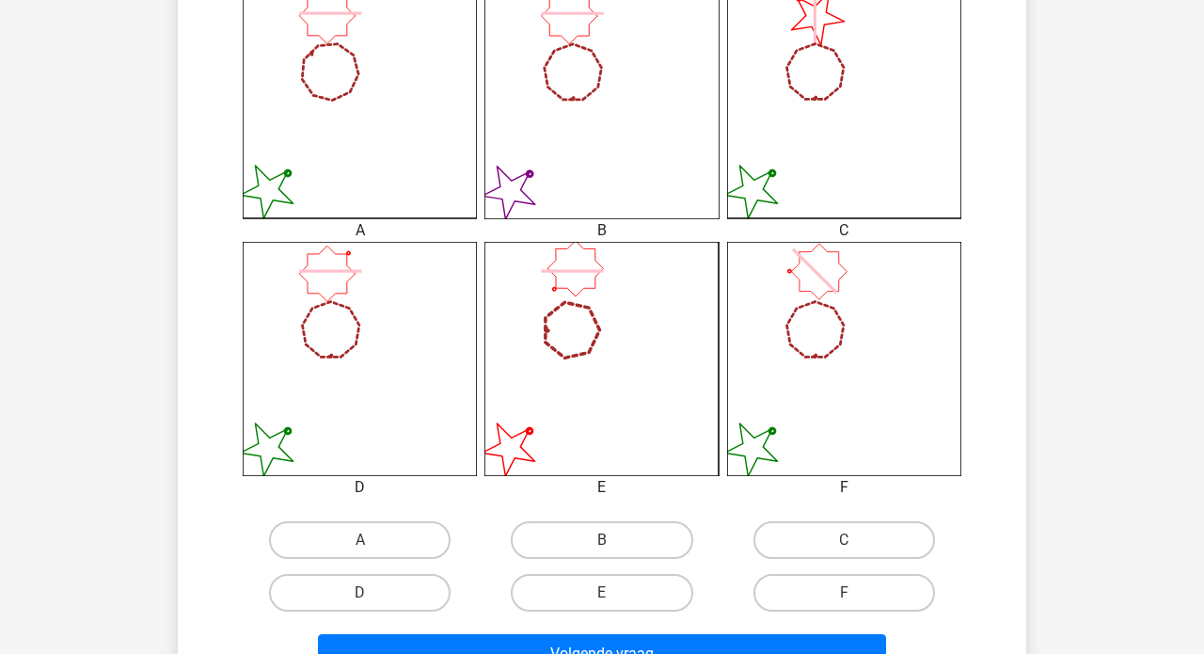
scroll to position [562, 0]
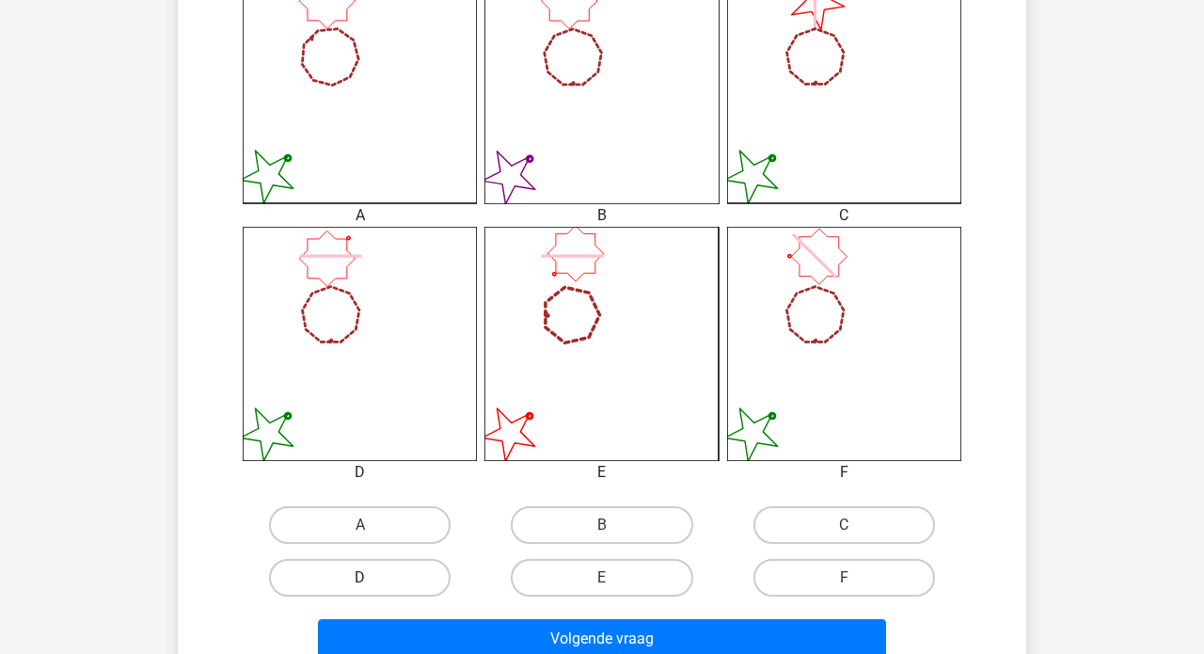
click at [338, 571] on label "D" at bounding box center [359, 578] width 181 height 38
click at [360, 577] on input "D" at bounding box center [366, 583] width 12 height 12
radio input "true"
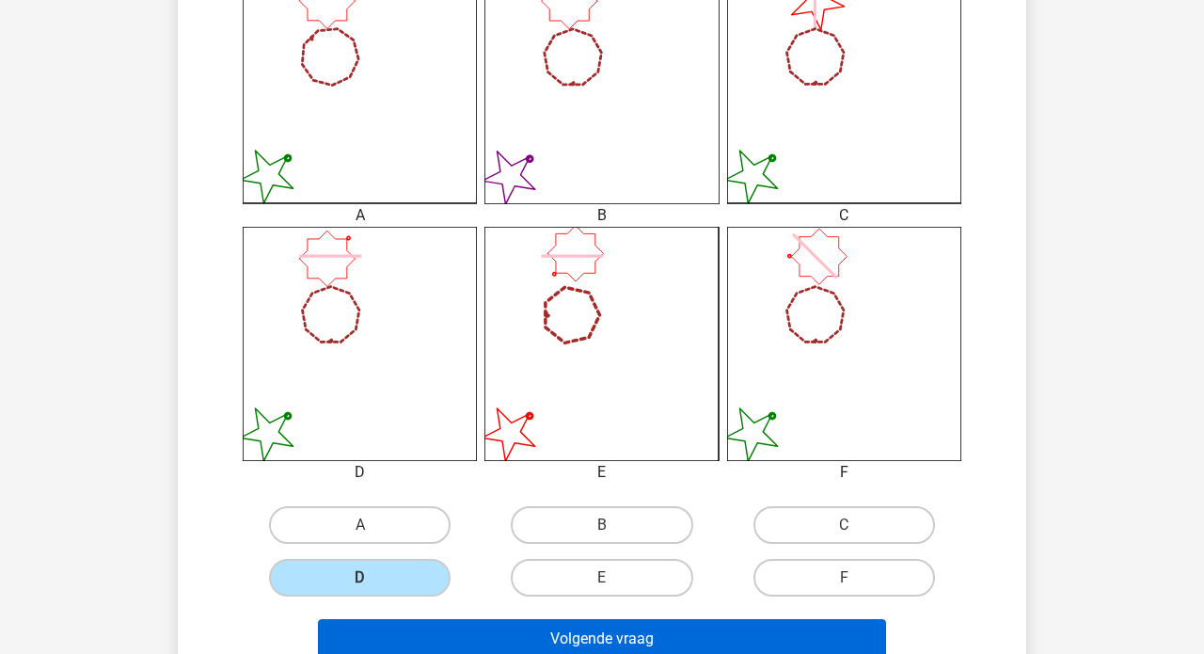
click at [571, 633] on button "Volgende vraag" at bounding box center [602, 638] width 569 height 39
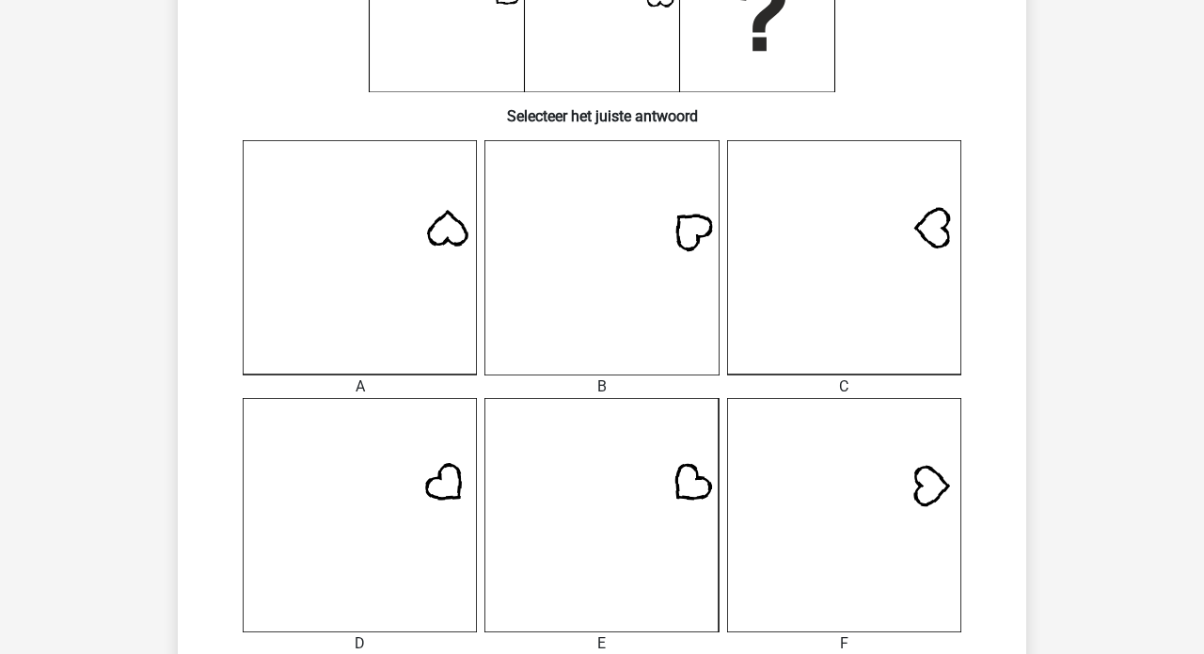
scroll to position [415, 0]
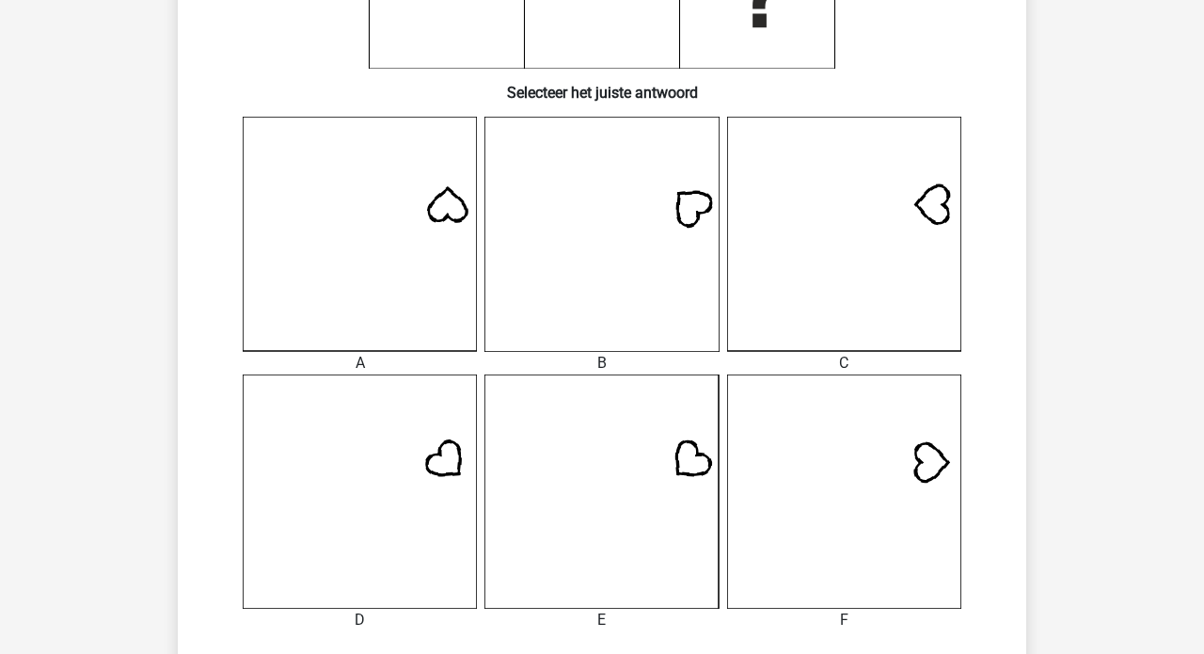
click at [916, 201] on icon at bounding box center [844, 234] width 234 height 234
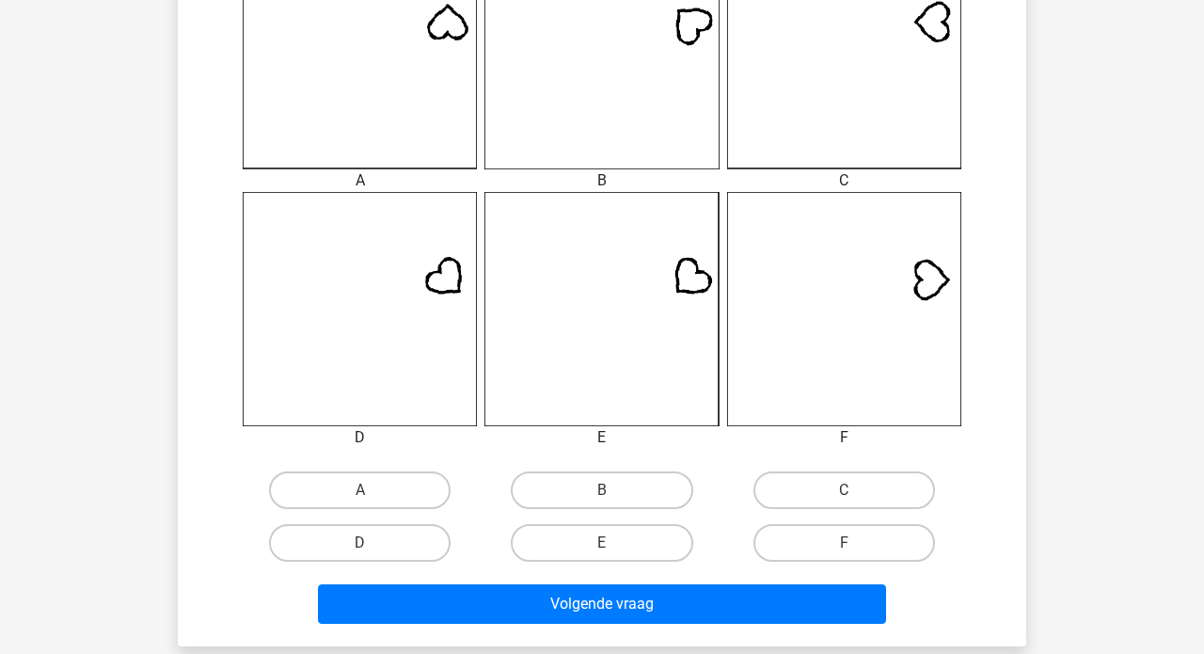
scroll to position [591, 0]
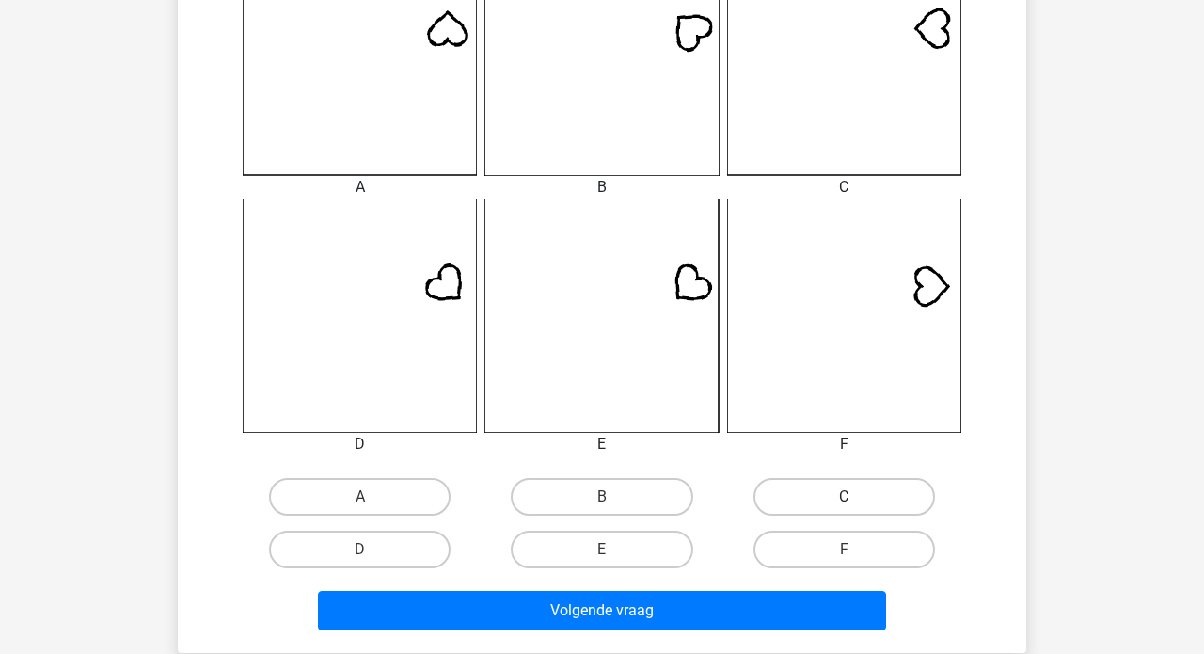
click at [822, 498] on label "C" at bounding box center [843, 497] width 181 height 38
click at [844, 498] on input "C" at bounding box center [850, 503] width 12 height 12
radio input "true"
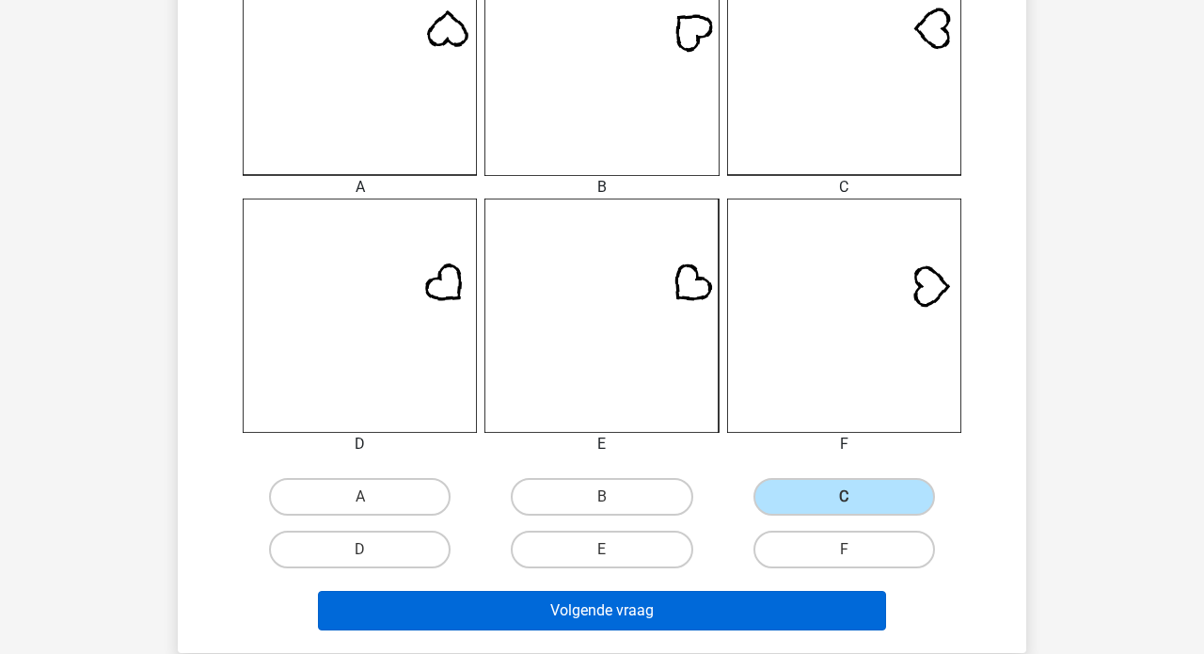
click at [641, 605] on button "Volgende vraag" at bounding box center [602, 610] width 569 height 39
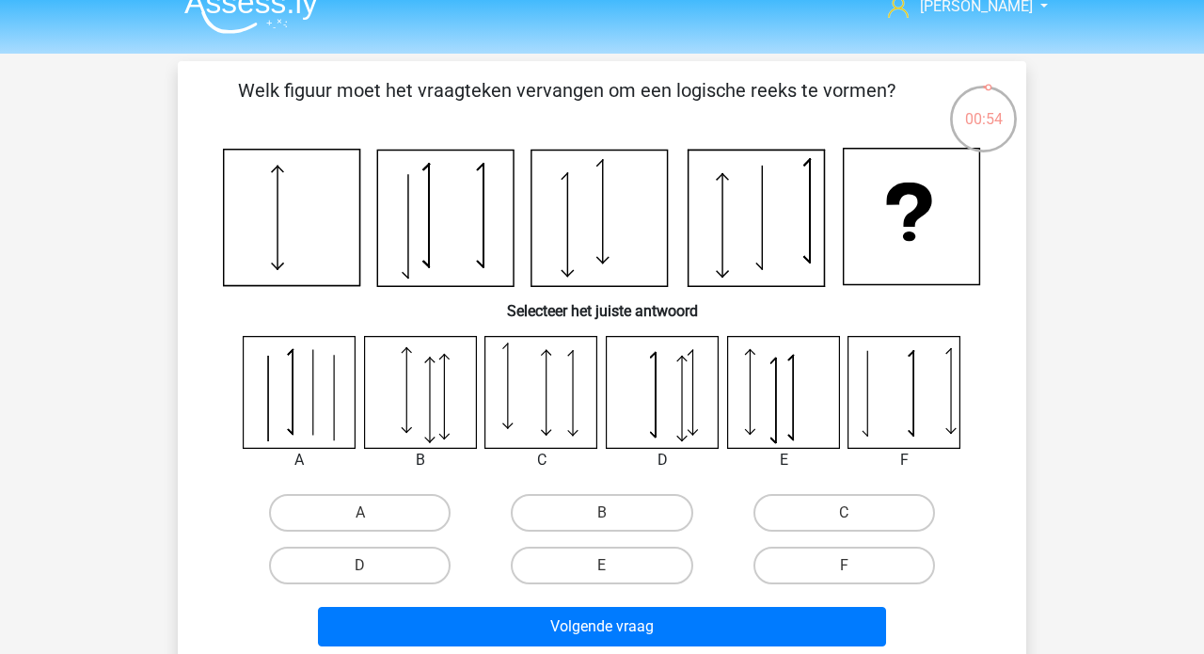
scroll to position [46, 0]
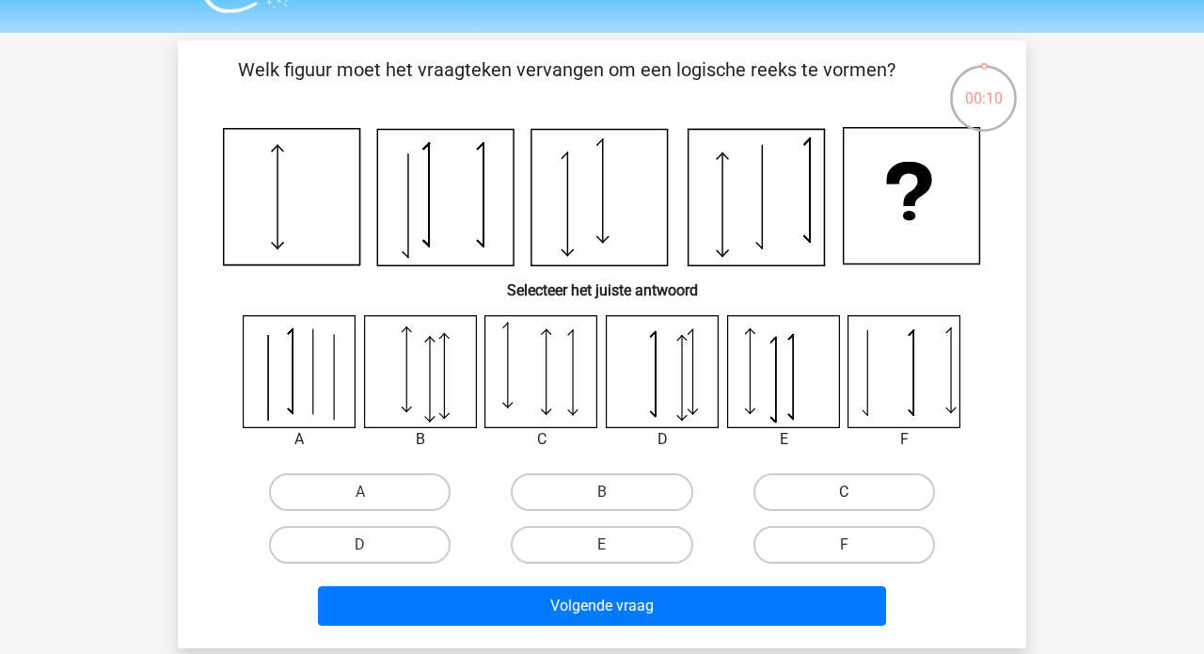
click at [791, 495] on label "C" at bounding box center [843, 492] width 181 height 38
click at [844, 495] on input "C" at bounding box center [850, 498] width 12 height 12
radio input "true"
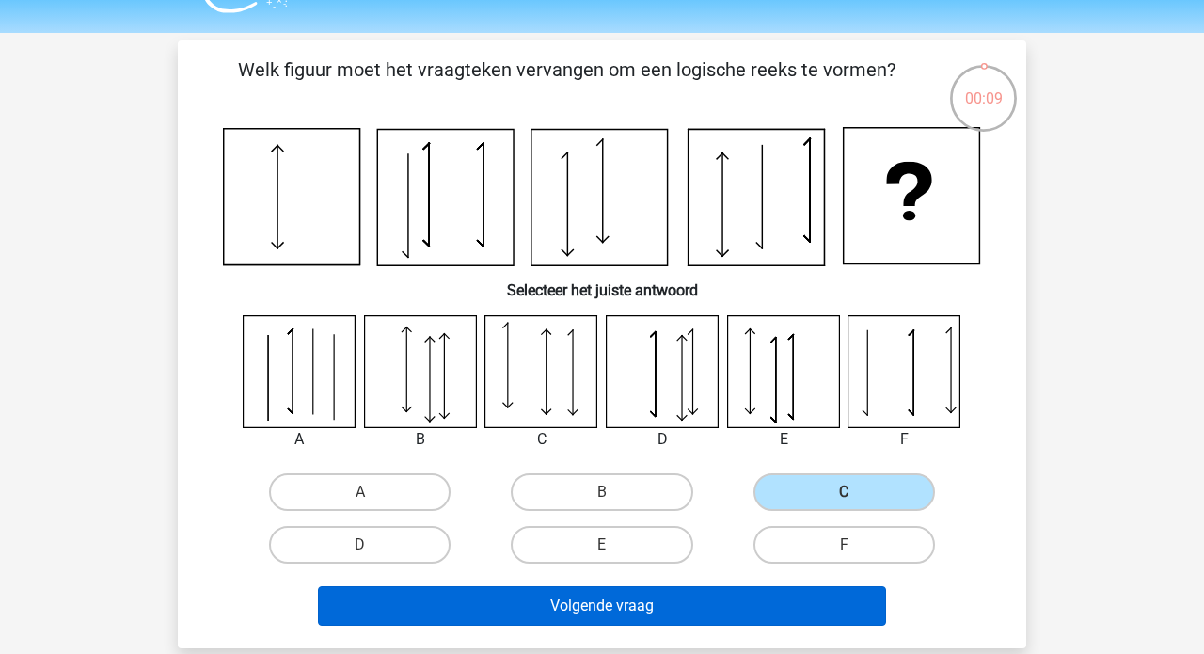
click at [633, 612] on button "Volgende vraag" at bounding box center [602, 605] width 569 height 39
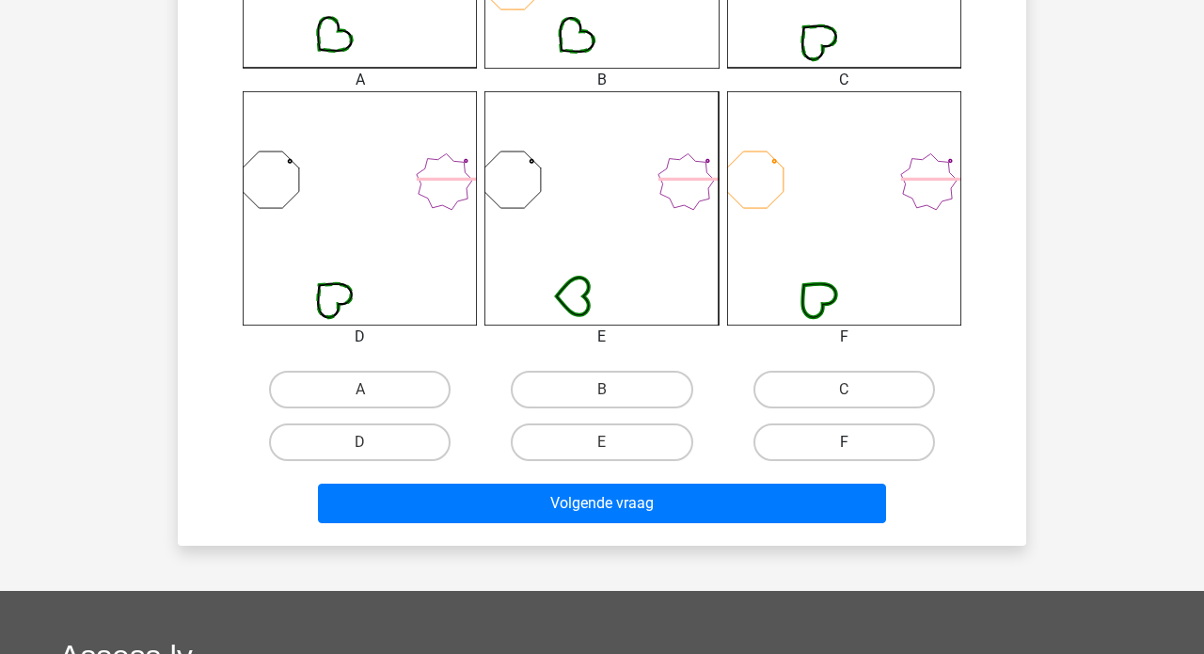
scroll to position [696, 0]
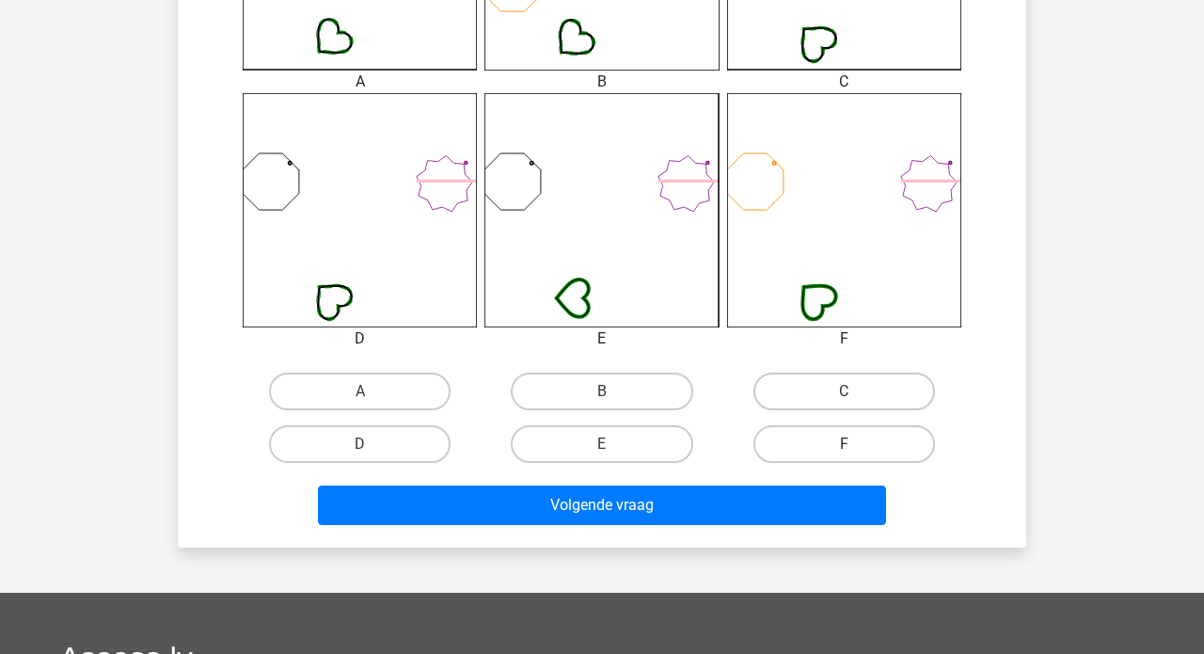
click at [819, 446] on label "F" at bounding box center [843, 444] width 181 height 38
click at [844, 446] on input "F" at bounding box center [850, 450] width 12 height 12
radio input "true"
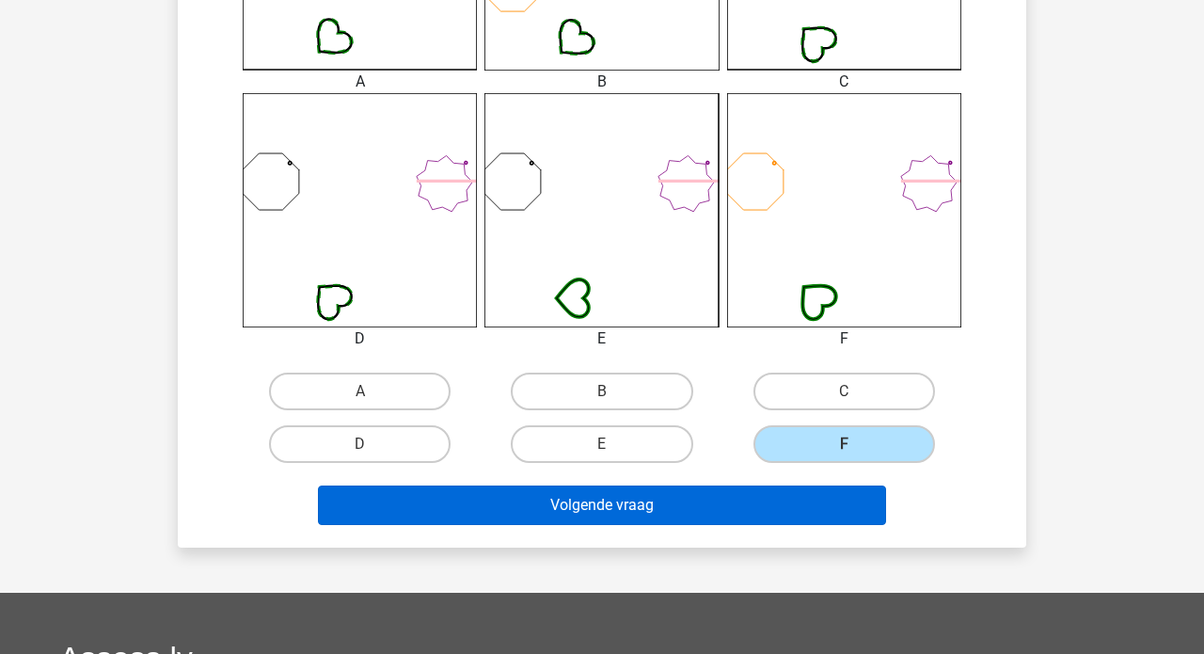
click at [638, 504] on button "Volgende vraag" at bounding box center [602, 504] width 569 height 39
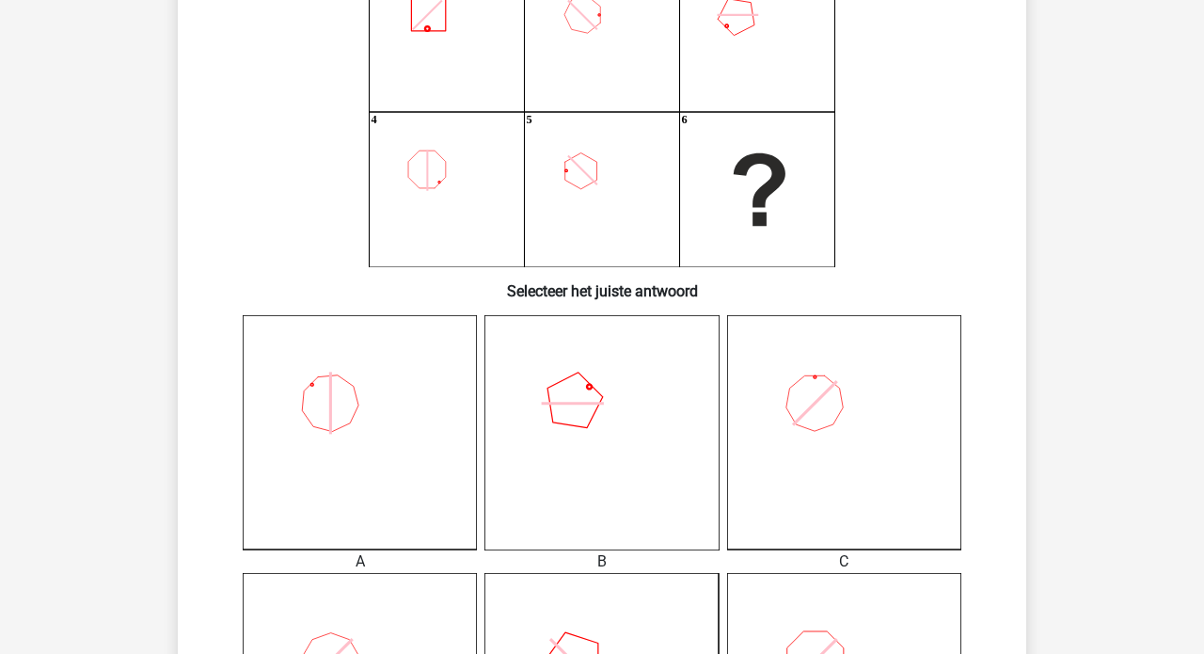
scroll to position [87, 0]
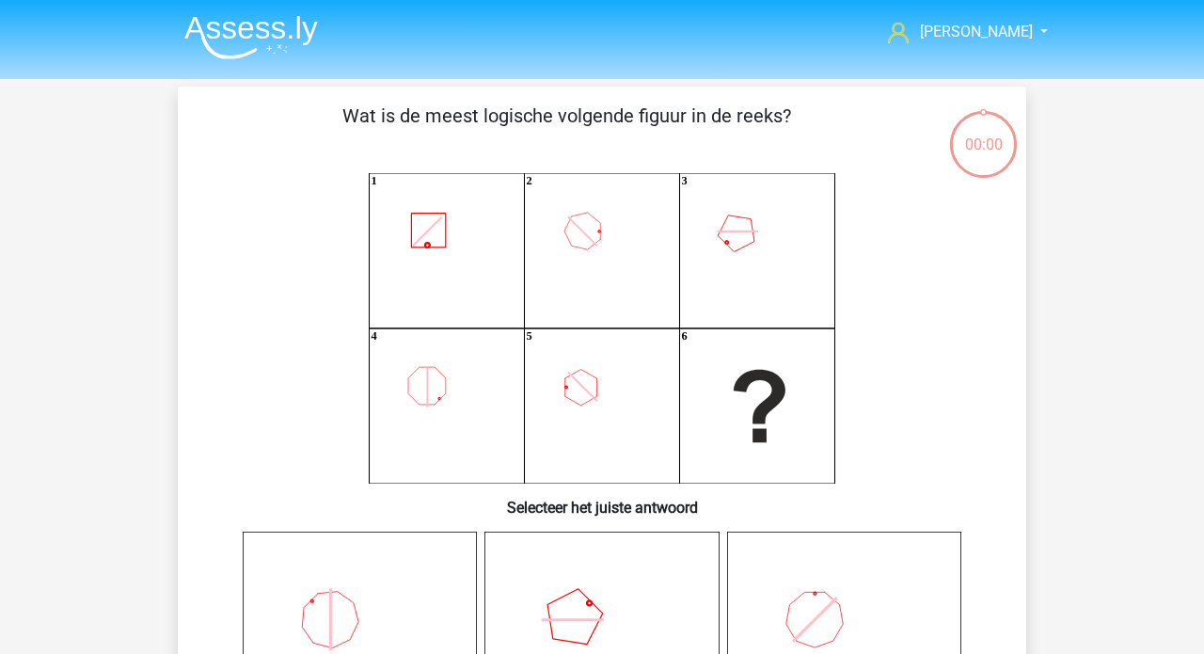
scroll to position [87, 0]
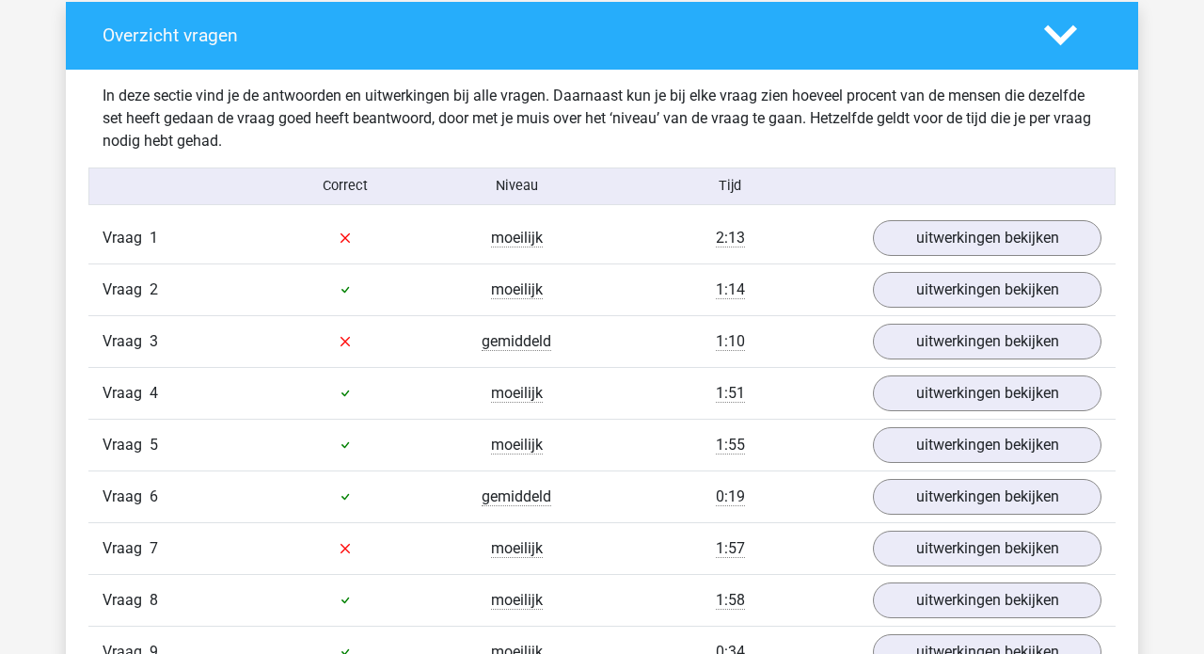
scroll to position [1081, 0]
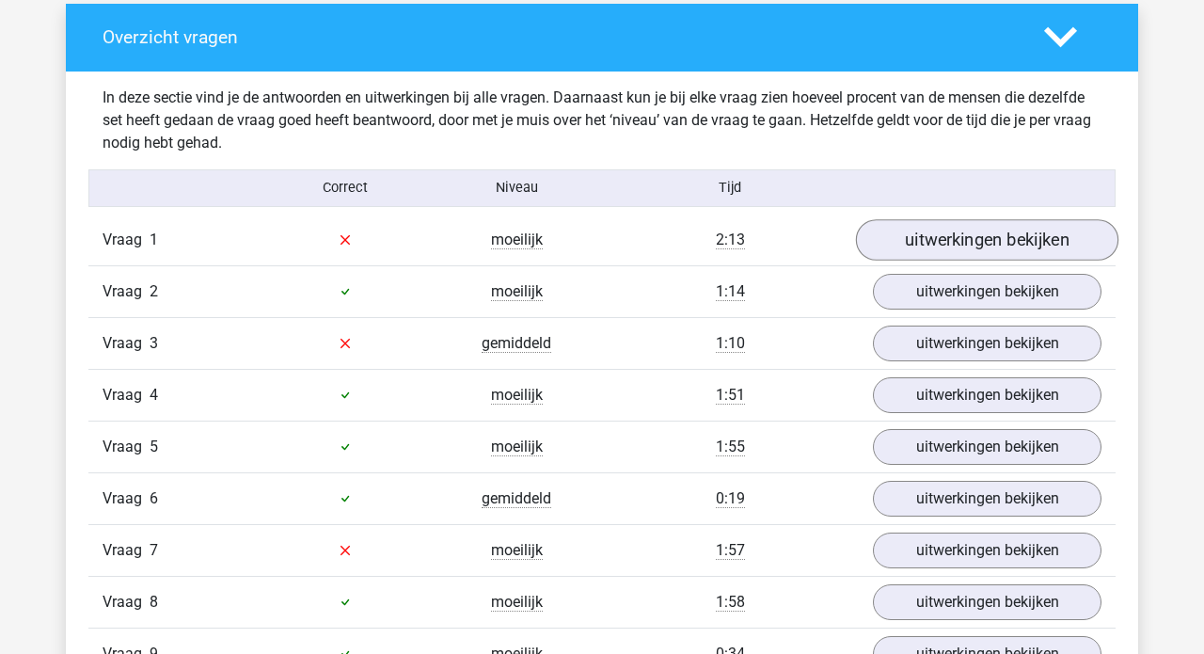
click at [985, 229] on link "uitwerkingen bekijken" at bounding box center [987, 239] width 262 height 41
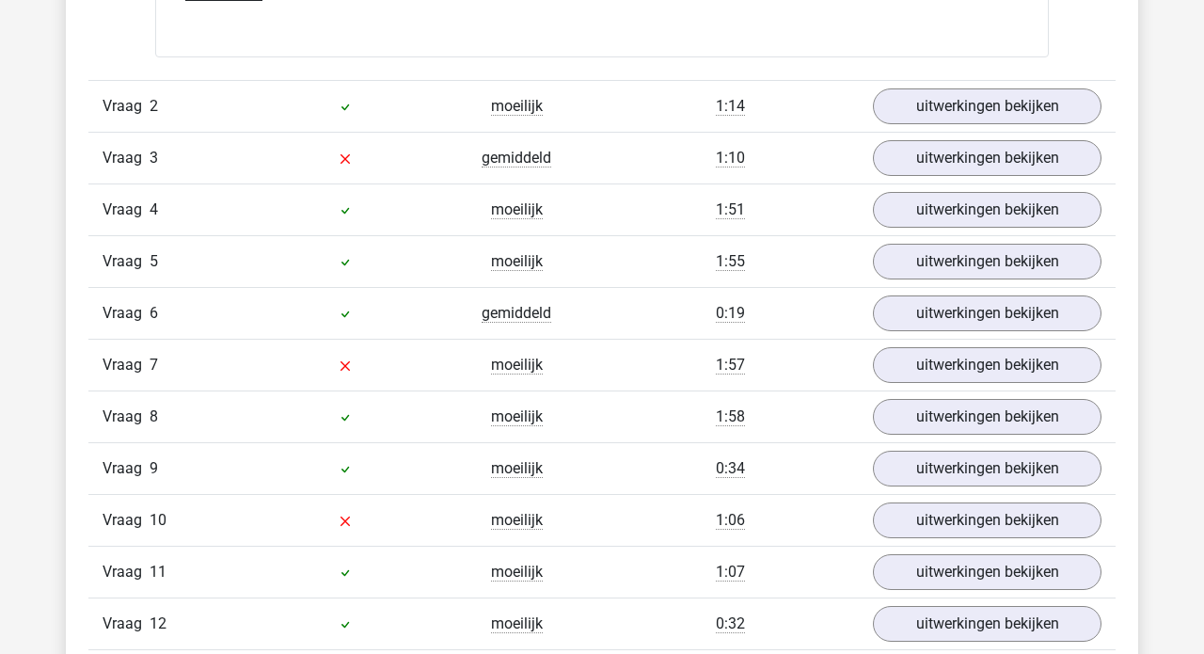
scroll to position [2782, 0]
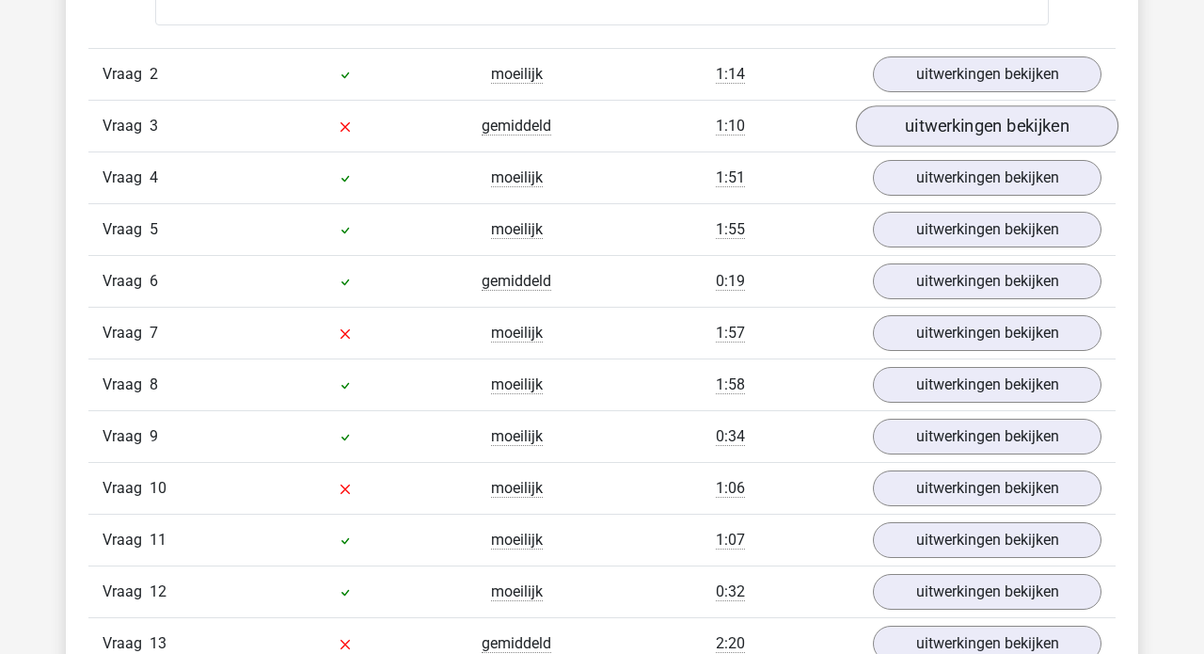
click at [967, 147] on link "uitwerkingen bekijken" at bounding box center [987, 125] width 262 height 41
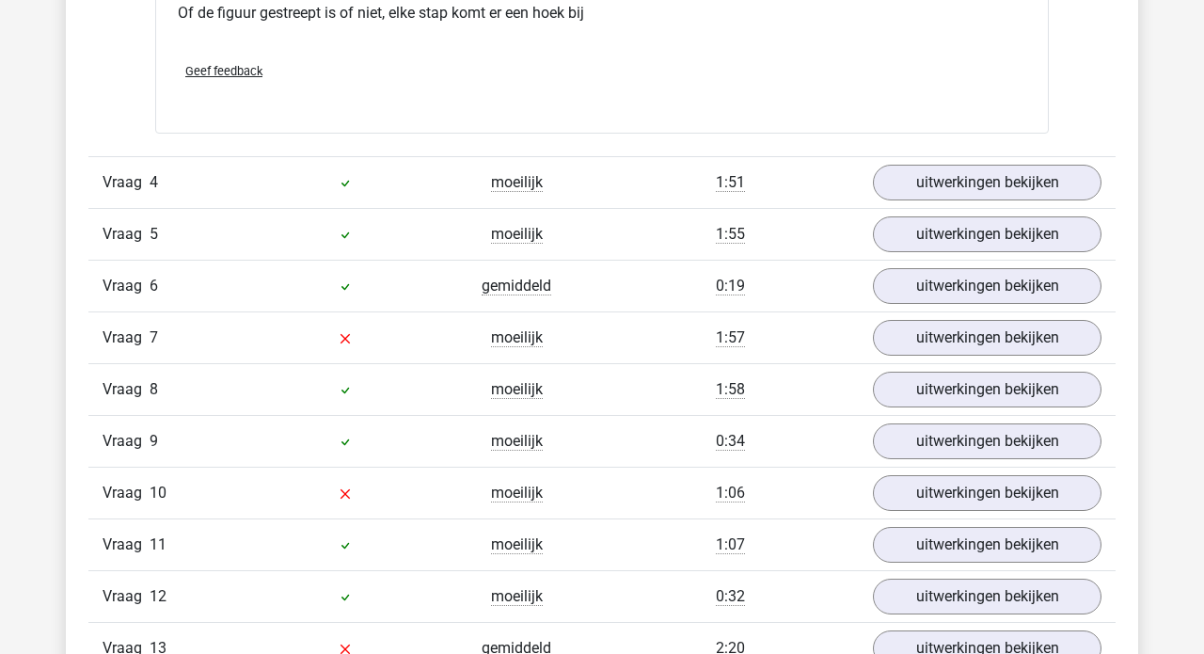
scroll to position [4359, 0]
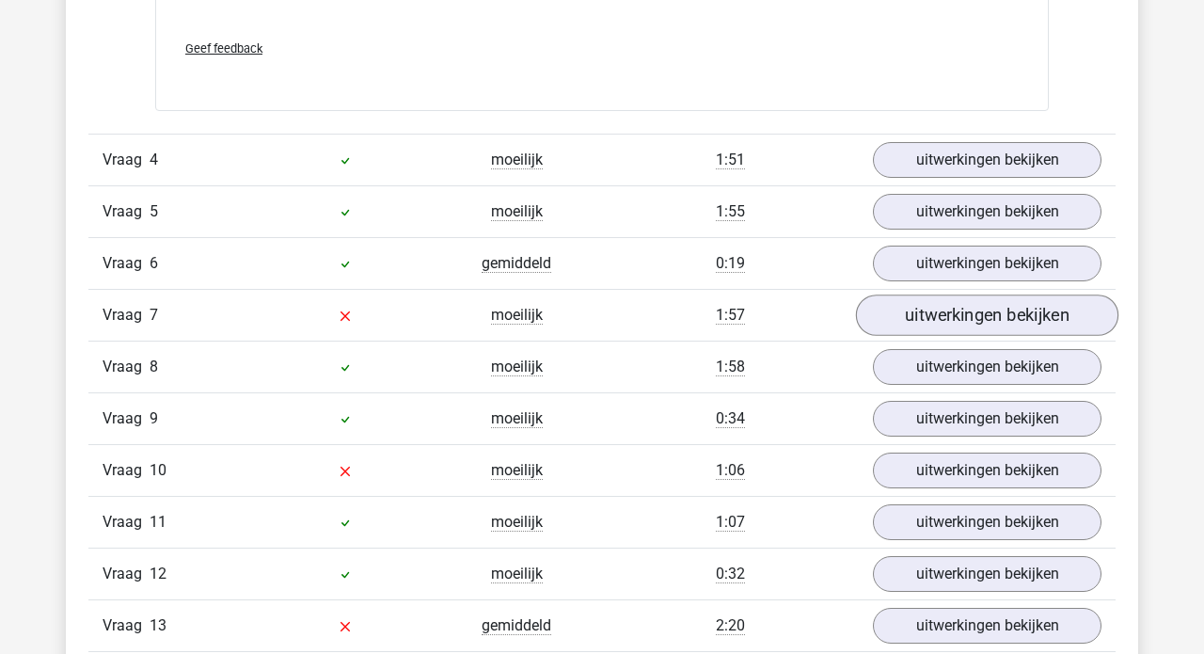
click at [999, 336] on link "uitwerkingen bekijken" at bounding box center [987, 314] width 262 height 41
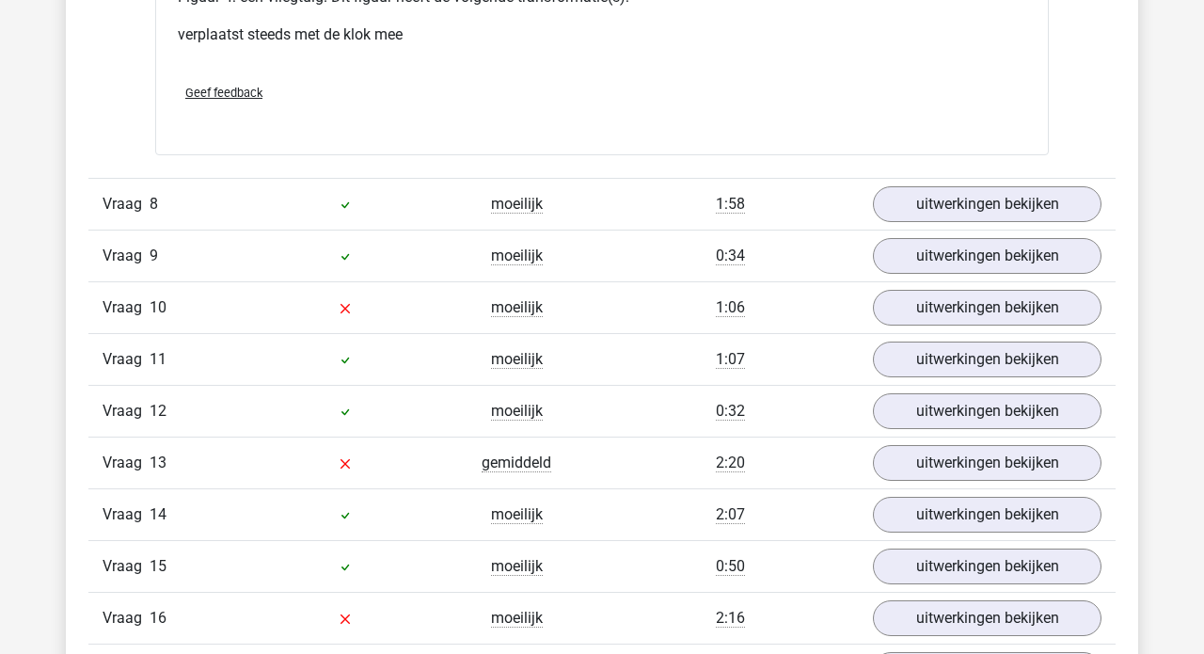
scroll to position [6095, 0]
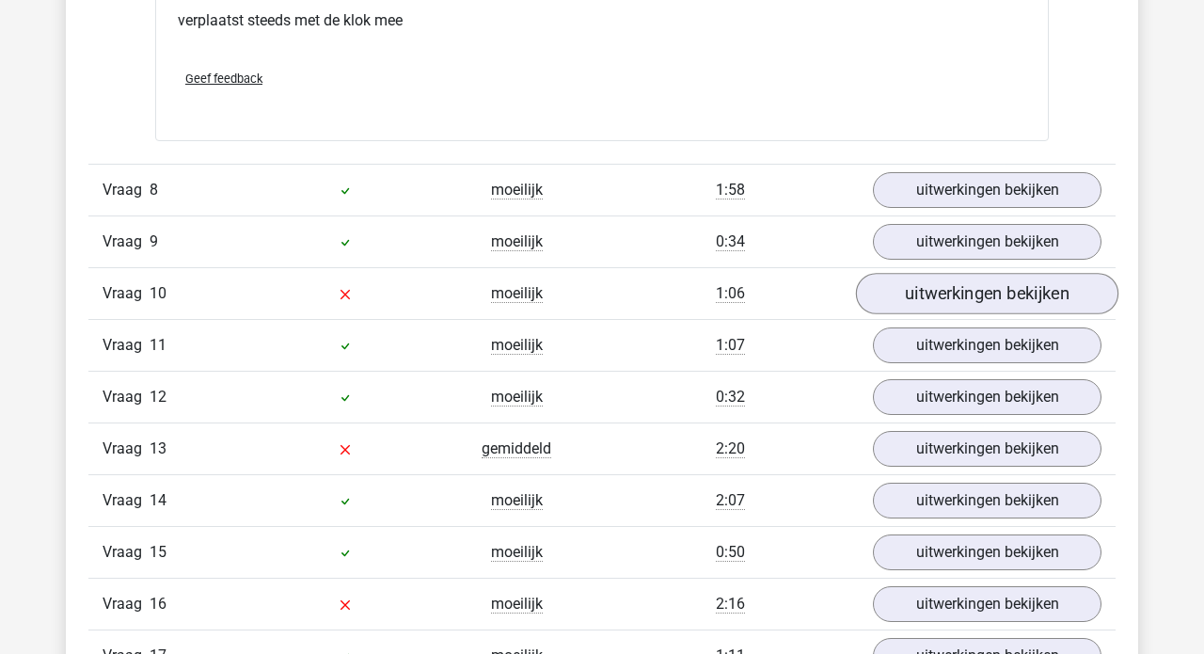
click at [971, 314] on link "uitwerkingen bekijken" at bounding box center [987, 293] width 262 height 41
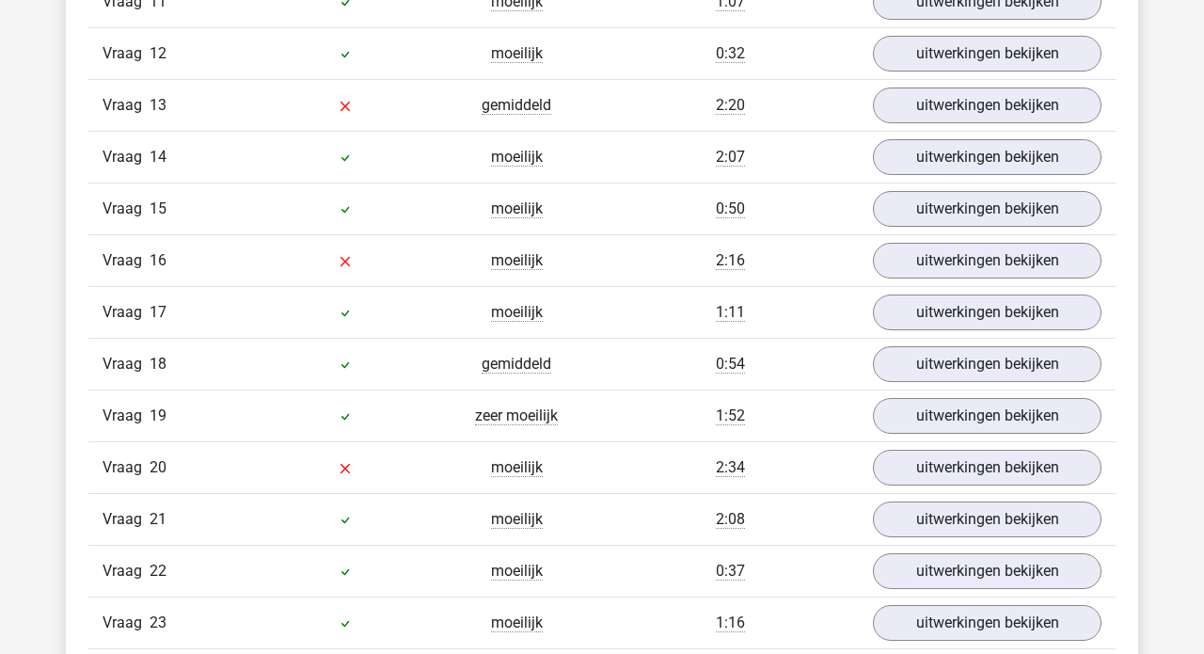
scroll to position [7965, 0]
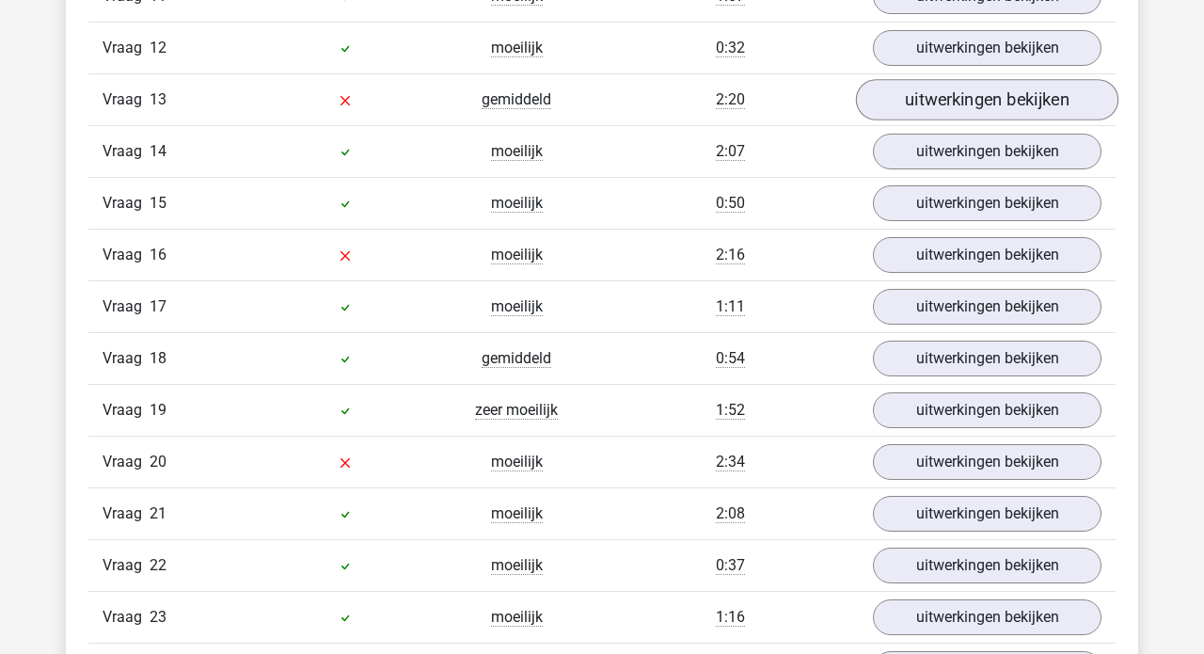
click at [962, 121] on link "uitwerkingen bekijken" at bounding box center [987, 100] width 262 height 41
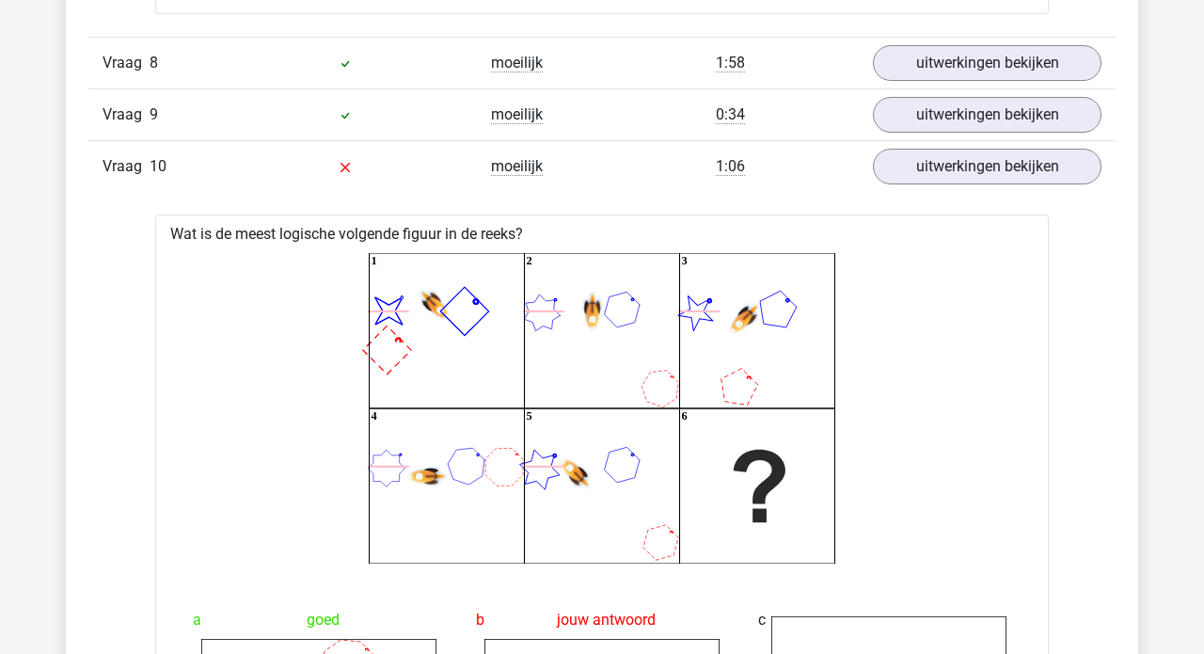
scroll to position [6222, 0]
click at [966, 187] on link "uitwerkingen bekijken" at bounding box center [987, 166] width 262 height 41
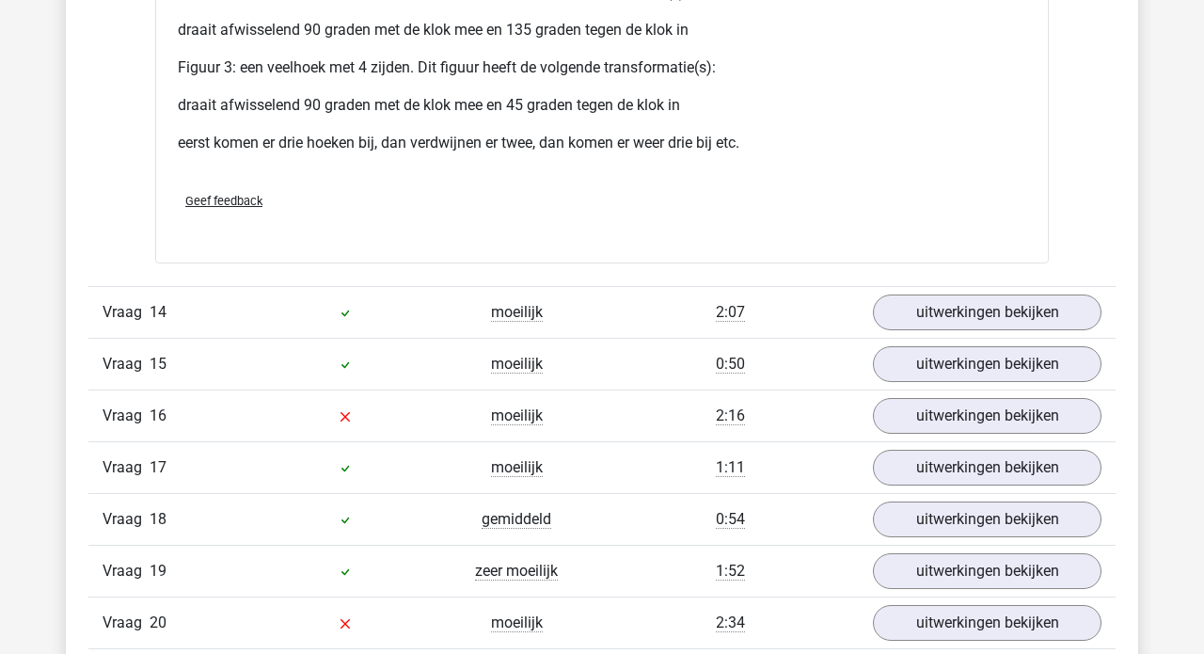
scroll to position [7793, 0]
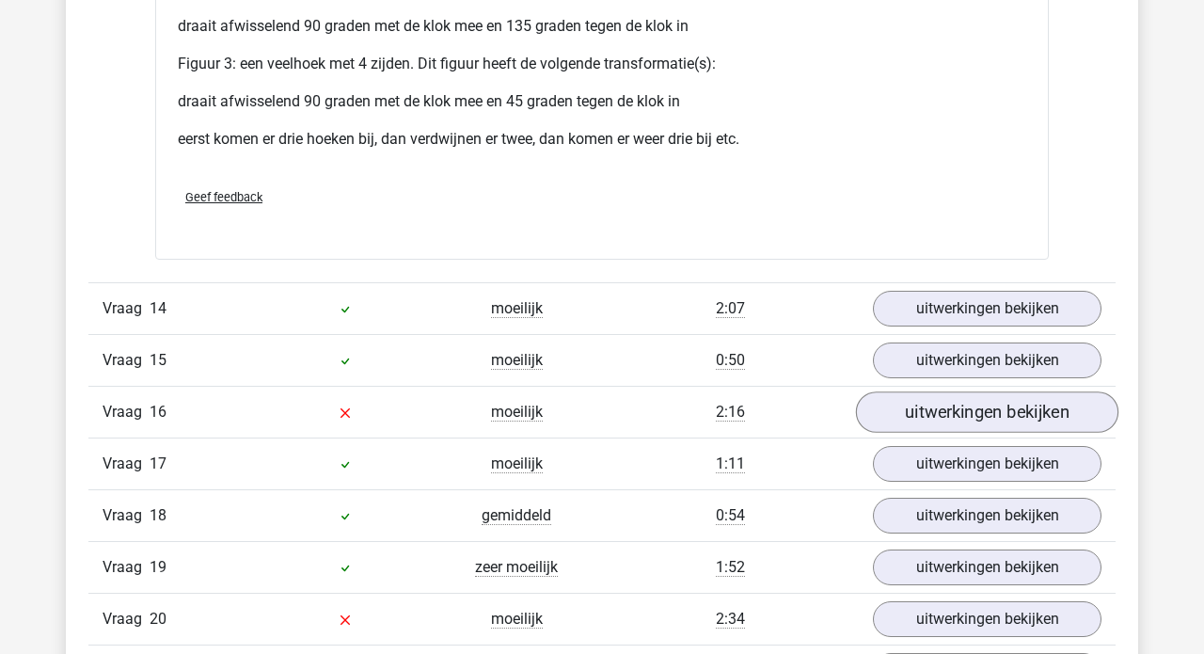
click at [939, 434] on link "uitwerkingen bekijken" at bounding box center [987, 412] width 262 height 41
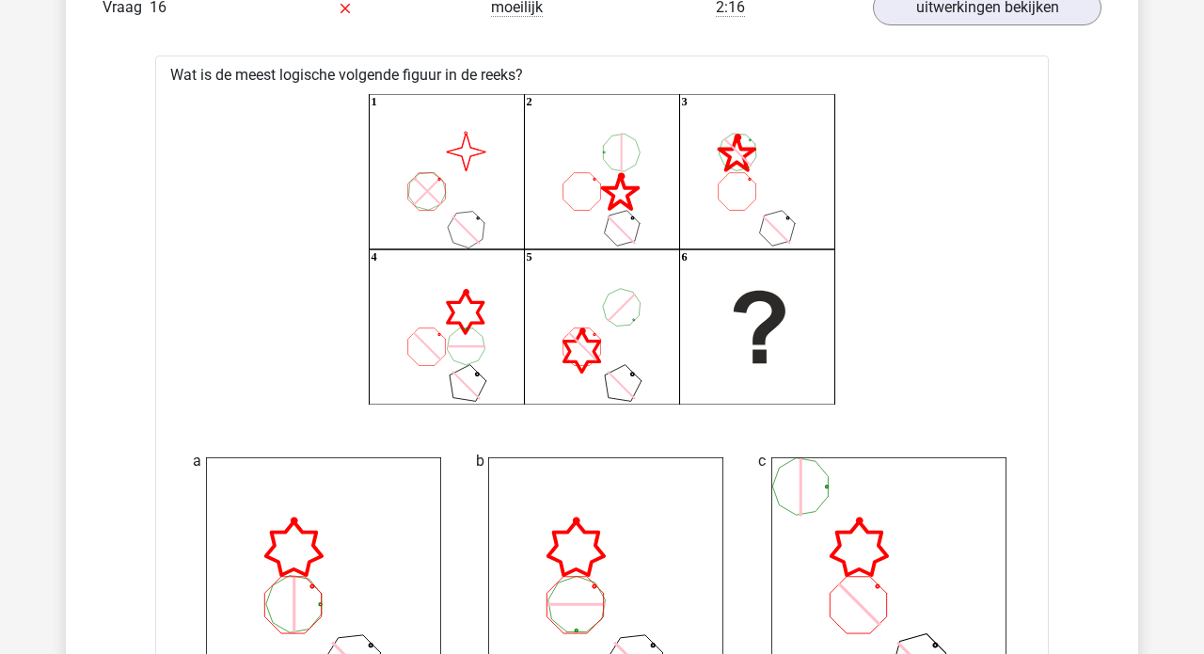
scroll to position [7989, 0]
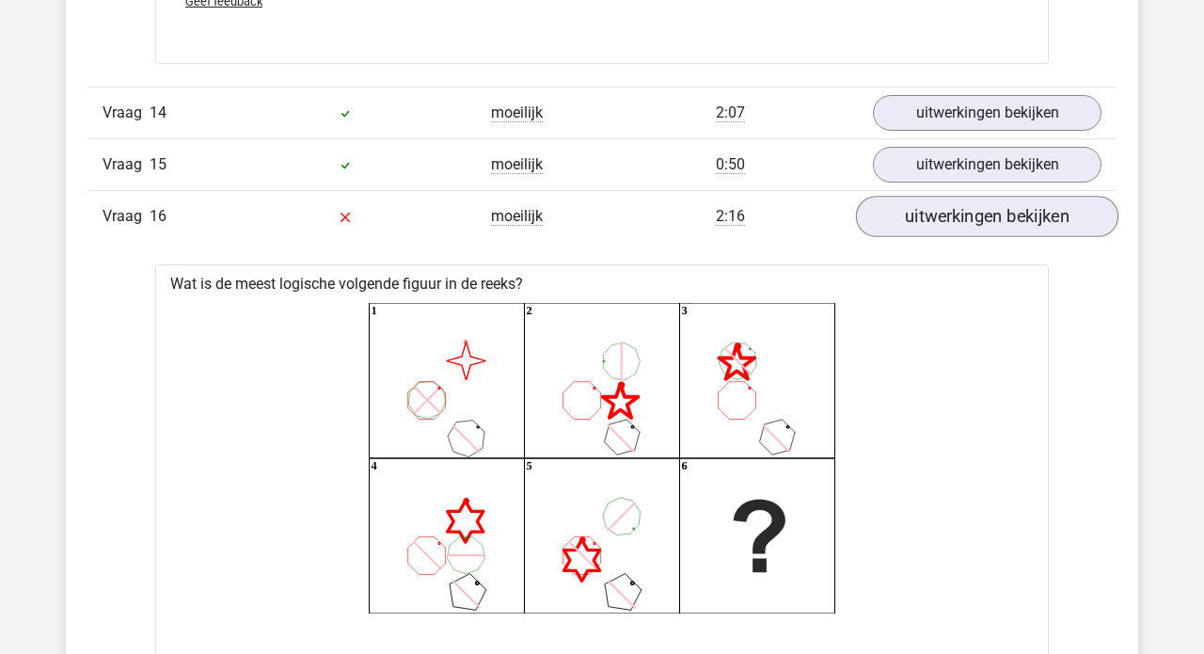
click at [1045, 238] on link "uitwerkingen bekijken" at bounding box center [987, 217] width 262 height 41
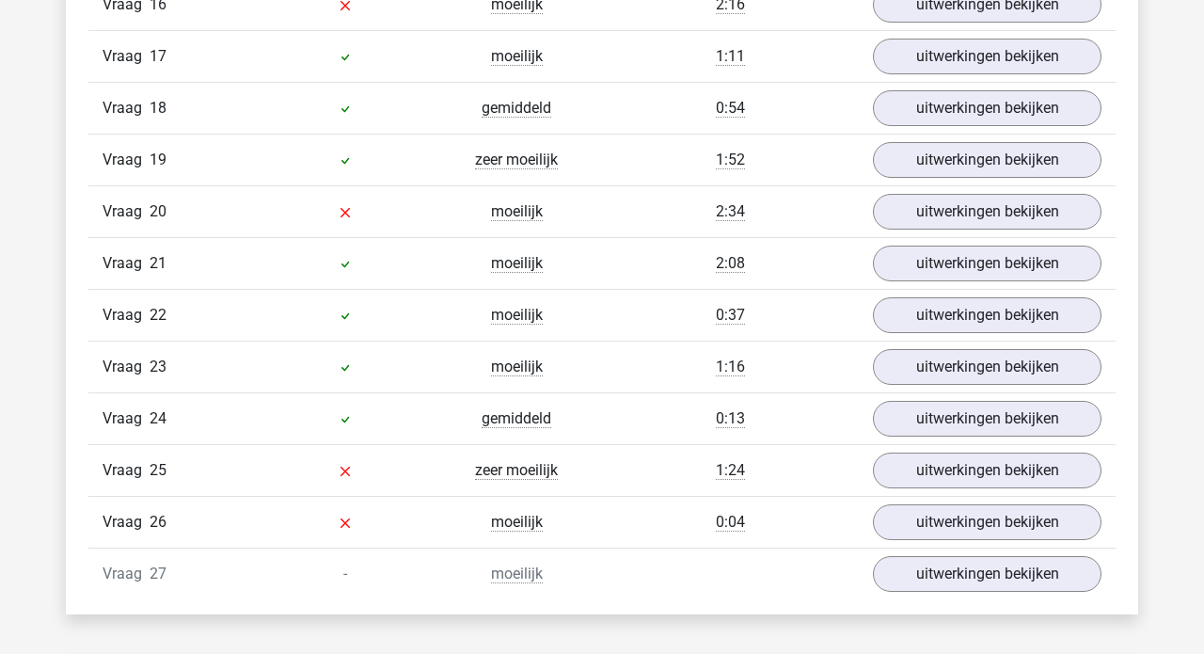
scroll to position [8203, 0]
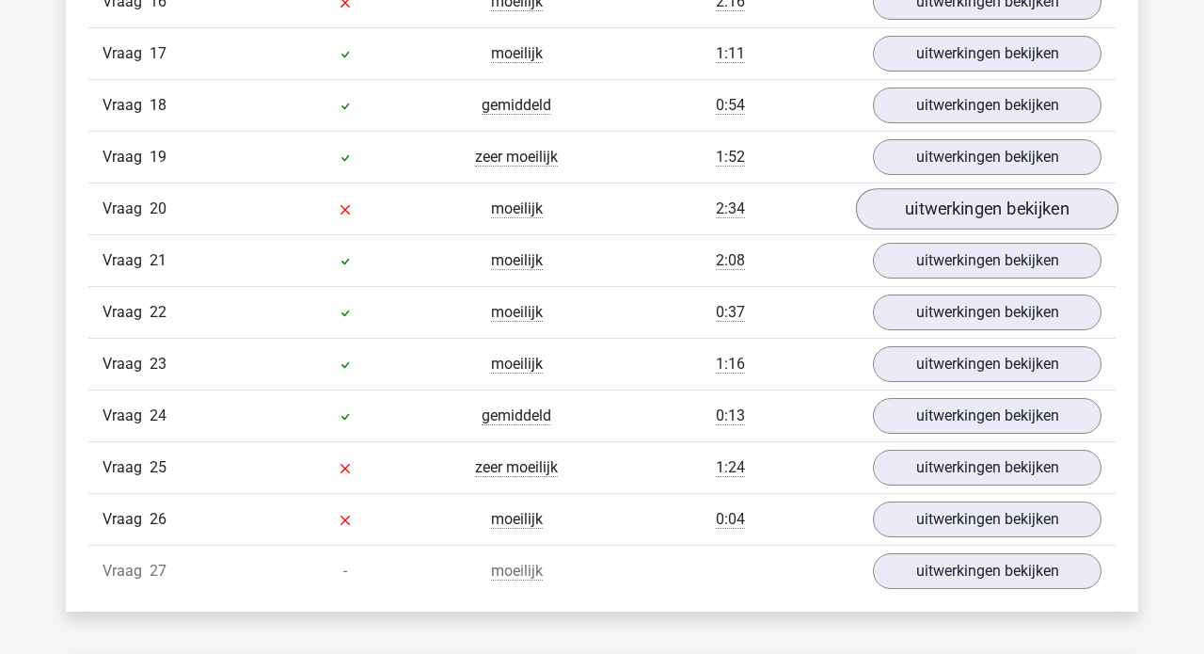
click at [963, 230] on link "uitwerkingen bekijken" at bounding box center [987, 209] width 262 height 41
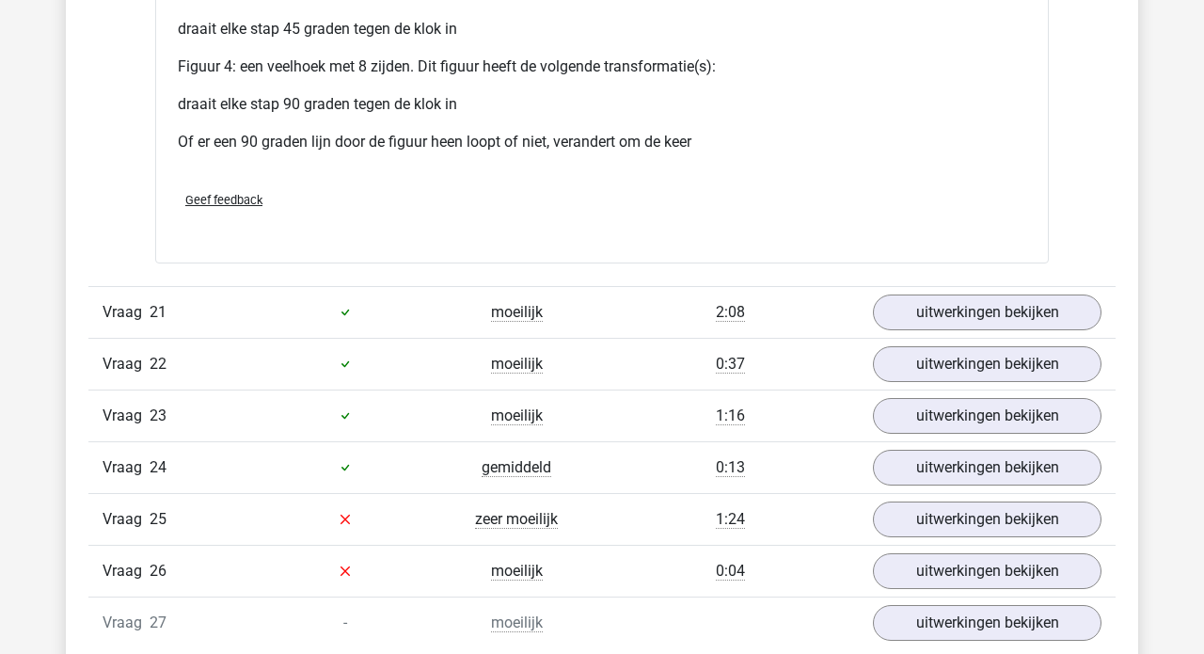
scroll to position [9848, 0]
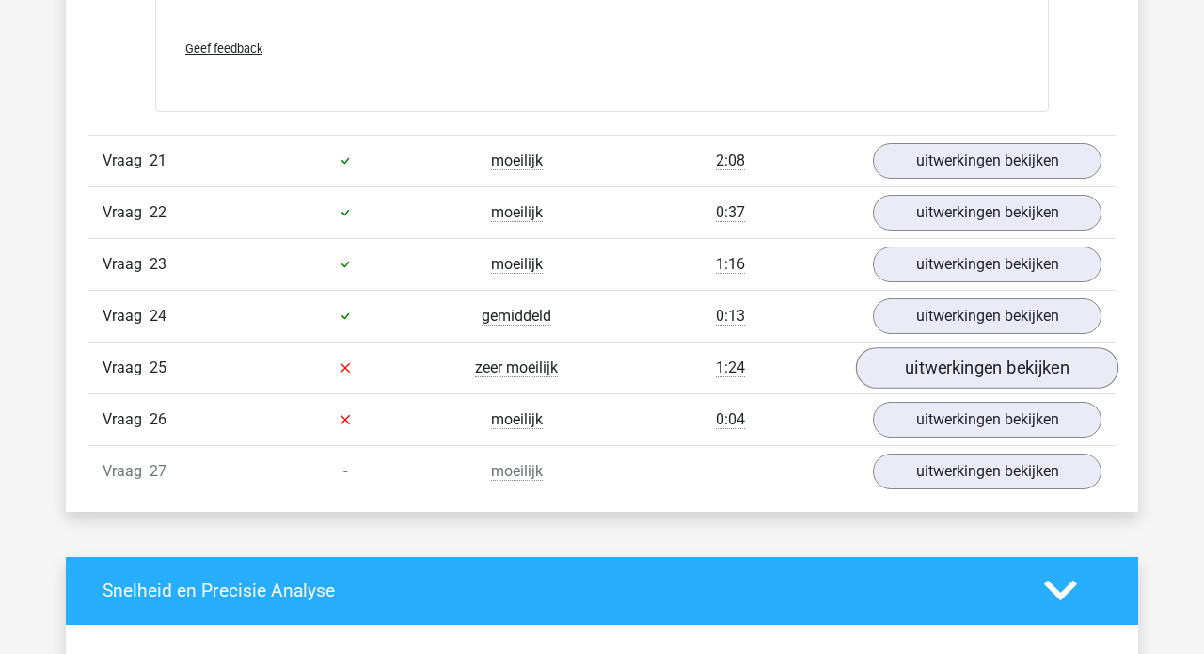
click at [978, 388] on link "uitwerkingen bekijken" at bounding box center [987, 367] width 262 height 41
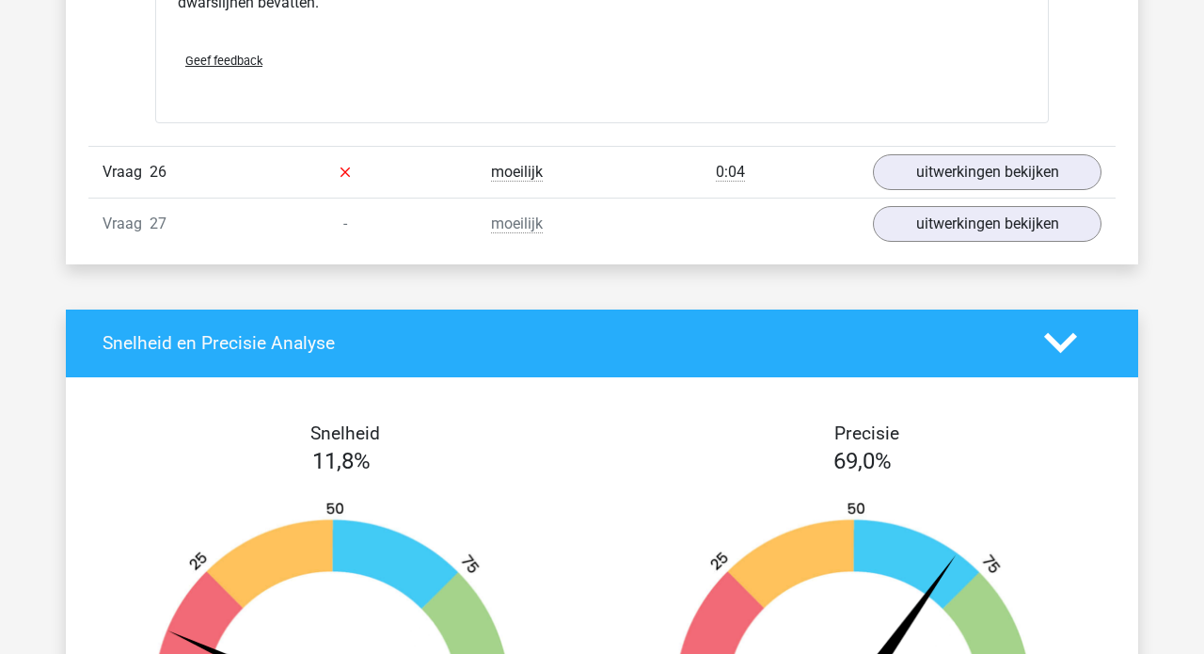
scroll to position [11161, 0]
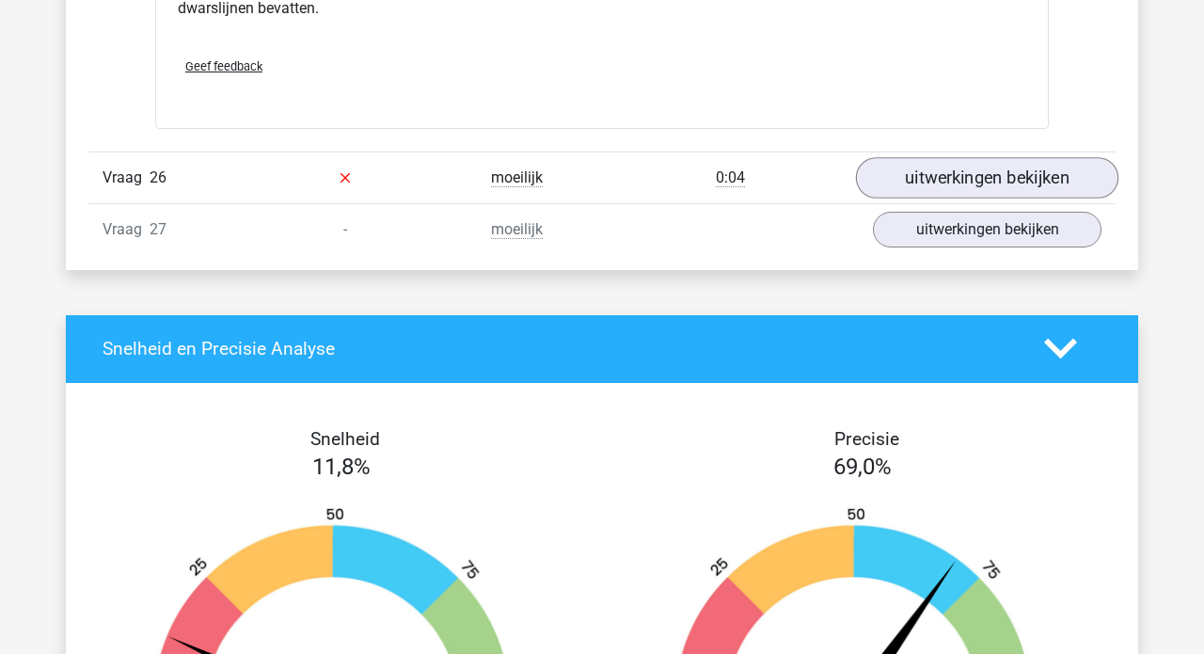
click at [926, 198] on link "uitwerkingen bekijken" at bounding box center [987, 177] width 262 height 41
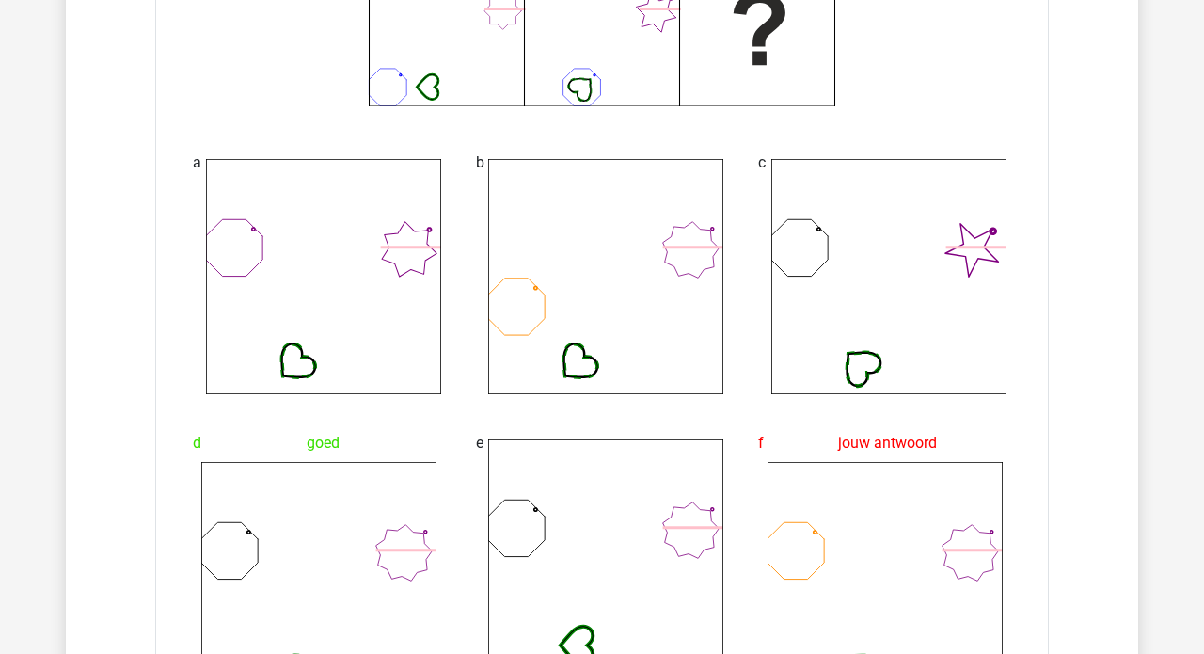
scroll to position [11630, 0]
click at [345, 316] on icon at bounding box center [323, 275] width 235 height 235
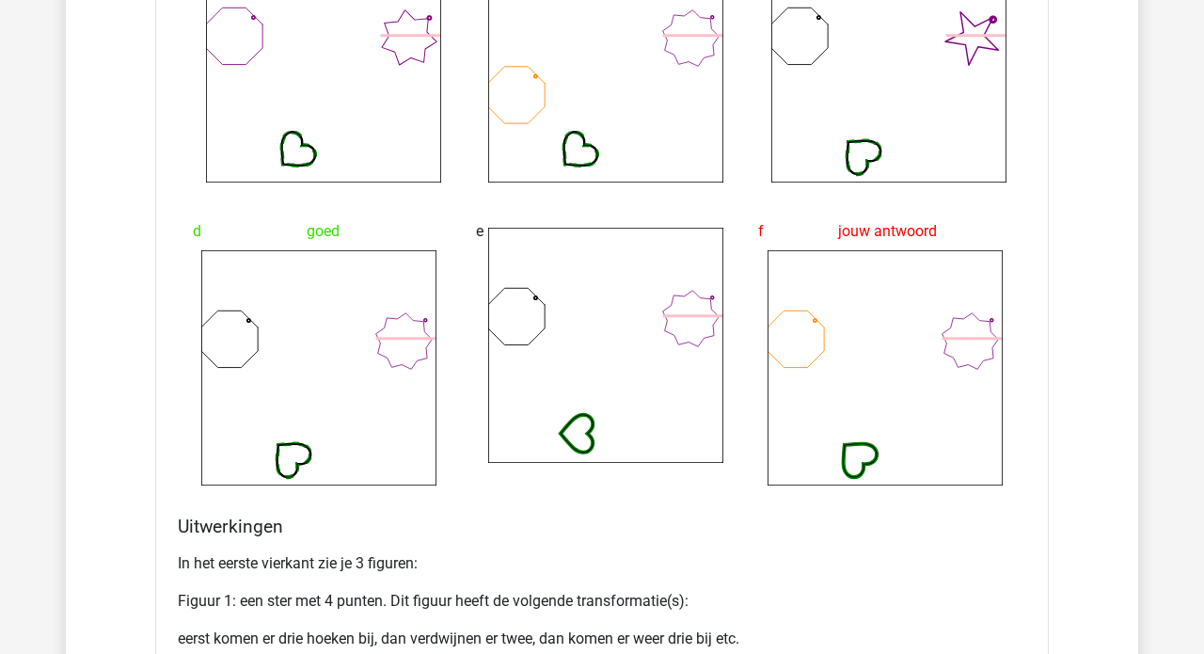
scroll to position [11841, 0]
click at [892, 473] on icon at bounding box center [884, 367] width 235 height 235
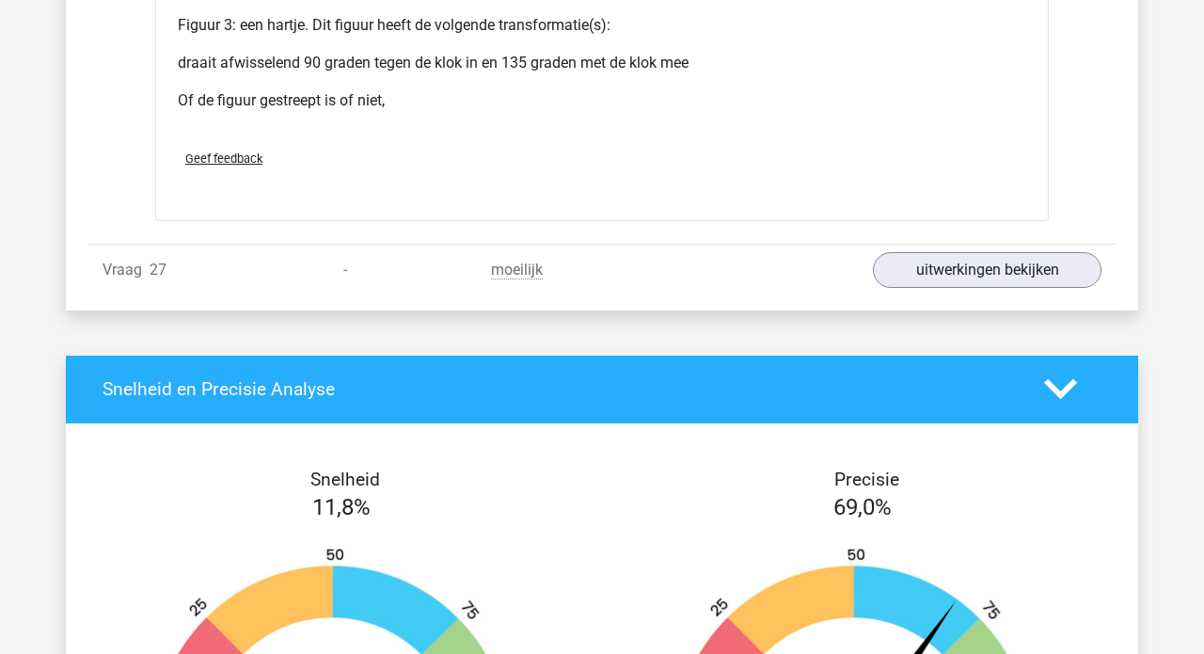
scroll to position [12623, 0]
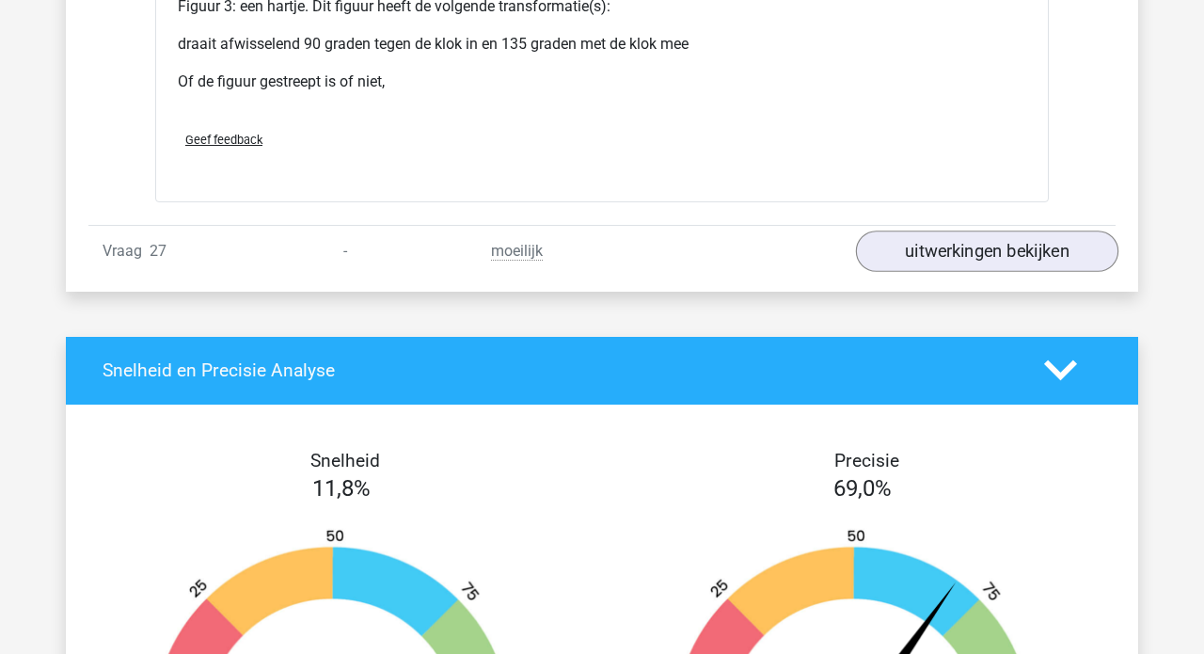
click at [929, 272] on link "uitwerkingen bekijken" at bounding box center [987, 250] width 262 height 41
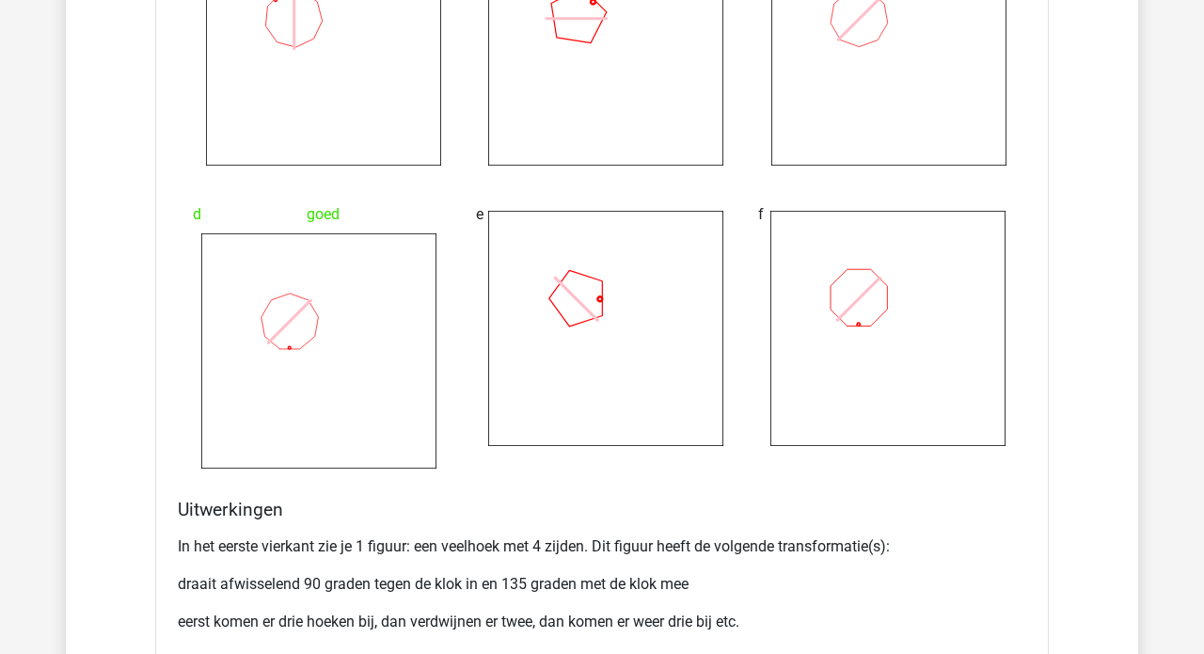
scroll to position [13405, 0]
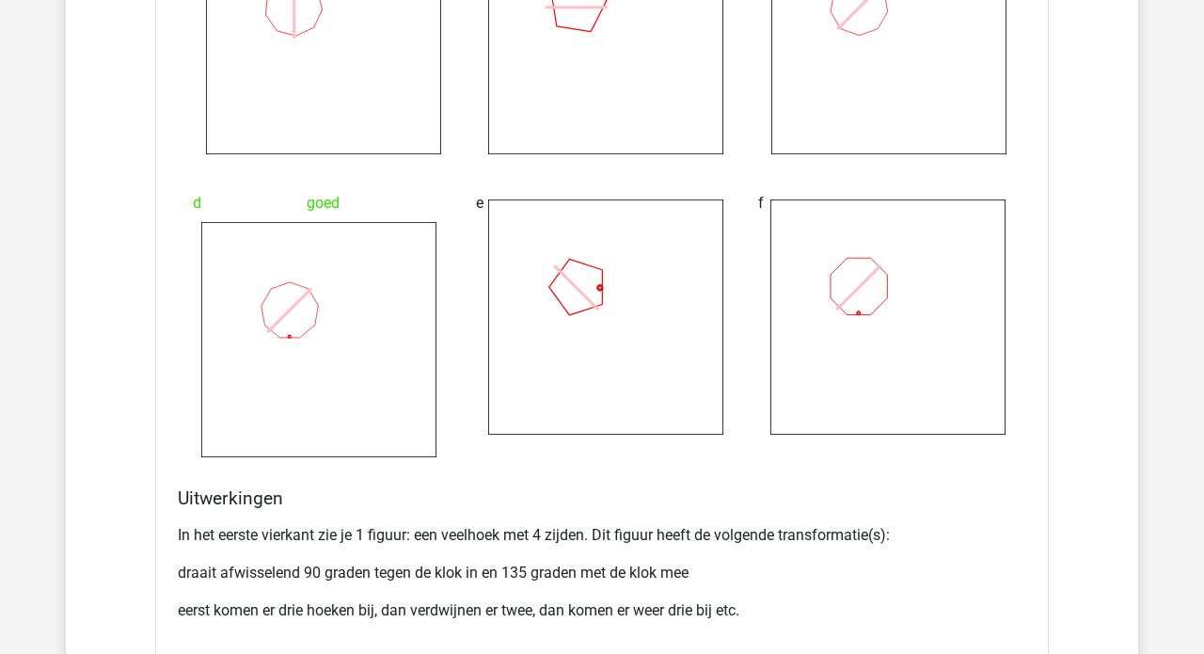
click at [808, 434] on icon at bounding box center [887, 316] width 235 height 235
click at [259, 441] on icon at bounding box center [318, 339] width 235 height 235
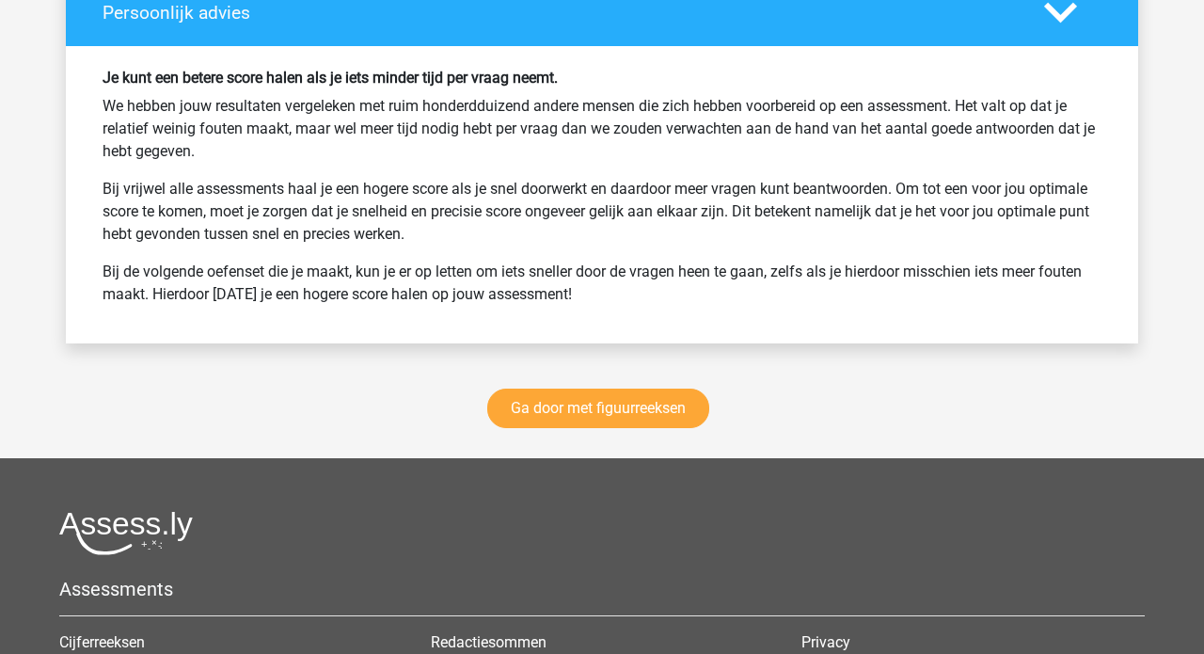
scroll to position [14865, 0]
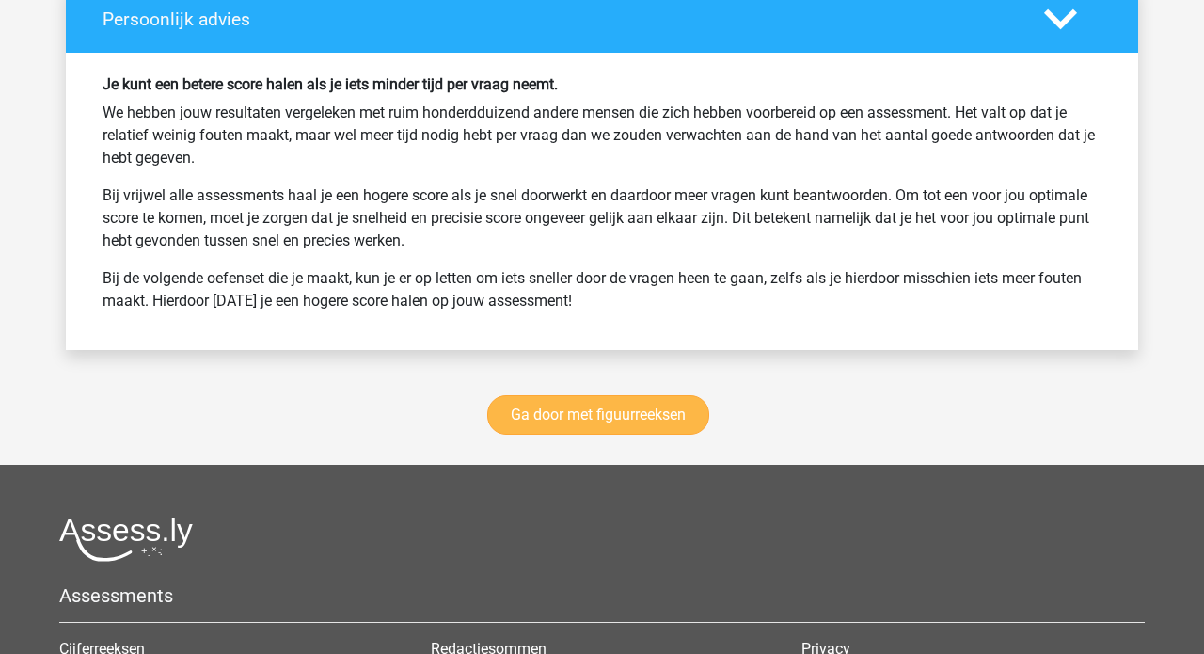
click at [599, 434] on link "Ga door met figuurreeksen" at bounding box center [598, 414] width 222 height 39
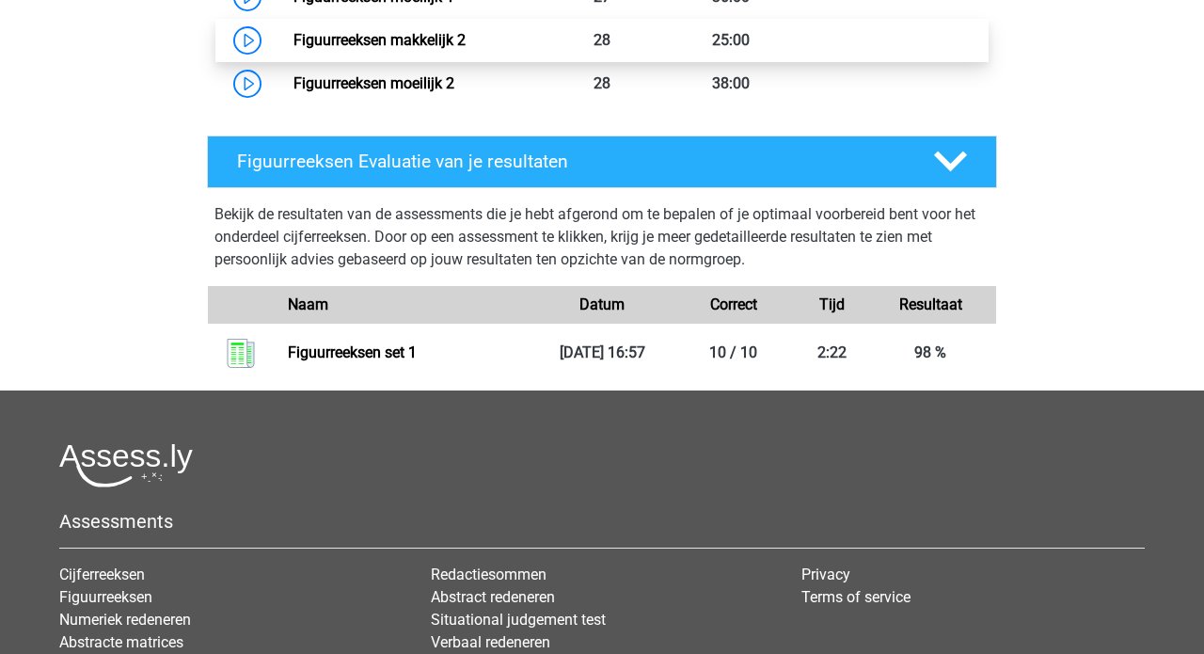
scroll to position [1427, 0]
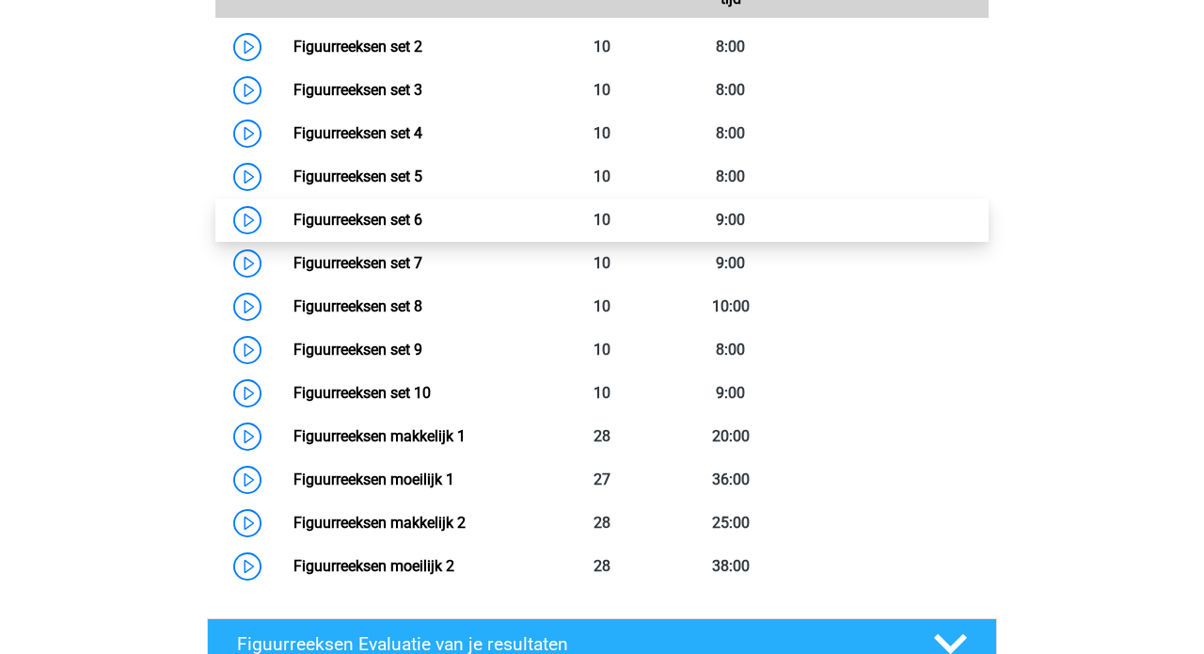
scroll to position [1027, 0]
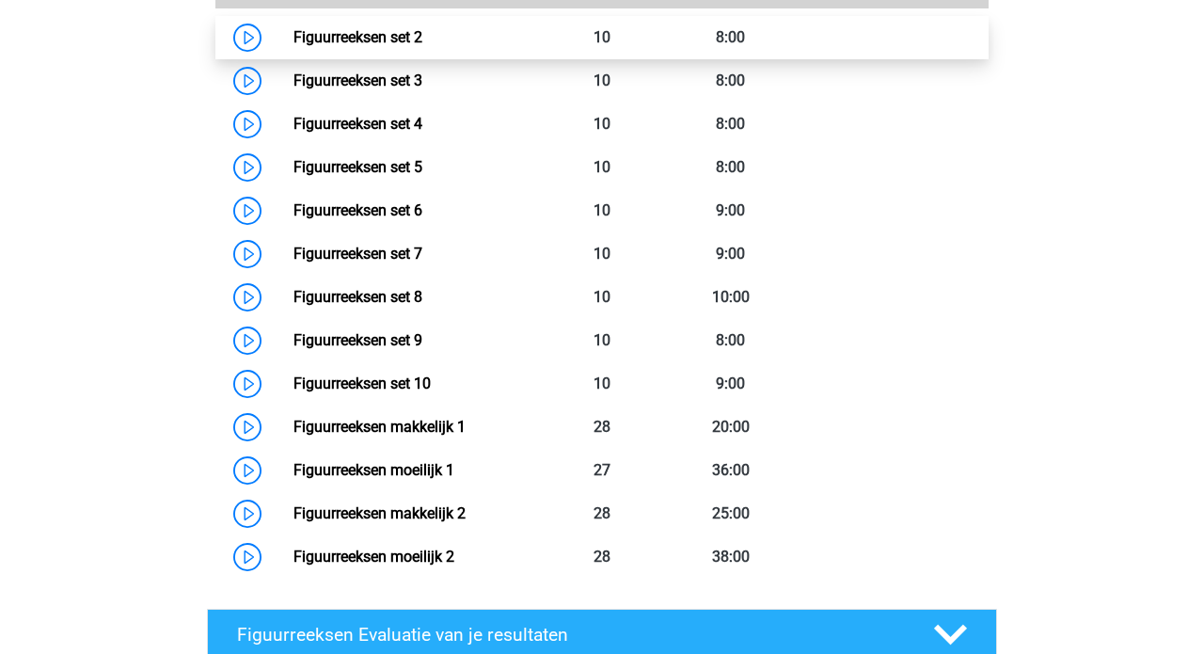
click at [422, 41] on link "Figuurreeksen set 2" at bounding box center [357, 37] width 129 height 18
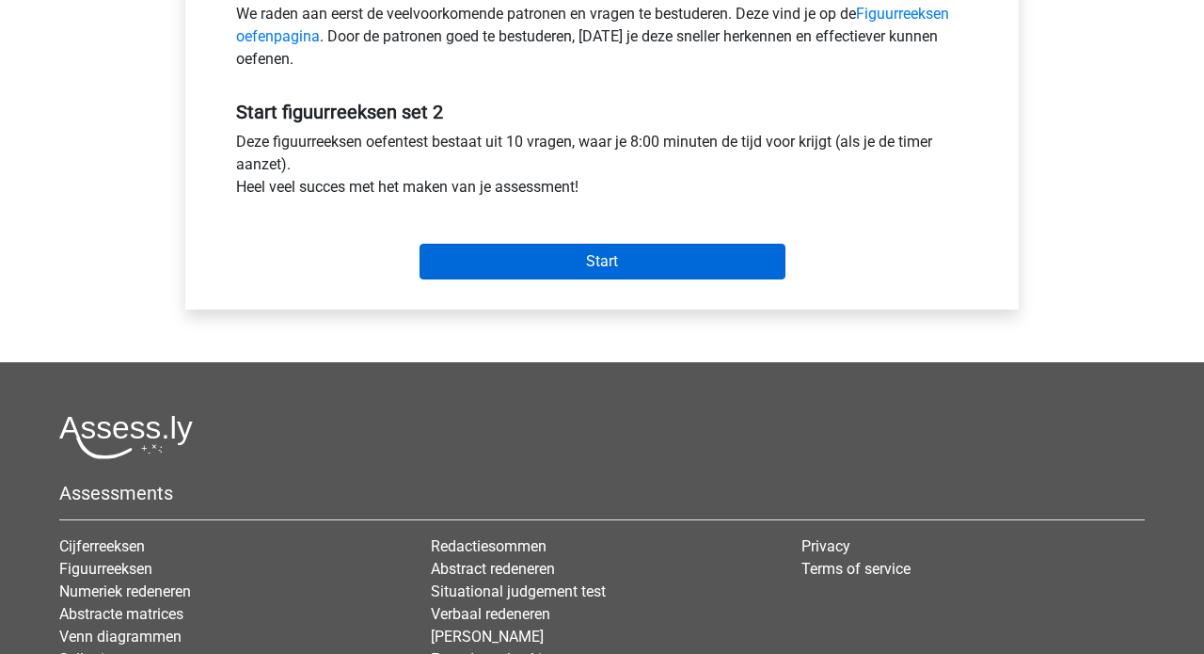
scroll to position [628, 0]
click at [601, 269] on input "Start" at bounding box center [602, 261] width 366 height 36
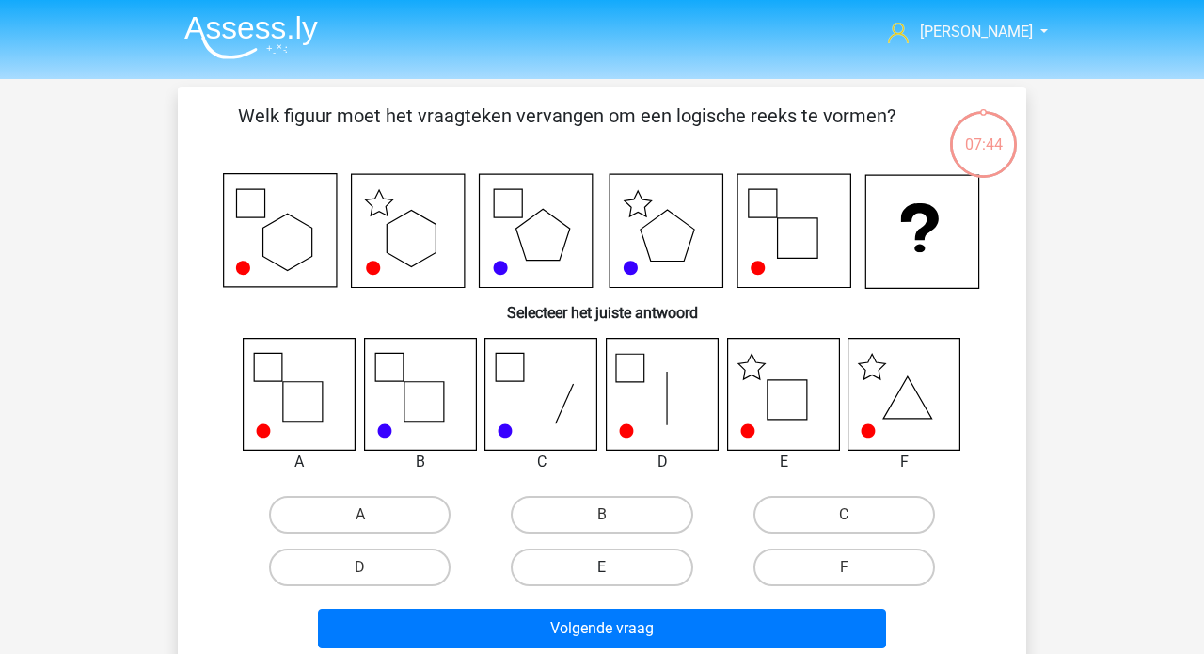
click at [616, 554] on label "E" at bounding box center [601, 567] width 181 height 38
click at [614, 567] on input "E" at bounding box center [608, 573] width 12 height 12
radio input "true"
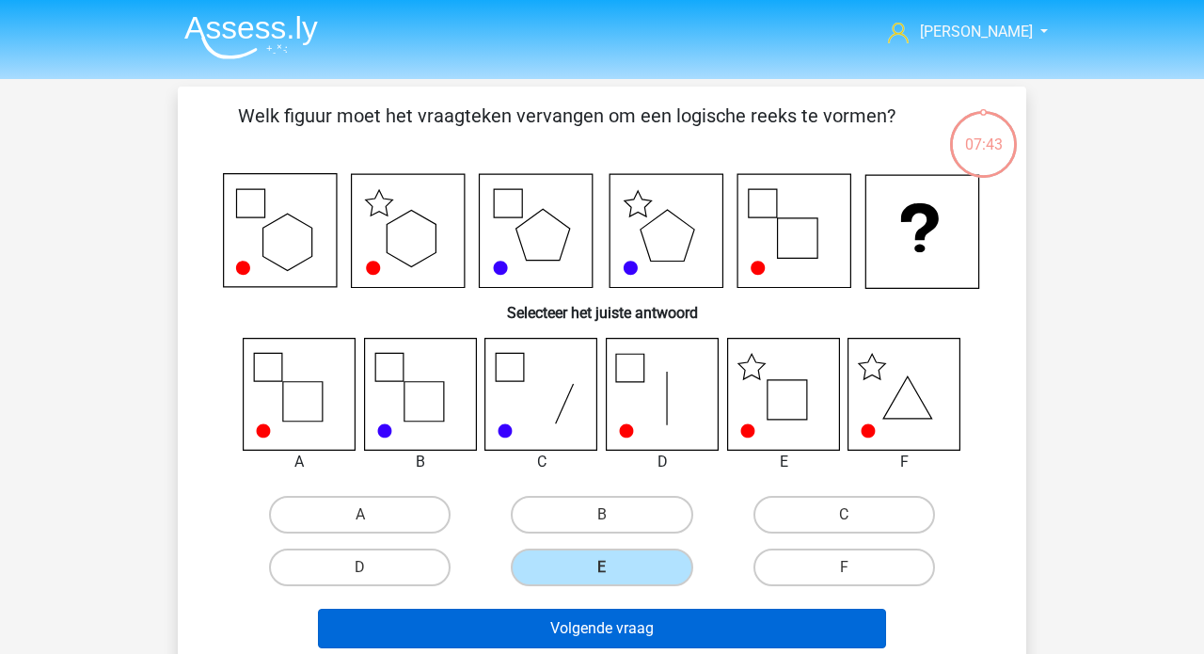
click at [603, 616] on button "Volgende vraag" at bounding box center [602, 627] width 569 height 39
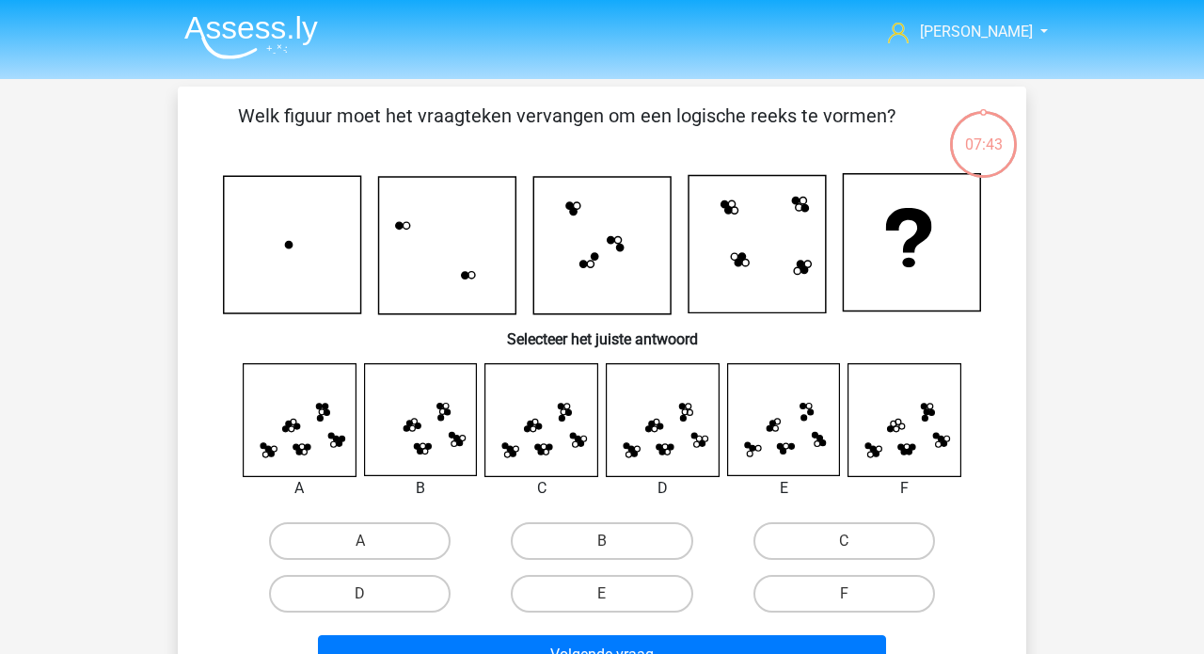
scroll to position [87, 0]
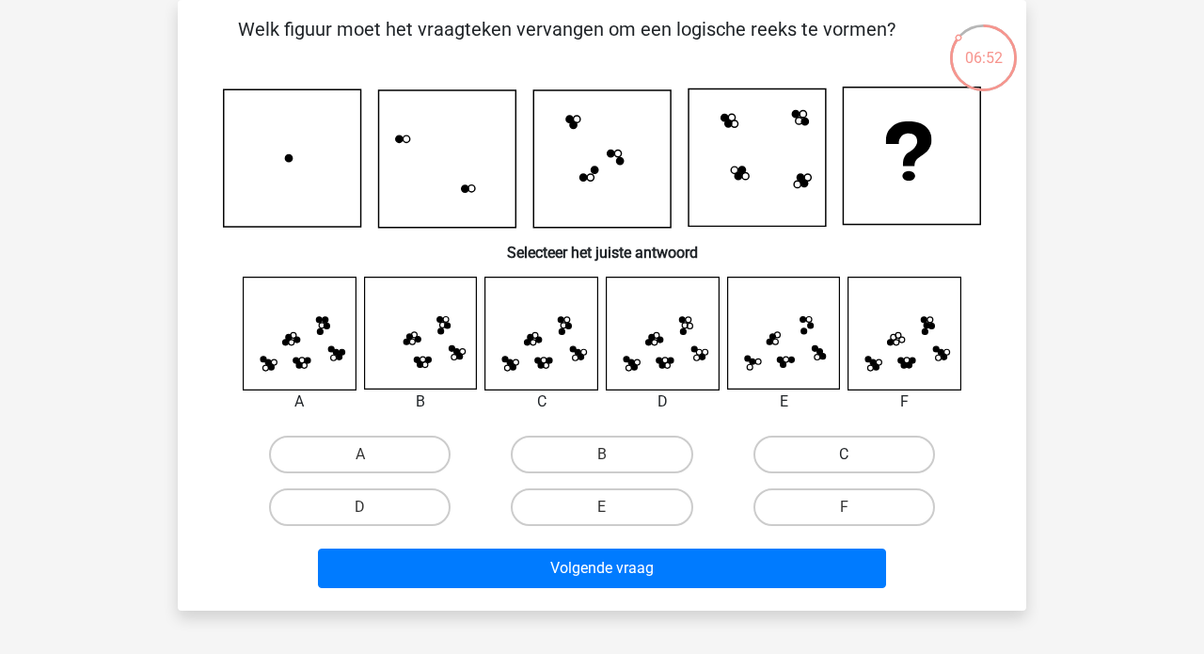
click at [798, 440] on label "C" at bounding box center [843, 454] width 181 height 38
click at [844, 454] on input "C" at bounding box center [850, 460] width 12 height 12
radio input "true"
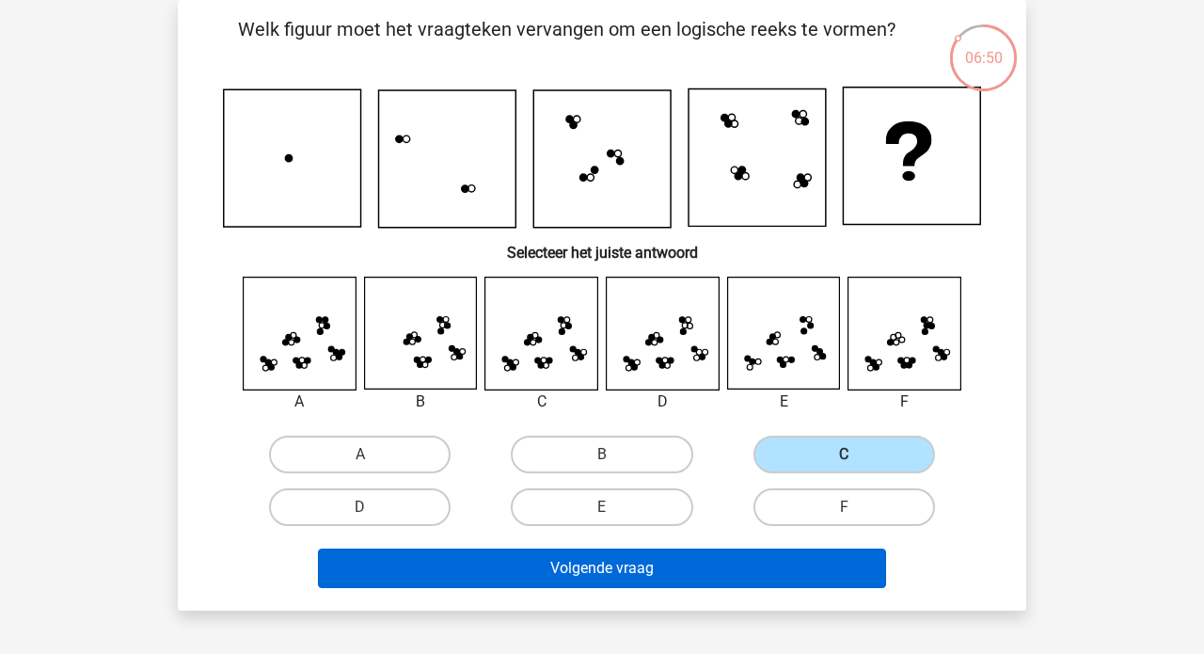
click at [645, 555] on button "Volgende vraag" at bounding box center [602, 567] width 569 height 39
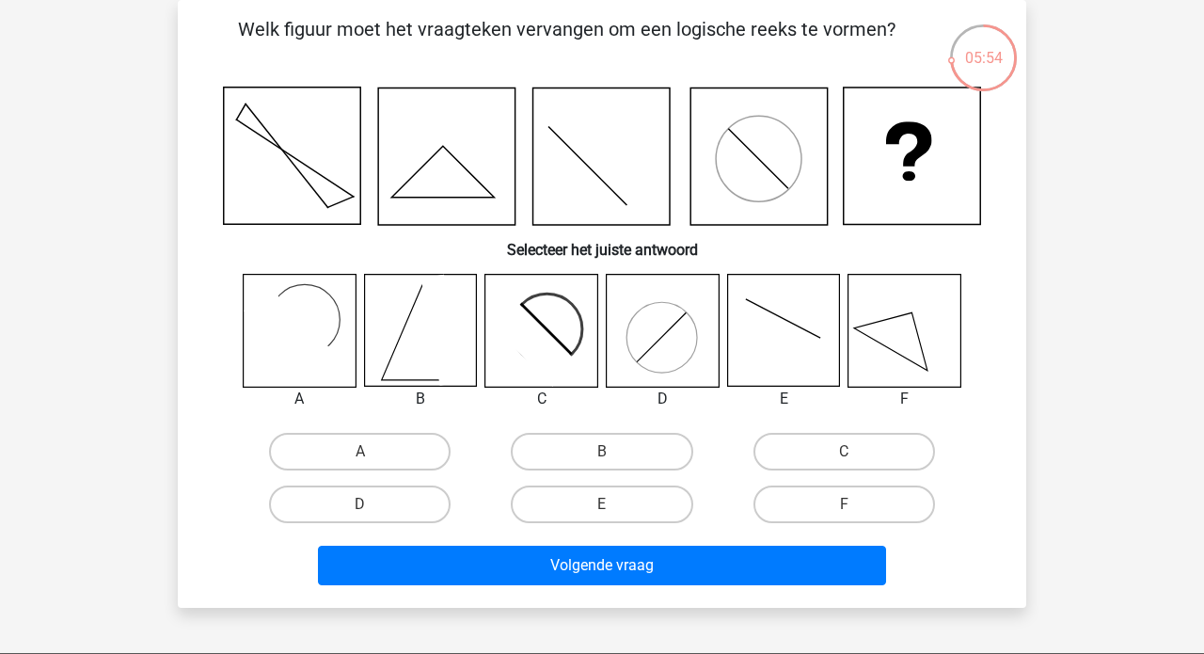
click at [287, 350] on rect at bounding box center [289, 331] width 91 height 91
click at [378, 452] on label "A" at bounding box center [359, 452] width 181 height 38
click at [372, 452] on input "A" at bounding box center [366, 457] width 12 height 12
radio input "true"
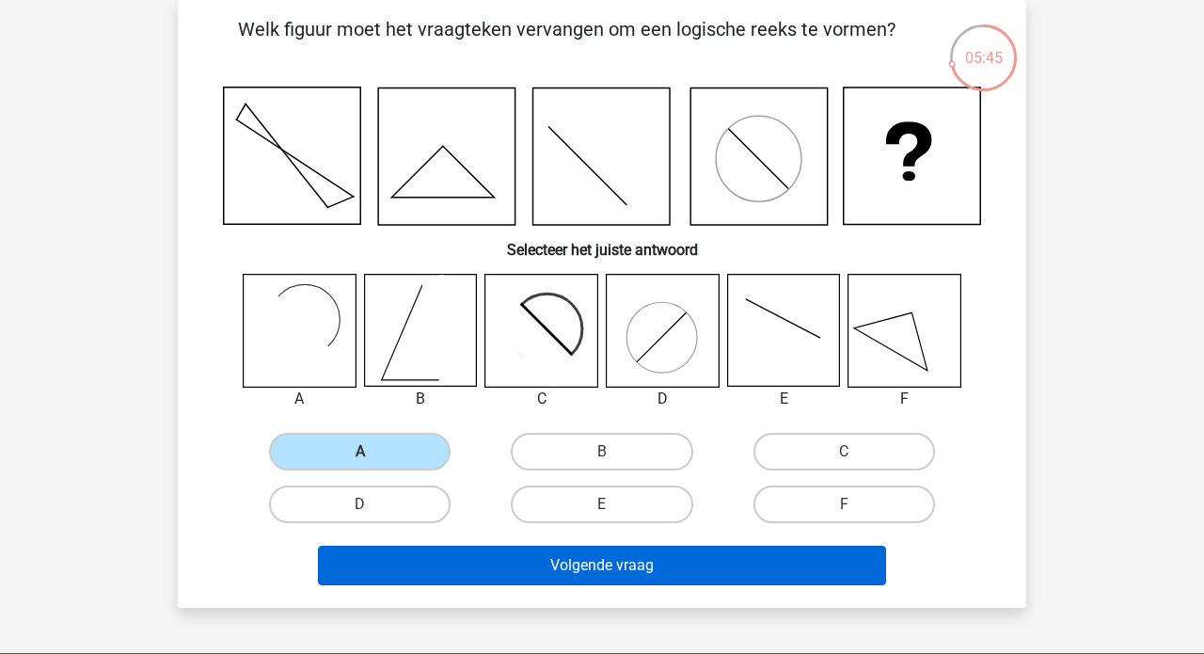
click at [590, 570] on button "Volgende vraag" at bounding box center [602, 564] width 569 height 39
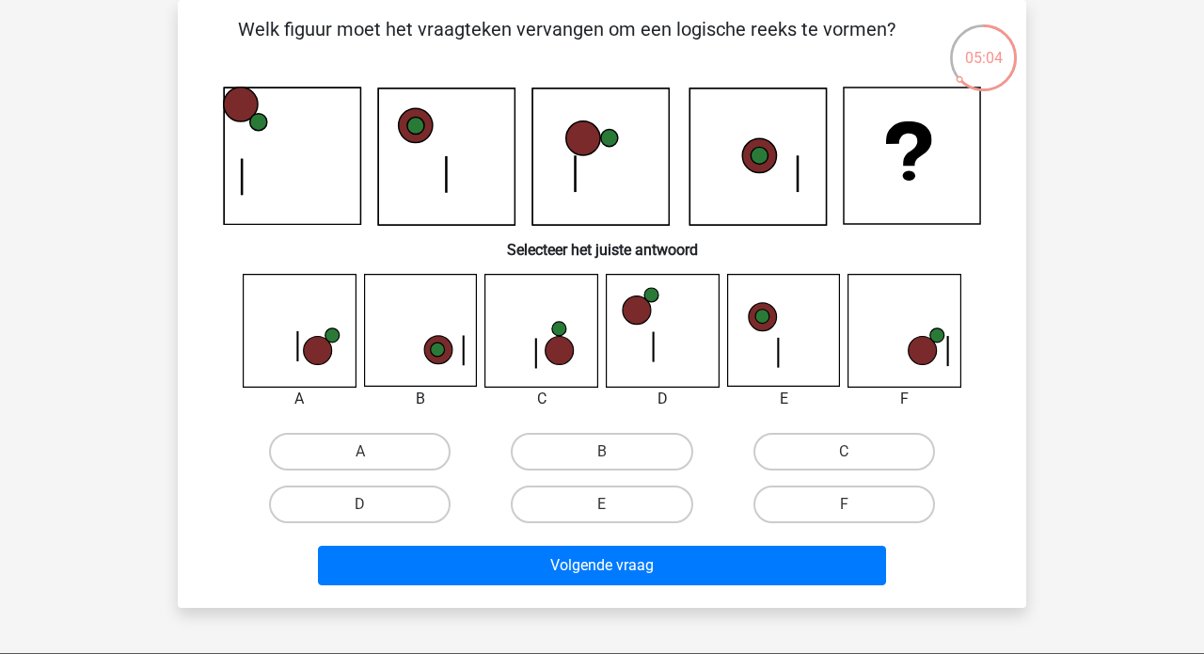
click at [634, 308] on icon at bounding box center [637, 310] width 28 height 28
click at [383, 451] on label "A" at bounding box center [359, 452] width 181 height 38
click at [372, 451] on input "A" at bounding box center [366, 457] width 12 height 12
radio input "true"
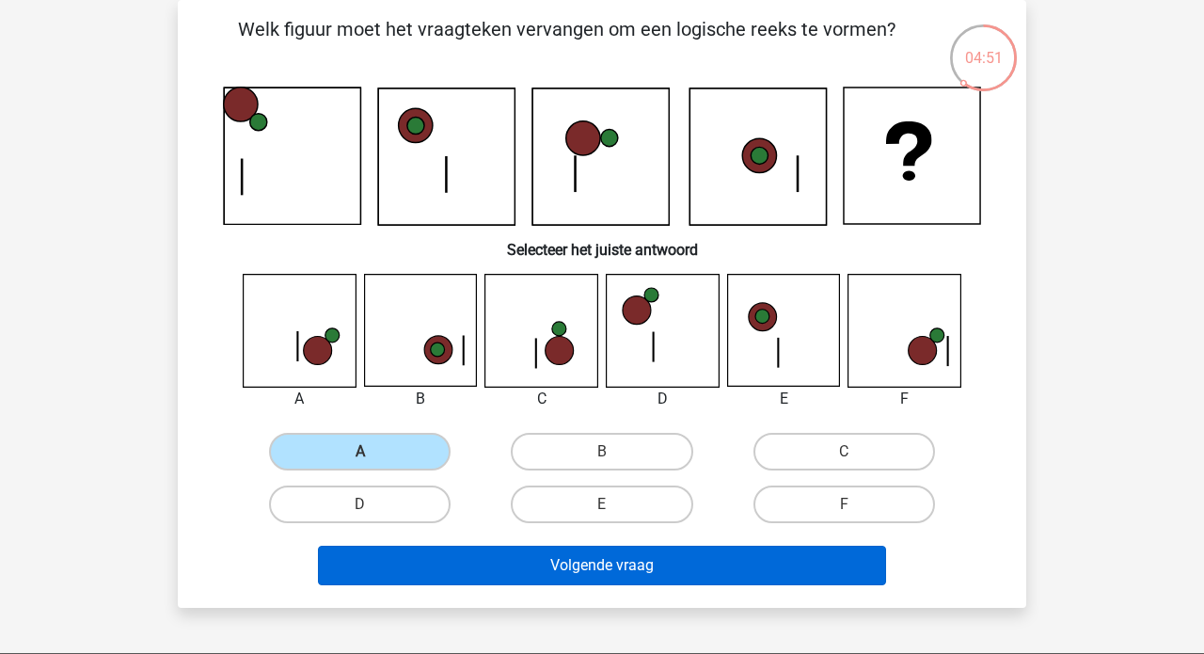
click at [500, 575] on button "Volgende vraag" at bounding box center [602, 564] width 569 height 39
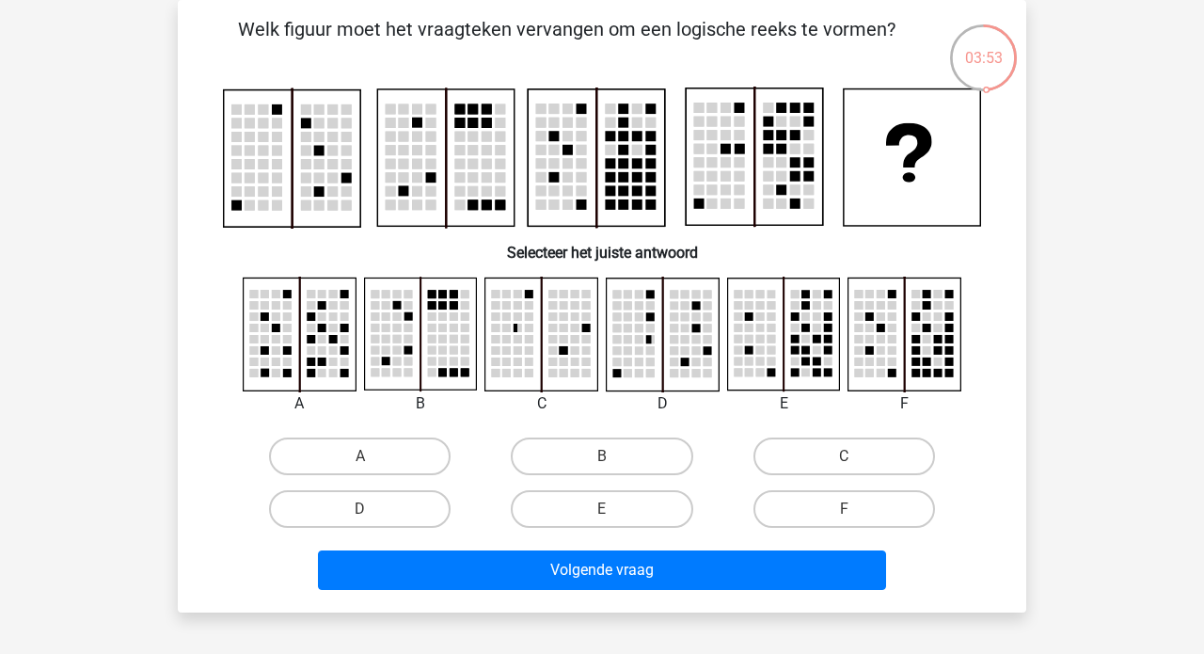
click at [754, 368] on rect at bounding box center [783, 334] width 112 height 112
click at [618, 498] on label "E" at bounding box center [601, 509] width 181 height 38
click at [614, 509] on input "E" at bounding box center [608, 515] width 12 height 12
radio input "true"
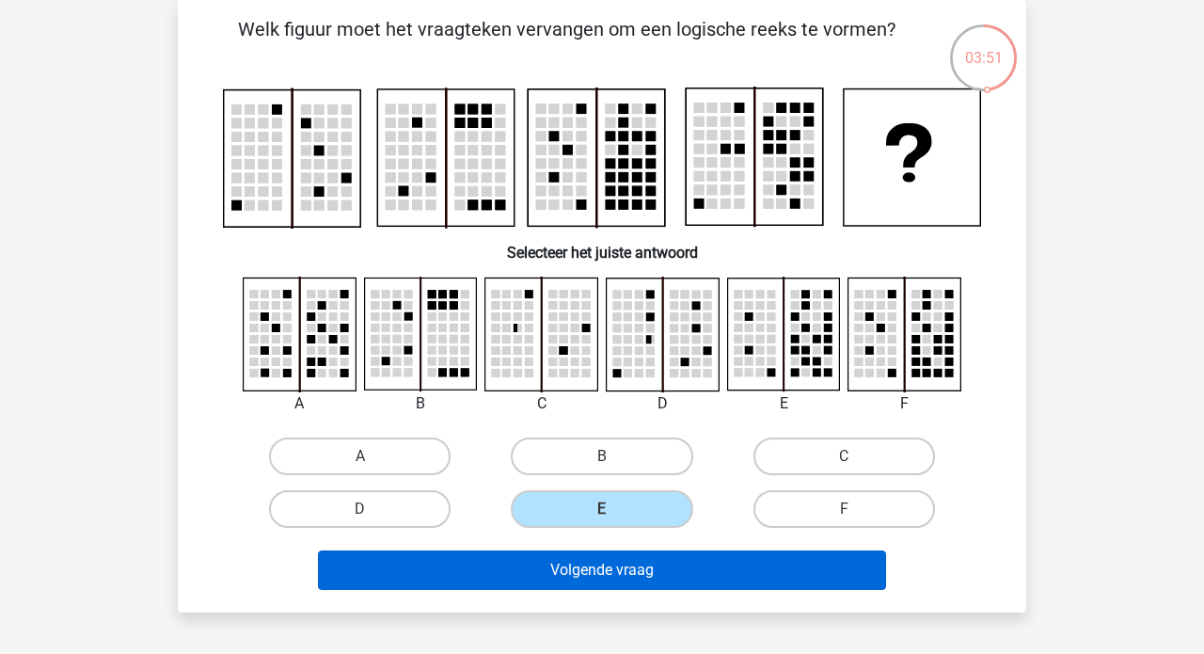
click at [586, 563] on button "Volgende vraag" at bounding box center [602, 569] width 569 height 39
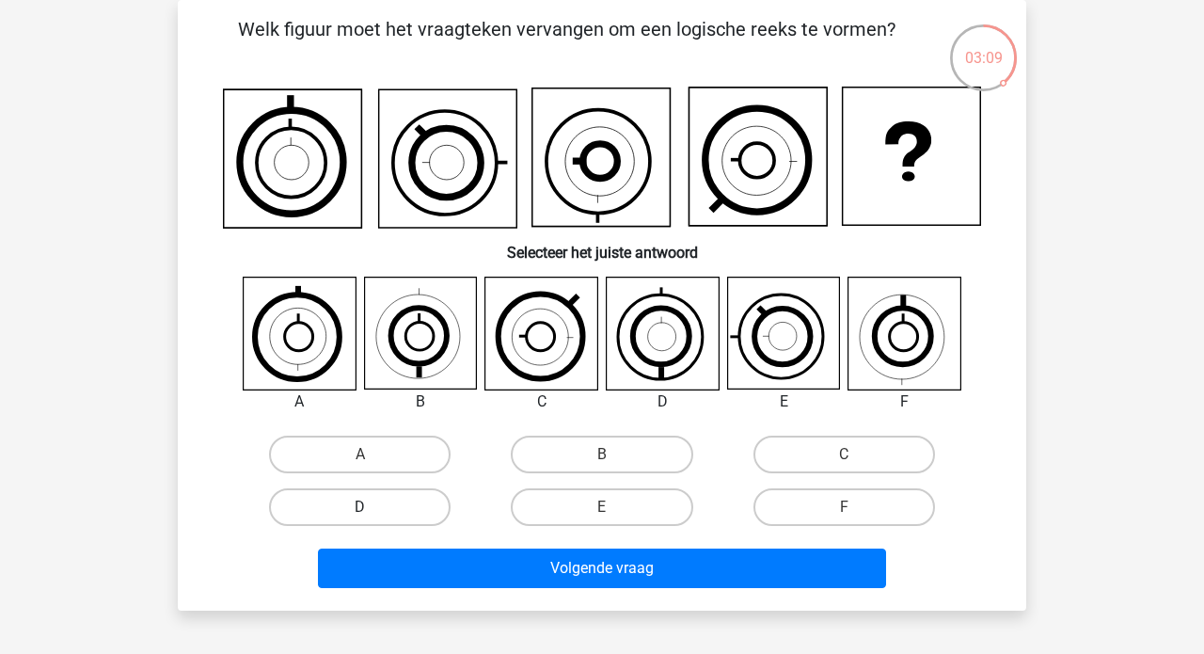
click at [397, 495] on label "D" at bounding box center [359, 507] width 181 height 38
click at [372, 507] on input "D" at bounding box center [366, 513] width 12 height 12
radio input "true"
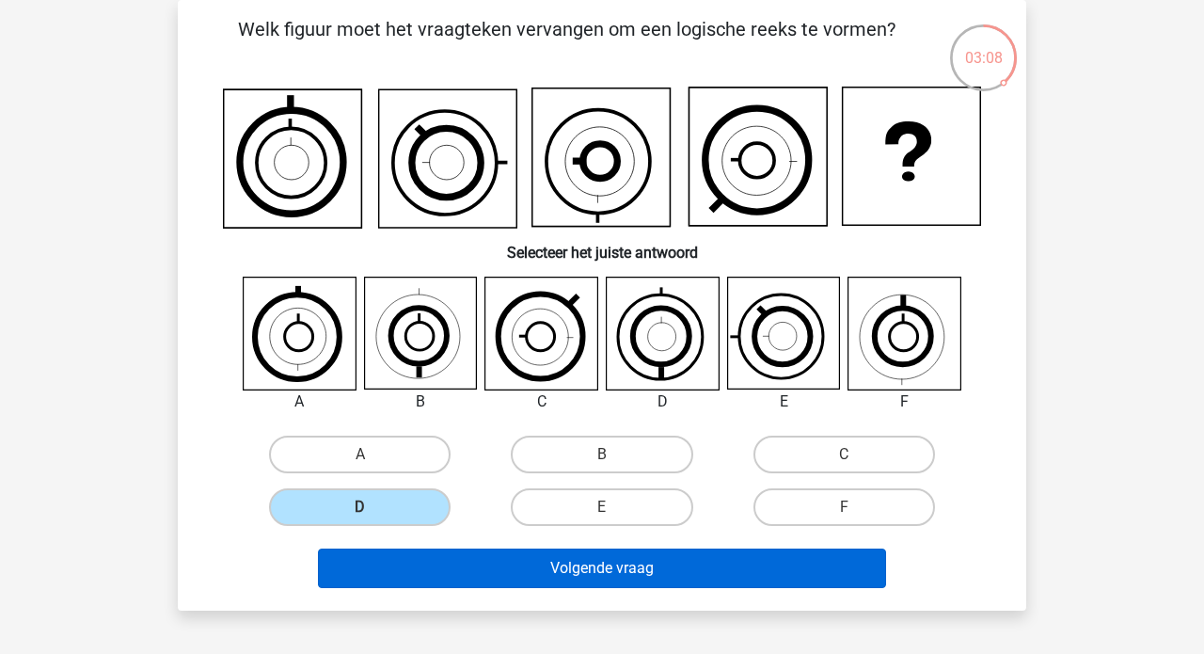
click at [495, 568] on button "Volgende vraag" at bounding box center [602, 567] width 569 height 39
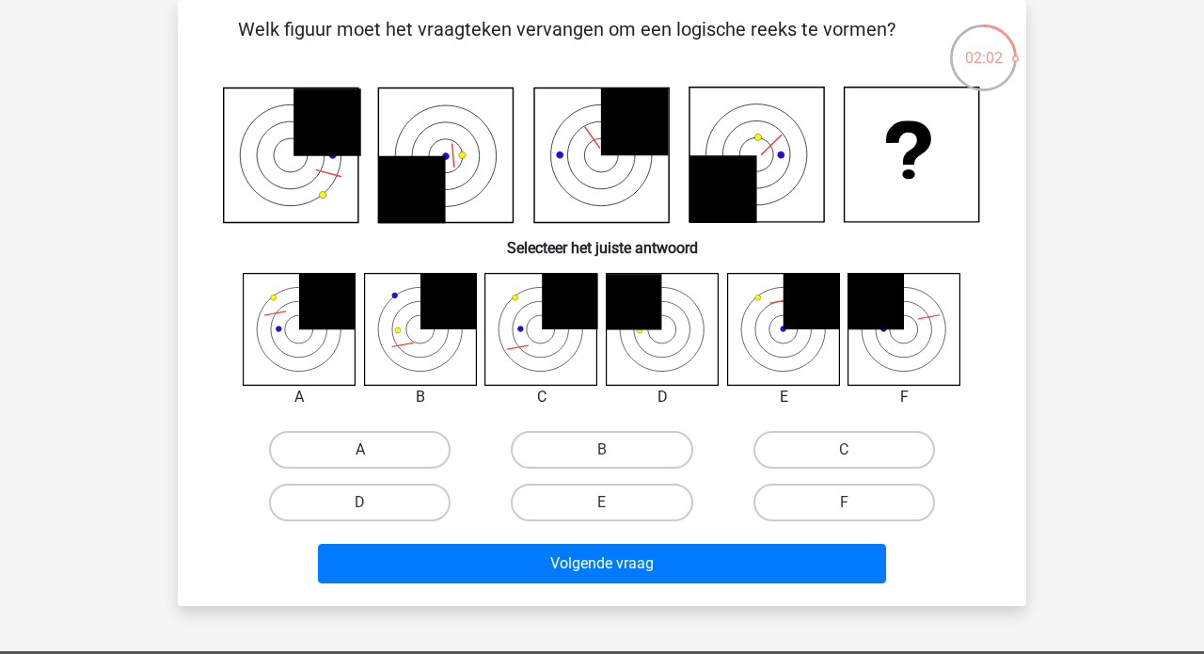
click at [364, 447] on label "A" at bounding box center [359, 450] width 181 height 38
click at [364, 450] on input "A" at bounding box center [366, 456] width 12 height 12
radio input "true"
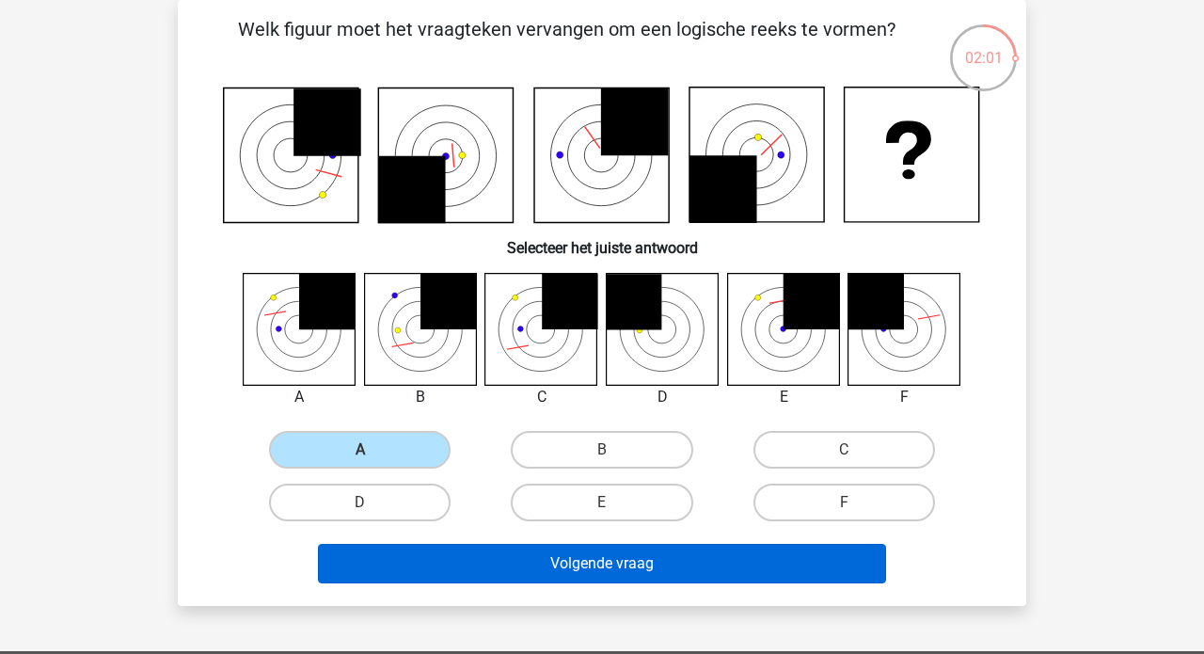
click at [579, 570] on button "Volgende vraag" at bounding box center [602, 563] width 569 height 39
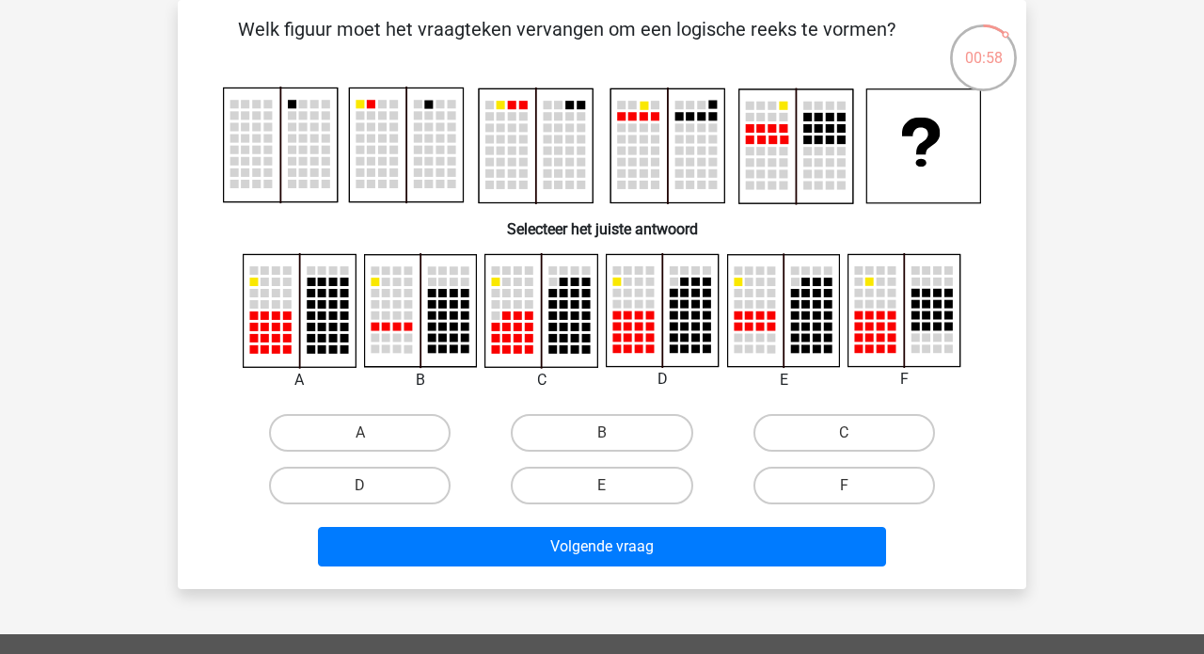
click at [360, 438] on input "A" at bounding box center [366, 439] width 12 height 12
radio input "true"
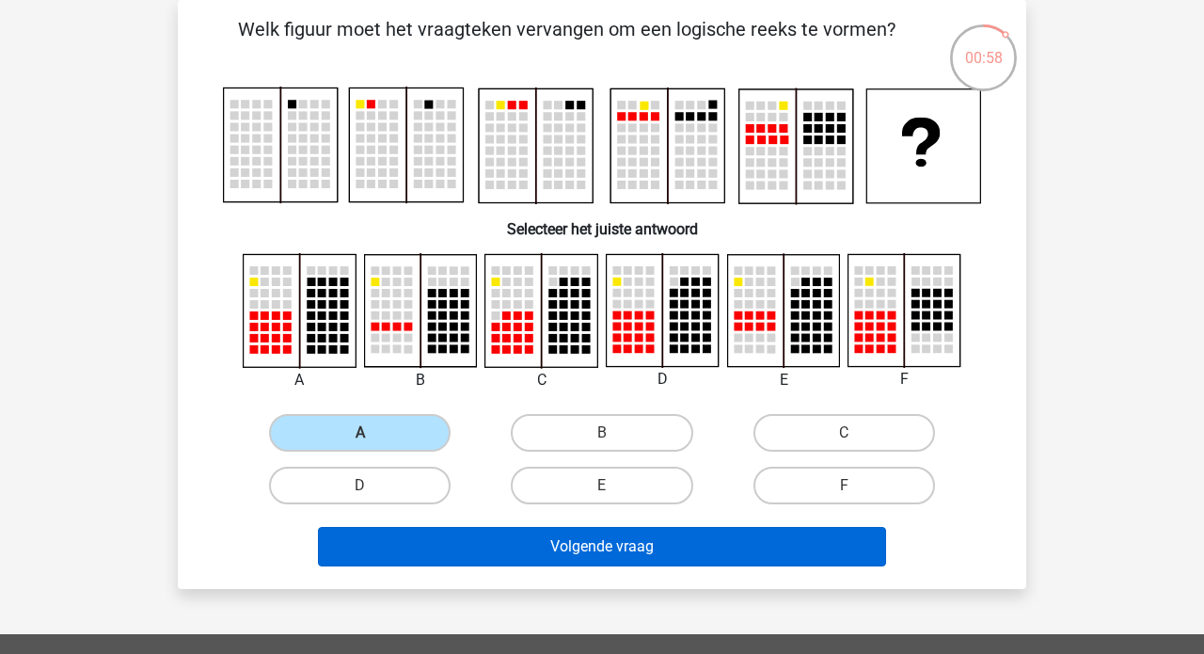
click at [503, 552] on button "Volgende vraag" at bounding box center [602, 546] width 569 height 39
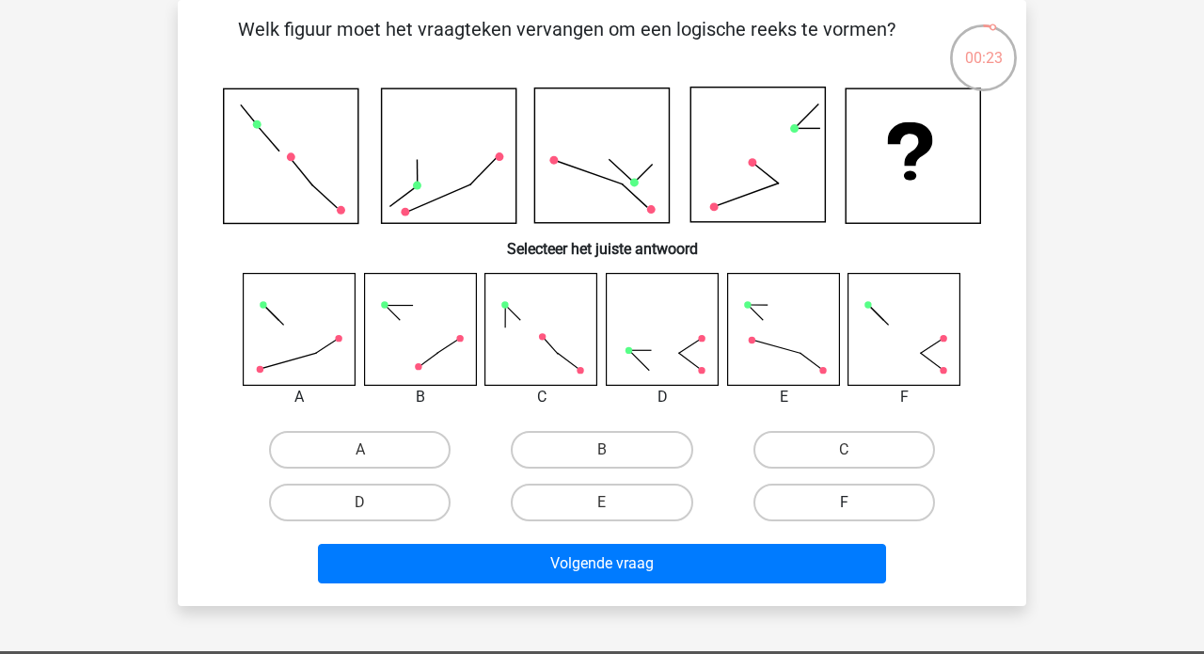
click at [854, 484] on label "F" at bounding box center [843, 502] width 181 height 38
click at [854, 502] on input "F" at bounding box center [850, 508] width 12 height 12
radio input "true"
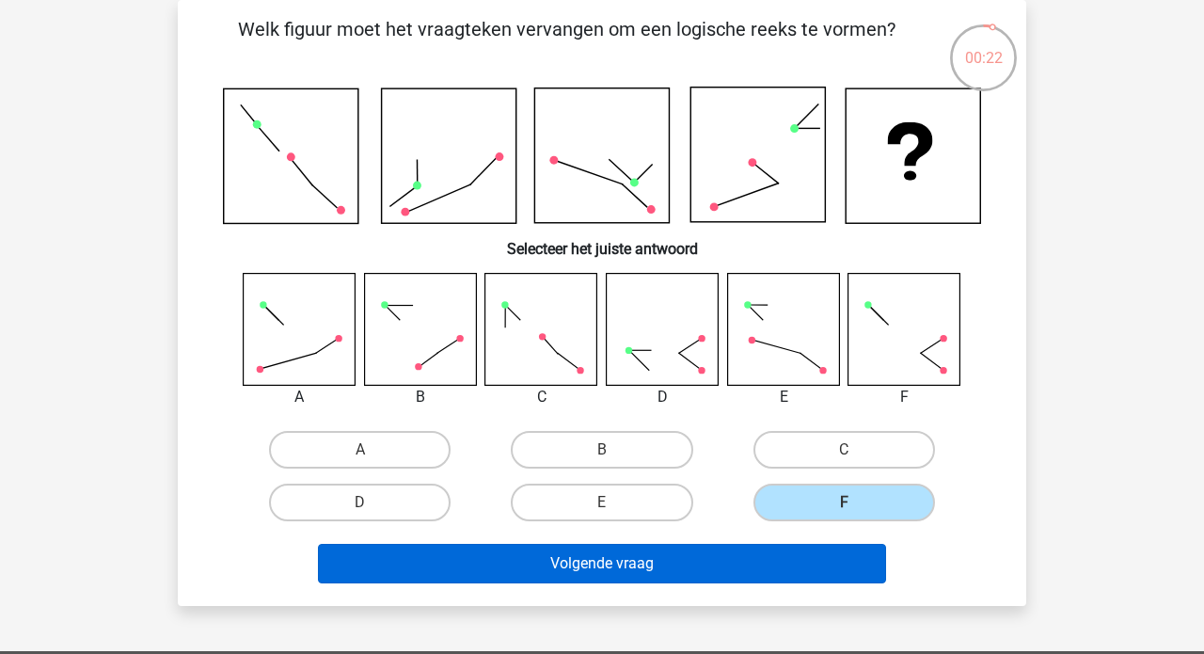
click at [696, 549] on button "Volgende vraag" at bounding box center [602, 563] width 569 height 39
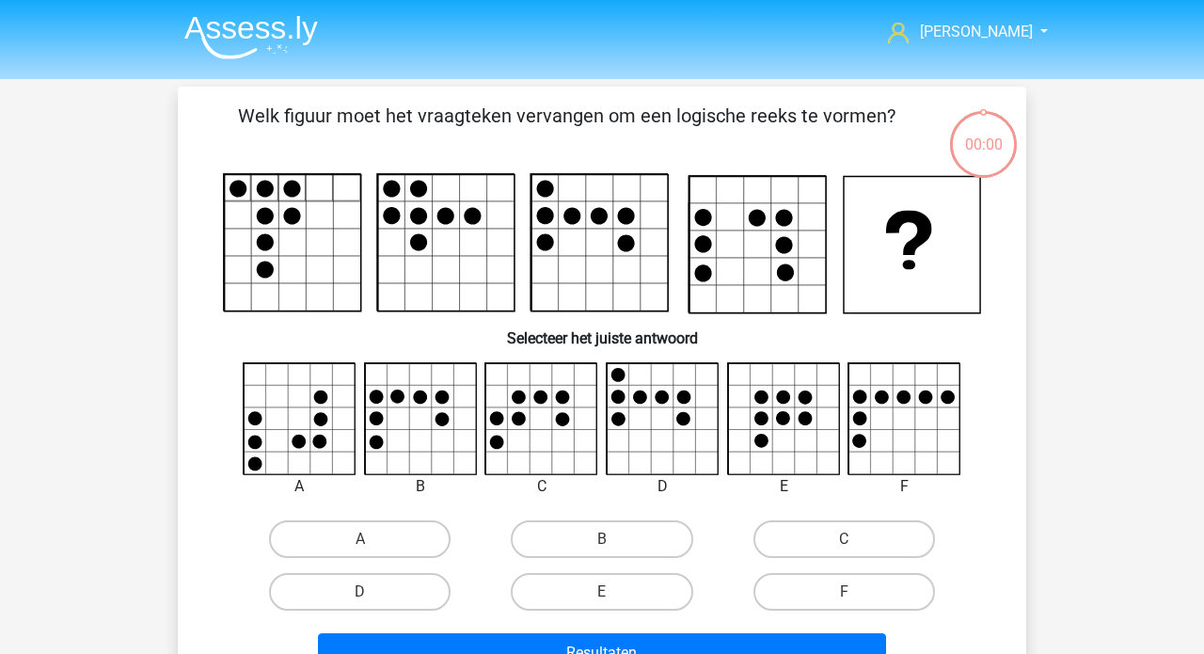
scroll to position [87, 0]
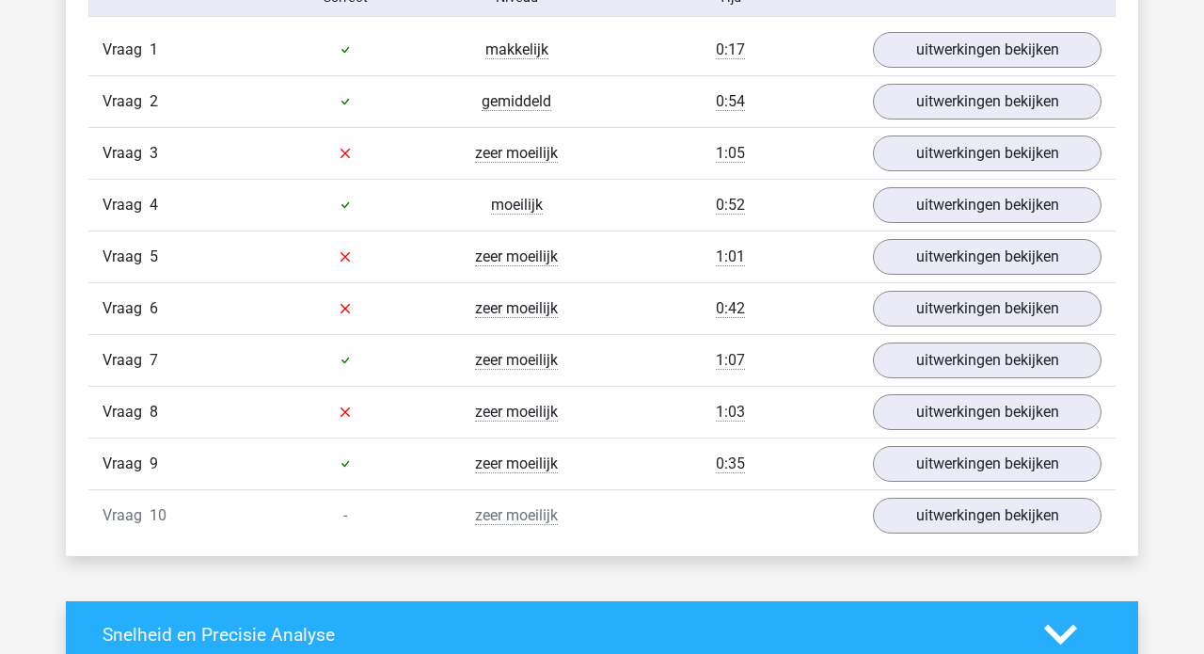
scroll to position [1264, 0]
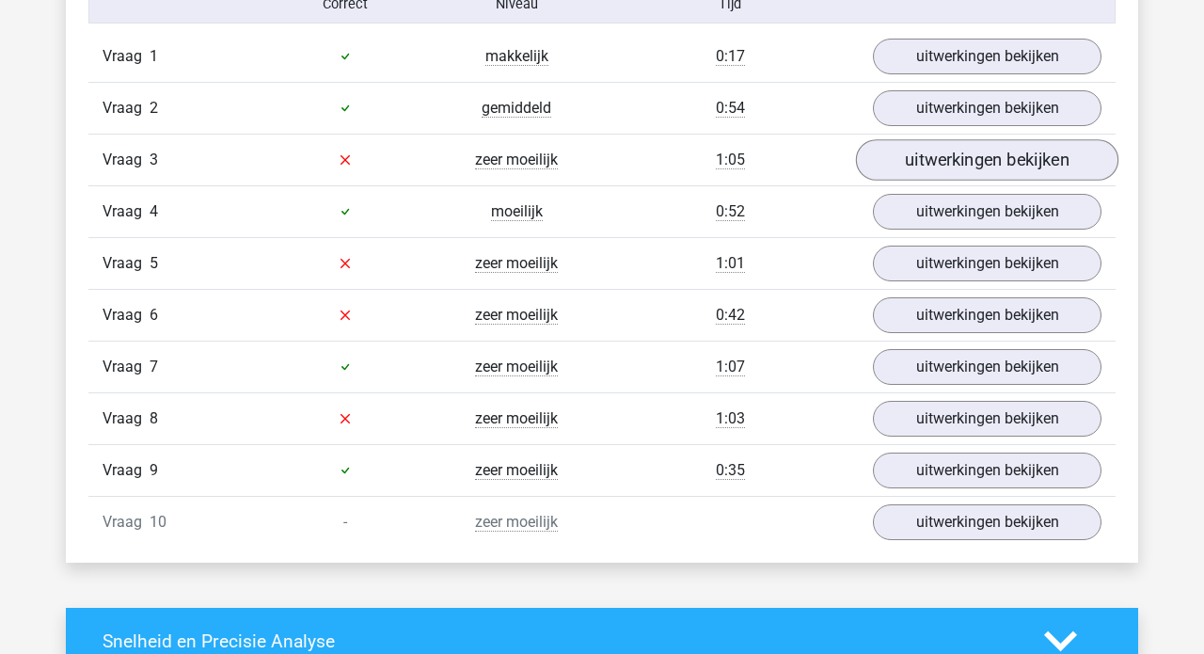
click at [944, 167] on link "uitwerkingen bekijken" at bounding box center [987, 159] width 262 height 41
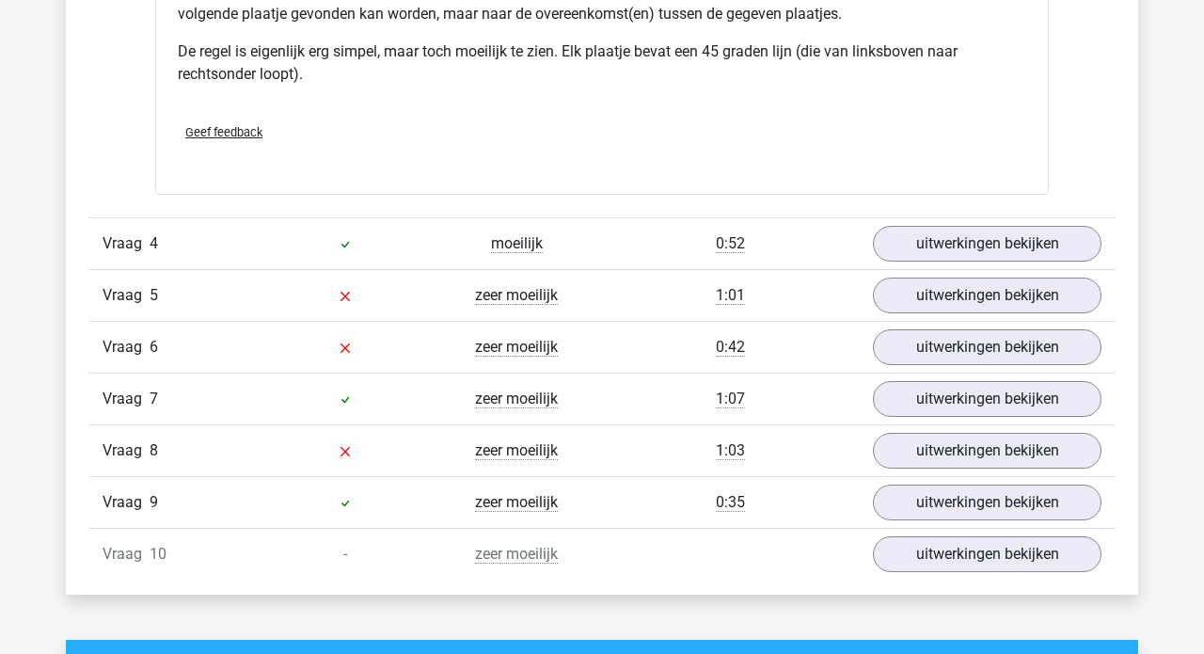
scroll to position [2377, 0]
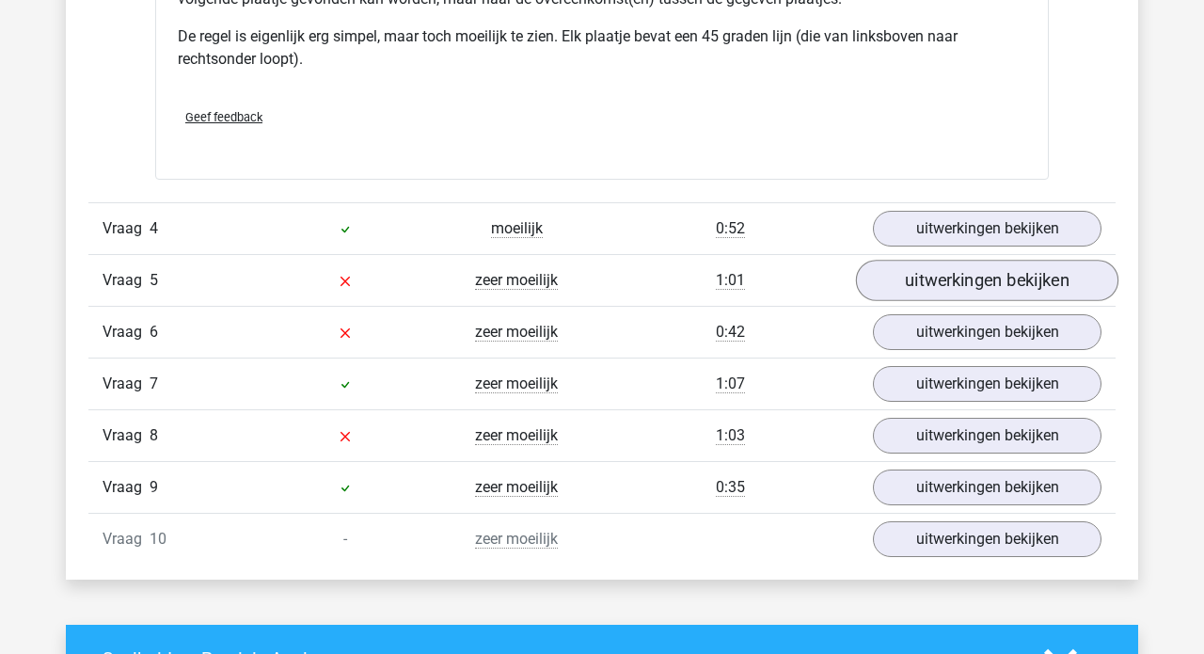
click at [969, 293] on link "uitwerkingen bekijken" at bounding box center [987, 280] width 262 height 41
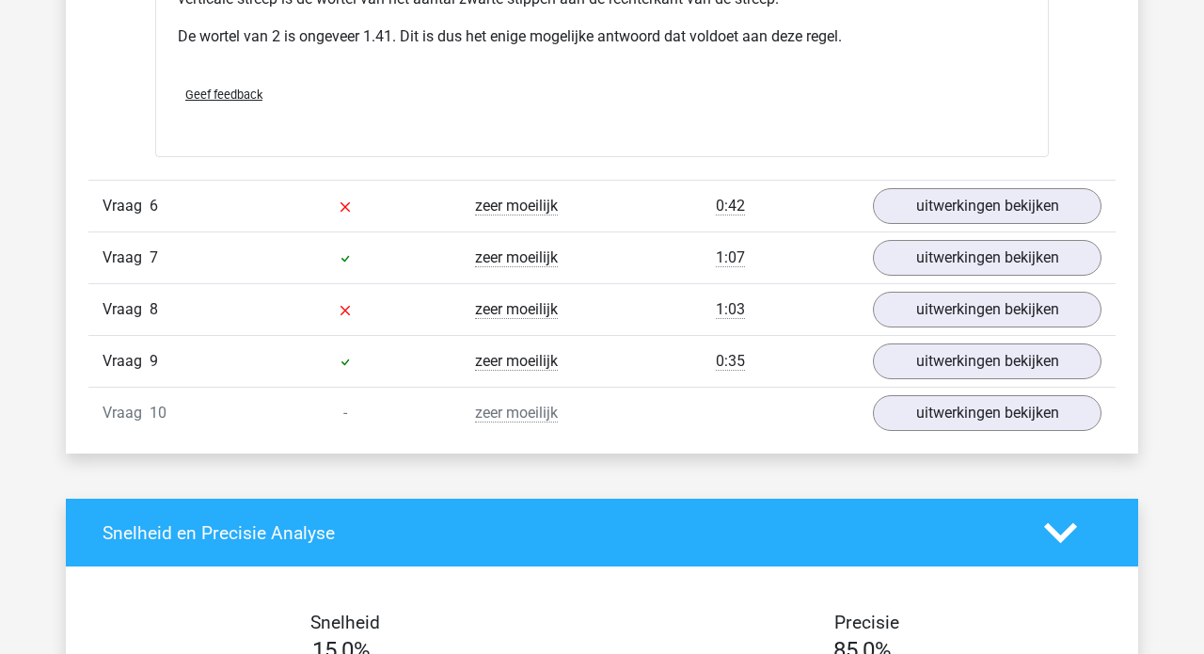
scroll to position [3631, 0]
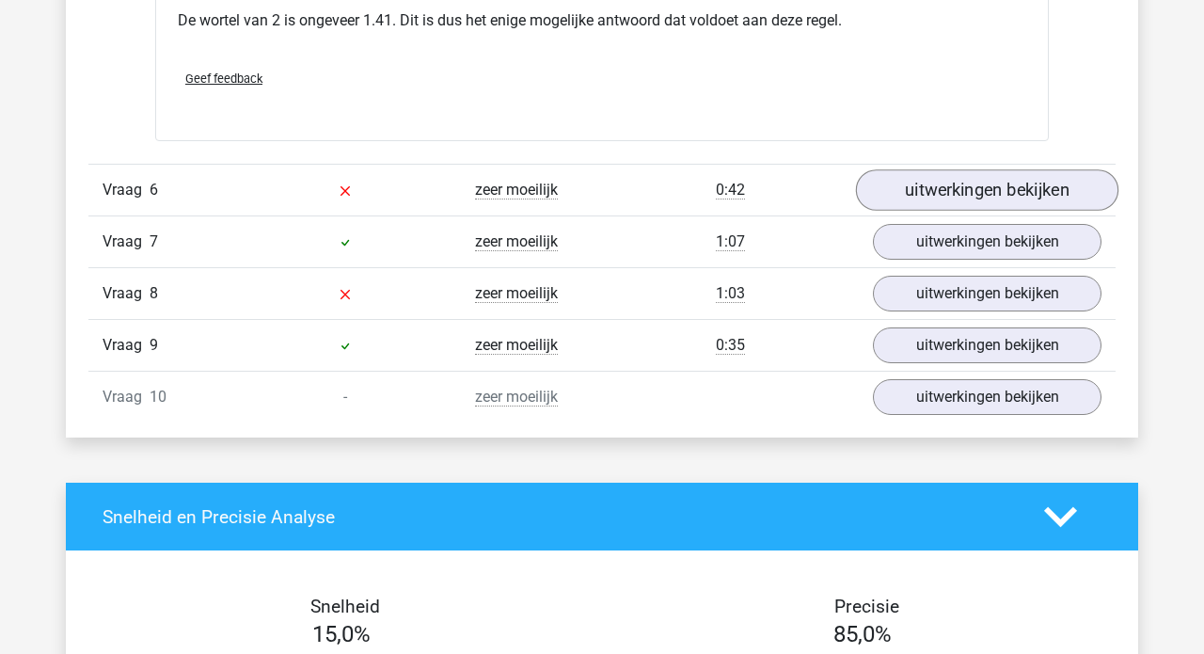
click at [967, 191] on link "uitwerkingen bekijken" at bounding box center [987, 189] width 262 height 41
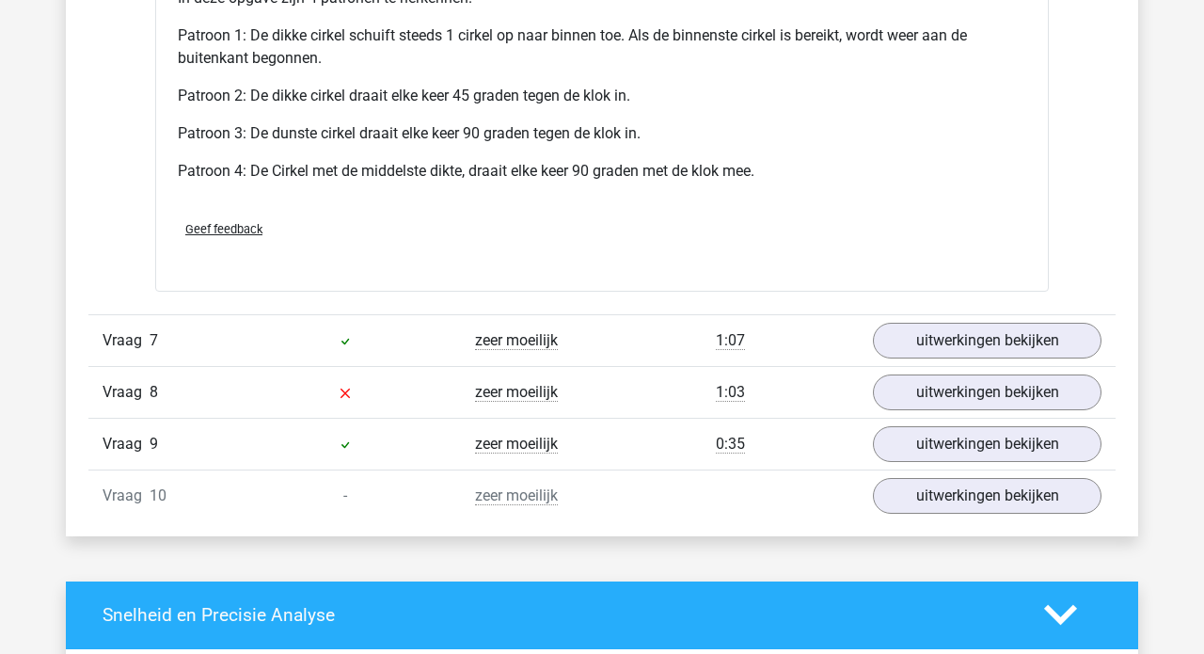
scroll to position [4778, 0]
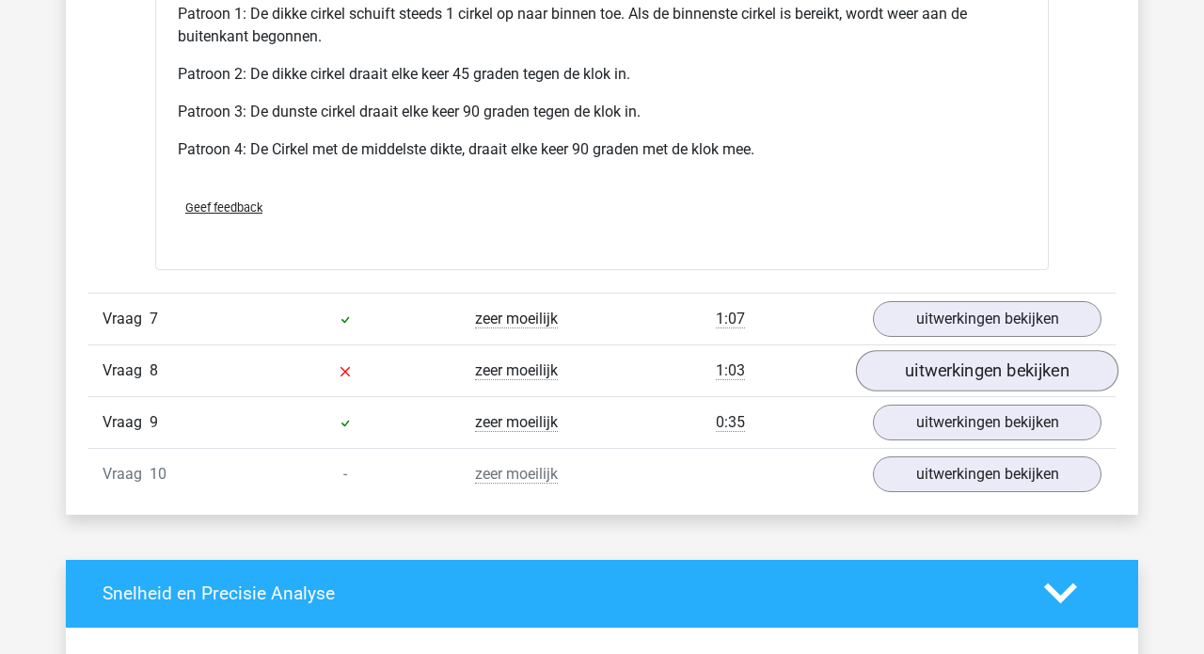
click at [932, 377] on link "uitwerkingen bekijken" at bounding box center [987, 370] width 262 height 41
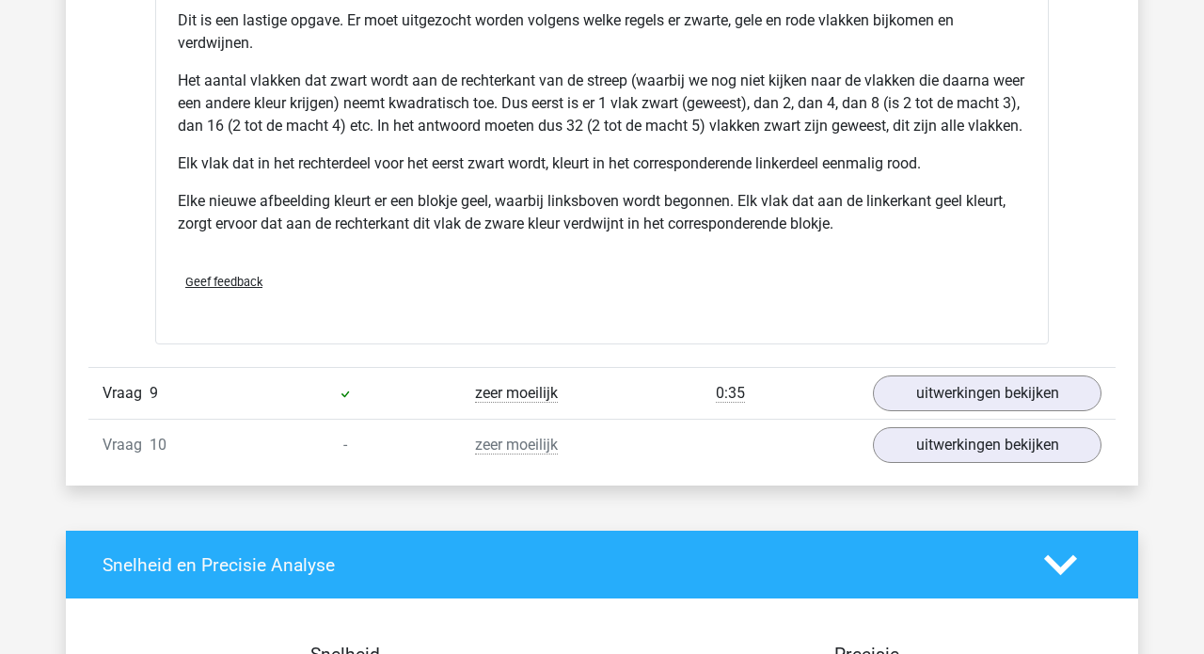
scroll to position [6063, 0]
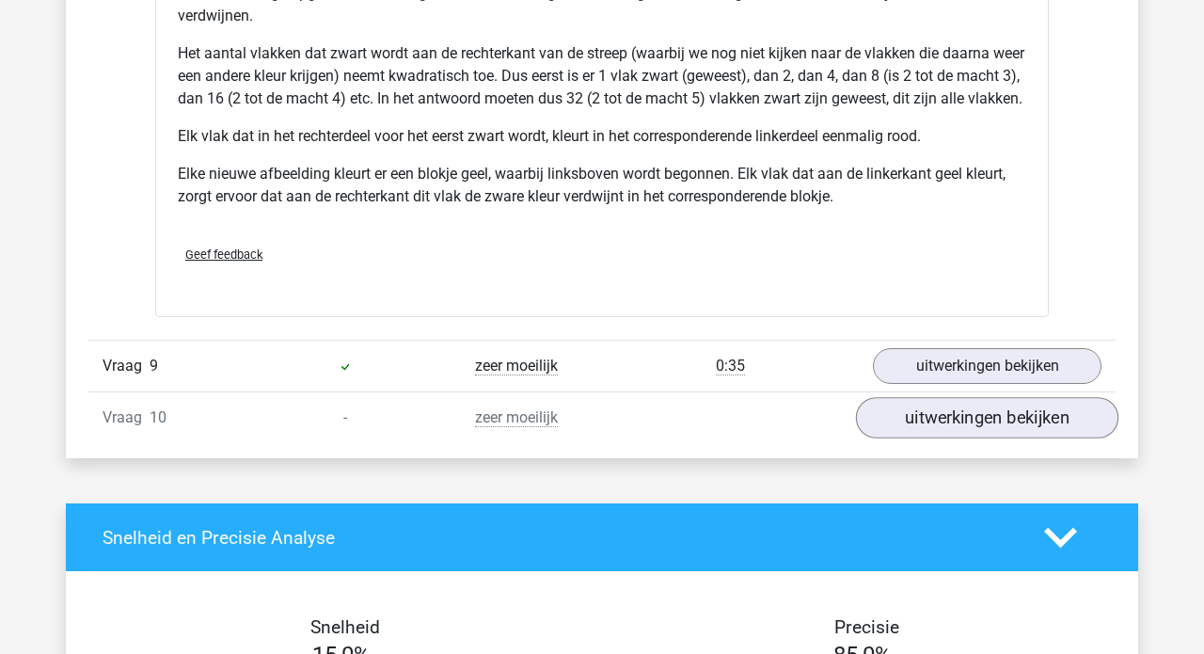
click at [927, 438] on link "uitwerkingen bekijken" at bounding box center [987, 417] width 262 height 41
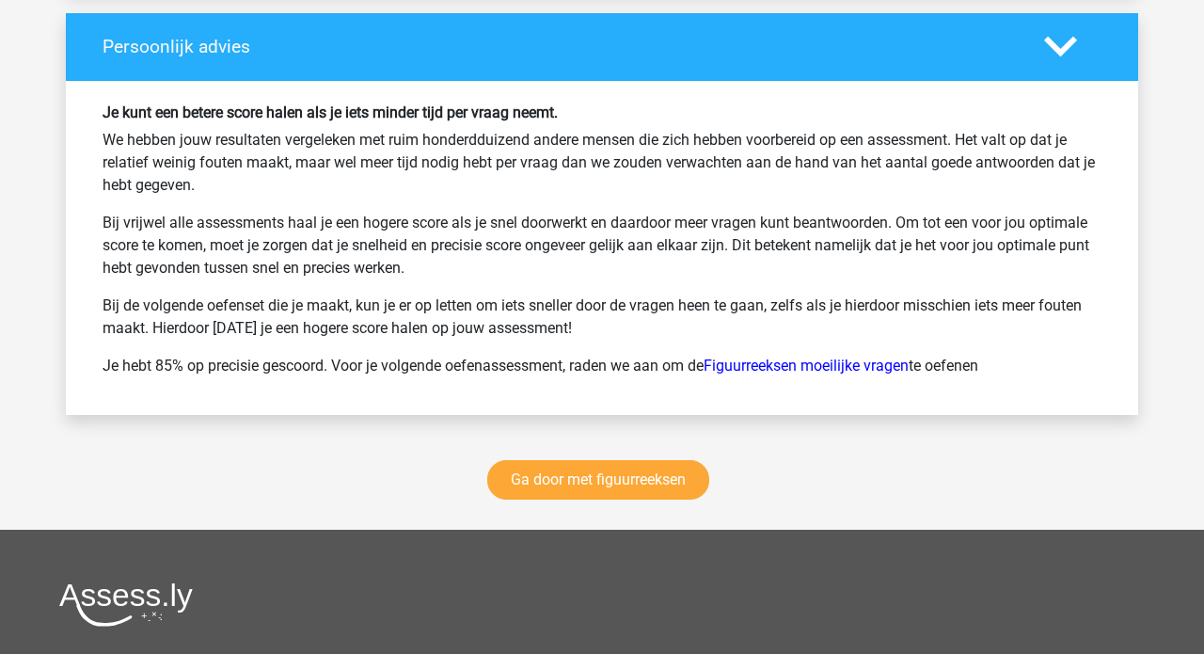
scroll to position [8400, 0]
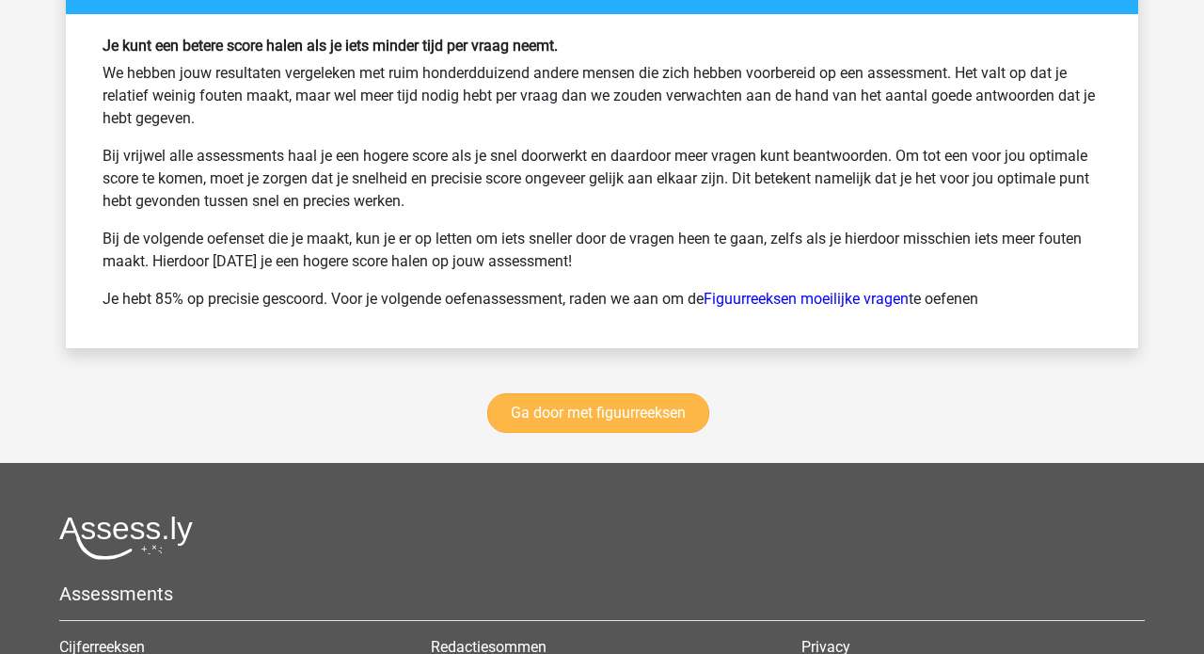
click at [580, 431] on link "Ga door met figuurreeksen" at bounding box center [598, 412] width 222 height 39
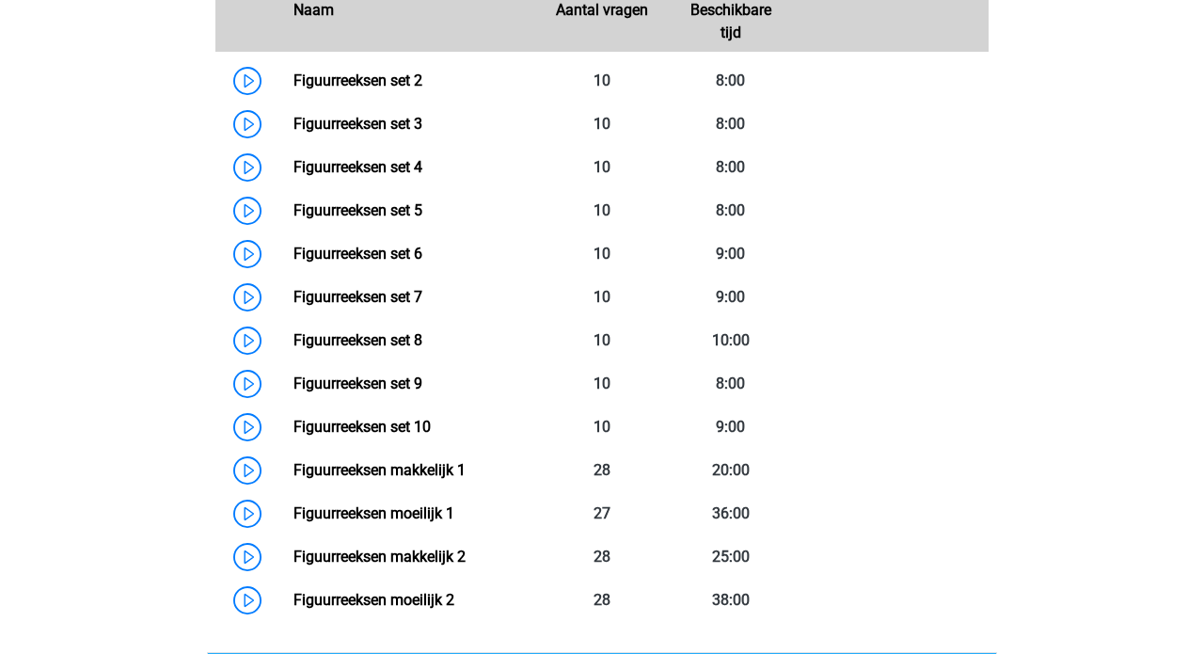
scroll to position [895, 0]
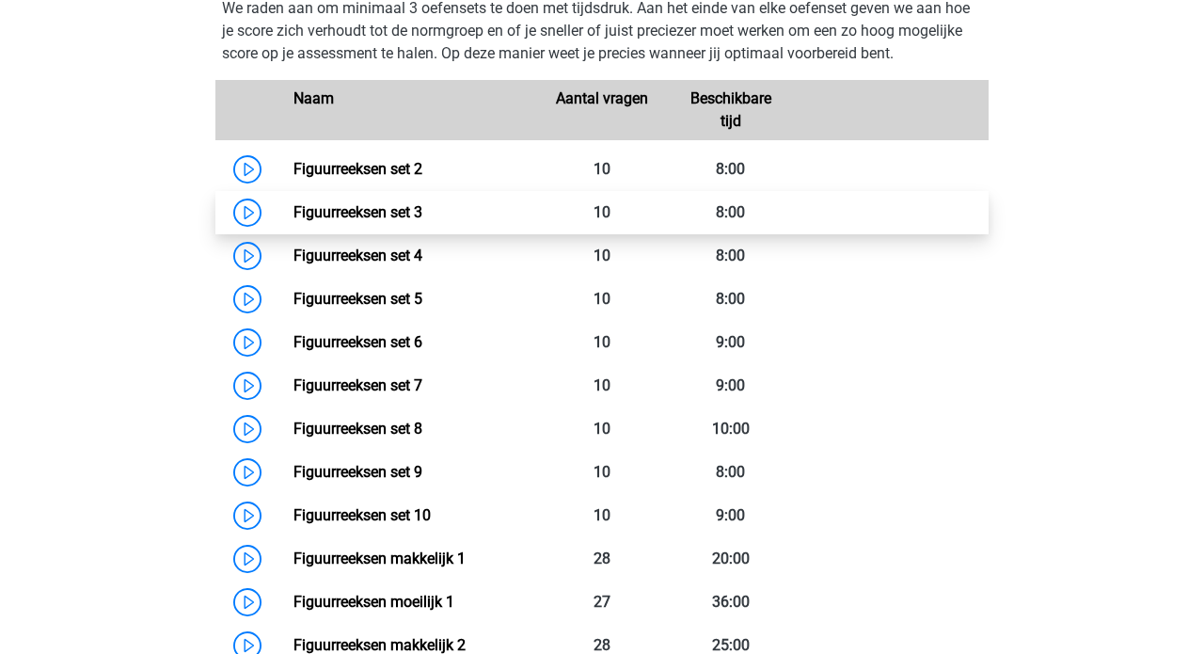
click at [422, 203] on link "Figuurreeksen set 3" at bounding box center [357, 212] width 129 height 18
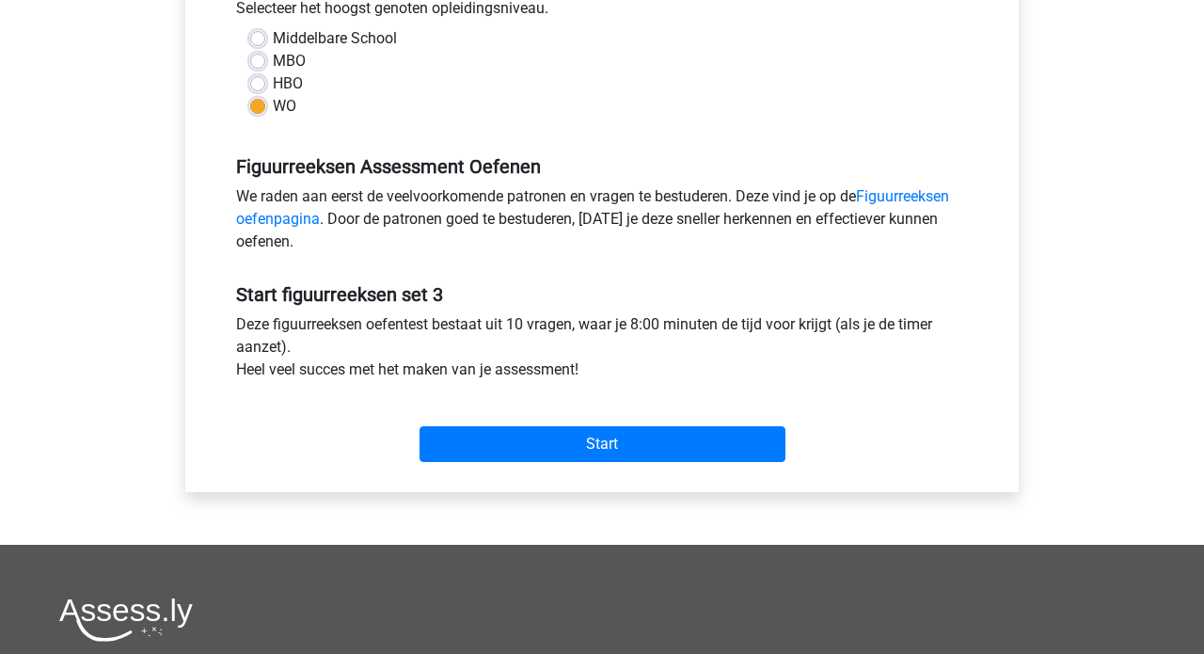
scroll to position [449, 0]
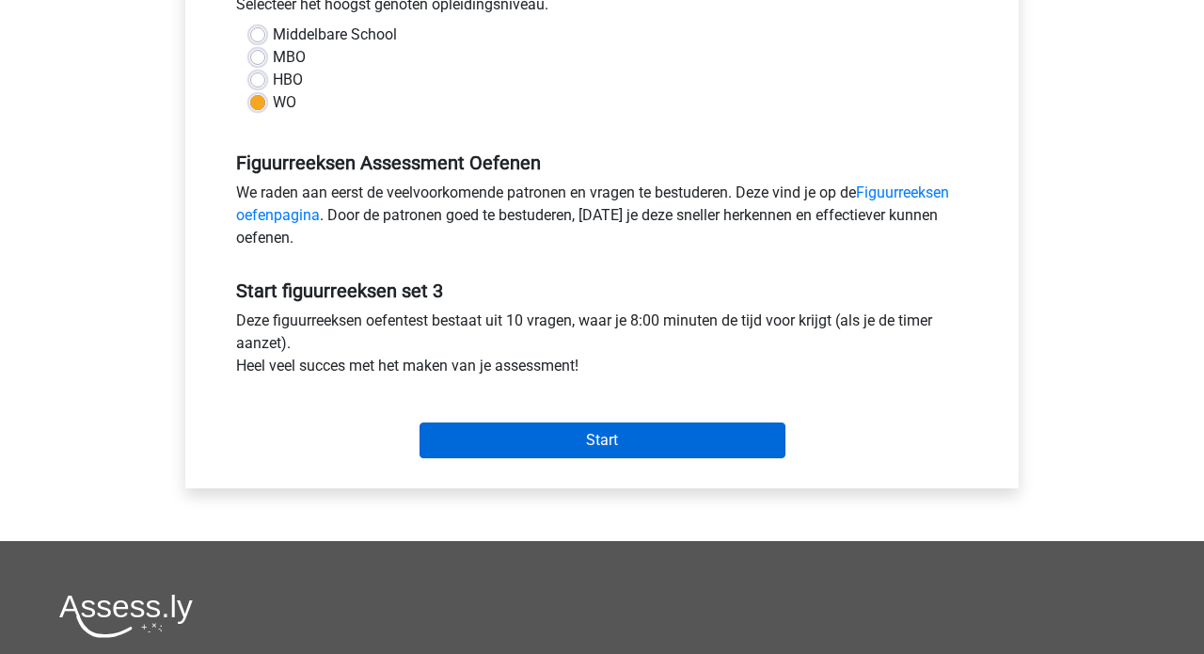
click at [603, 443] on input "Start" at bounding box center [602, 440] width 366 height 36
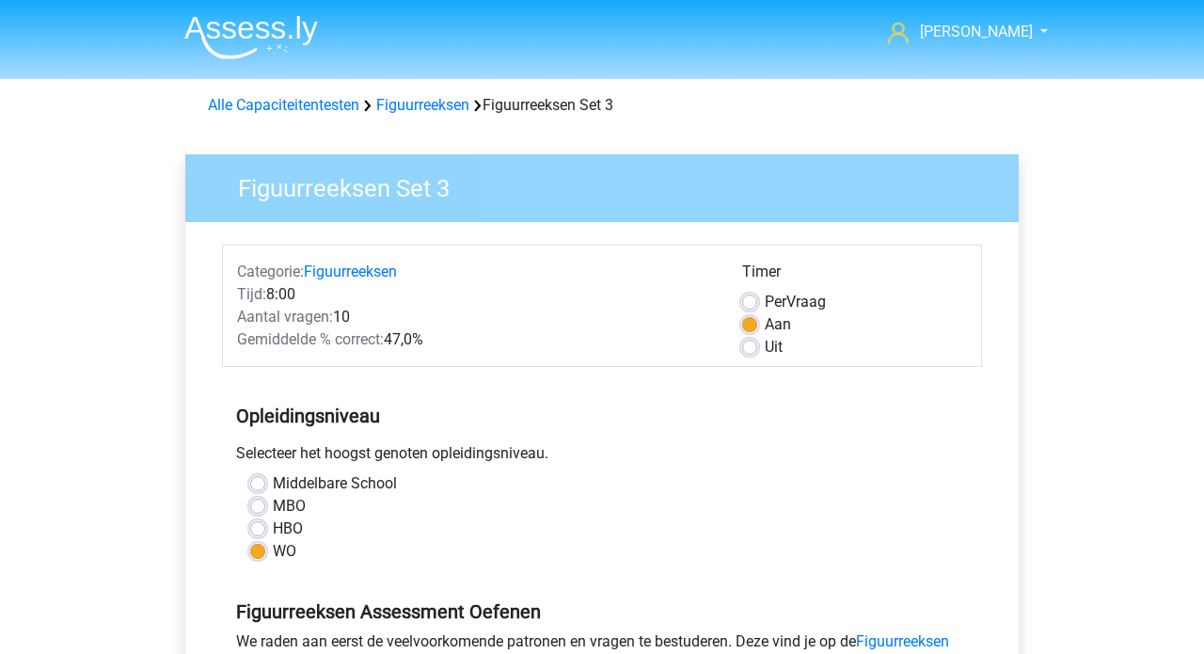
scroll to position [0, 0]
click at [418, 106] on link "Figuurreeksen" at bounding box center [422, 105] width 93 height 18
click at [323, 106] on link "Alle Capaciteitentesten" at bounding box center [283, 105] width 151 height 18
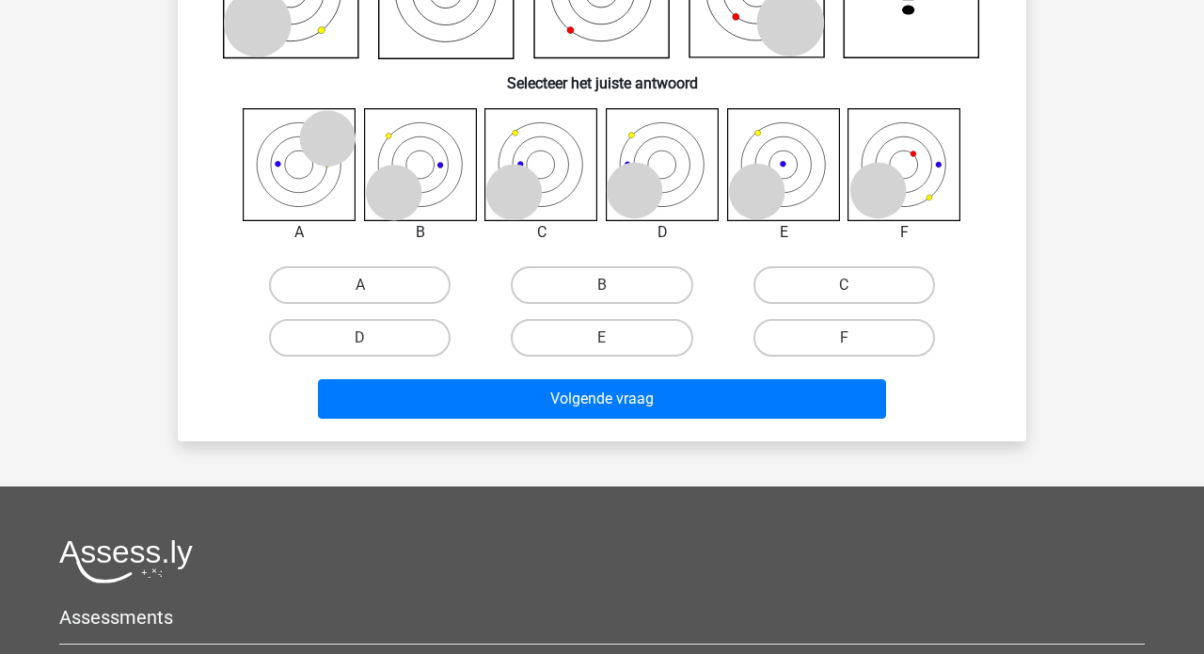
scroll to position [101, 0]
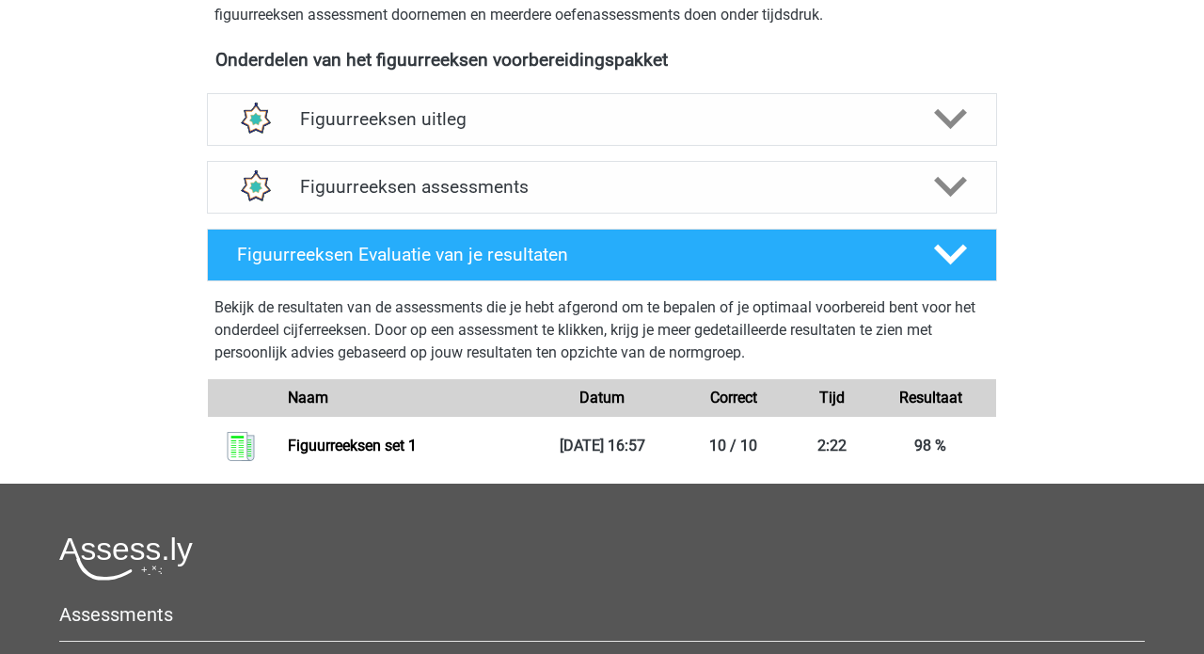
scroll to position [663, 0]
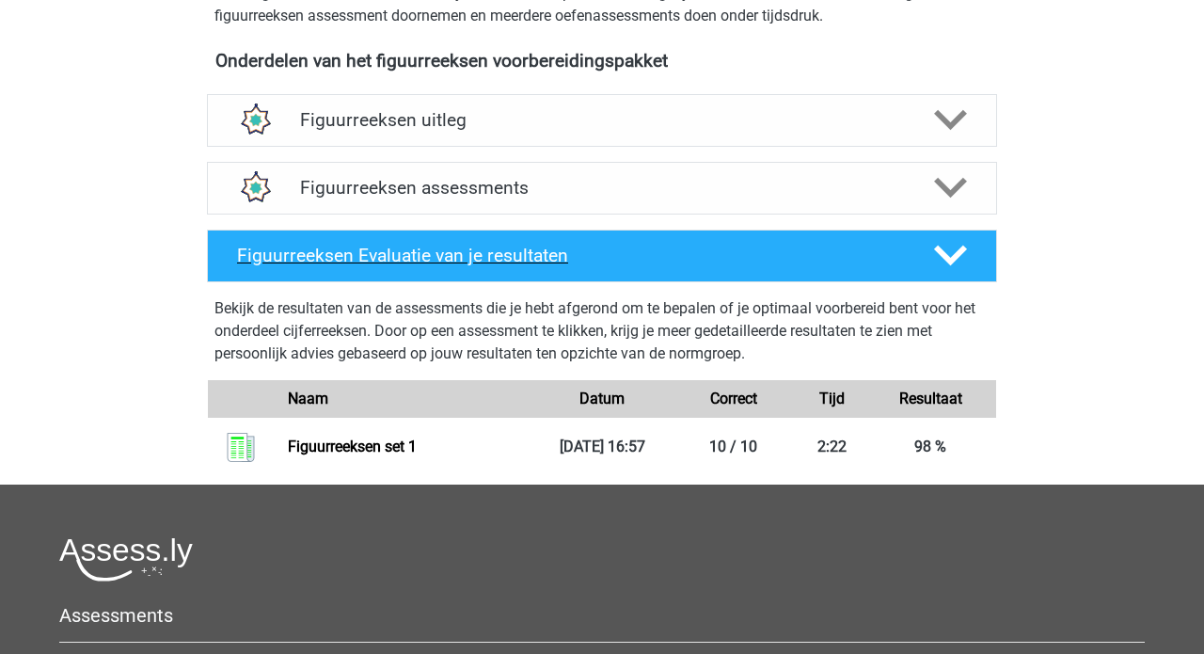
click at [955, 274] on div "Figuurreeksen Evaluatie van je resultaten" at bounding box center [602, 255] width 790 height 53
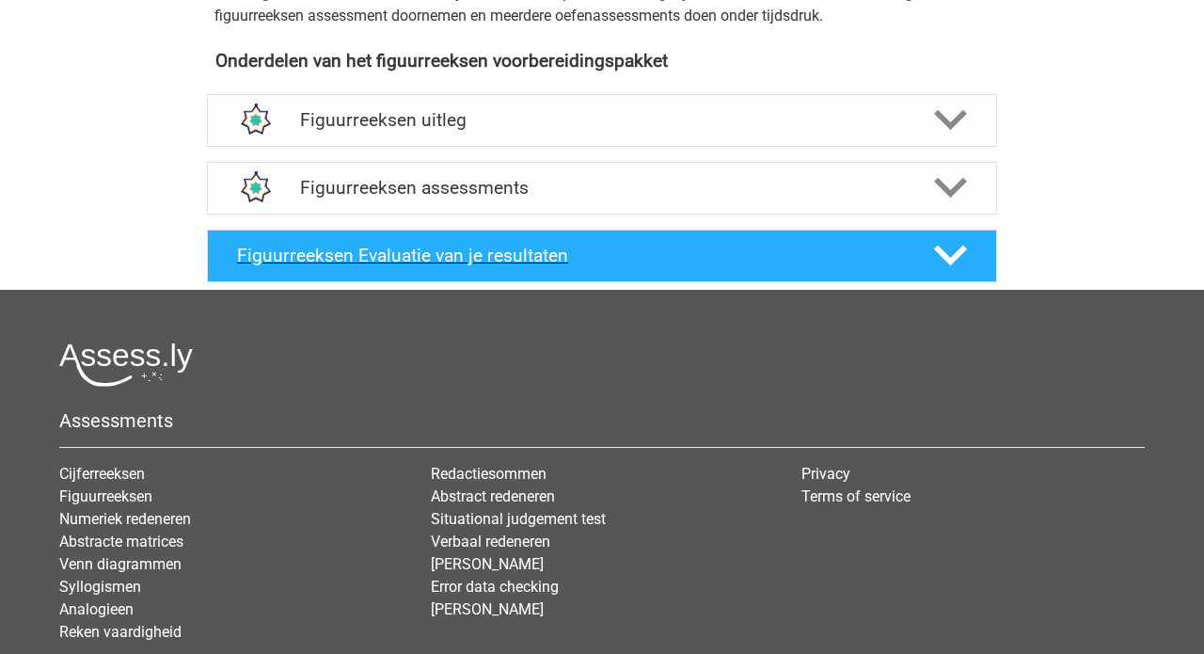
click at [955, 274] on div "Figuurreeksen Evaluatie van je resultaten" at bounding box center [602, 255] width 790 height 53
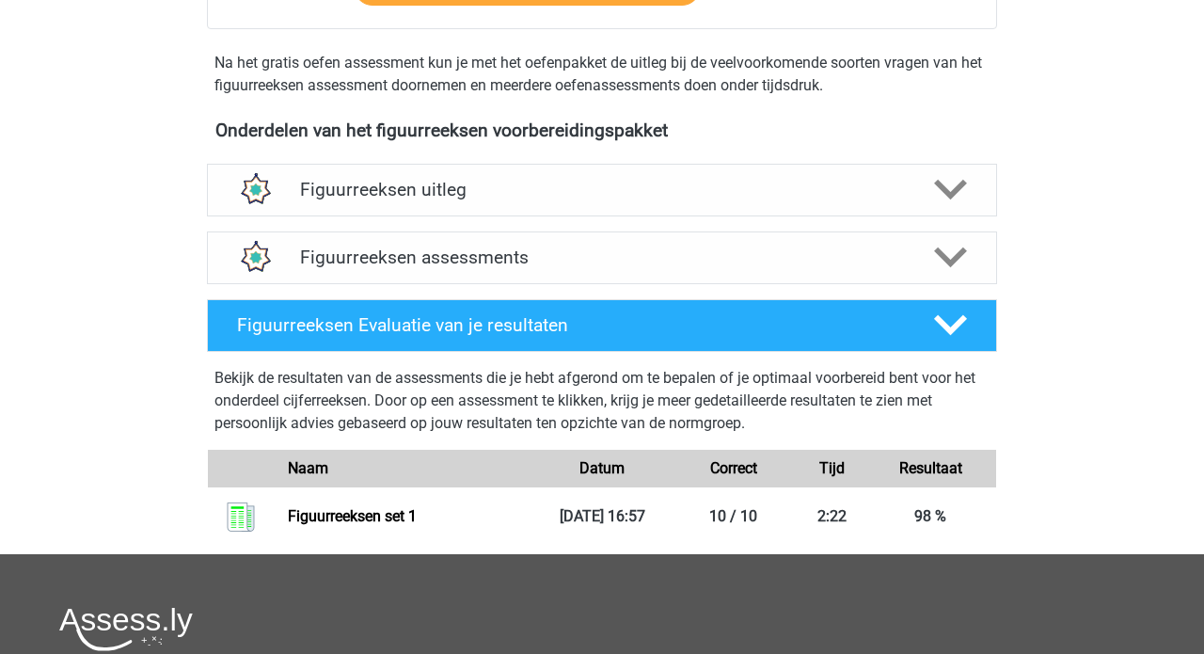
scroll to position [565, 0]
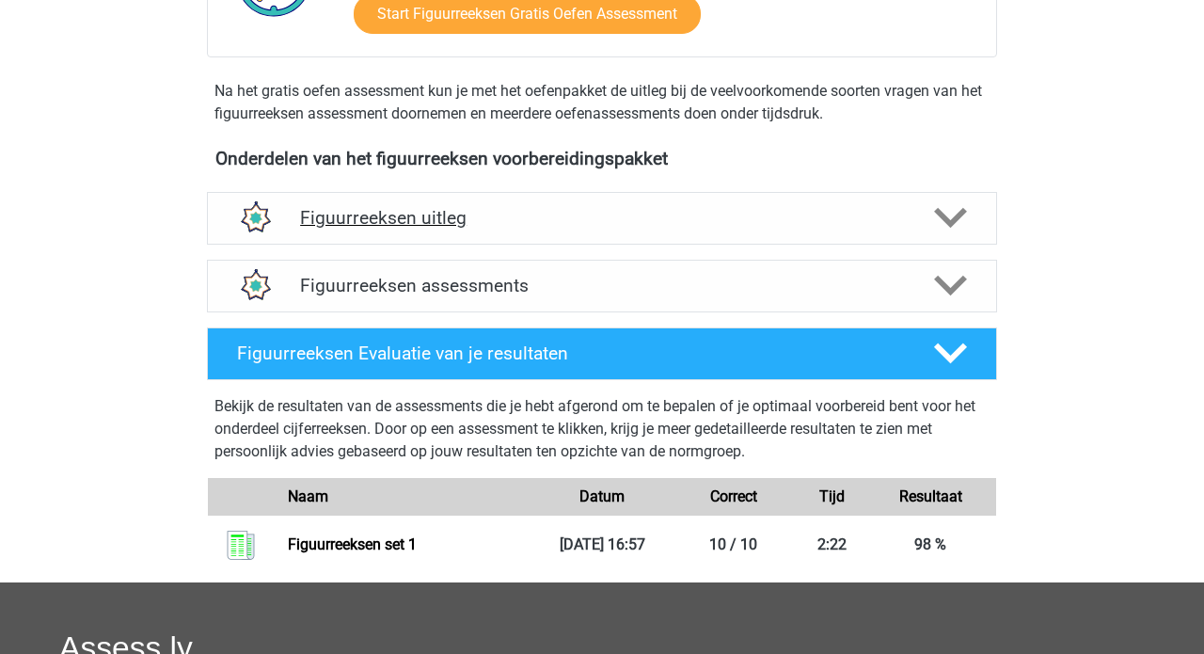
click at [650, 232] on div "Figuurreeksen uitleg" at bounding box center [602, 218] width 790 height 53
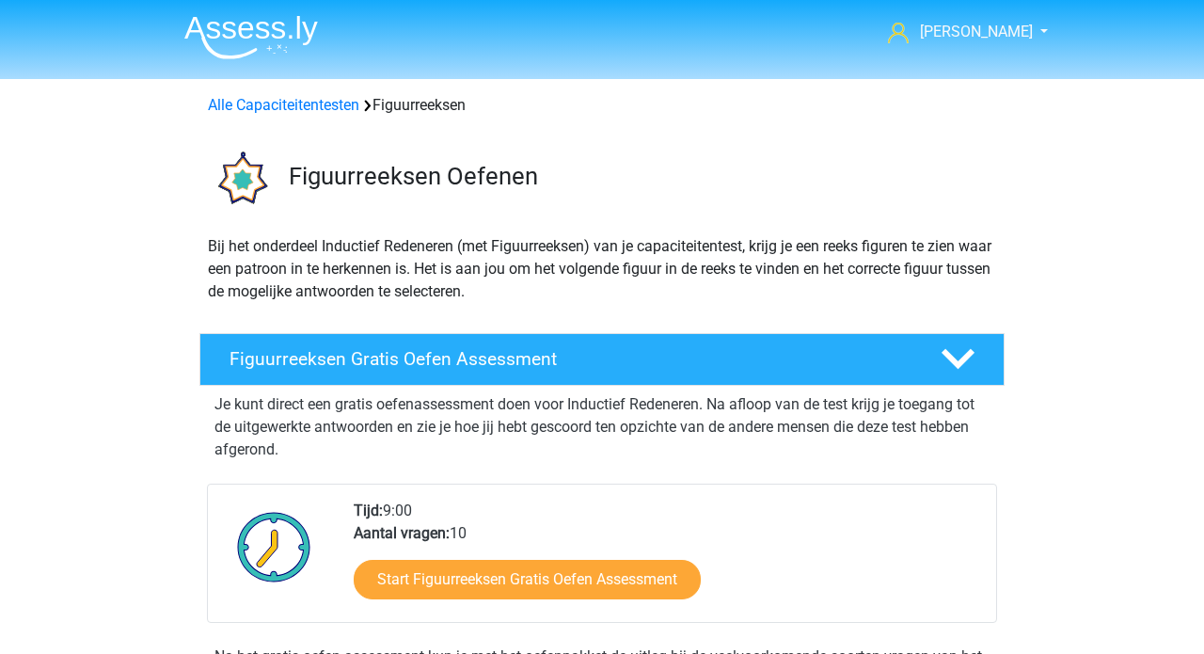
scroll to position [0, 0]
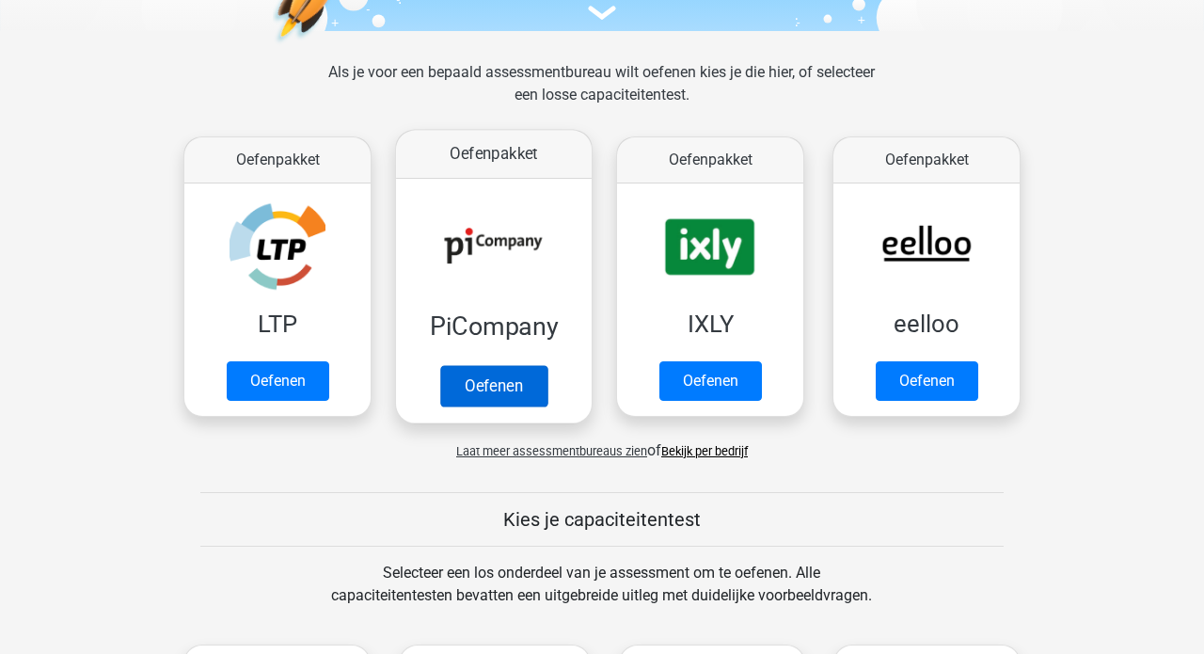
scroll to position [264, 0]
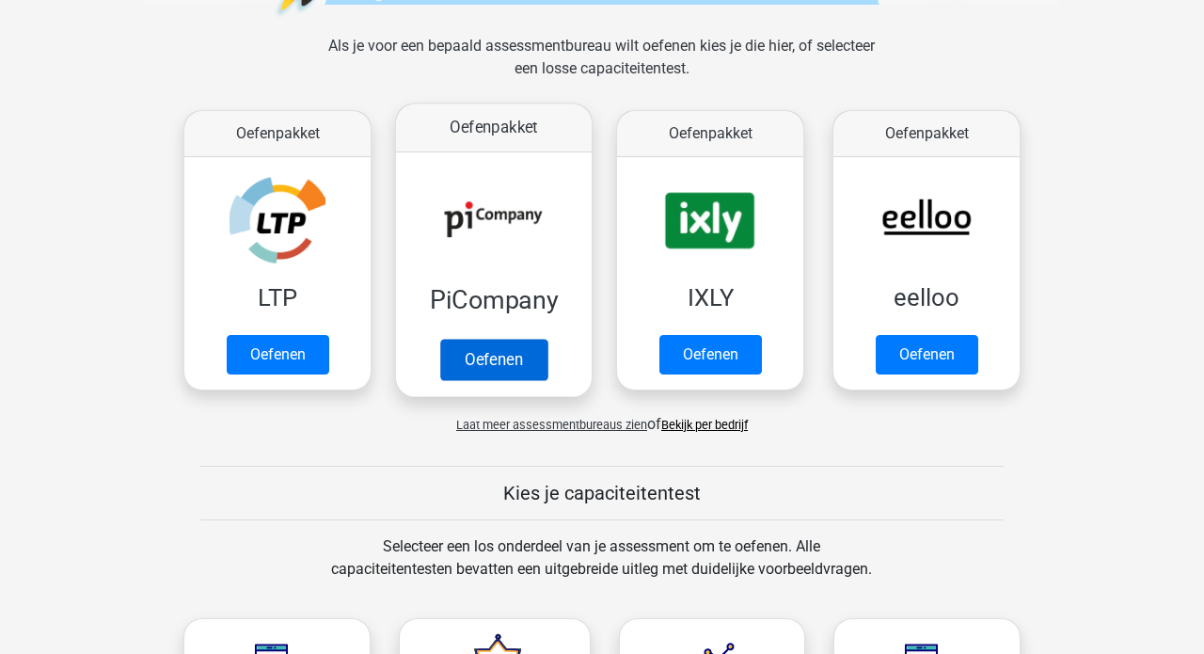
click at [481, 371] on link "Oefenen" at bounding box center [493, 359] width 107 height 41
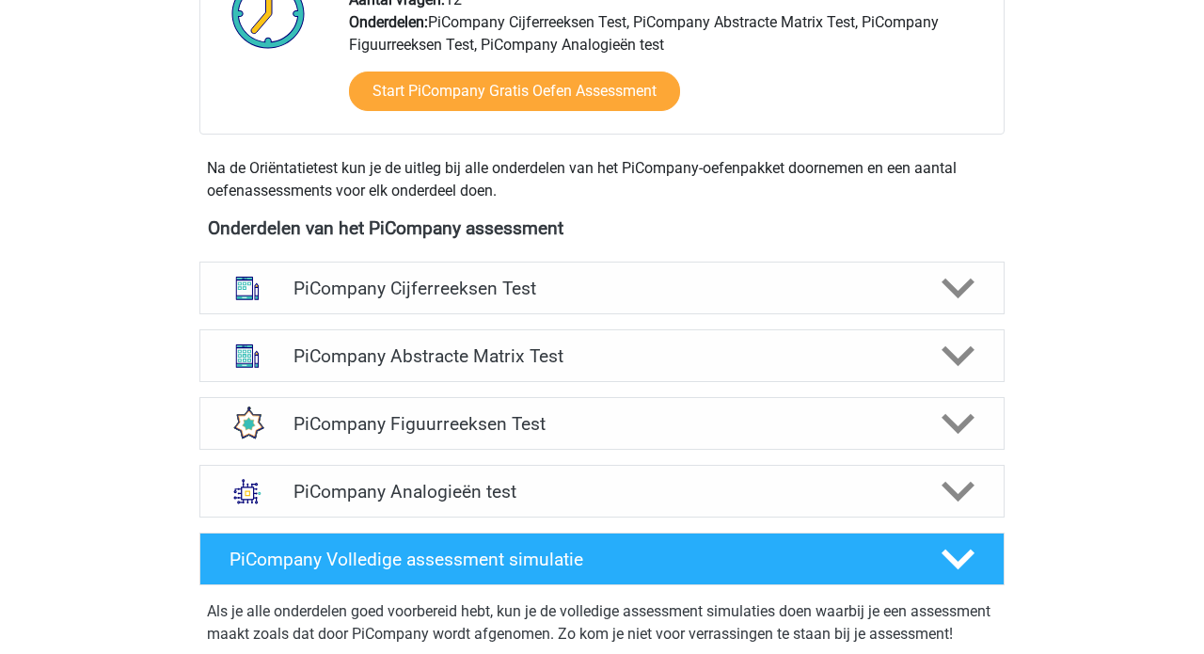
scroll to position [535, 0]
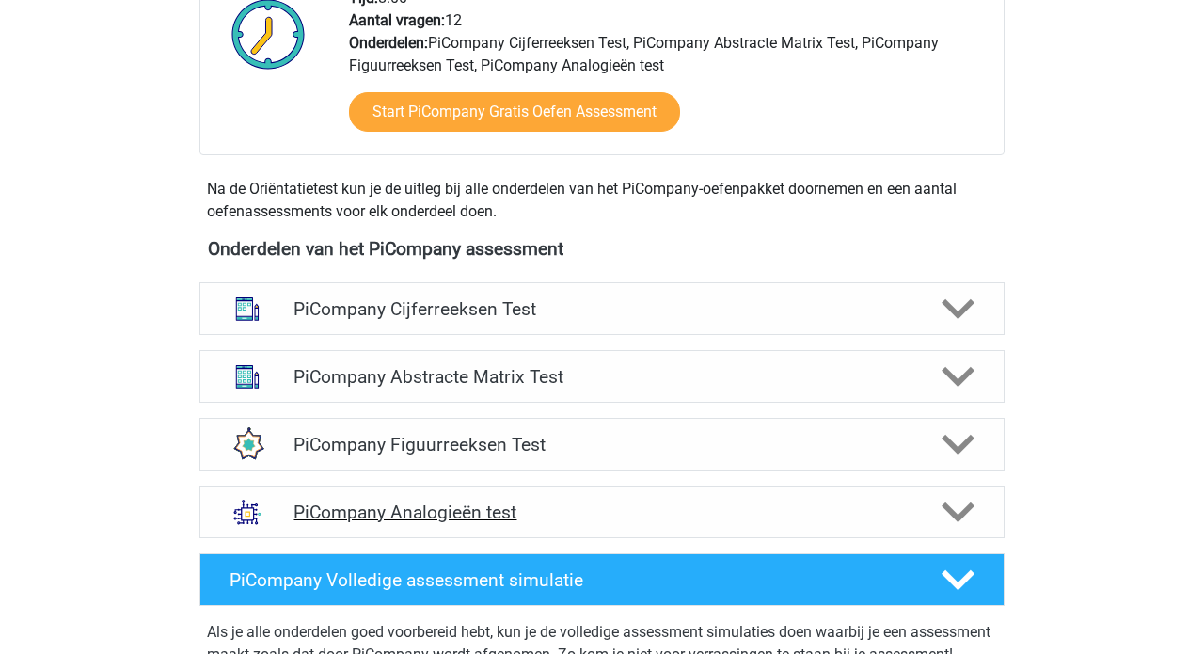
click at [497, 523] on h4 "PiCompany Analogieën test" at bounding box center [601, 512] width 616 height 22
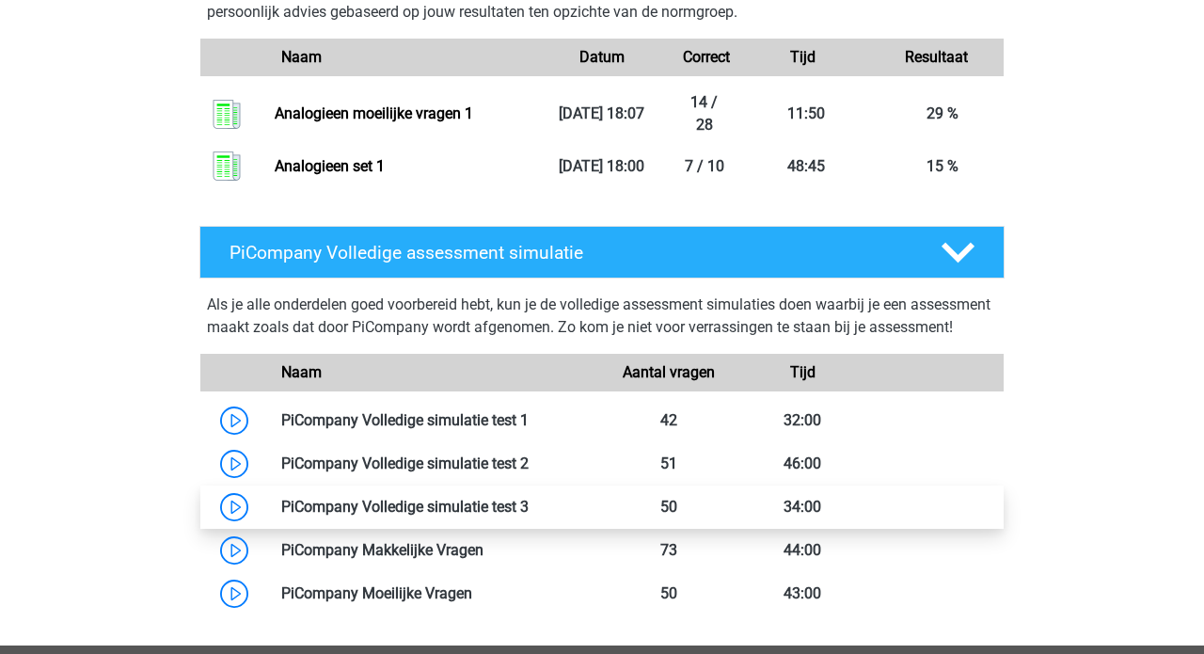
scroll to position [2250, 0]
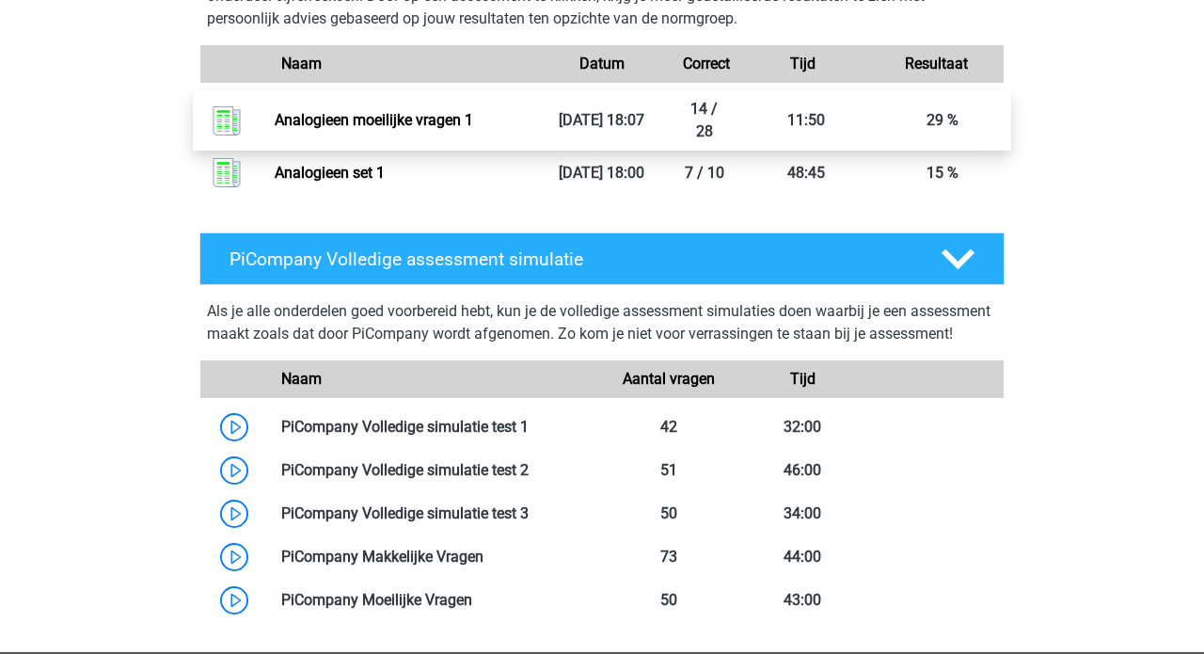
click at [426, 129] on link "Analogieen moeilijke vragen 1" at bounding box center [374, 120] width 198 height 18
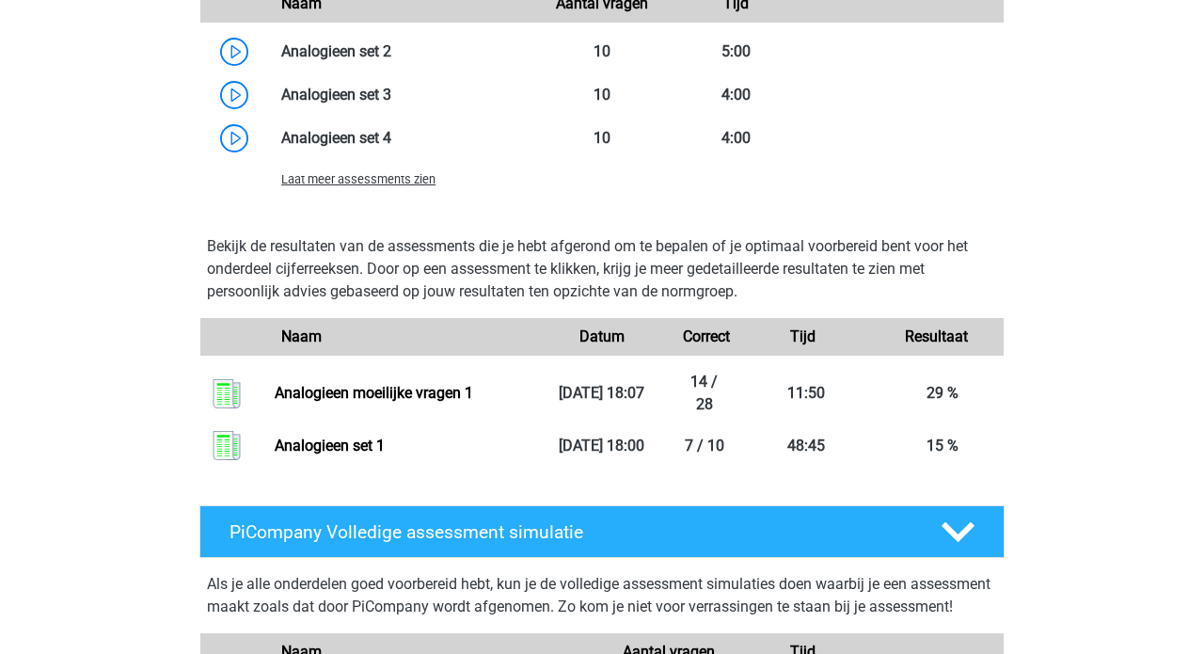
scroll to position [1965, 0]
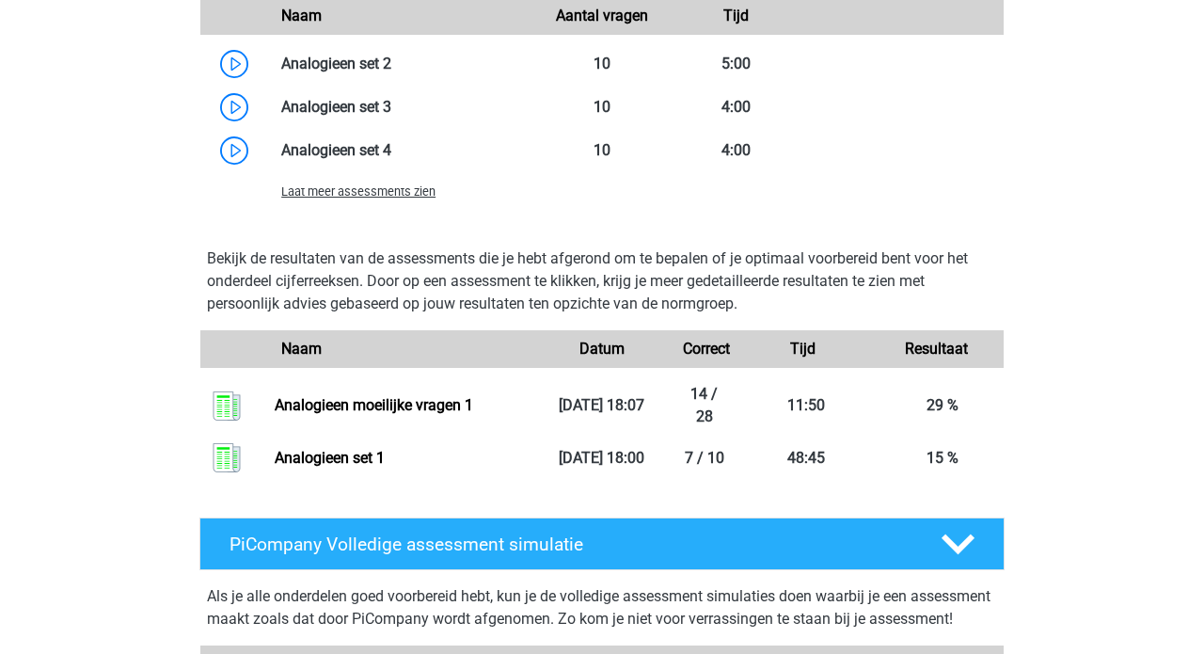
click at [393, 198] on span "Laat meer assessments zien" at bounding box center [358, 191] width 154 height 14
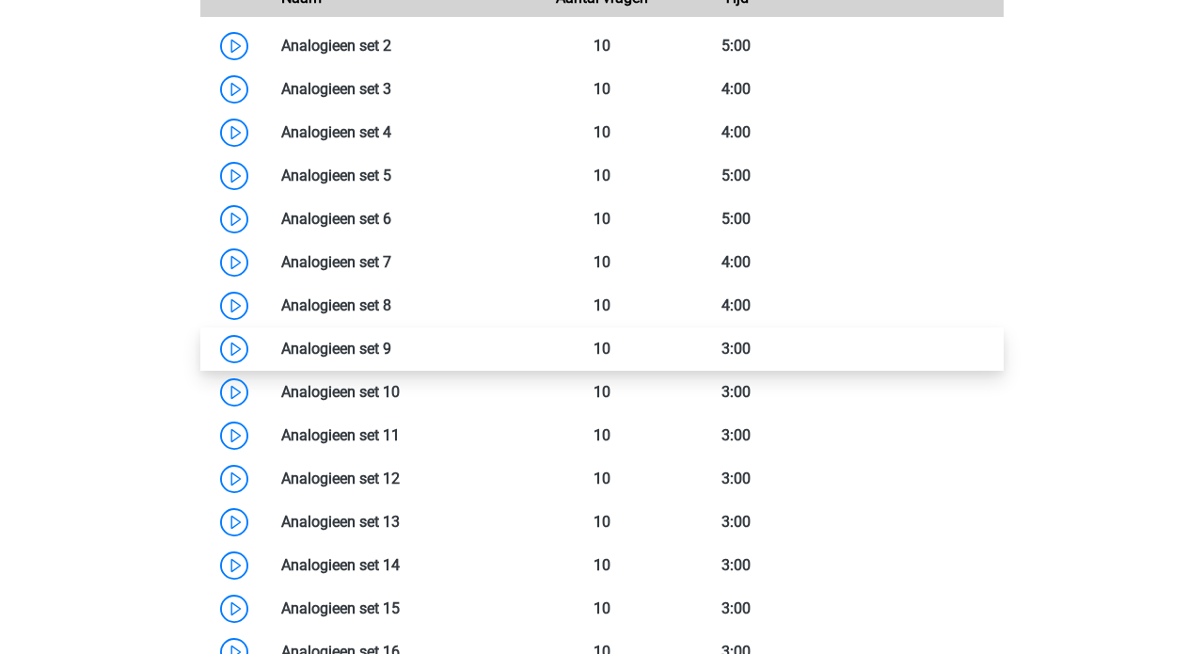
scroll to position [1981, 0]
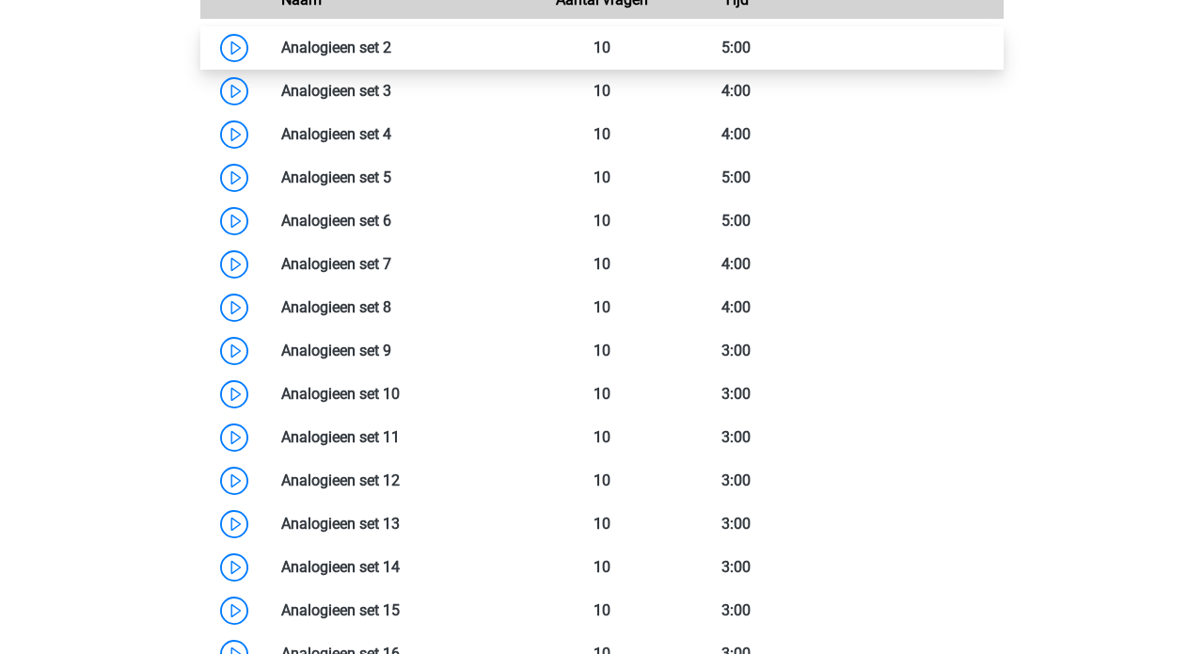
click at [391, 56] on link at bounding box center [391, 48] width 0 height 18
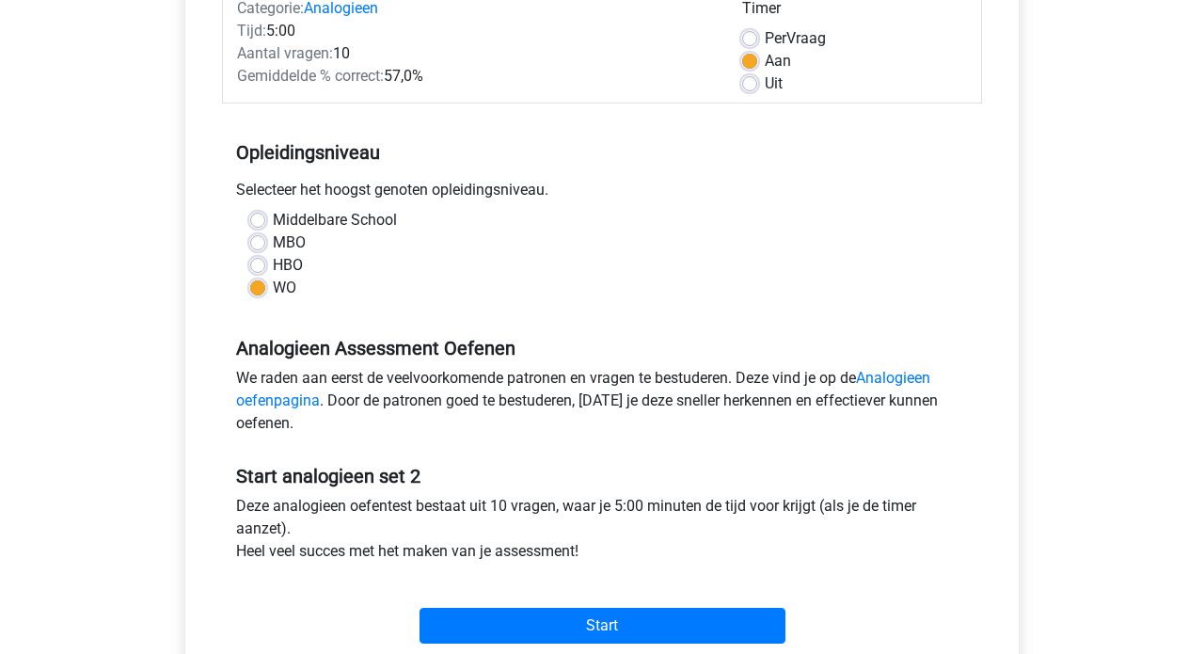
scroll to position [262, 0]
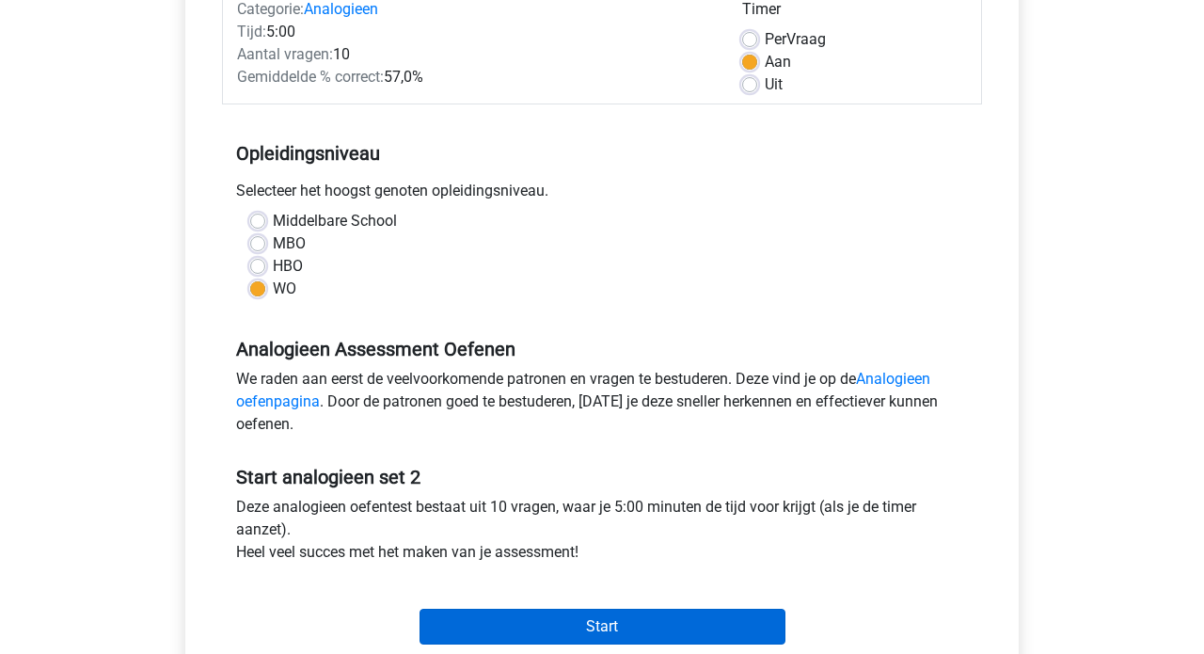
click at [565, 618] on input "Start" at bounding box center [602, 626] width 366 height 36
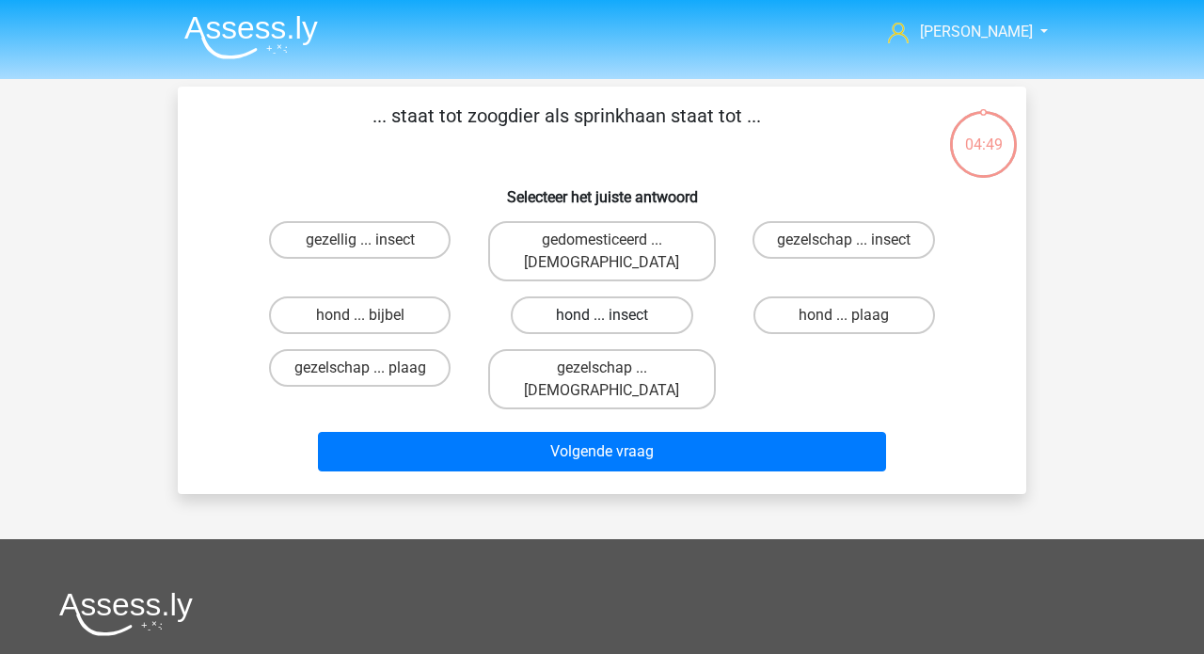
click at [587, 296] on label "hond ... insect" at bounding box center [601, 315] width 181 height 38
click at [602, 315] on input "hond ... insect" at bounding box center [608, 321] width 12 height 12
radio input "true"
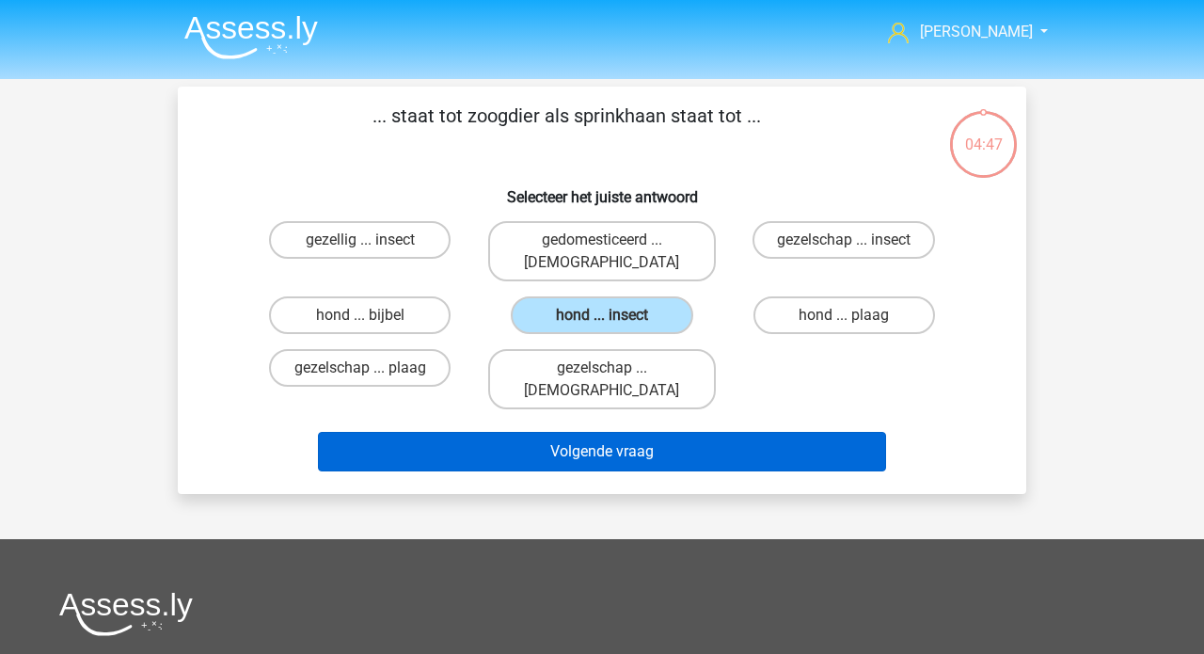
click at [574, 432] on button "Volgende vraag" at bounding box center [602, 451] width 569 height 39
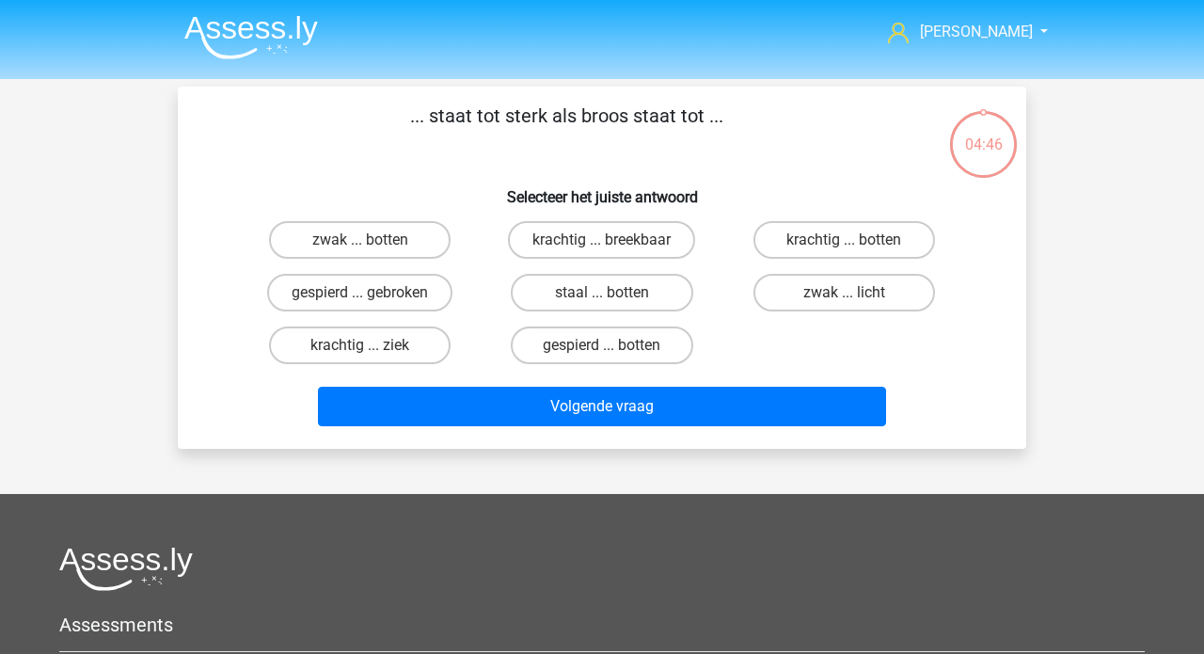
scroll to position [87, 0]
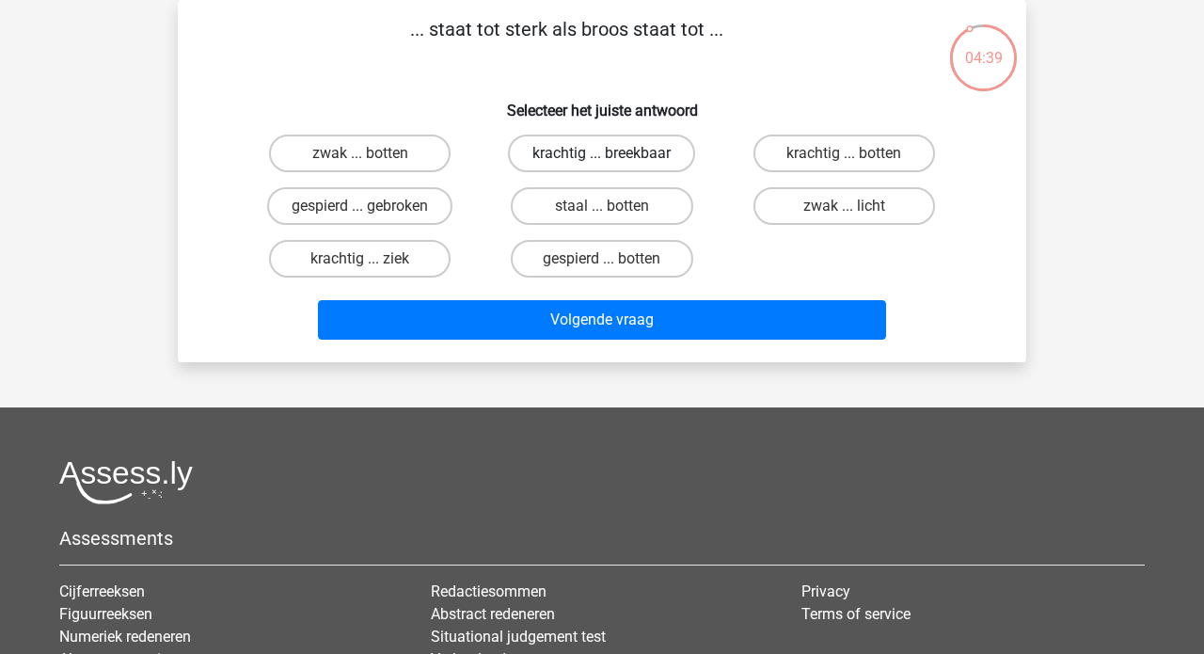
click at [568, 151] on label "krachtig ... breekbaar" at bounding box center [601, 153] width 187 height 38
click at [602, 153] on input "krachtig ... breekbaar" at bounding box center [608, 159] width 12 height 12
radio input "true"
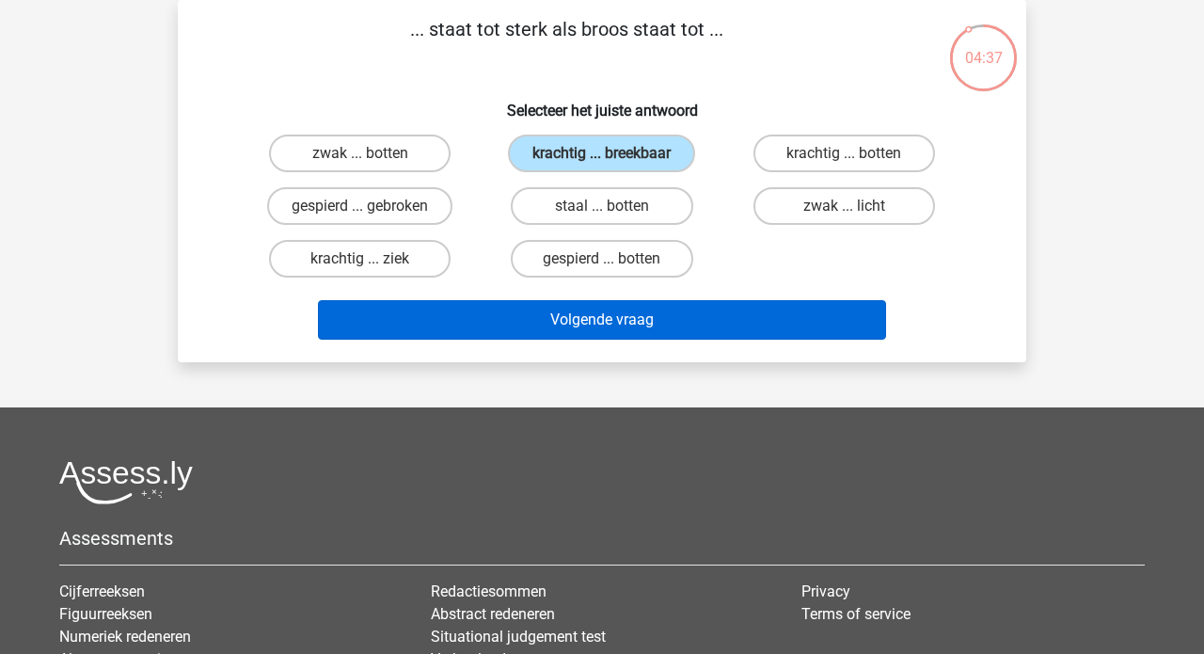
click at [530, 308] on button "Volgende vraag" at bounding box center [602, 319] width 569 height 39
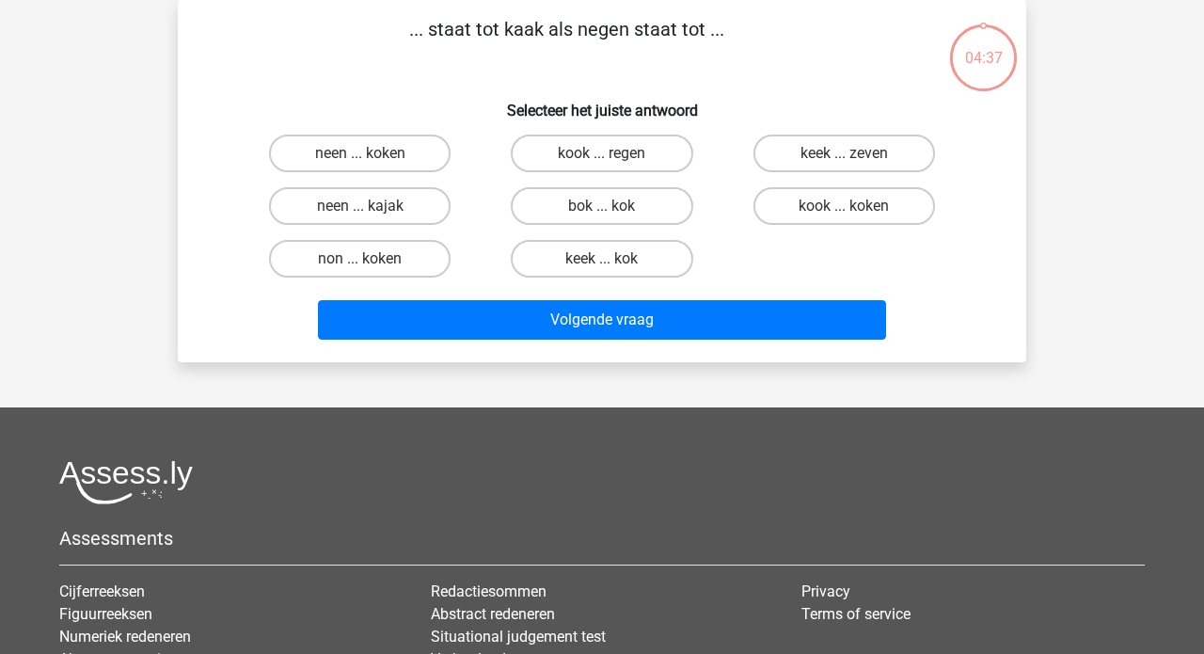
click at [475, 135] on div "neen ... koken" at bounding box center [360, 153] width 242 height 53
click at [594, 255] on label "keek ... kok" at bounding box center [601, 259] width 181 height 38
click at [602, 259] on input "keek ... kok" at bounding box center [608, 265] width 12 height 12
radio input "true"
click at [442, 206] on label "neen ... kajak" at bounding box center [359, 206] width 181 height 38
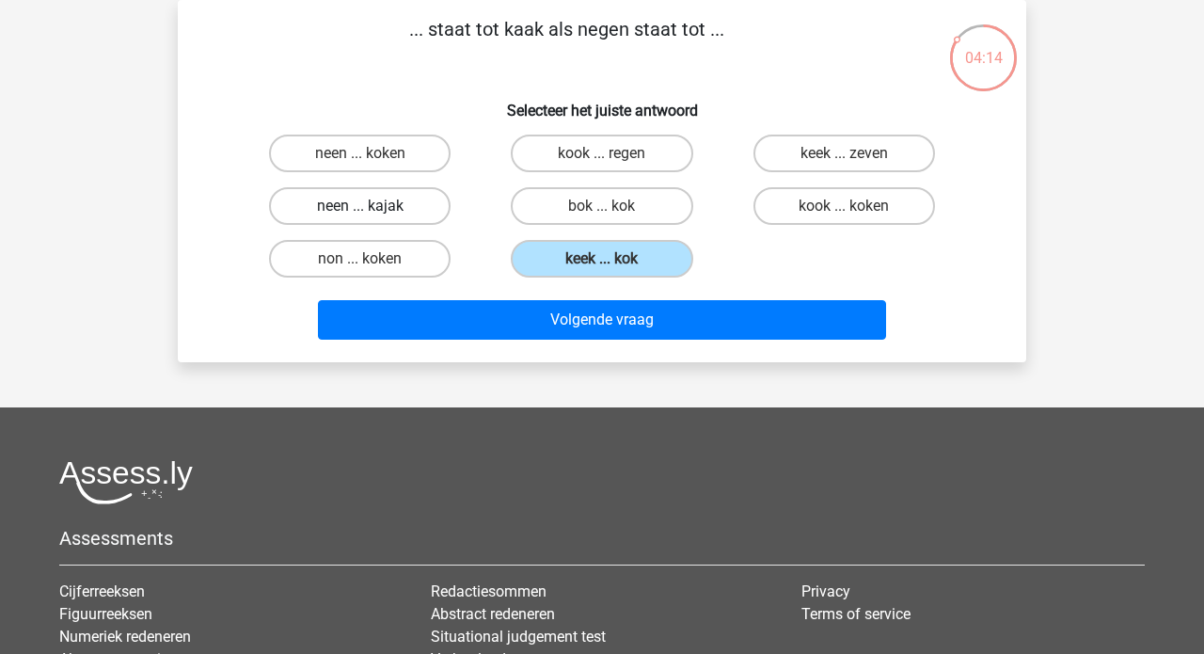
click at [372, 206] on input "neen ... kajak" at bounding box center [366, 212] width 12 height 12
radio input "true"
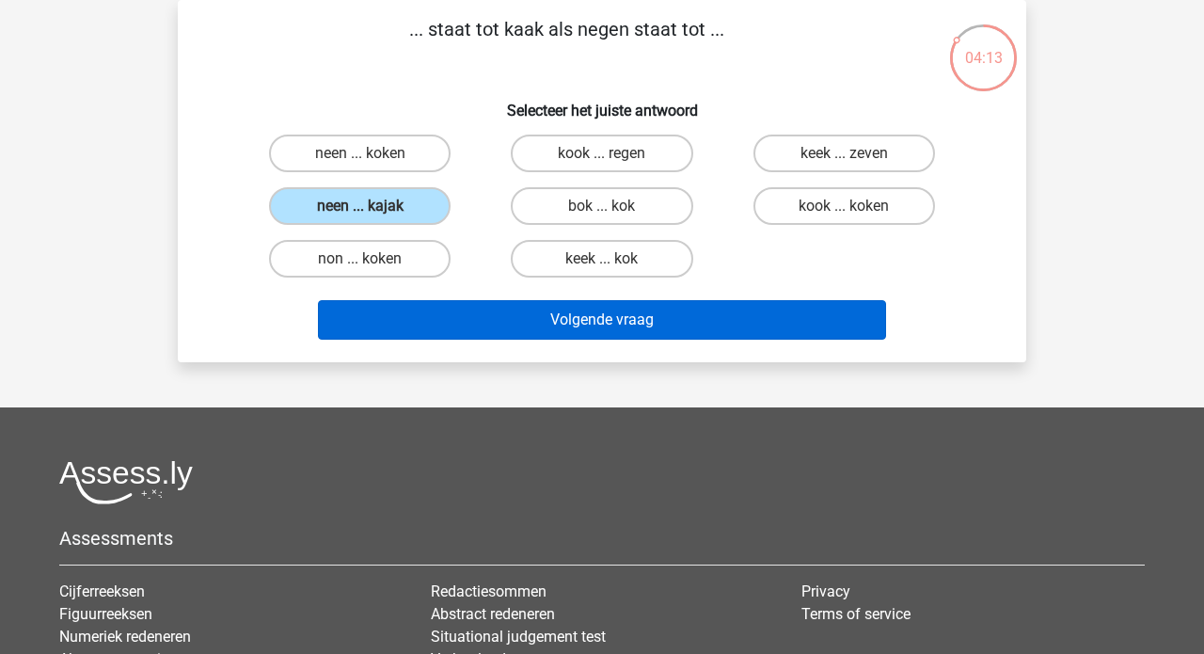
click at [584, 312] on button "Volgende vraag" at bounding box center [602, 319] width 569 height 39
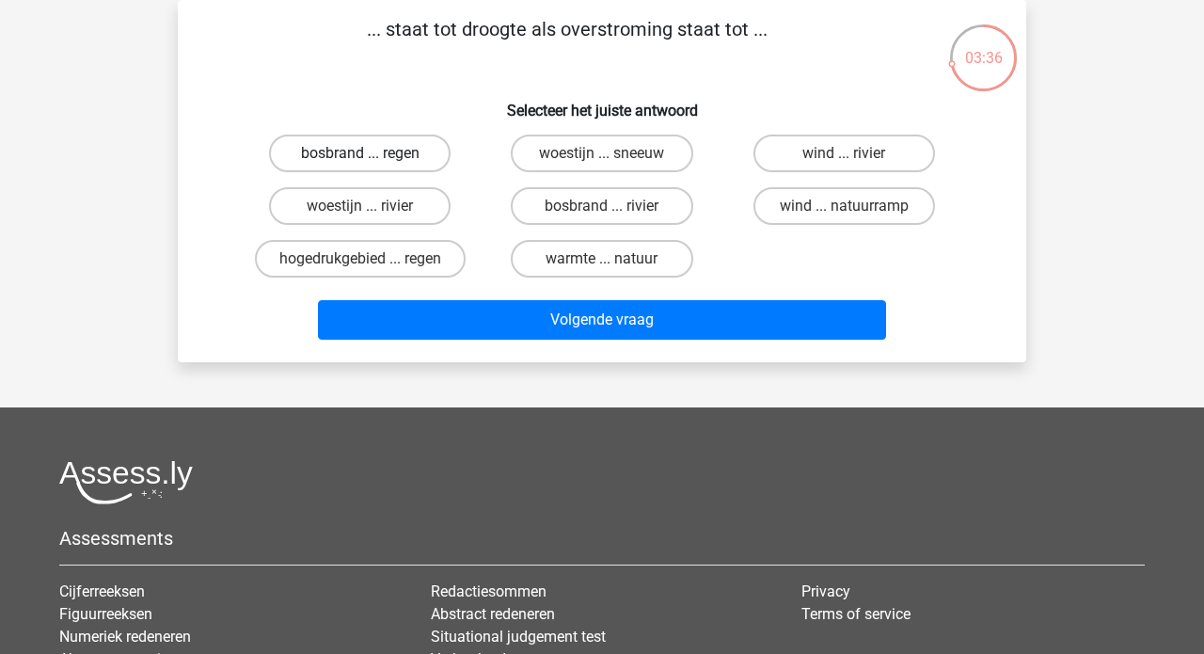
click at [407, 145] on label "bosbrand ... regen" at bounding box center [359, 153] width 181 height 38
click at [372, 153] on input "bosbrand ... regen" at bounding box center [366, 159] width 12 height 12
radio input "true"
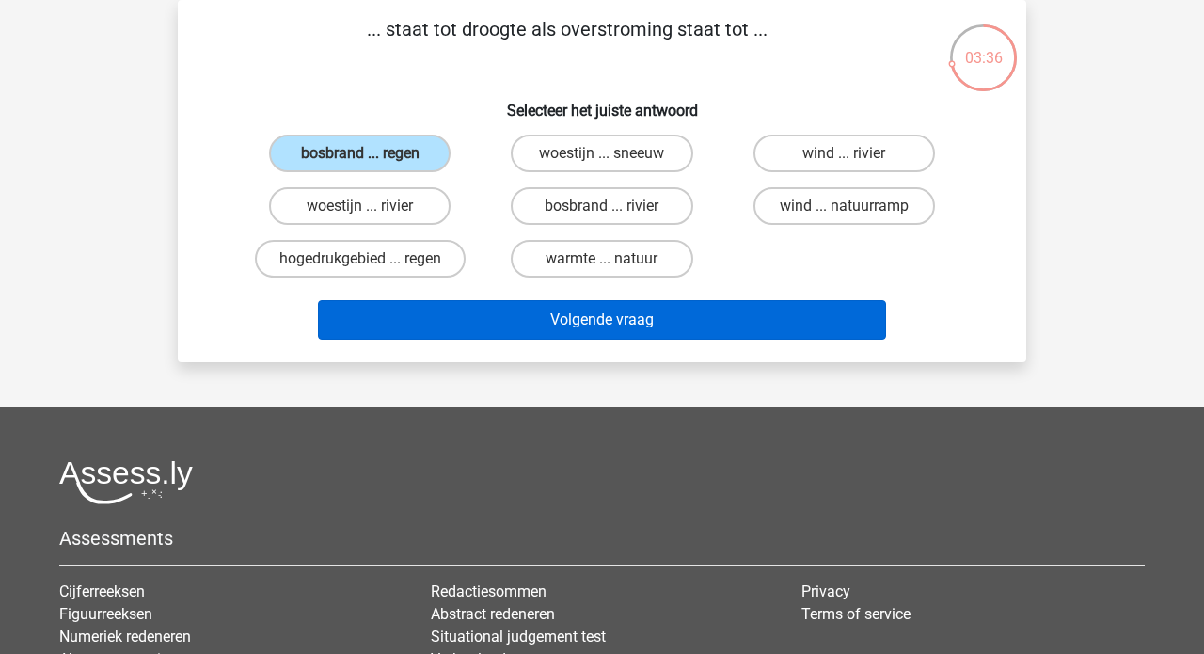
click at [563, 309] on button "Volgende vraag" at bounding box center [602, 319] width 569 height 39
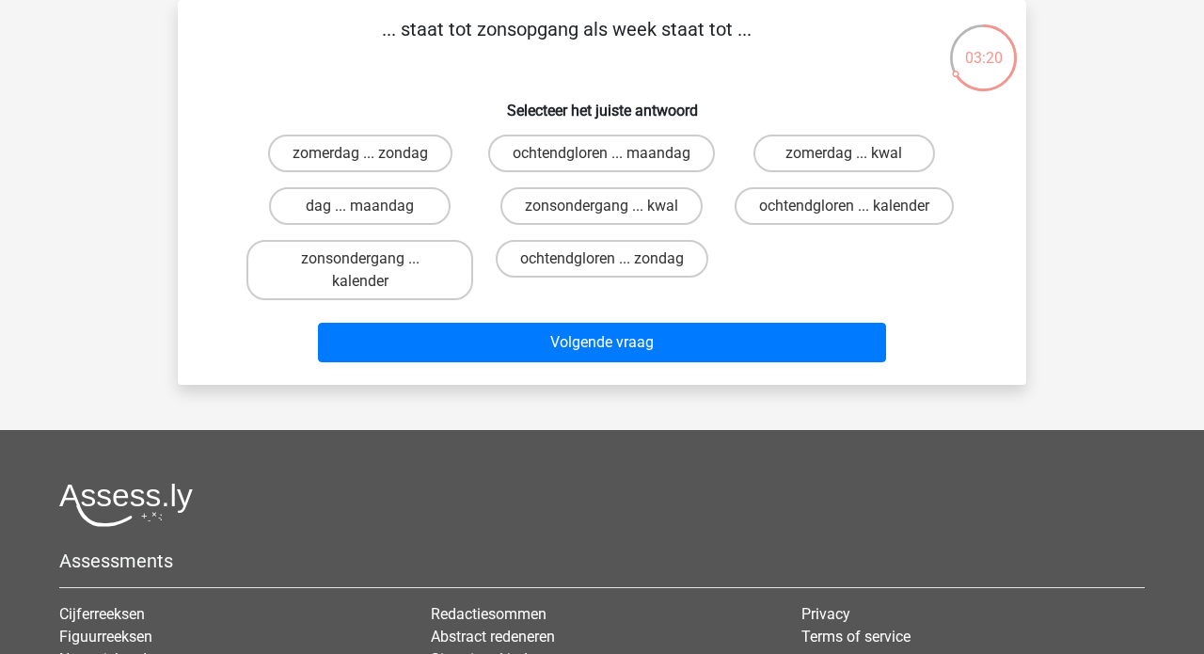
click at [371, 218] on input "dag ... maandag" at bounding box center [366, 212] width 12 height 12
radio input "true"
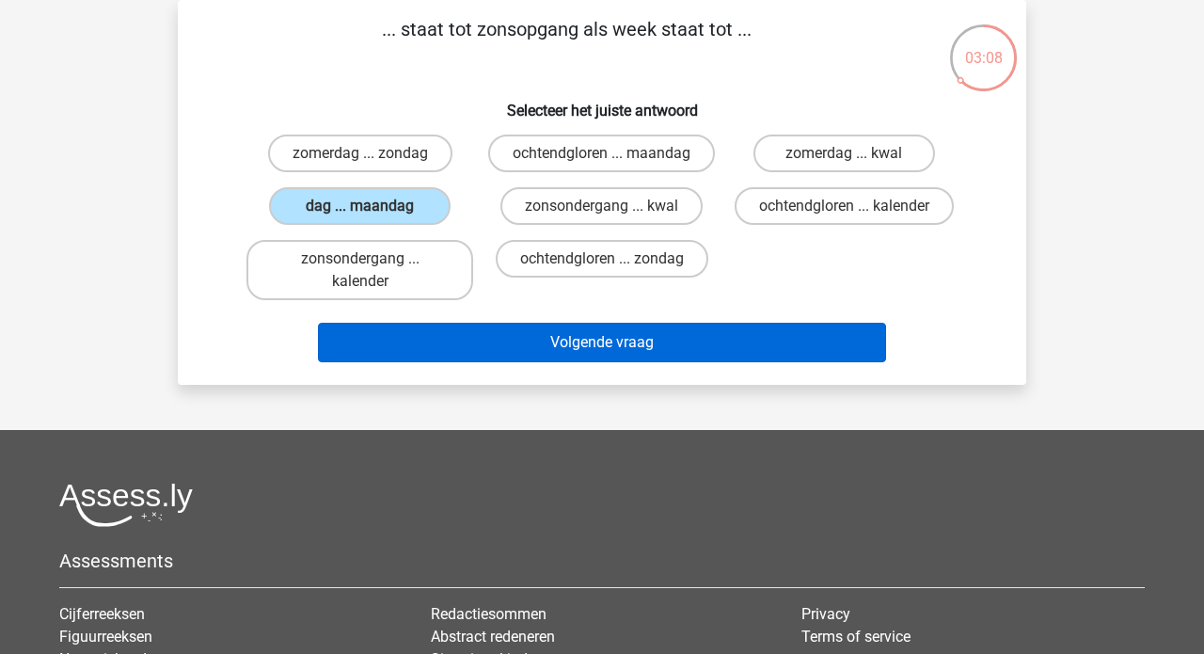
click at [596, 362] on button "Volgende vraag" at bounding box center [602, 342] width 569 height 39
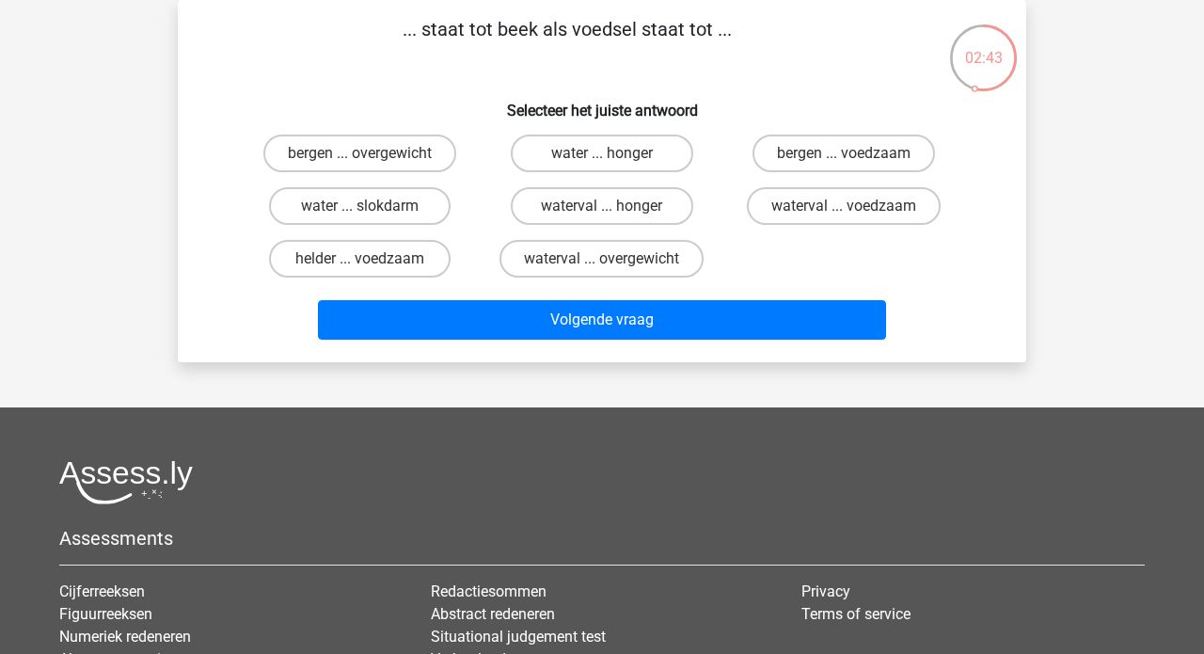
click at [371, 207] on input "water ... slokdarm" at bounding box center [366, 212] width 12 height 12
radio input "true"
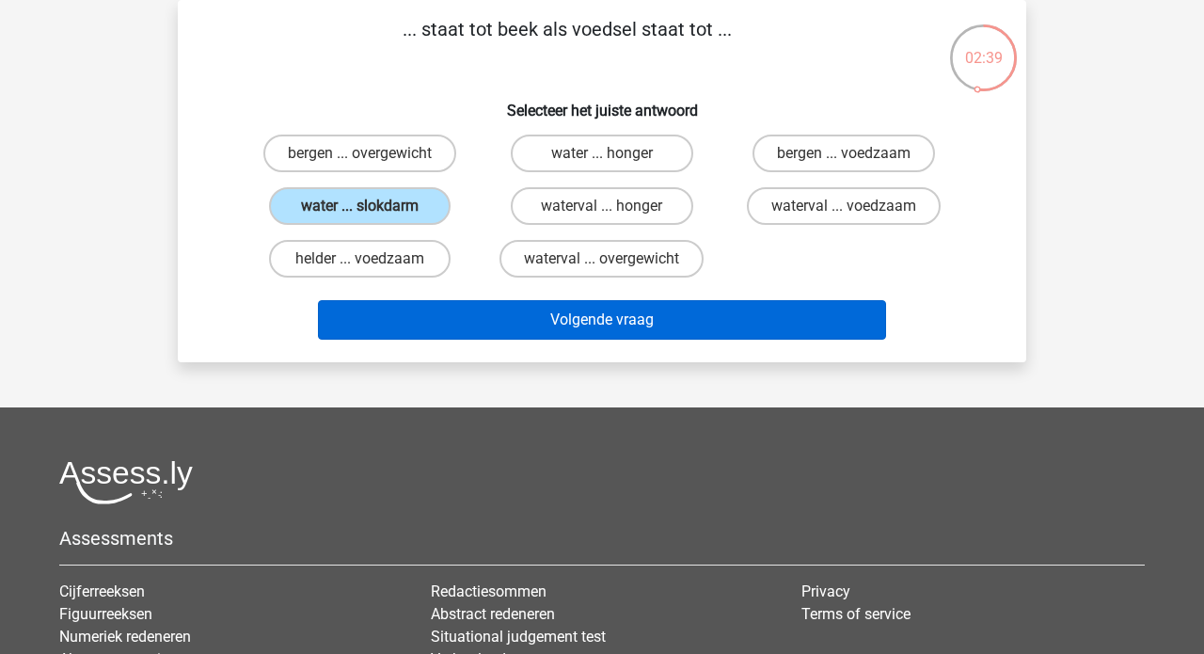
click at [544, 334] on button "Volgende vraag" at bounding box center [602, 319] width 569 height 39
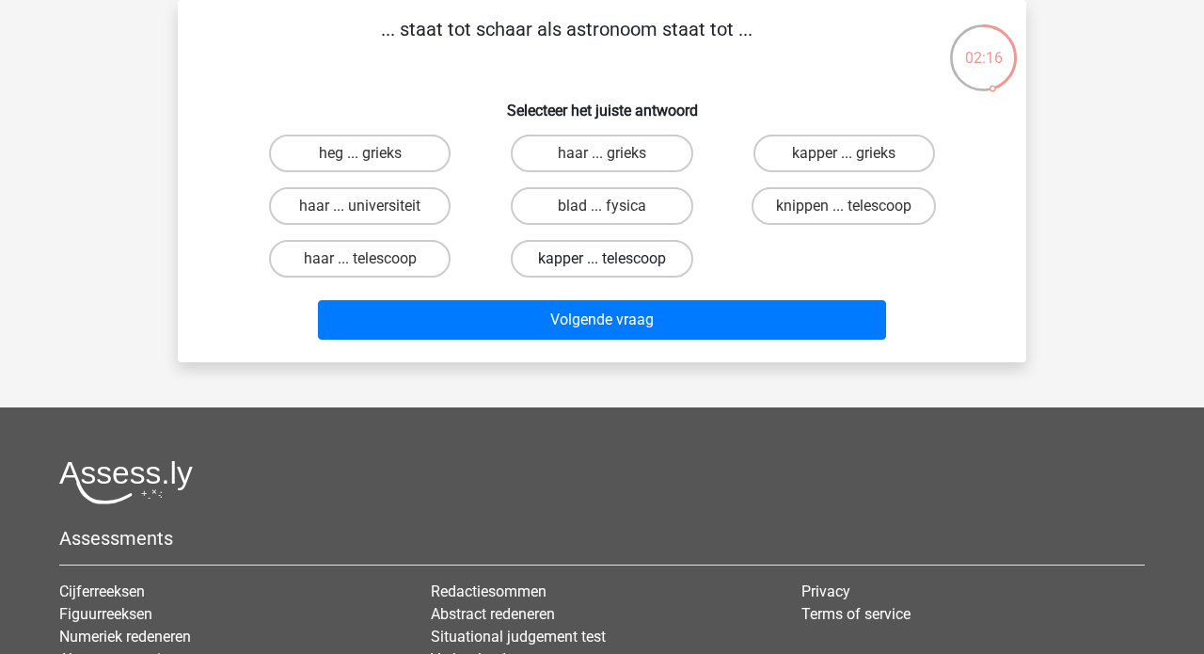
click at [567, 255] on label "kapper ... telescoop" at bounding box center [601, 259] width 181 height 38
click at [602, 259] on input "kapper ... telescoop" at bounding box center [608, 265] width 12 height 12
radio input "true"
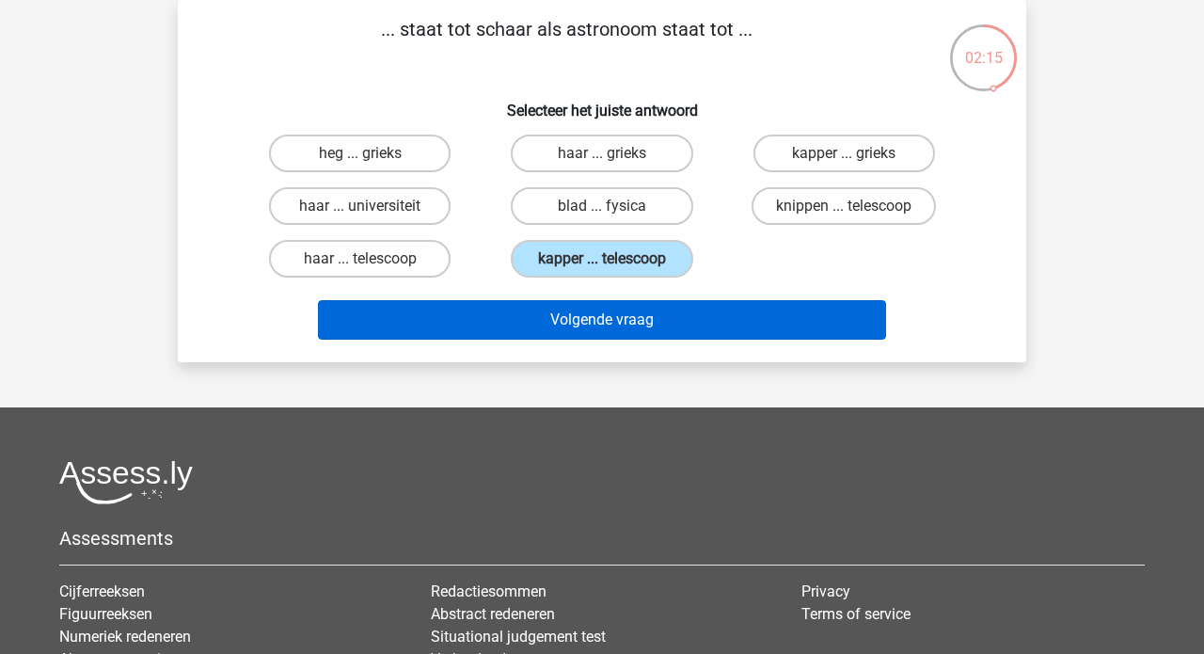
click at [548, 319] on button "Volgende vraag" at bounding box center [602, 319] width 569 height 39
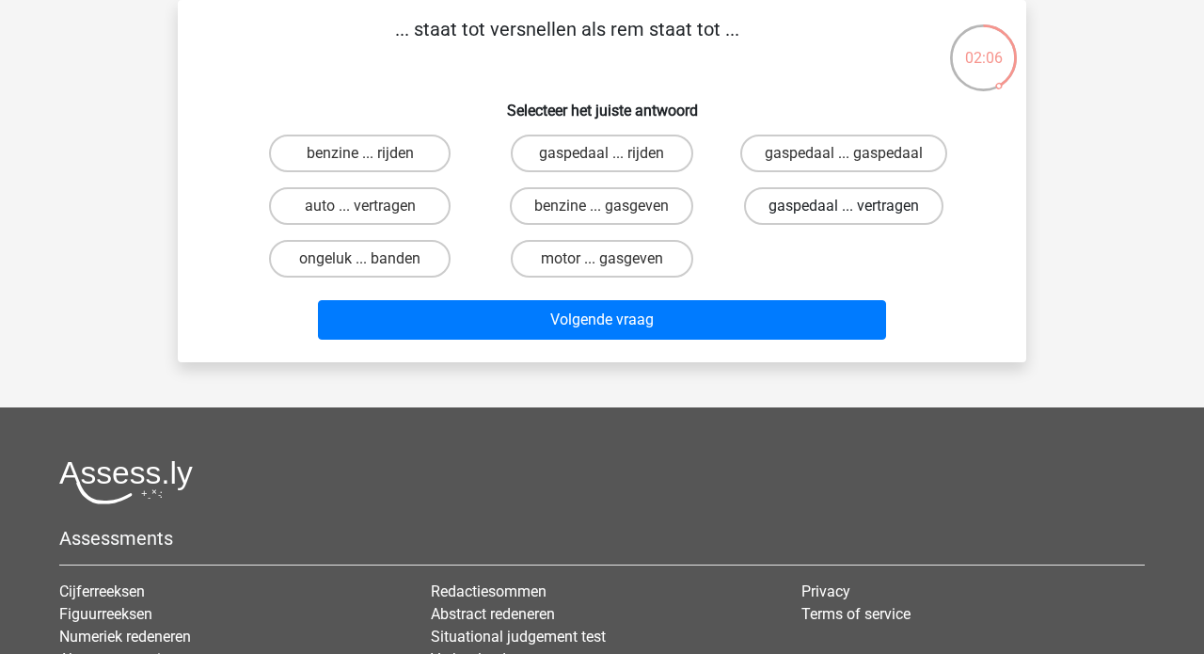
click at [788, 209] on label "gaspedaal ... vertragen" at bounding box center [843, 206] width 199 height 38
click at [844, 209] on input "gaspedaal ... vertragen" at bounding box center [850, 212] width 12 height 12
radio input "true"
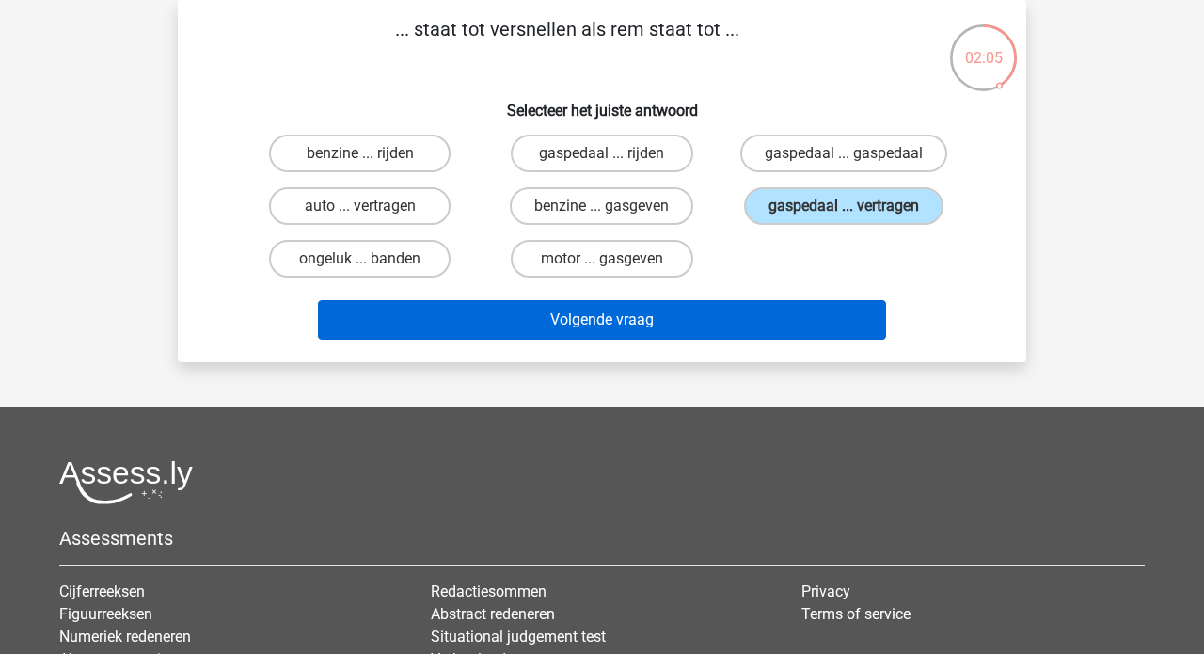
click at [608, 333] on button "Volgende vraag" at bounding box center [602, 319] width 569 height 39
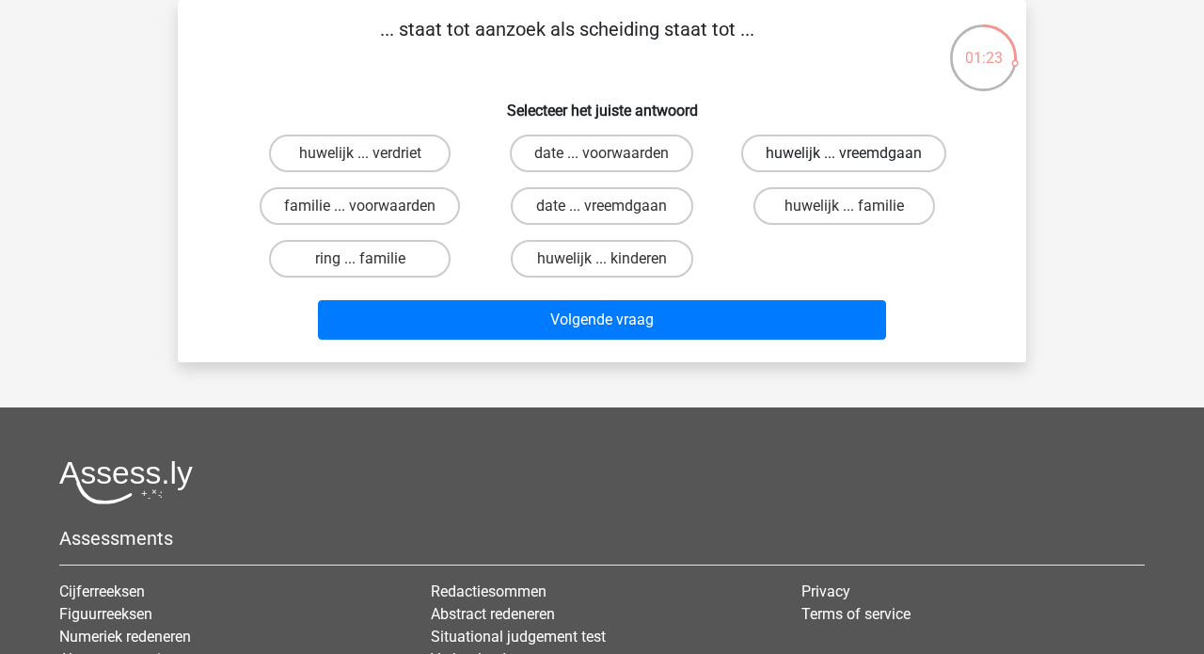
click at [781, 154] on label "huwelijk ... vreemdgaan" at bounding box center [843, 153] width 205 height 38
click at [844, 154] on input "huwelijk ... vreemdgaan" at bounding box center [850, 159] width 12 height 12
radio input "true"
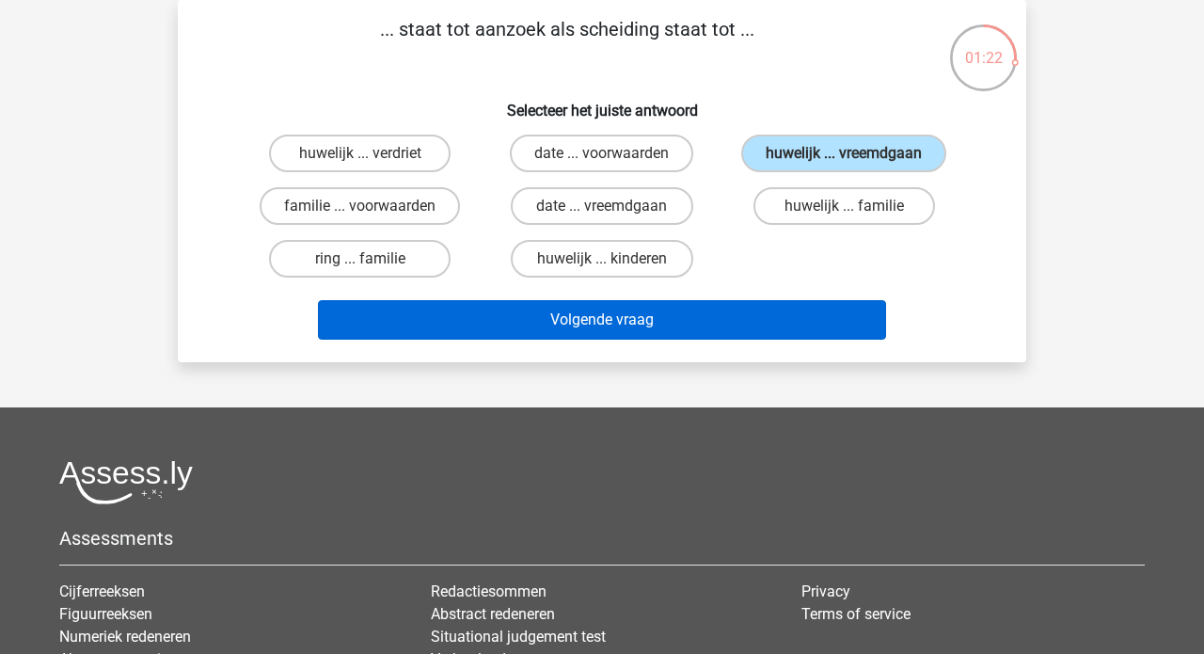
click at [585, 339] on button "Volgende vraag" at bounding box center [602, 319] width 569 height 39
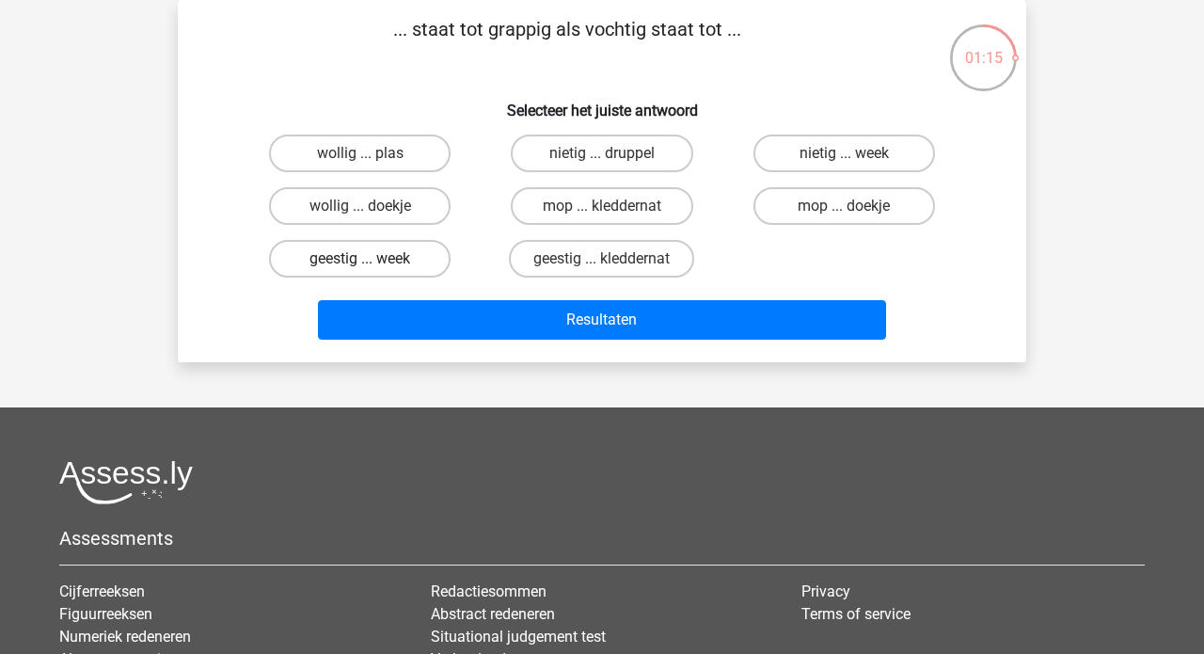
click at [394, 264] on label "geestig ... week" at bounding box center [359, 259] width 181 height 38
click at [372, 264] on input "geestig ... week" at bounding box center [366, 265] width 12 height 12
radio input "true"
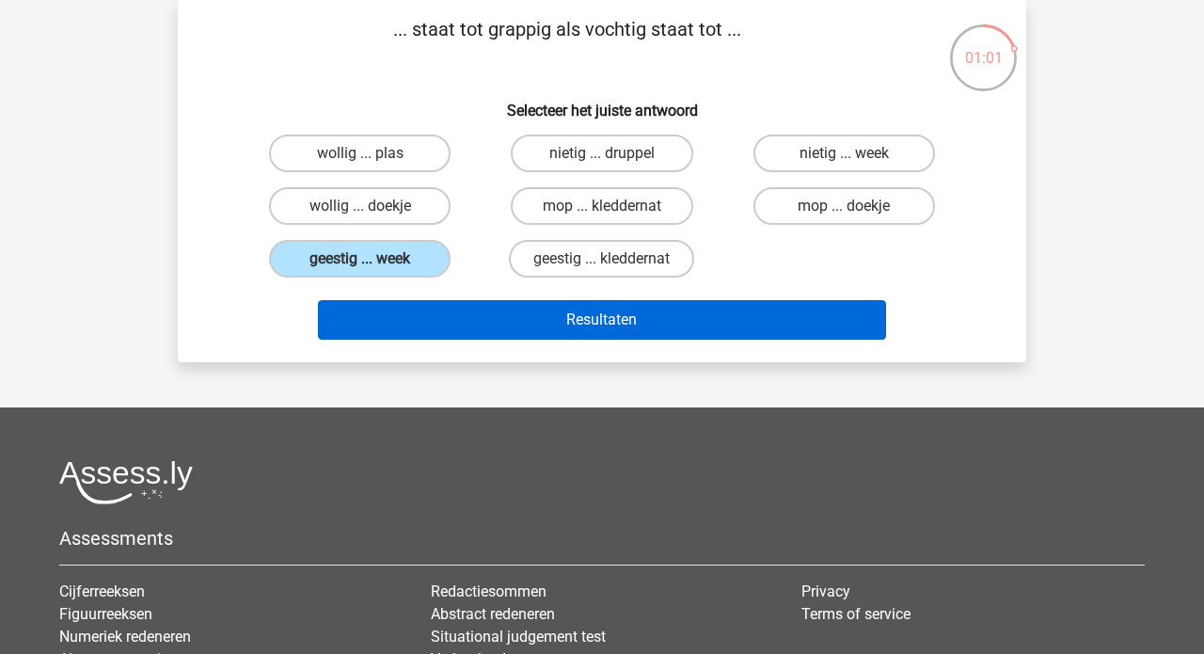
click at [576, 317] on button "Resultaten" at bounding box center [602, 319] width 569 height 39
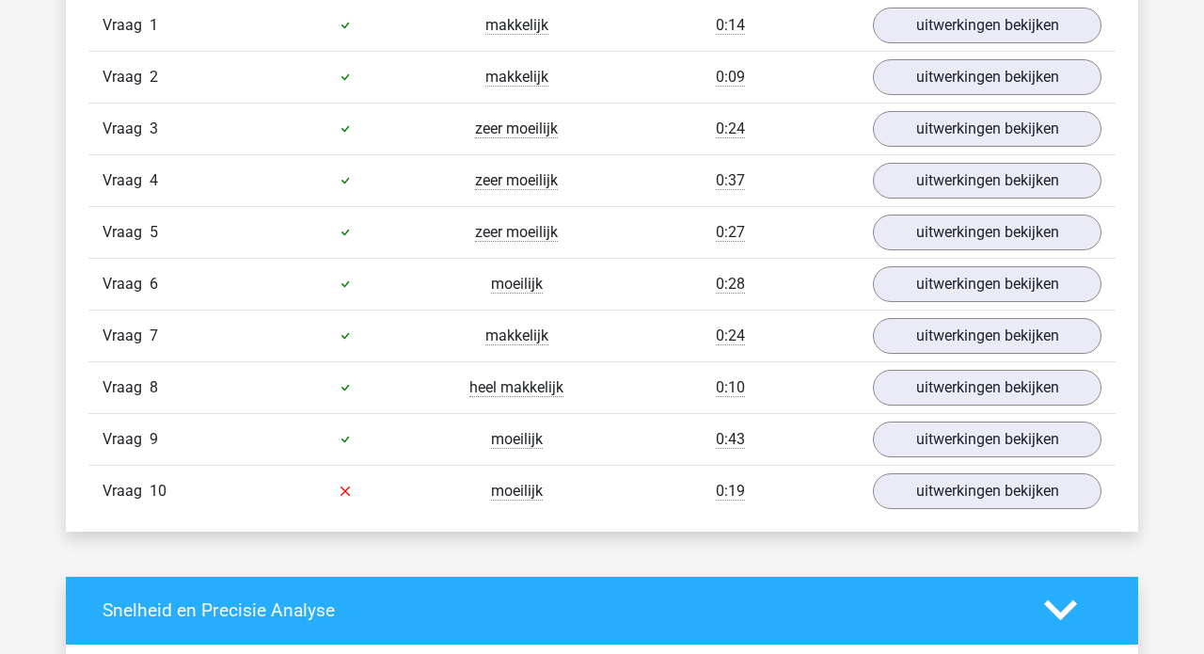
scroll to position [1294, 0]
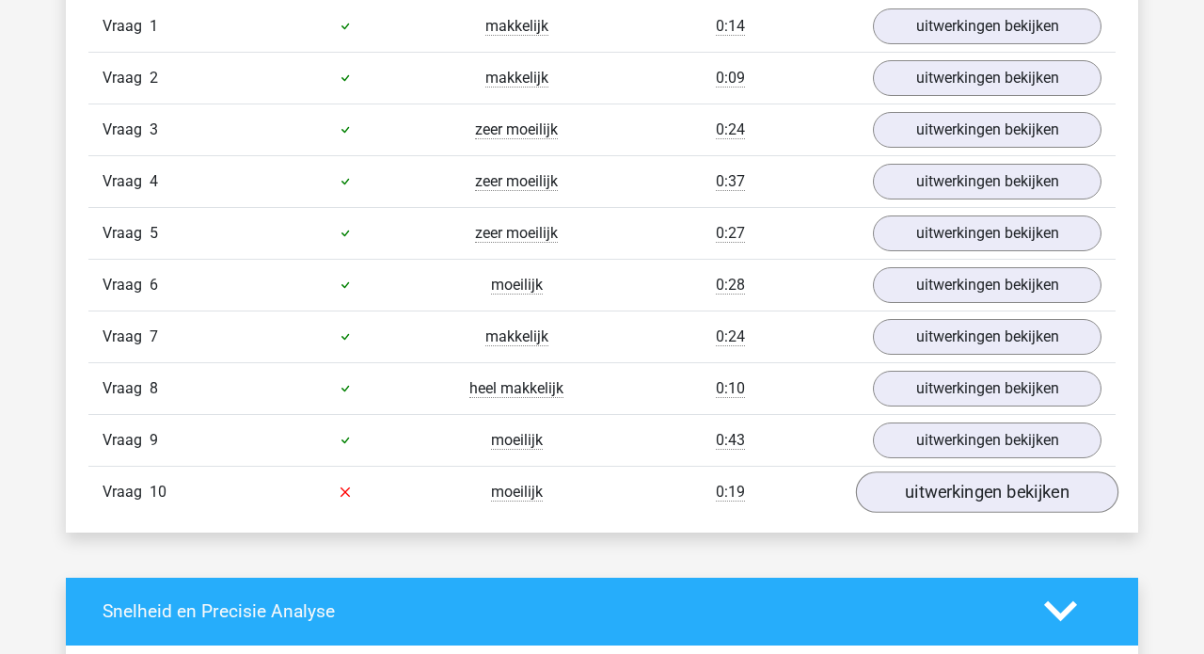
click at [939, 485] on link "uitwerkingen bekijken" at bounding box center [987, 491] width 262 height 41
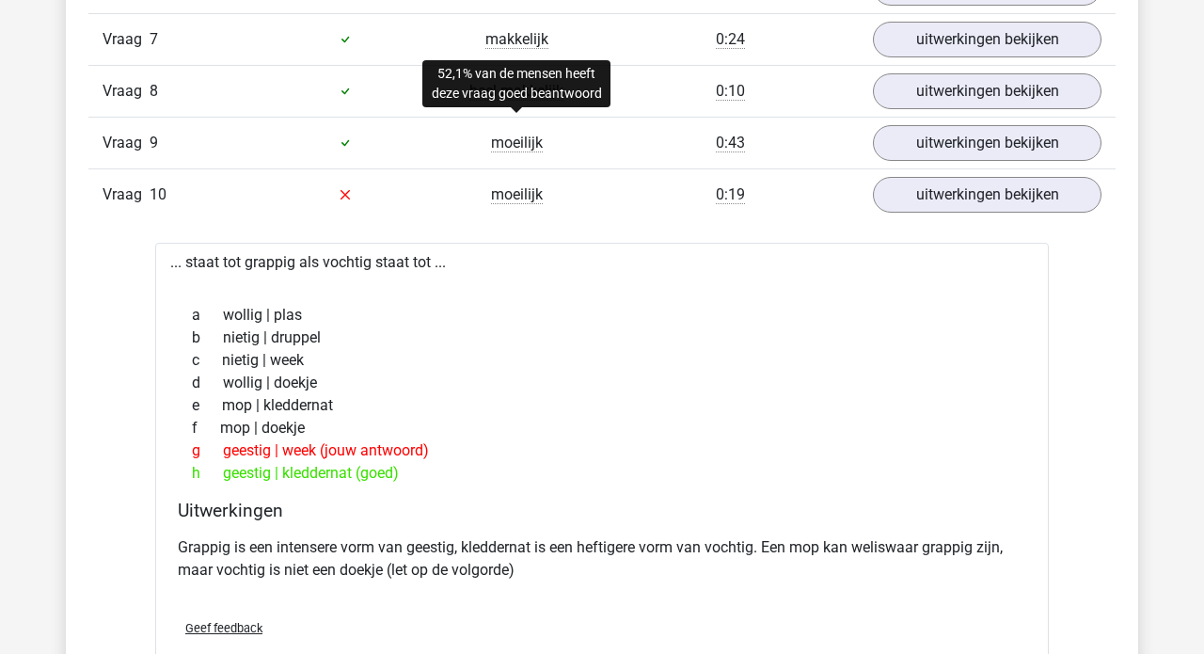
scroll to position [1592, 0]
